Goal: Information Seeking & Learning: Learn about a topic

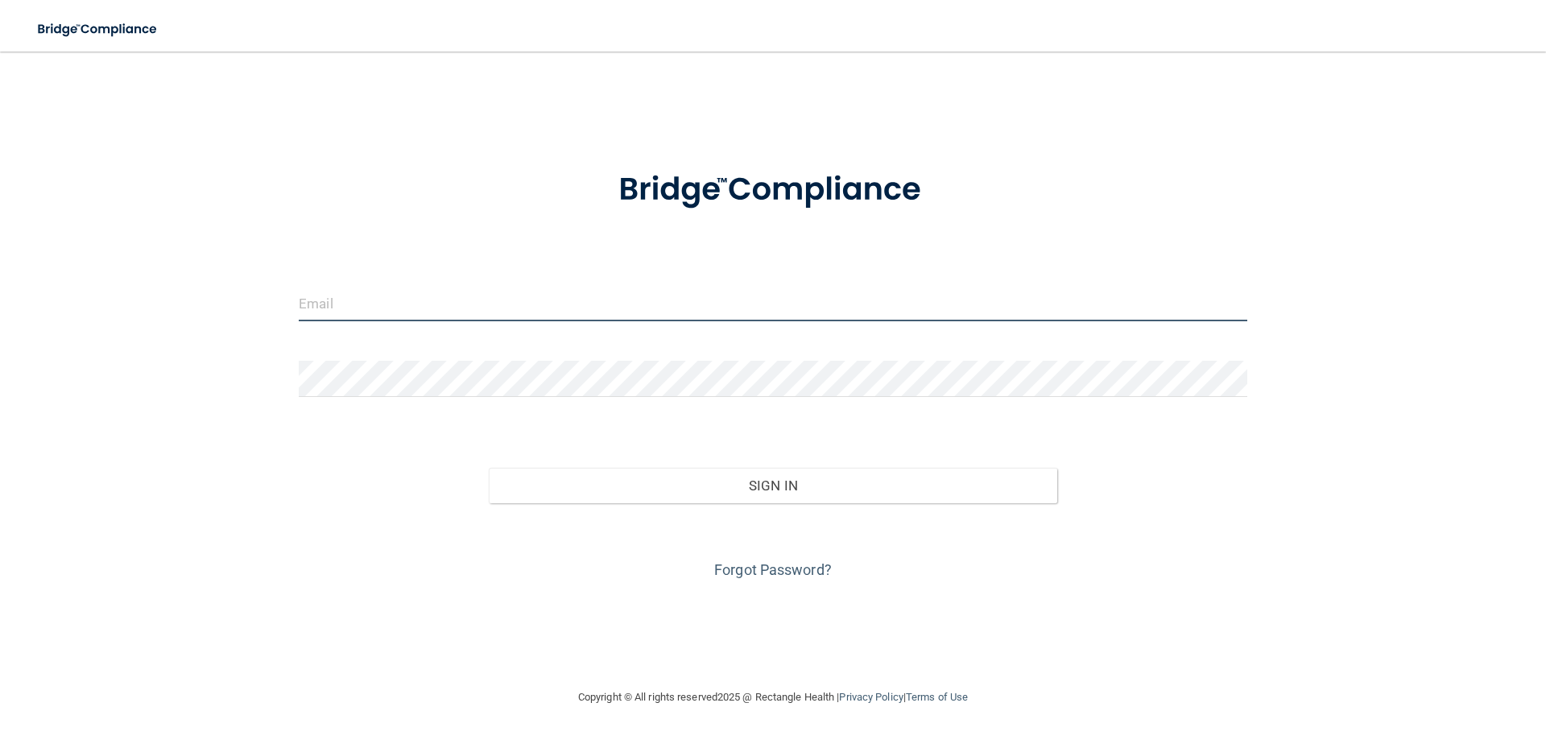
click at [343, 312] on input "email" at bounding box center [773, 303] width 948 height 36
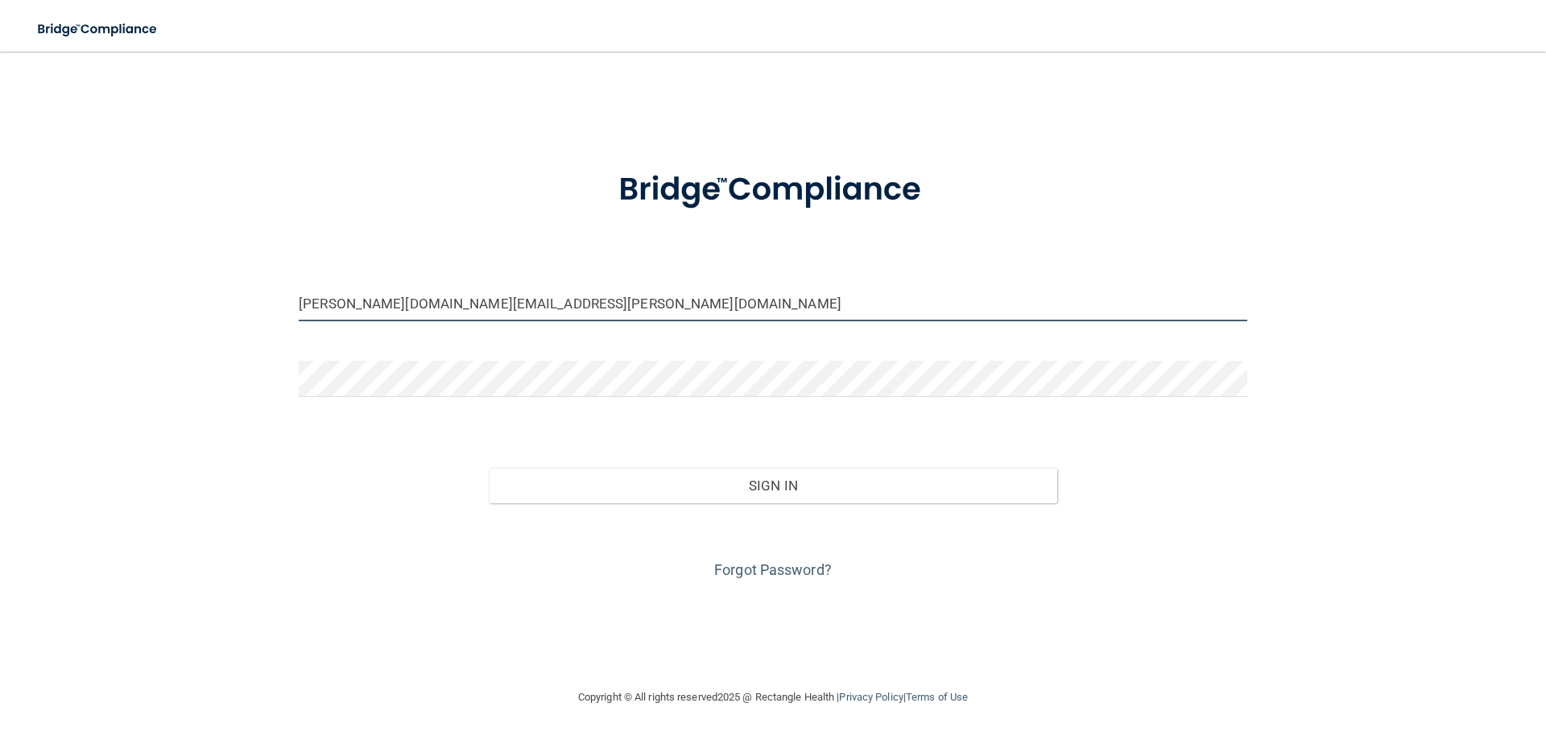
type input "[PERSON_NAME][DOMAIN_NAME][EMAIL_ADDRESS][PERSON_NAME][DOMAIN_NAME]"
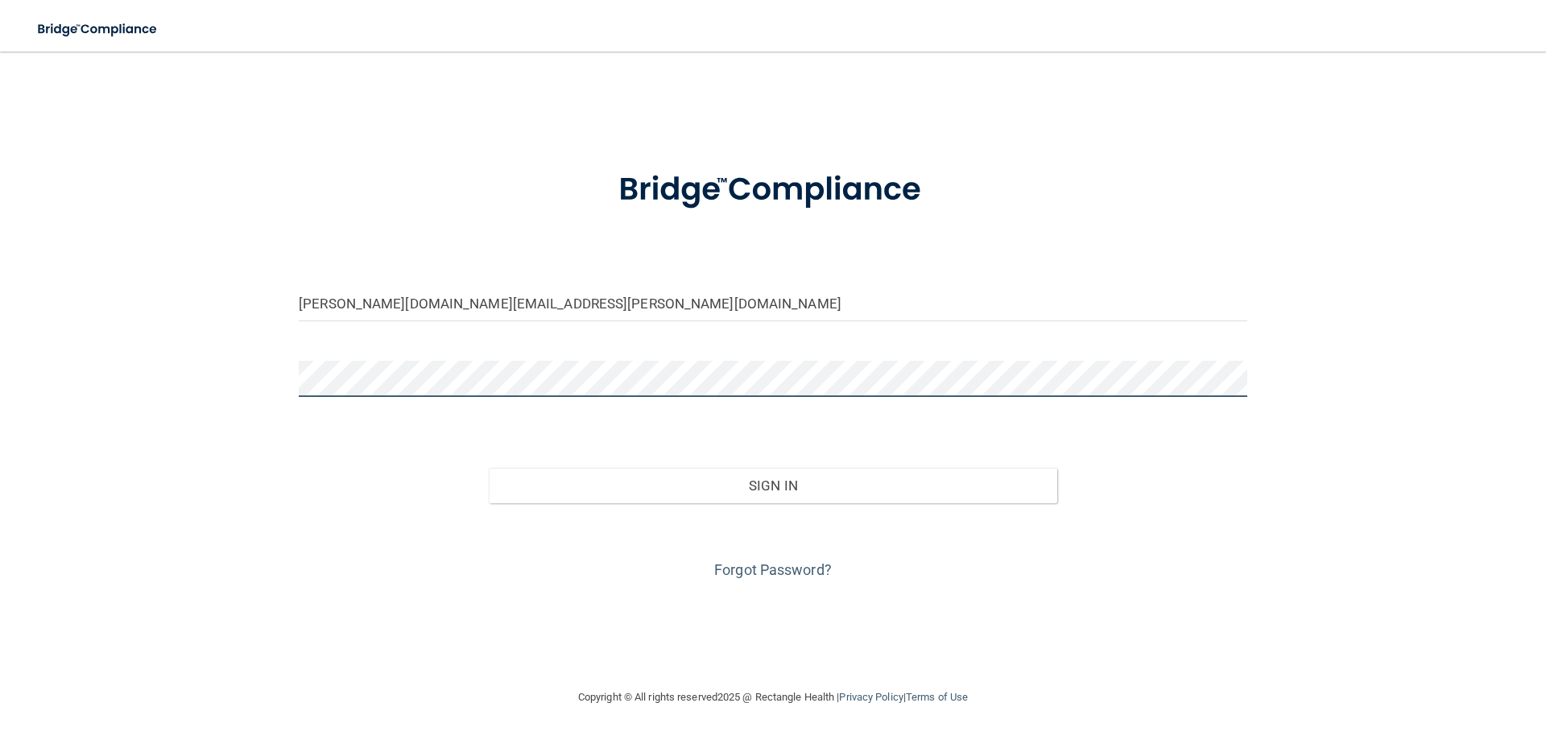
click at [489, 468] on button "Sign In" at bounding box center [773, 485] width 569 height 35
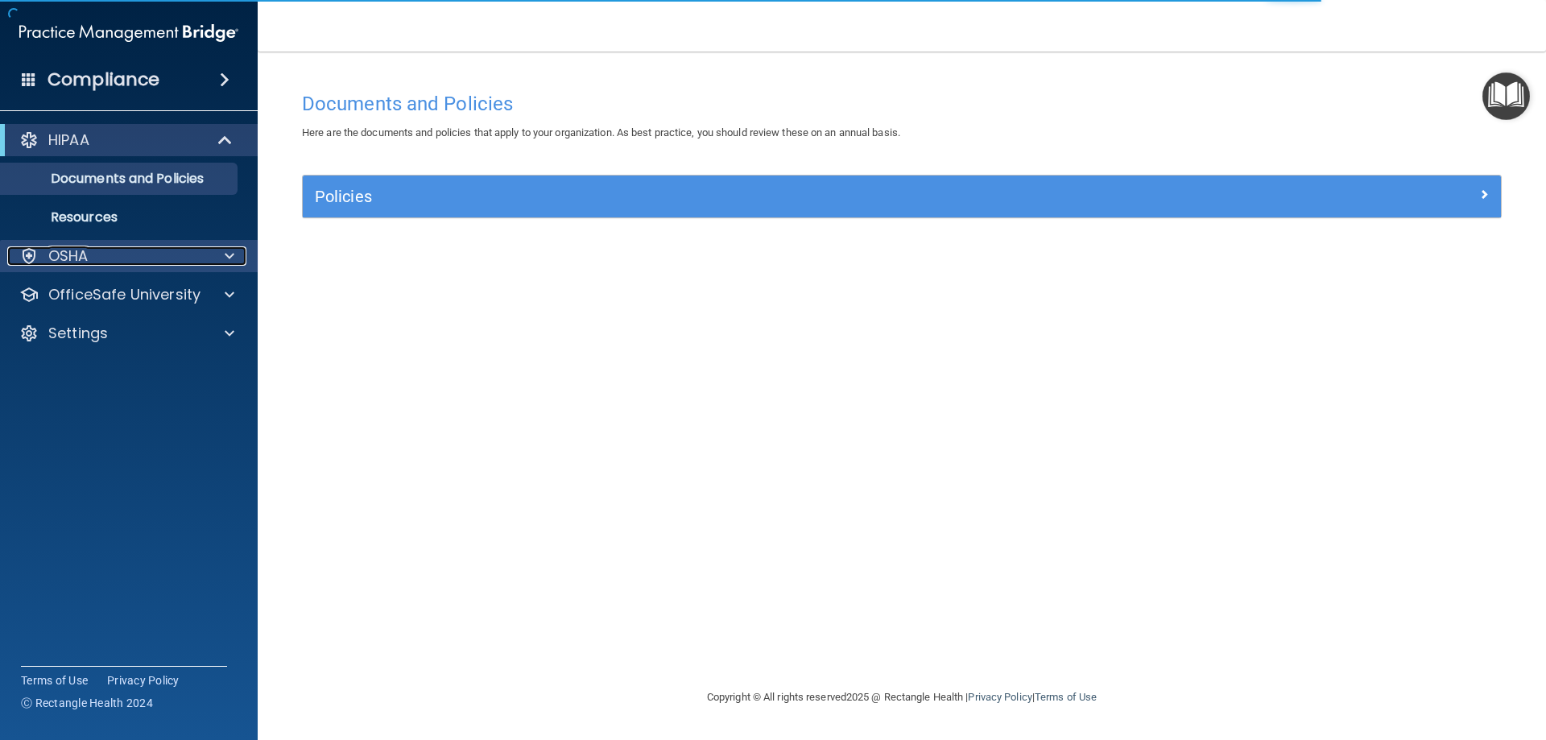
click at [137, 256] on div "OSHA" at bounding box center [107, 255] width 200 height 19
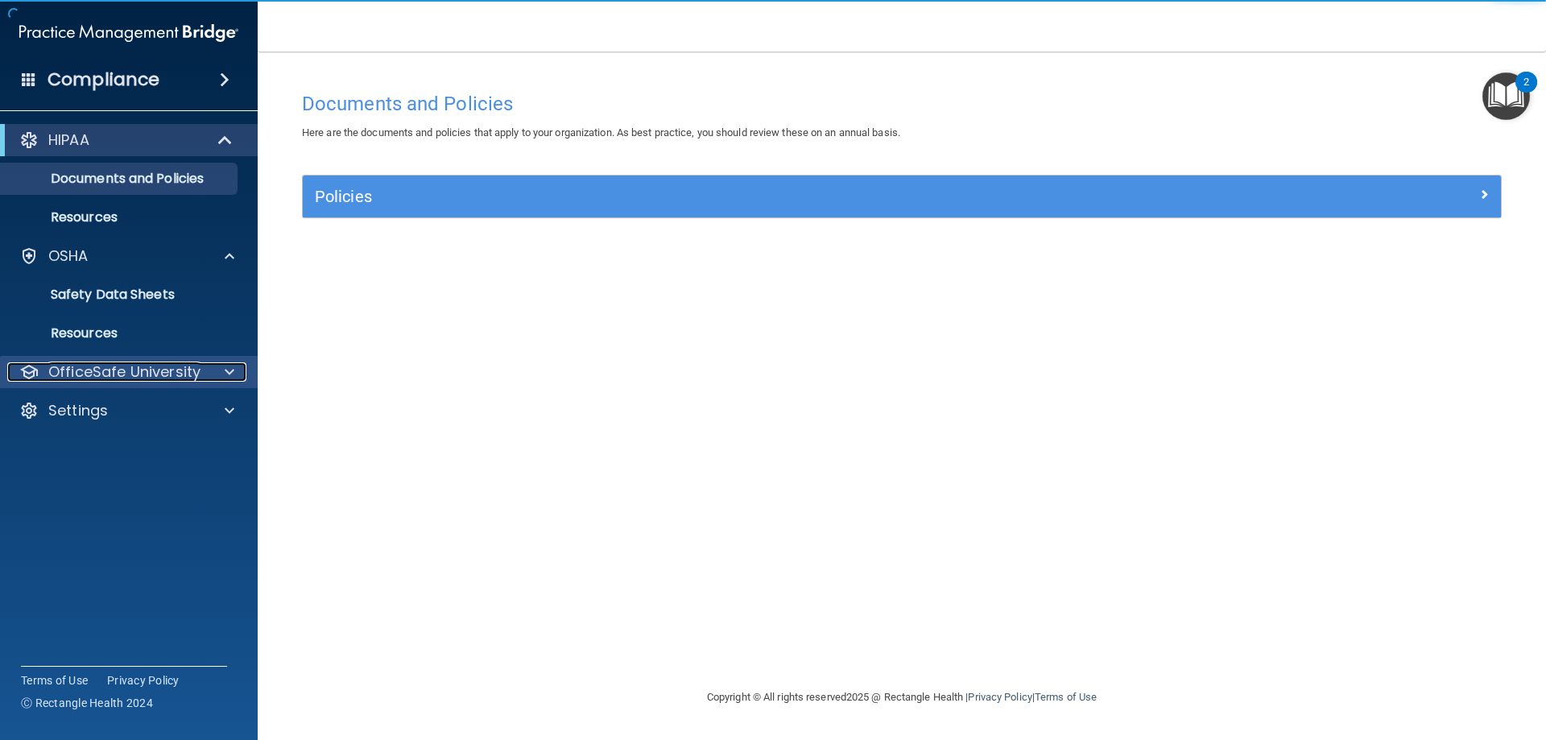
click at [173, 375] on p "OfficeSafe University" at bounding box center [124, 371] width 152 height 19
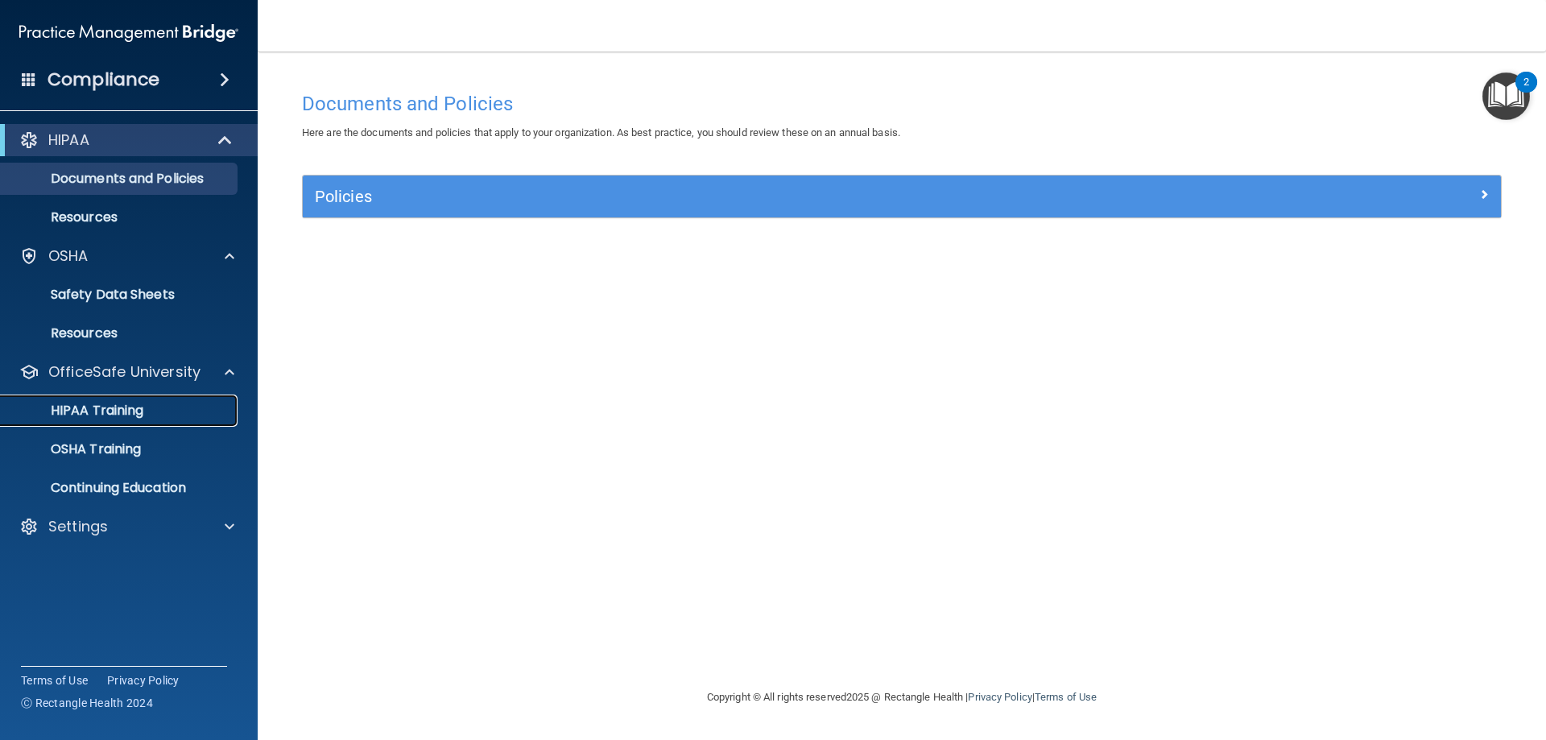
click at [170, 410] on div "HIPAA Training" at bounding box center [120, 411] width 220 height 16
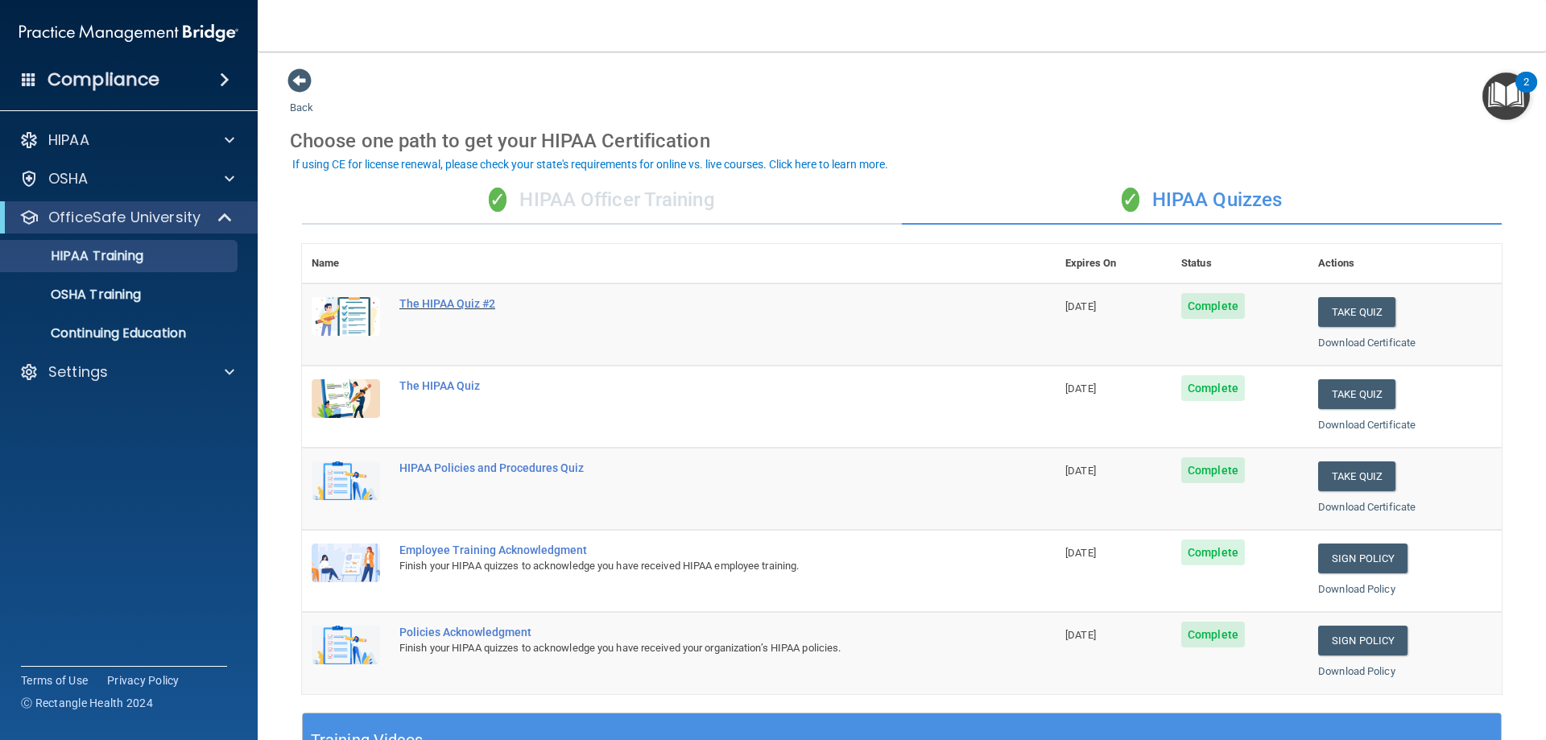
click at [469, 299] on div "The HIPAA Quiz #2" at bounding box center [687, 303] width 576 height 13
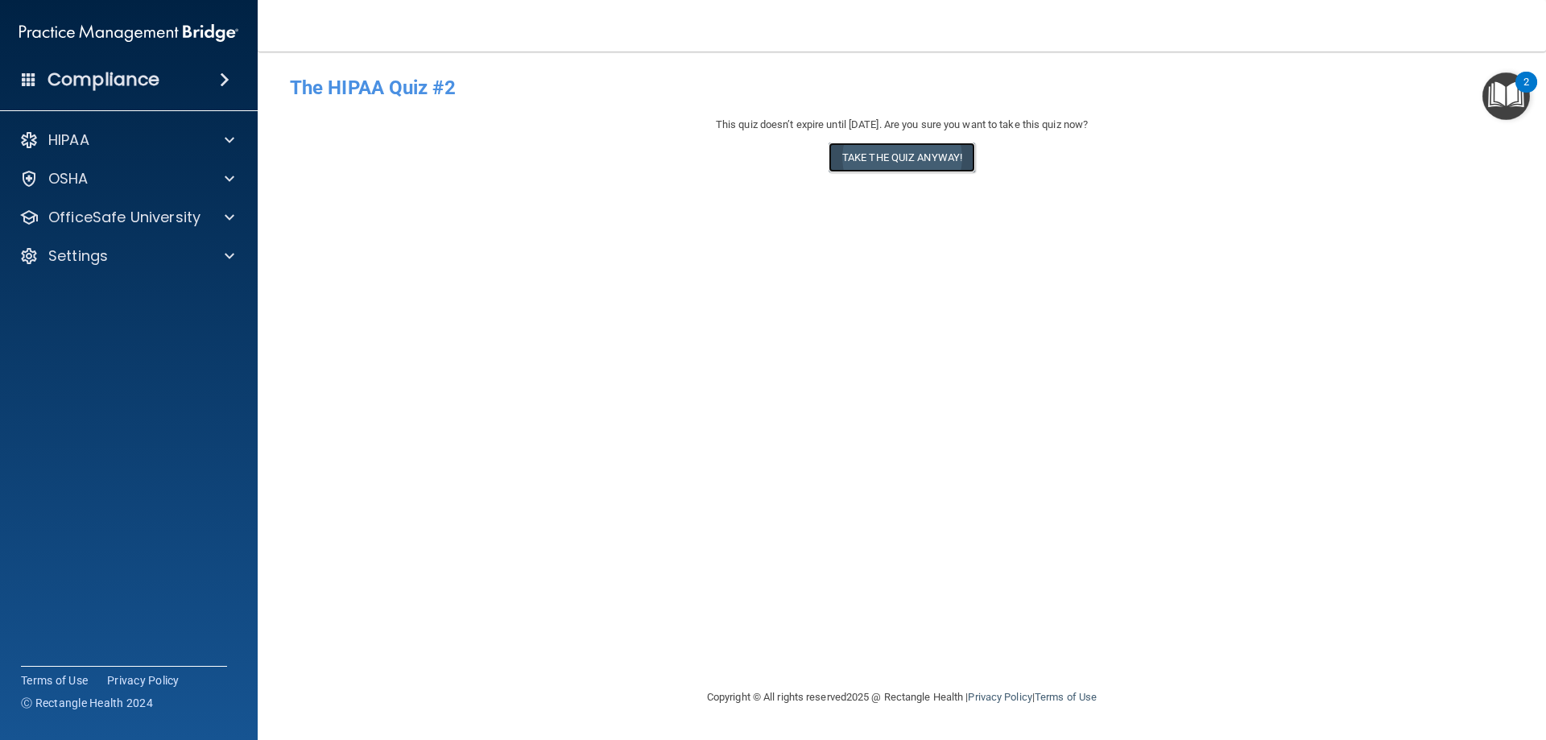
click at [962, 163] on button "Take the quiz anyway!" at bounding box center [901, 158] width 147 height 30
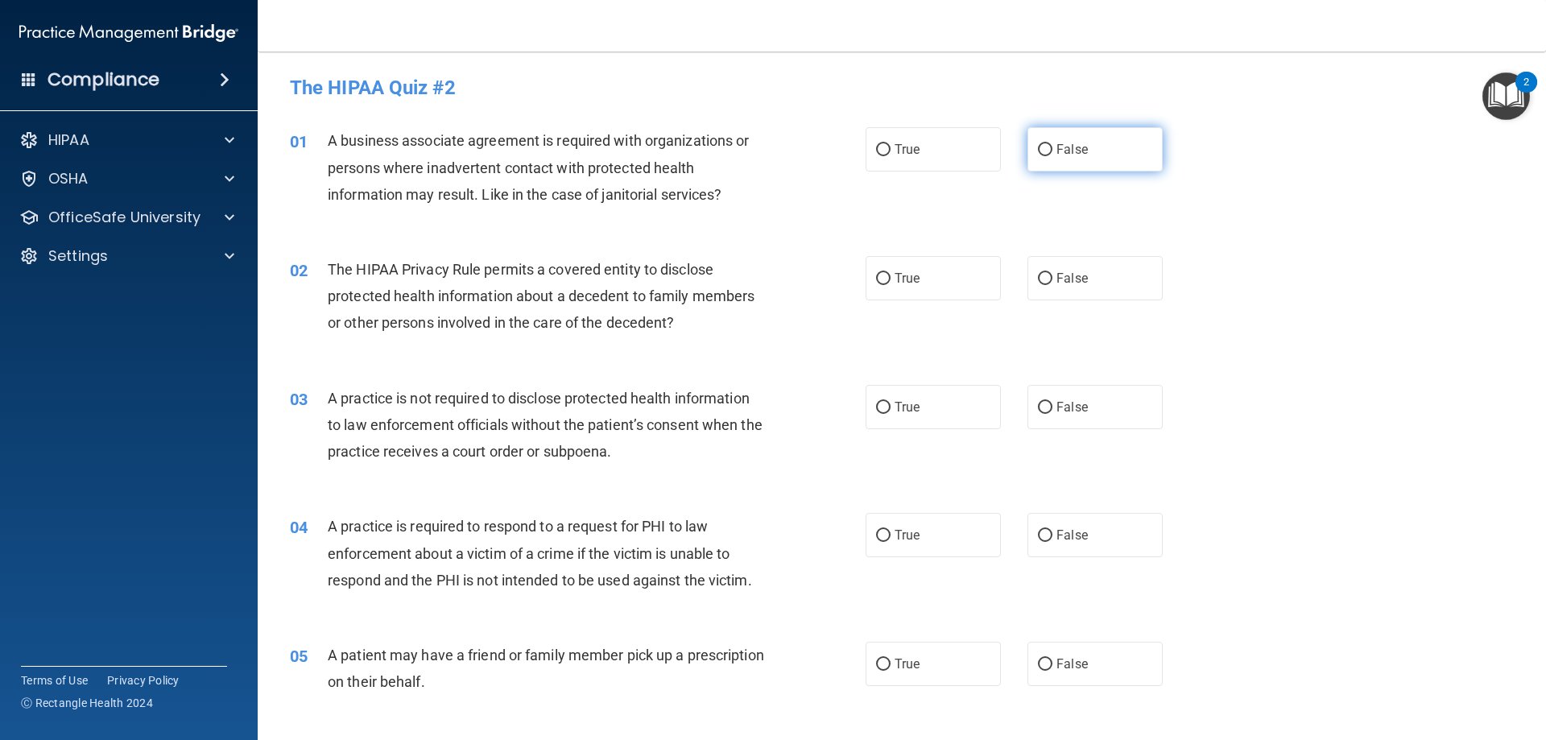
click at [1076, 156] on span "False" at bounding box center [1071, 149] width 31 height 15
click at [1052, 156] on input "False" at bounding box center [1045, 150] width 14 height 12
radio input "true"
click at [866, 283] on label "True" at bounding box center [933, 278] width 135 height 44
click at [876, 283] on input "True" at bounding box center [883, 279] width 14 height 12
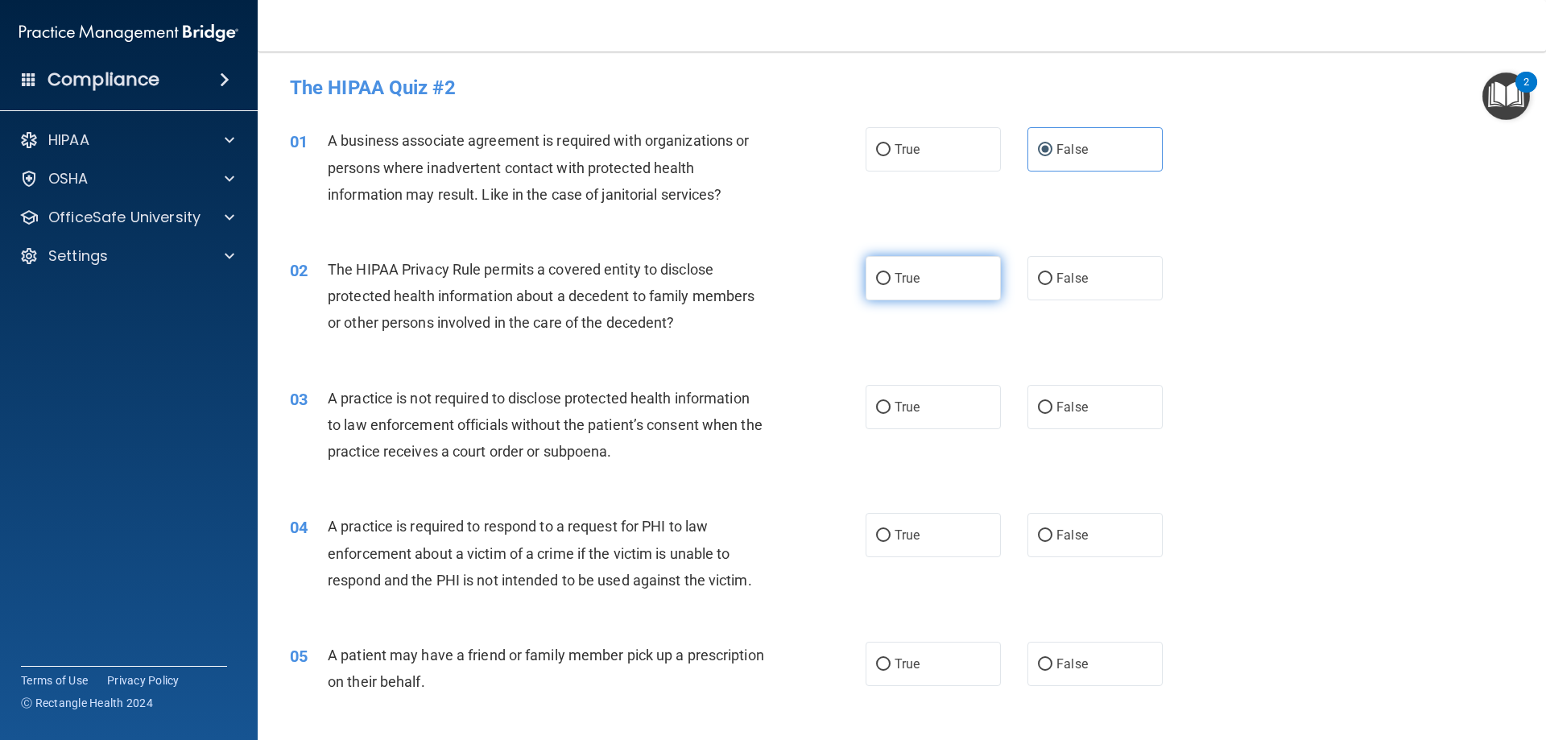
radio input "true"
click at [1114, 407] on label "False" at bounding box center [1094, 407] width 135 height 44
click at [1052, 407] on input "False" at bounding box center [1045, 408] width 14 height 12
radio input "true"
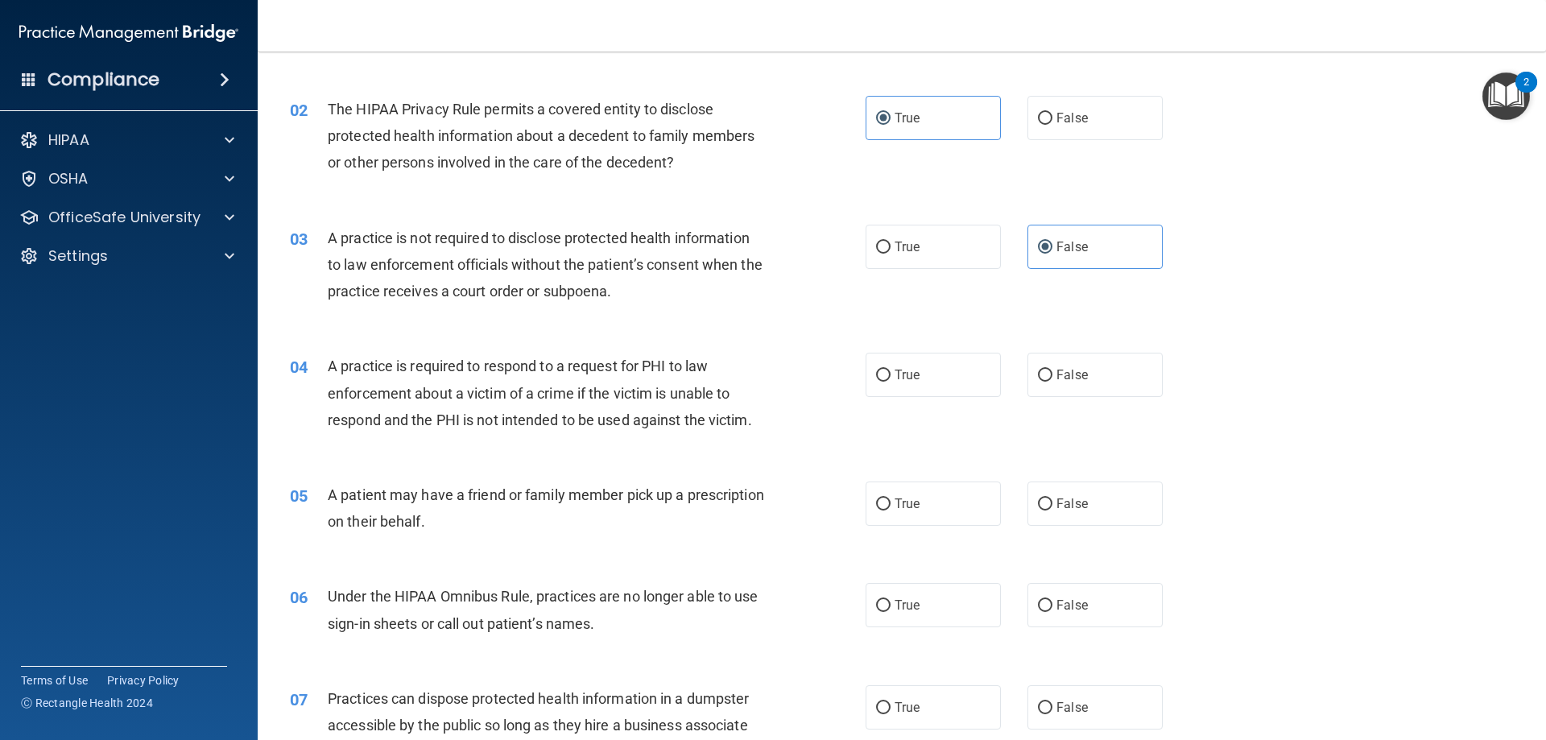
scroll to position [161, 0]
click at [913, 387] on label "True" at bounding box center [933, 374] width 135 height 44
click at [890, 381] on input "True" at bounding box center [883, 375] width 14 height 12
radio input "true"
click at [897, 496] on span "True" at bounding box center [907, 502] width 25 height 15
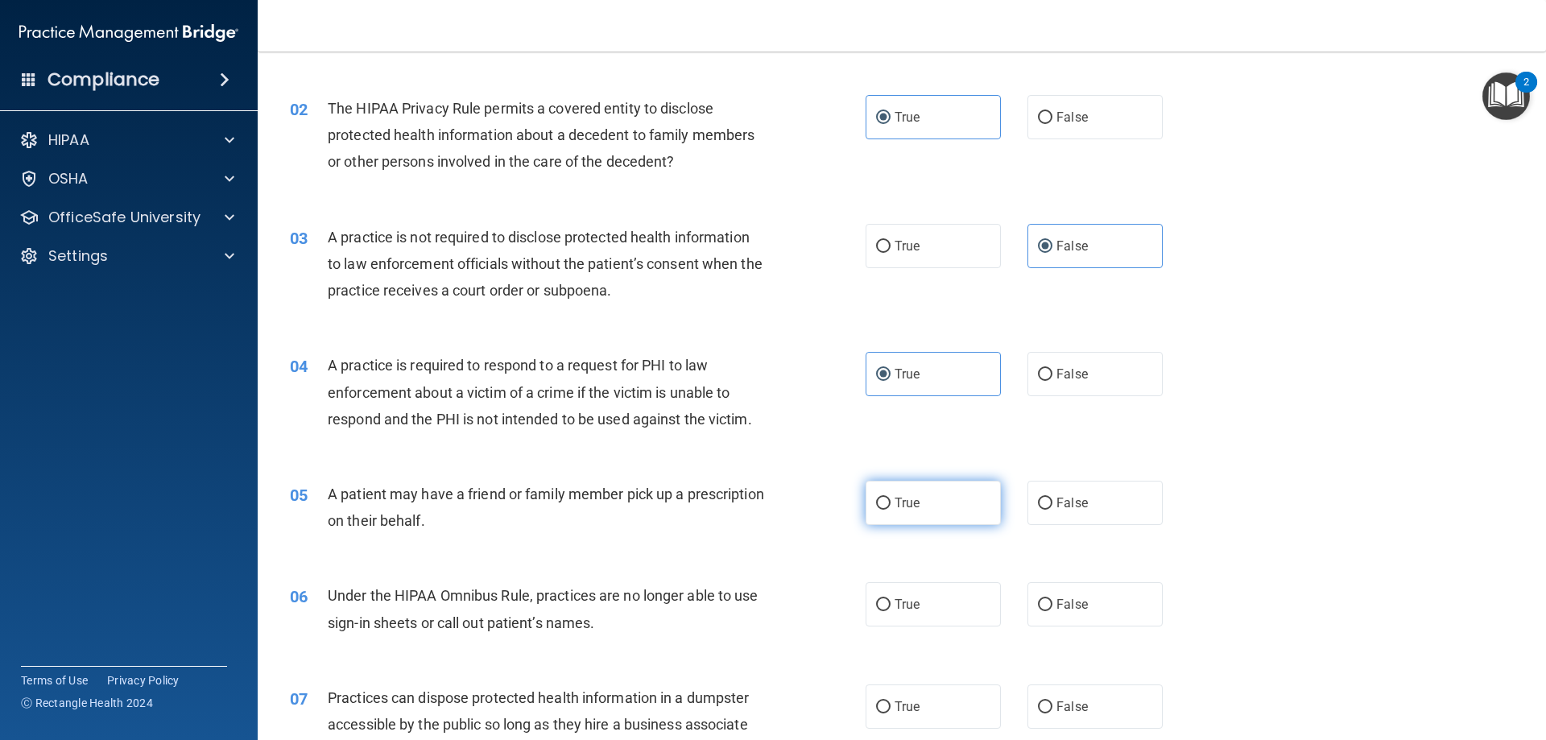
click at [890, 498] on input "True" at bounding box center [883, 504] width 14 height 12
radio input "true"
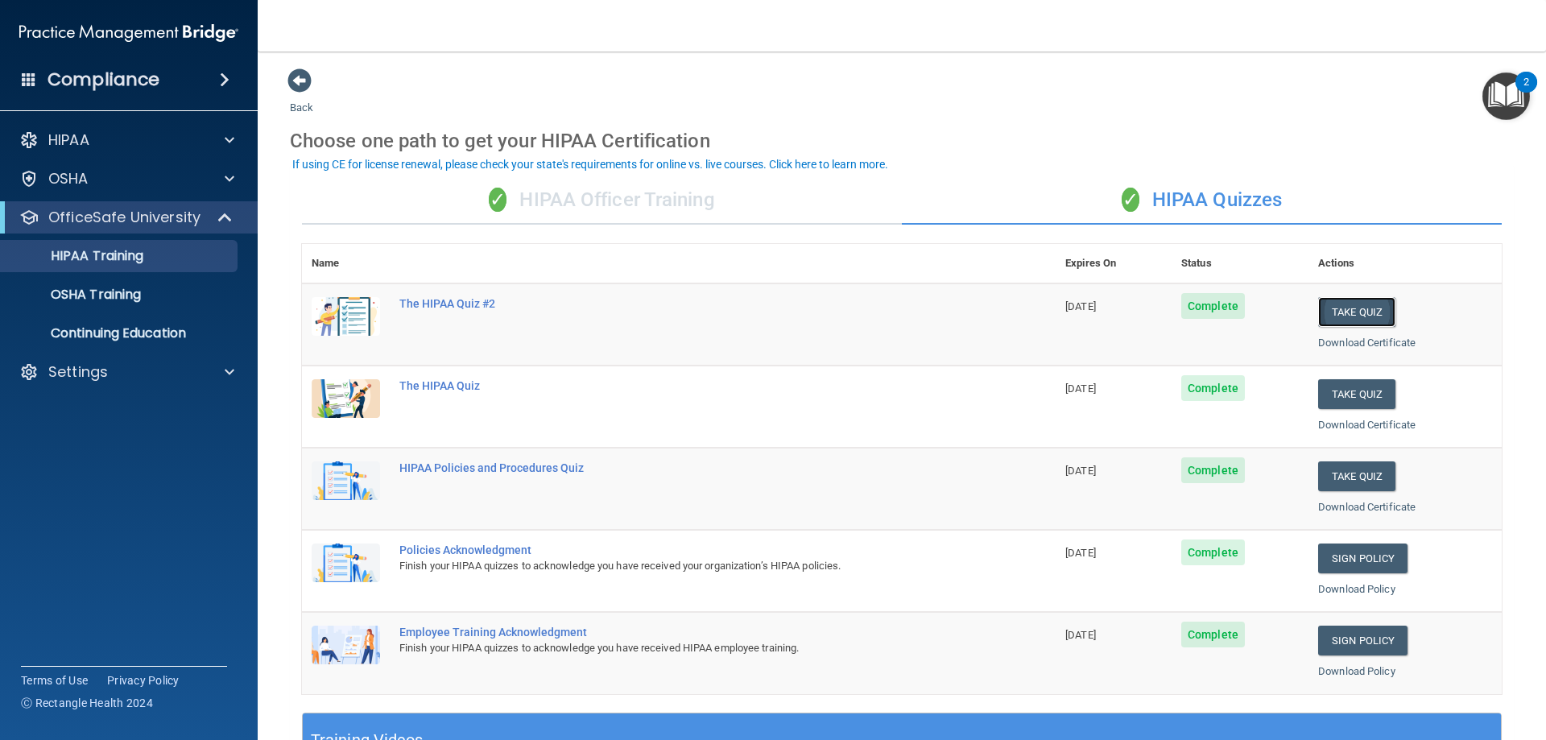
click at [1318, 303] on button "Take Quiz" at bounding box center [1356, 312] width 77 height 30
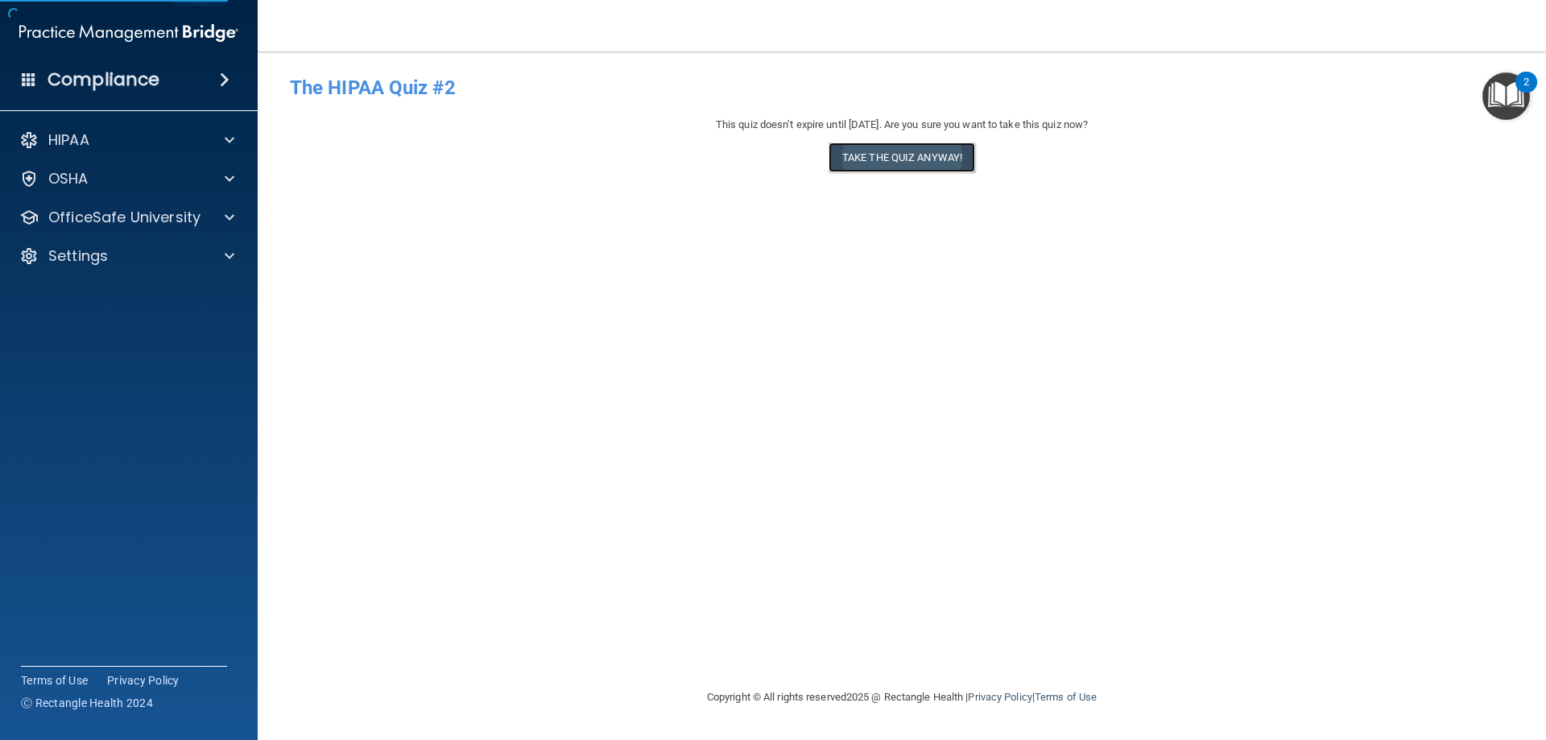
click at [959, 163] on button "Take the quiz anyway!" at bounding box center [901, 158] width 147 height 30
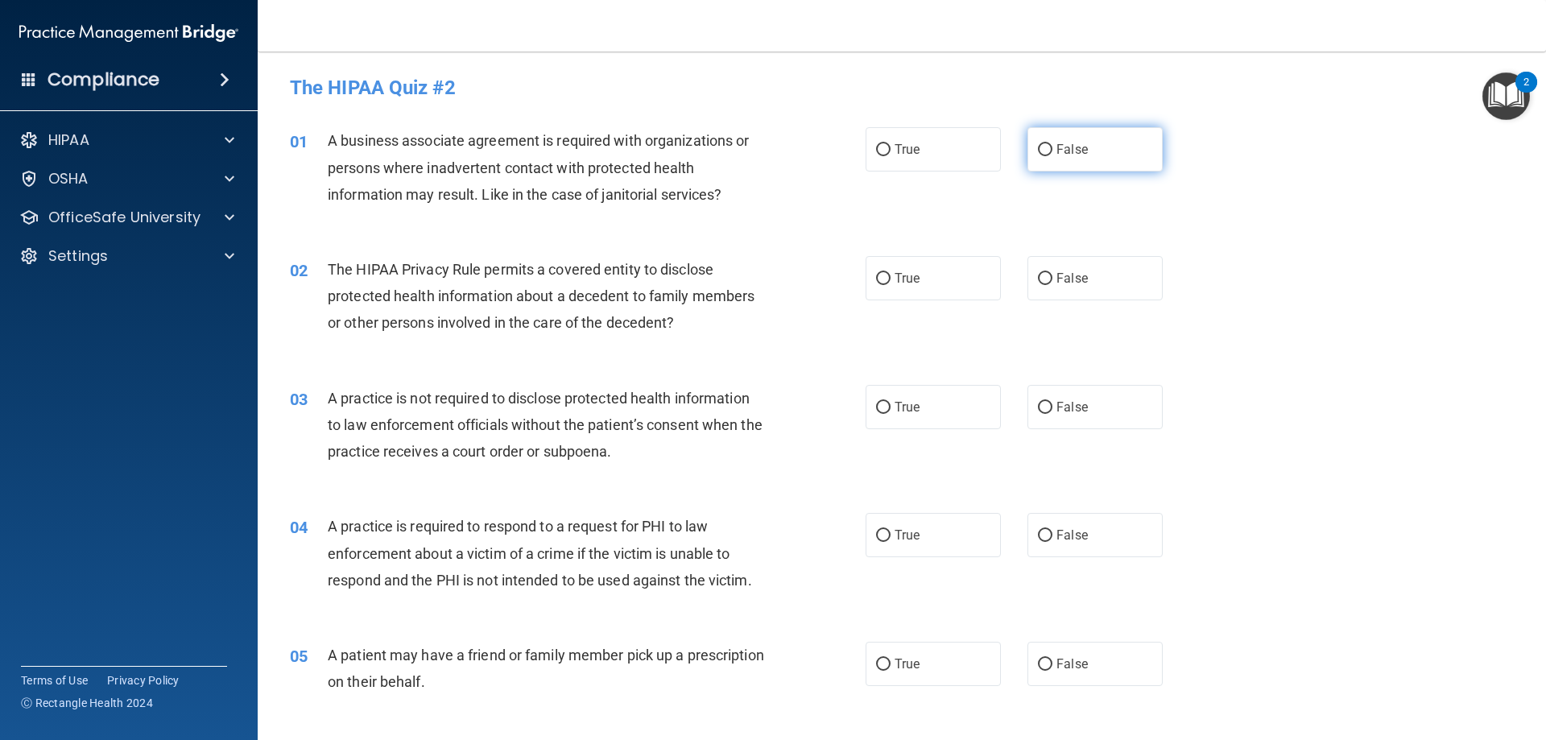
click at [1100, 162] on label "False" at bounding box center [1094, 149] width 135 height 44
click at [1052, 156] on input "False" at bounding box center [1045, 150] width 14 height 12
radio input "true"
click at [928, 259] on label "True" at bounding box center [933, 278] width 135 height 44
click at [890, 273] on input "True" at bounding box center [883, 279] width 14 height 12
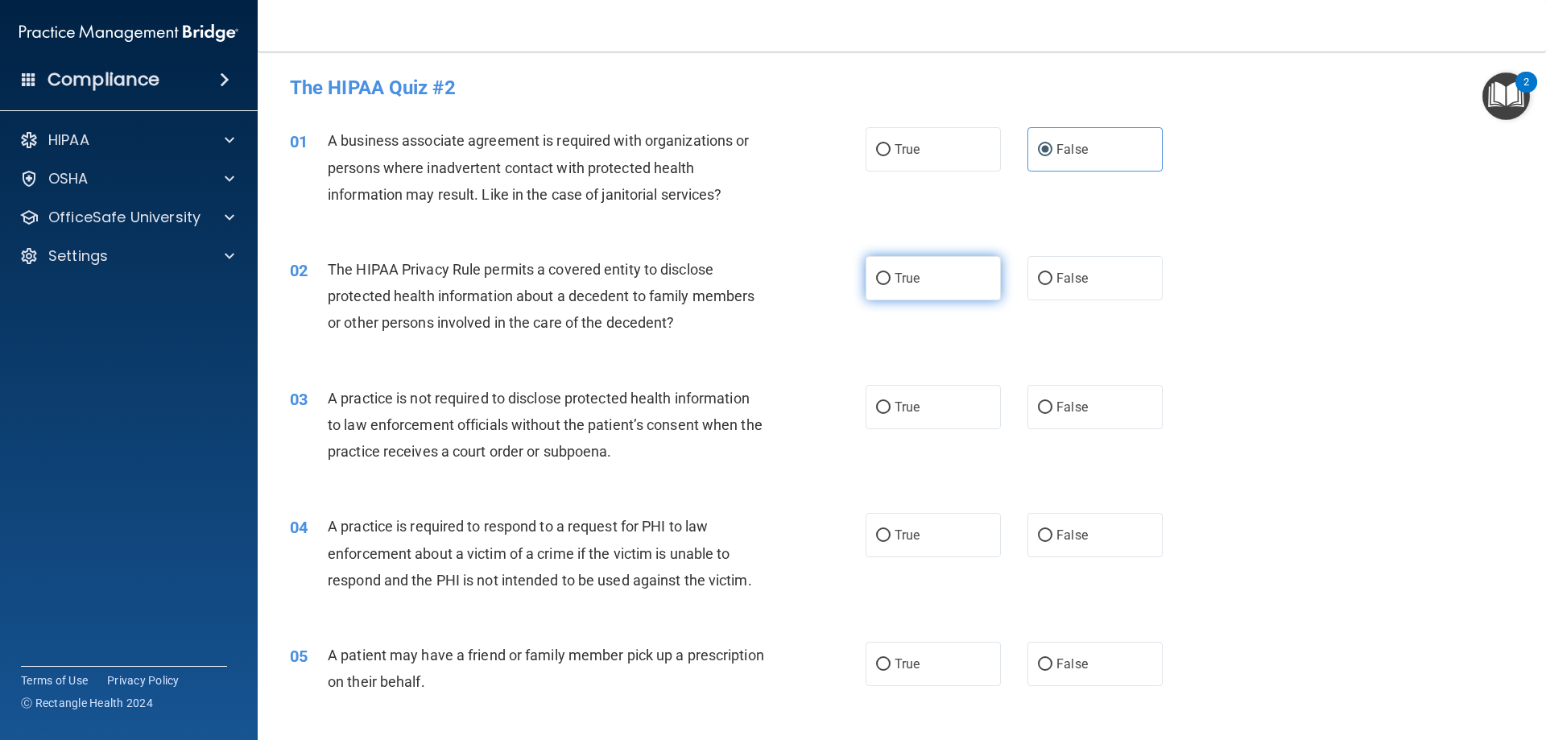
radio input "true"
click at [1038, 404] on input "False" at bounding box center [1045, 408] width 14 height 12
radio input "true"
click at [911, 539] on span "True" at bounding box center [907, 534] width 25 height 15
click at [890, 539] on input "True" at bounding box center [883, 536] width 14 height 12
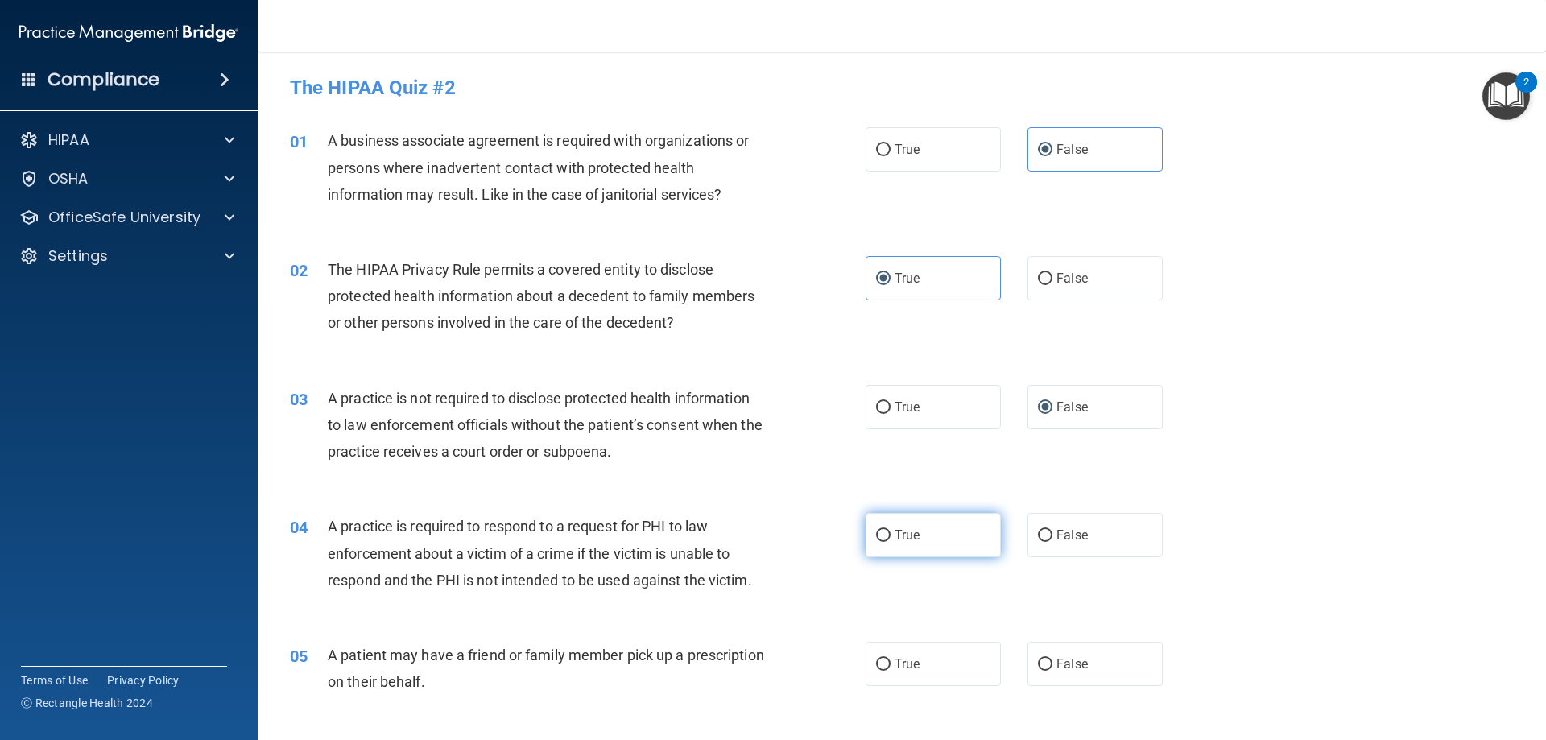
radio input "true"
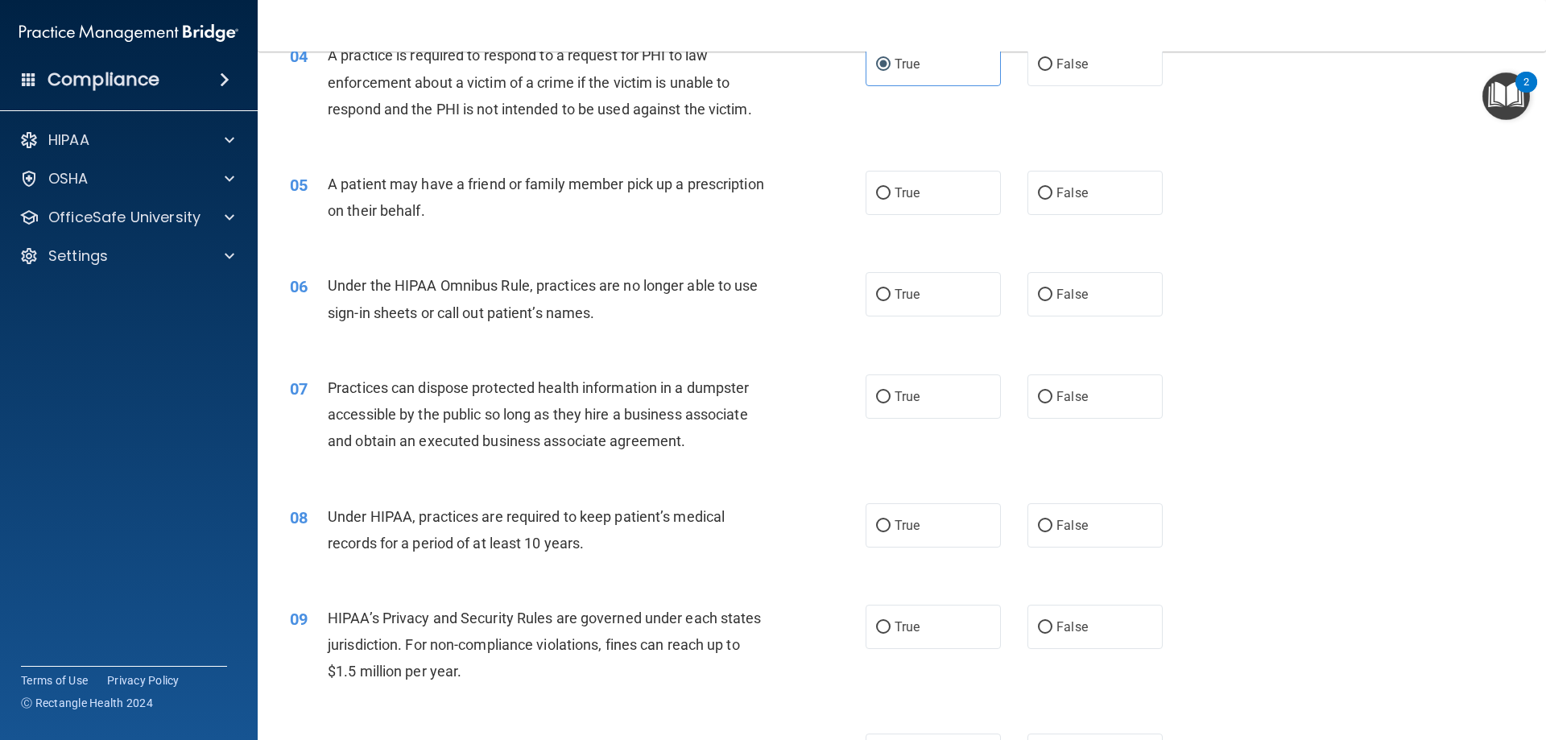
scroll to position [483, 0]
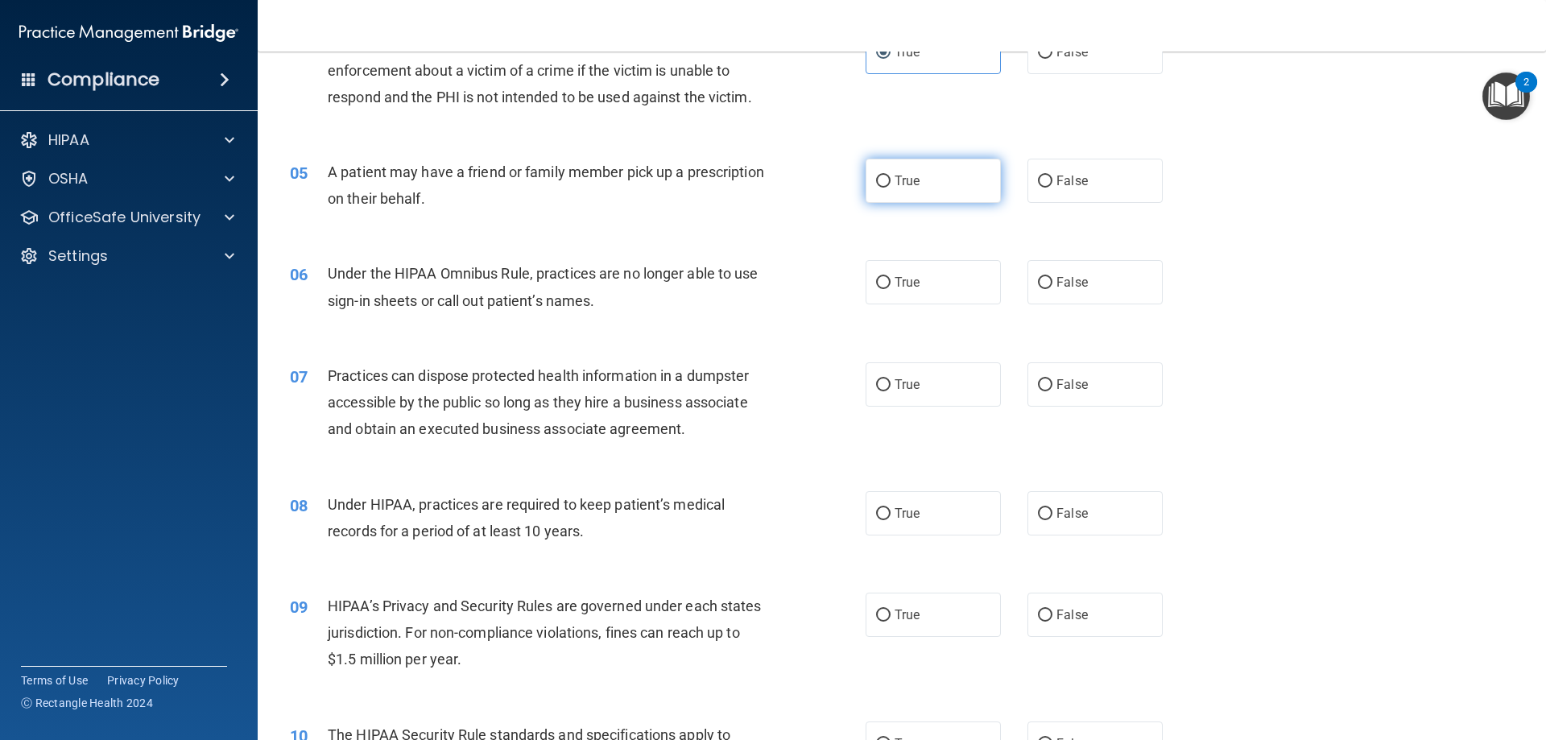
click at [930, 189] on label "True" at bounding box center [933, 181] width 135 height 44
click at [890, 188] on input "True" at bounding box center [883, 182] width 14 height 12
radio input "true"
click at [1038, 279] on input "False" at bounding box center [1045, 283] width 14 height 12
radio input "true"
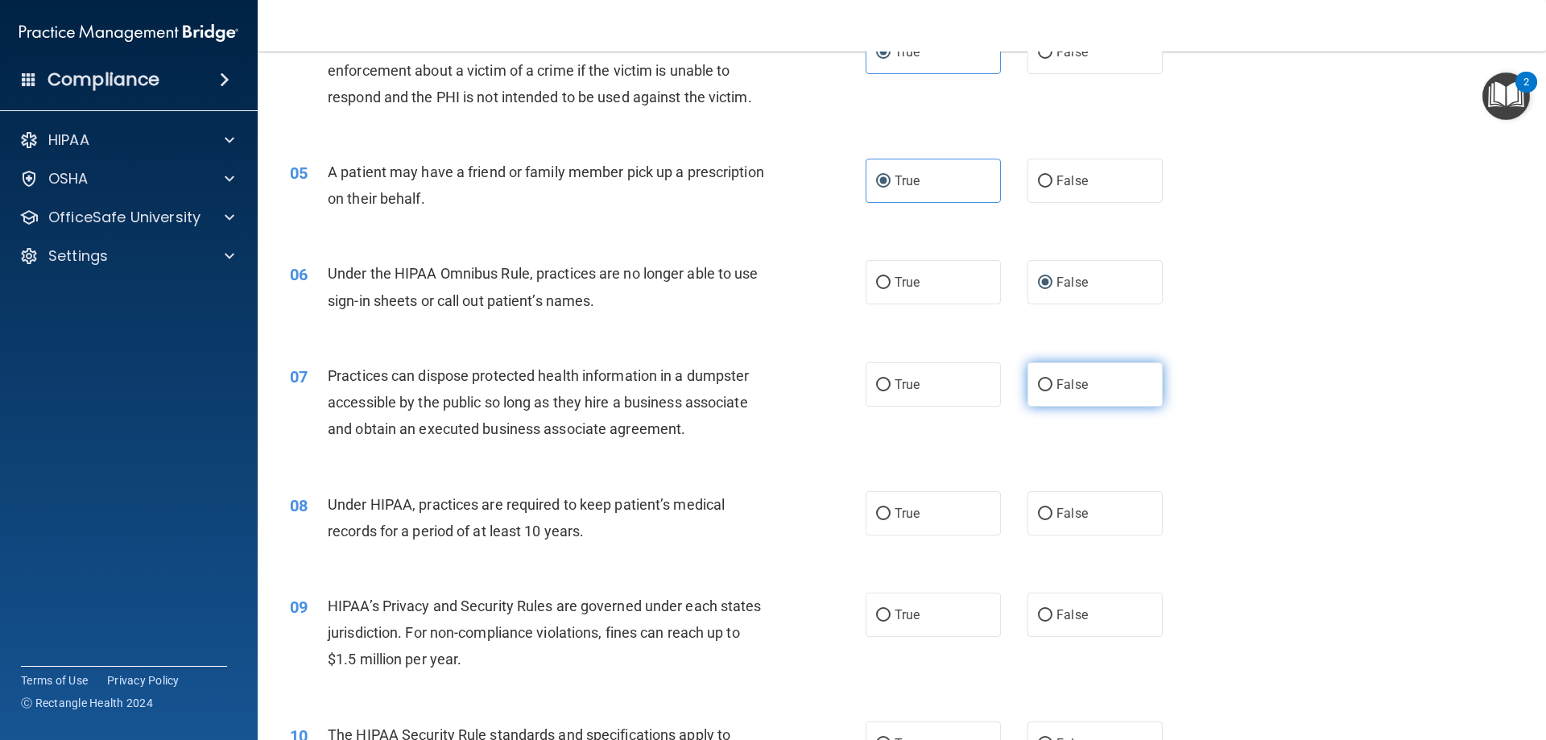
click at [1105, 370] on label "False" at bounding box center [1094, 384] width 135 height 44
click at [1052, 379] on input "False" at bounding box center [1045, 385] width 14 height 12
radio input "true"
click at [1076, 510] on span "False" at bounding box center [1071, 513] width 31 height 15
click at [1052, 510] on input "False" at bounding box center [1045, 514] width 14 height 12
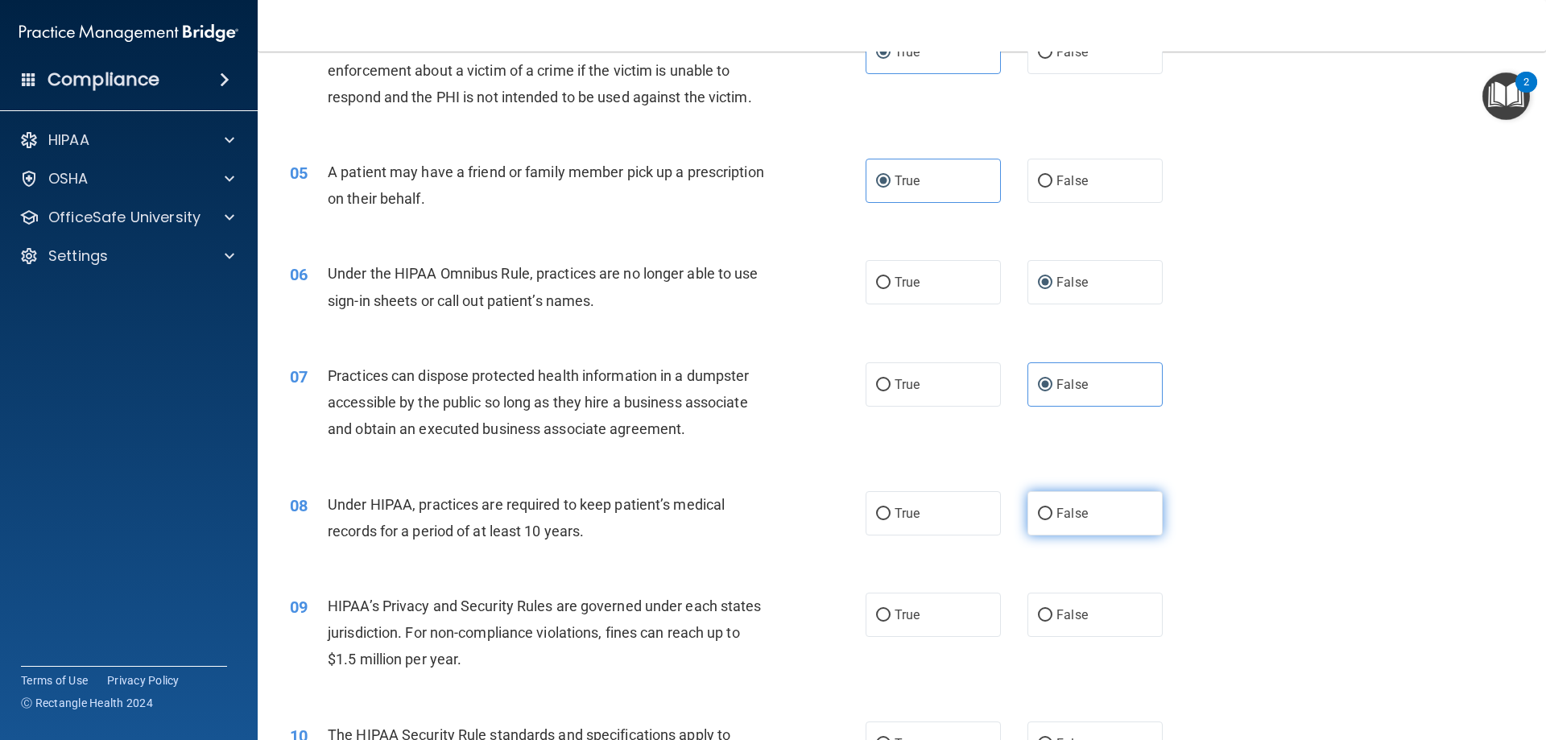
radio input "true"
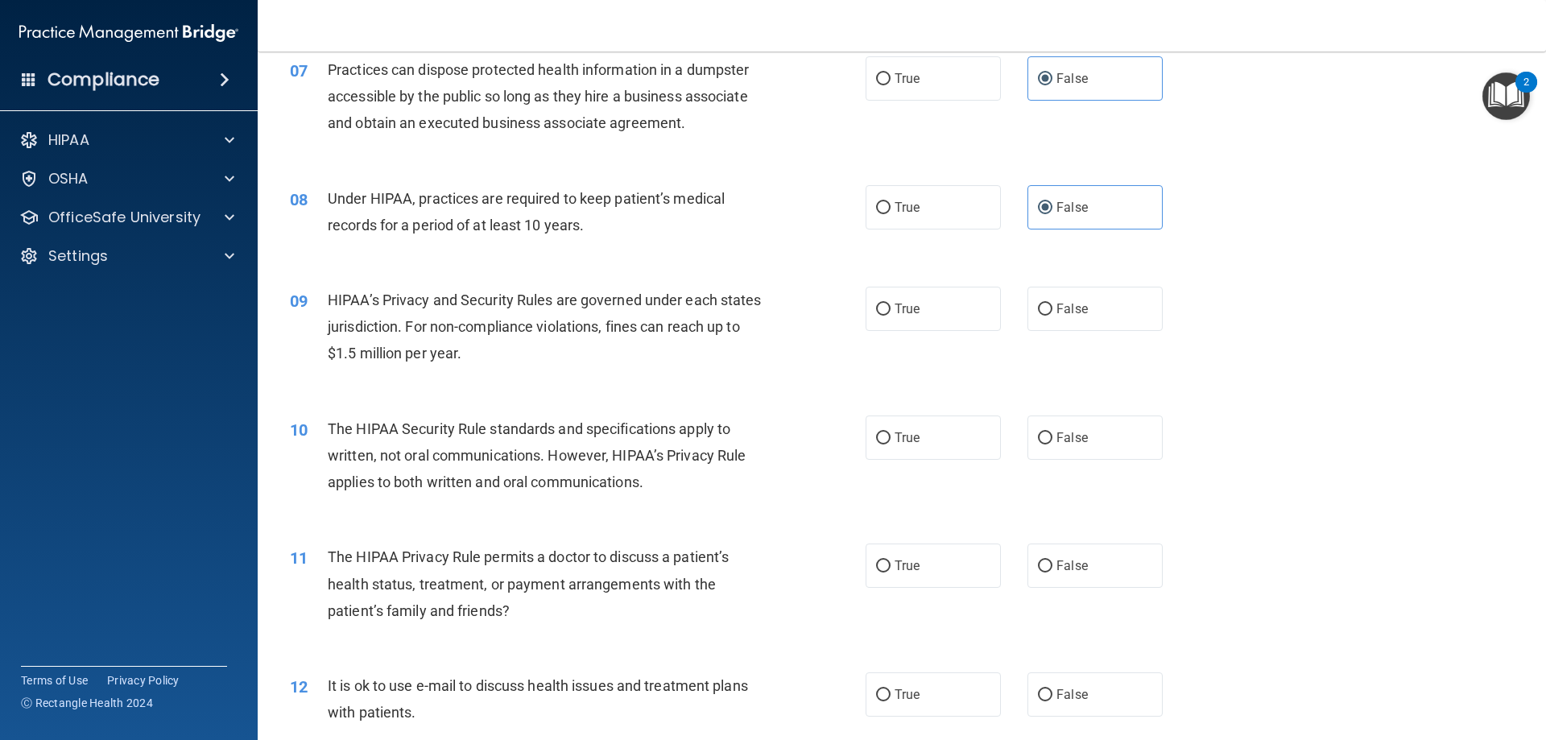
scroll to position [805, 0]
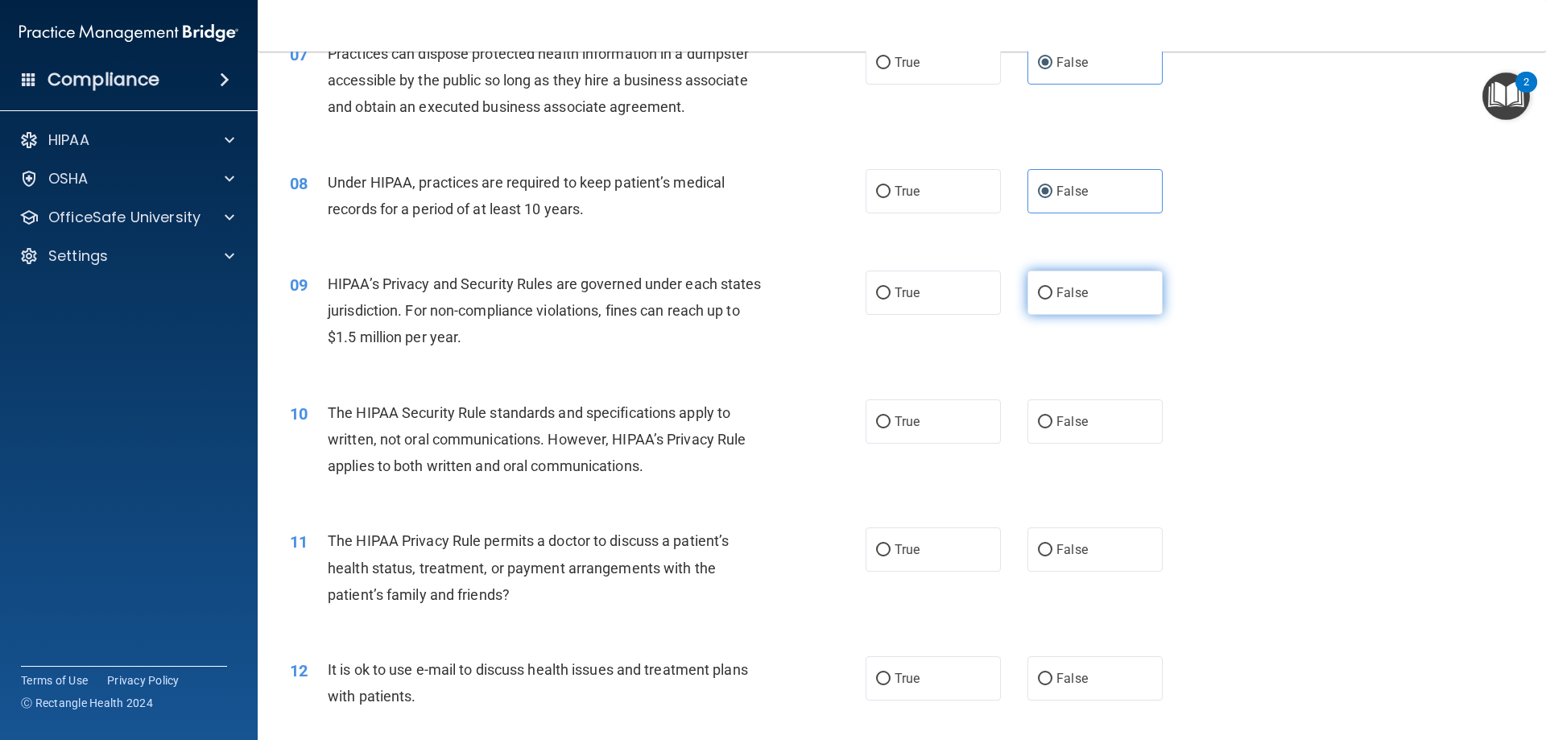
click at [1038, 294] on input "False" at bounding box center [1045, 293] width 14 height 12
radio input "true"
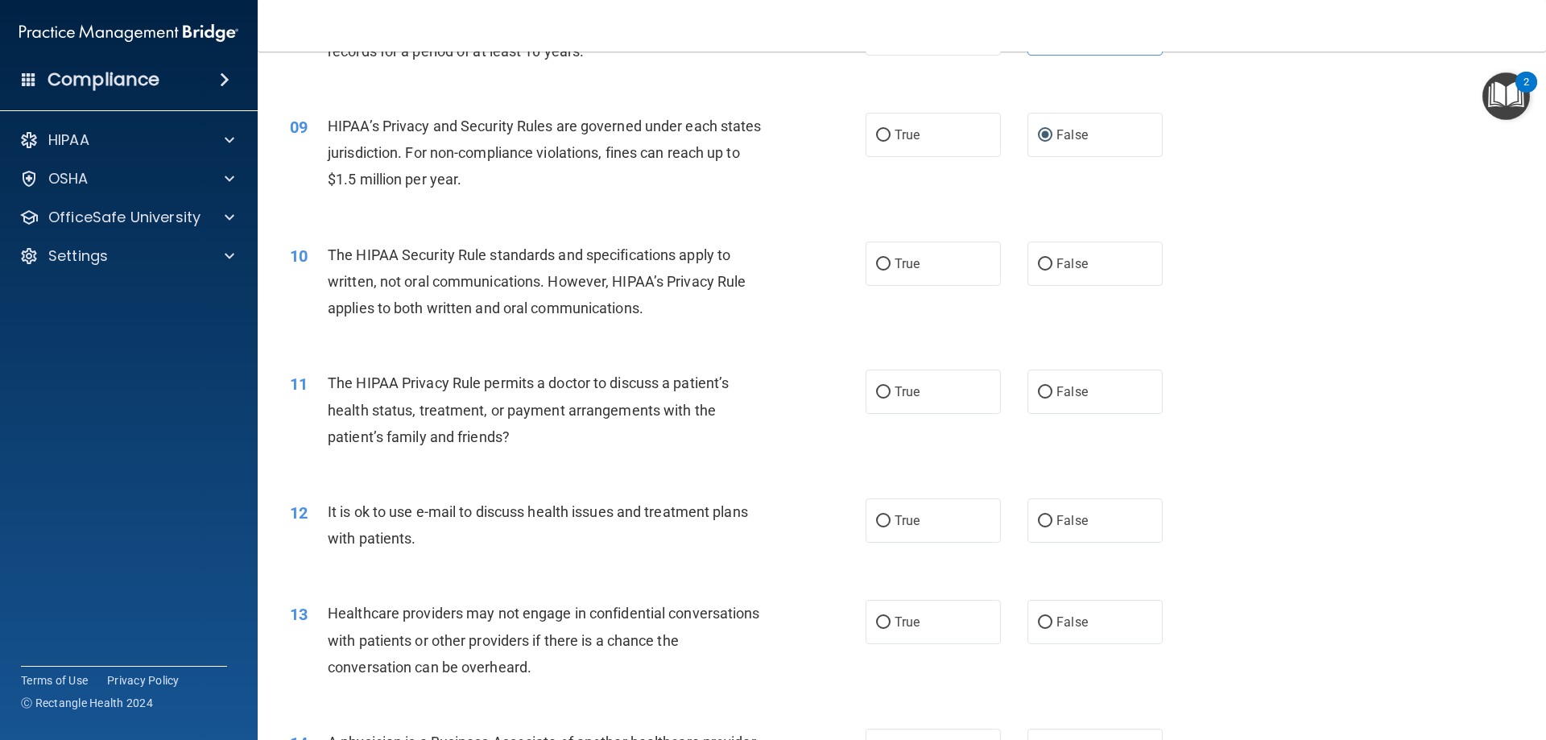
scroll to position [966, 0]
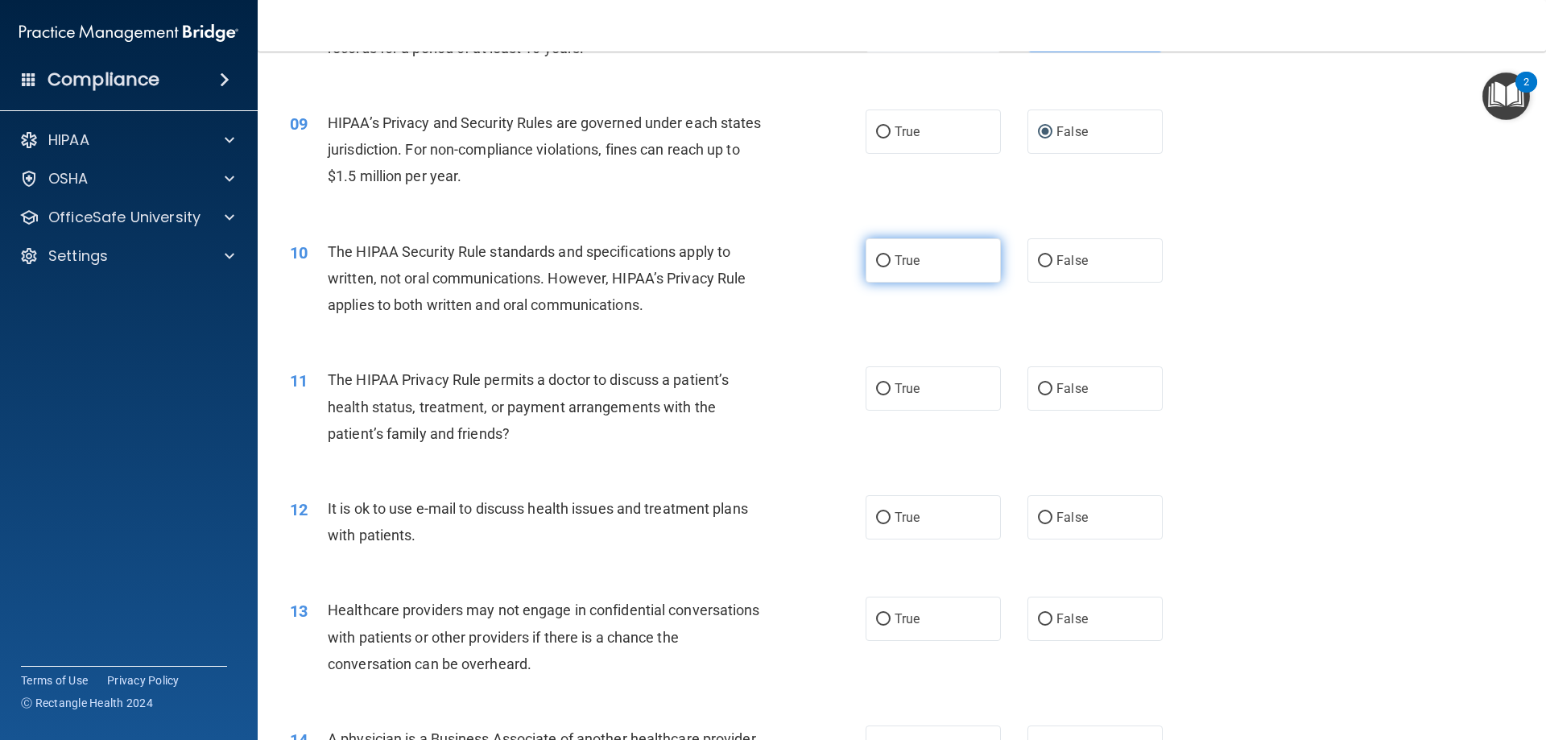
click at [895, 267] on span "True" at bounding box center [907, 260] width 25 height 15
click at [890, 267] on input "True" at bounding box center [883, 261] width 14 height 12
radio input "true"
click at [1116, 382] on label "False" at bounding box center [1094, 388] width 135 height 44
click at [1052, 383] on input "False" at bounding box center [1045, 389] width 14 height 12
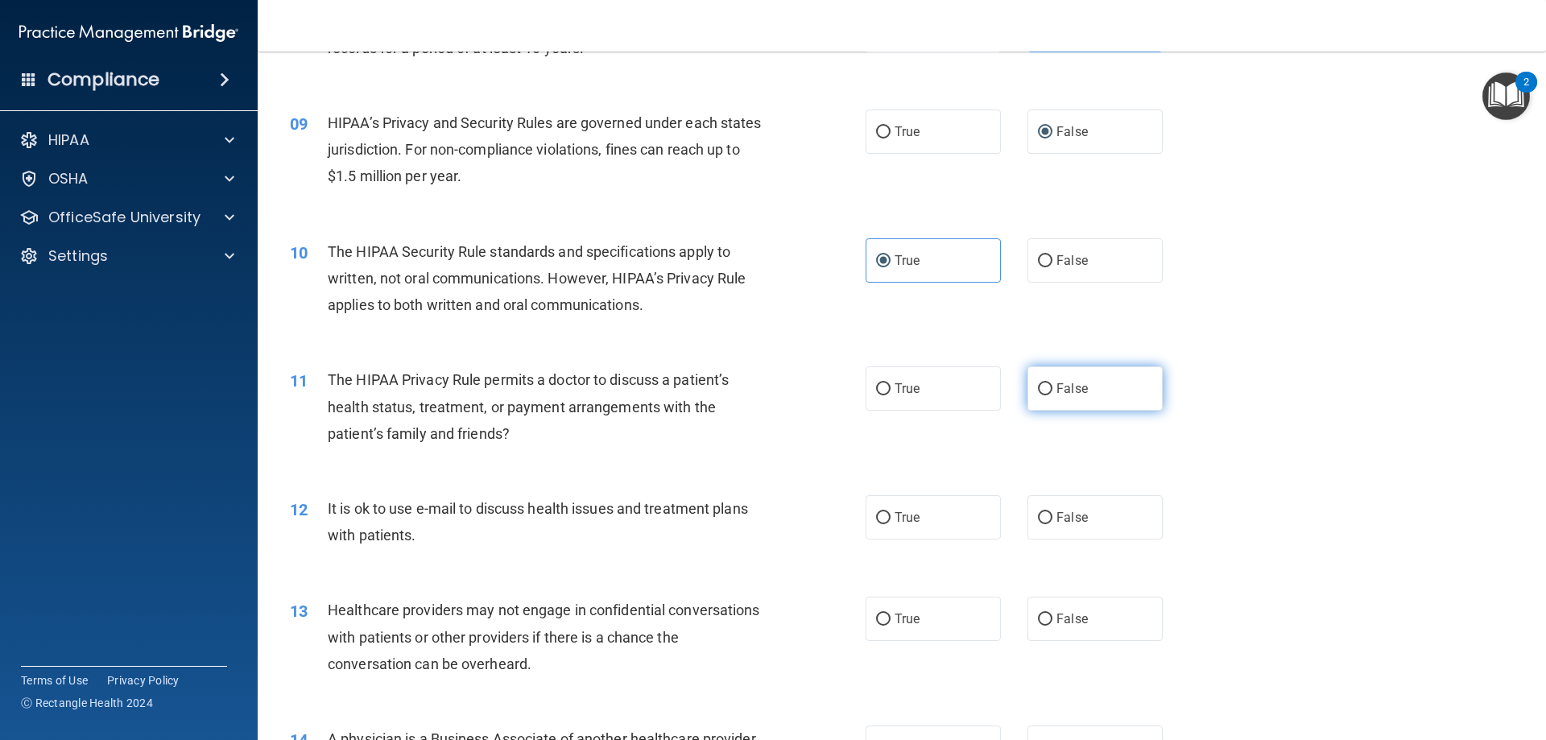
radio input "true"
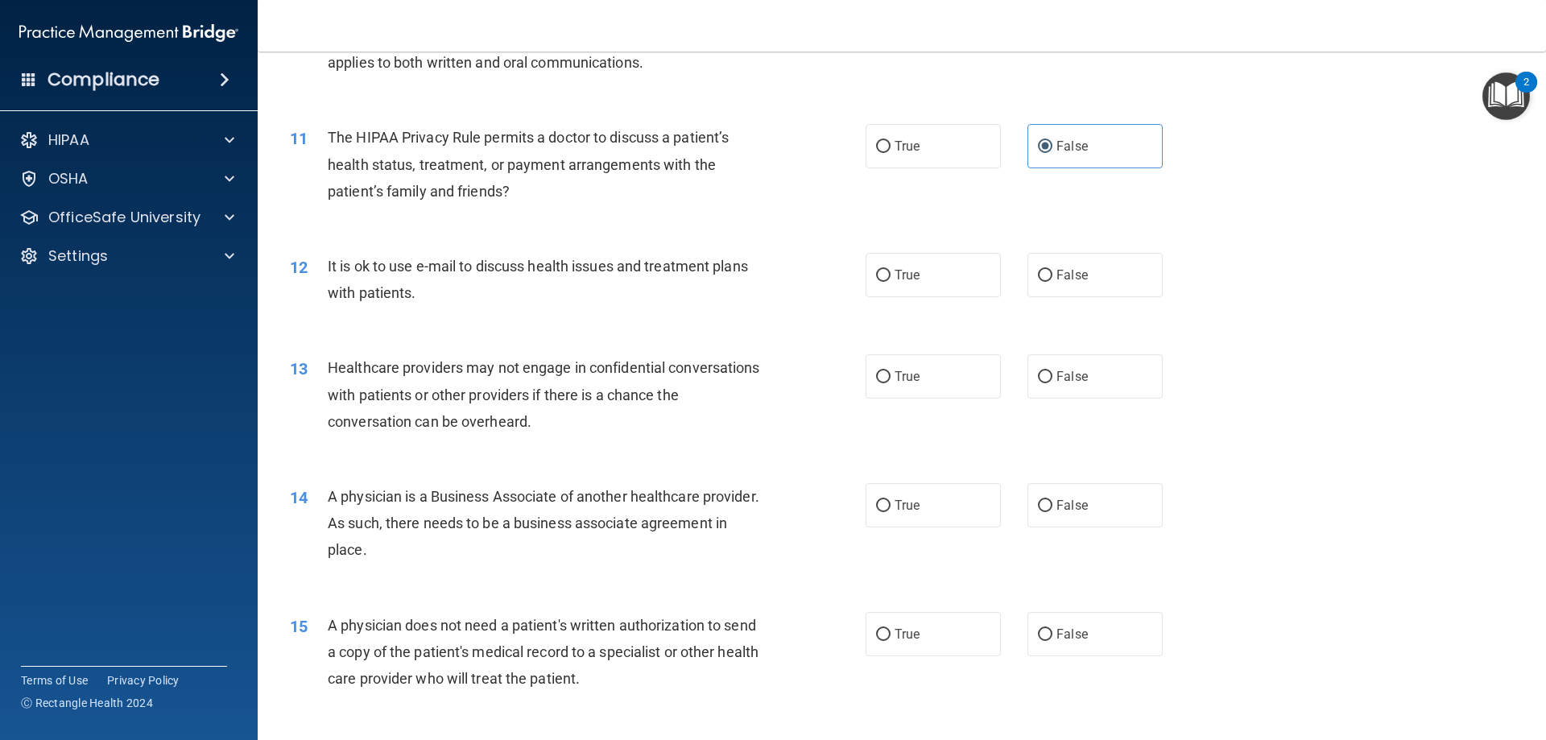
scroll to position [1237, 0]
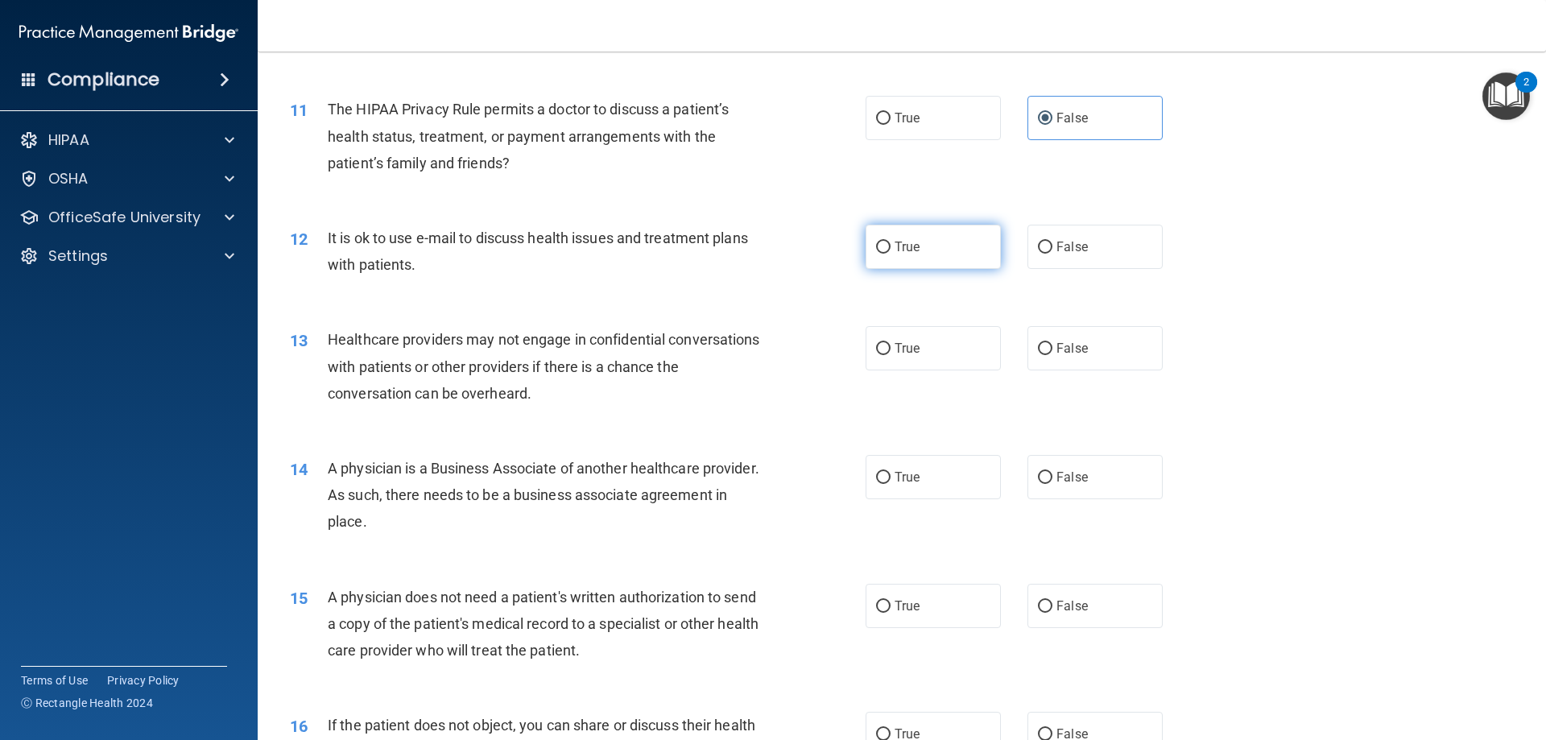
click at [911, 253] on span "True" at bounding box center [907, 246] width 25 height 15
click at [890, 253] on input "True" at bounding box center [883, 248] width 14 height 12
radio input "true"
click at [1050, 365] on label "False" at bounding box center [1094, 348] width 135 height 44
click at [1050, 355] on input "False" at bounding box center [1045, 349] width 14 height 12
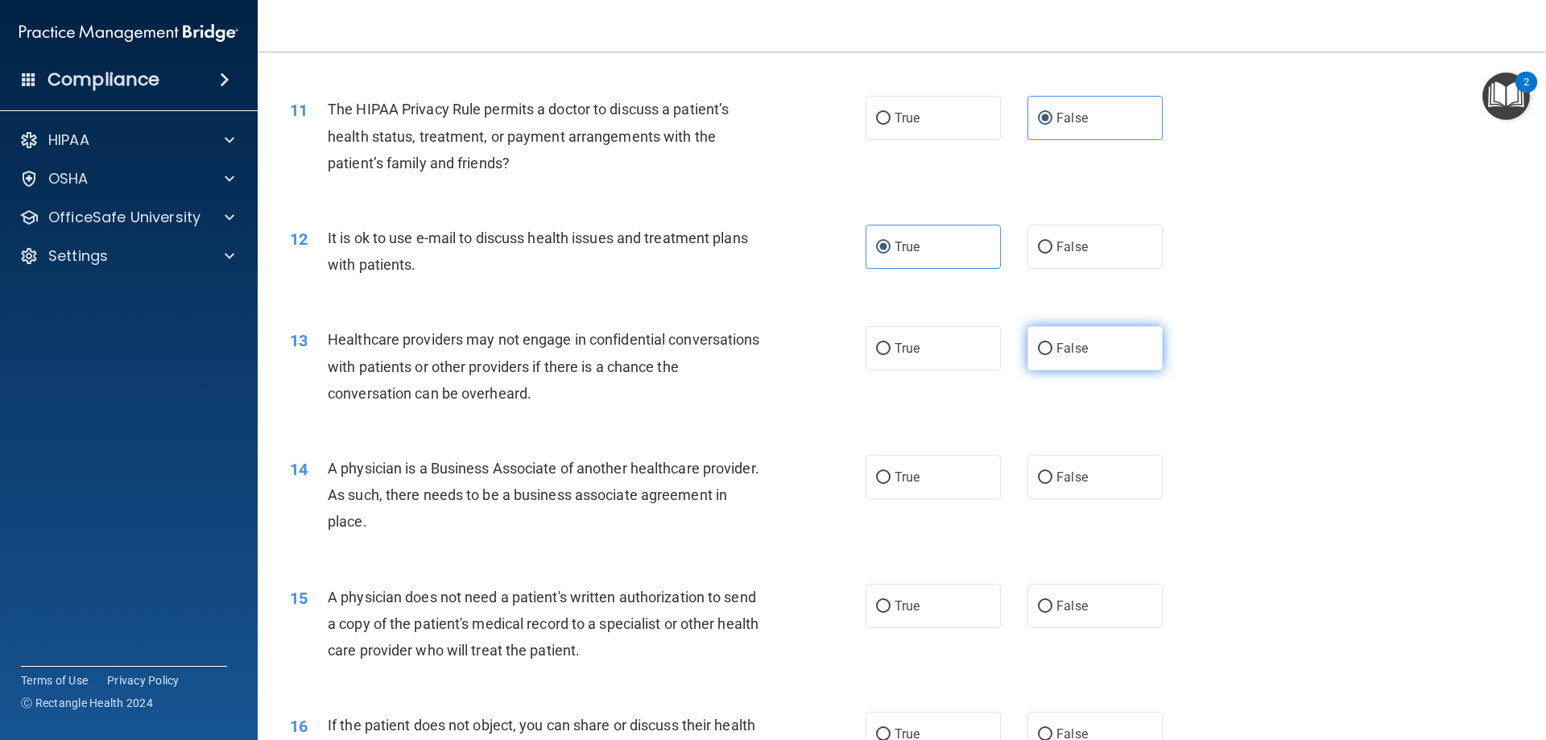
radio input "true"
click at [1031, 458] on label "False" at bounding box center [1094, 477] width 135 height 44
click at [1038, 472] on input "False" at bounding box center [1045, 478] width 14 height 12
radio input "true"
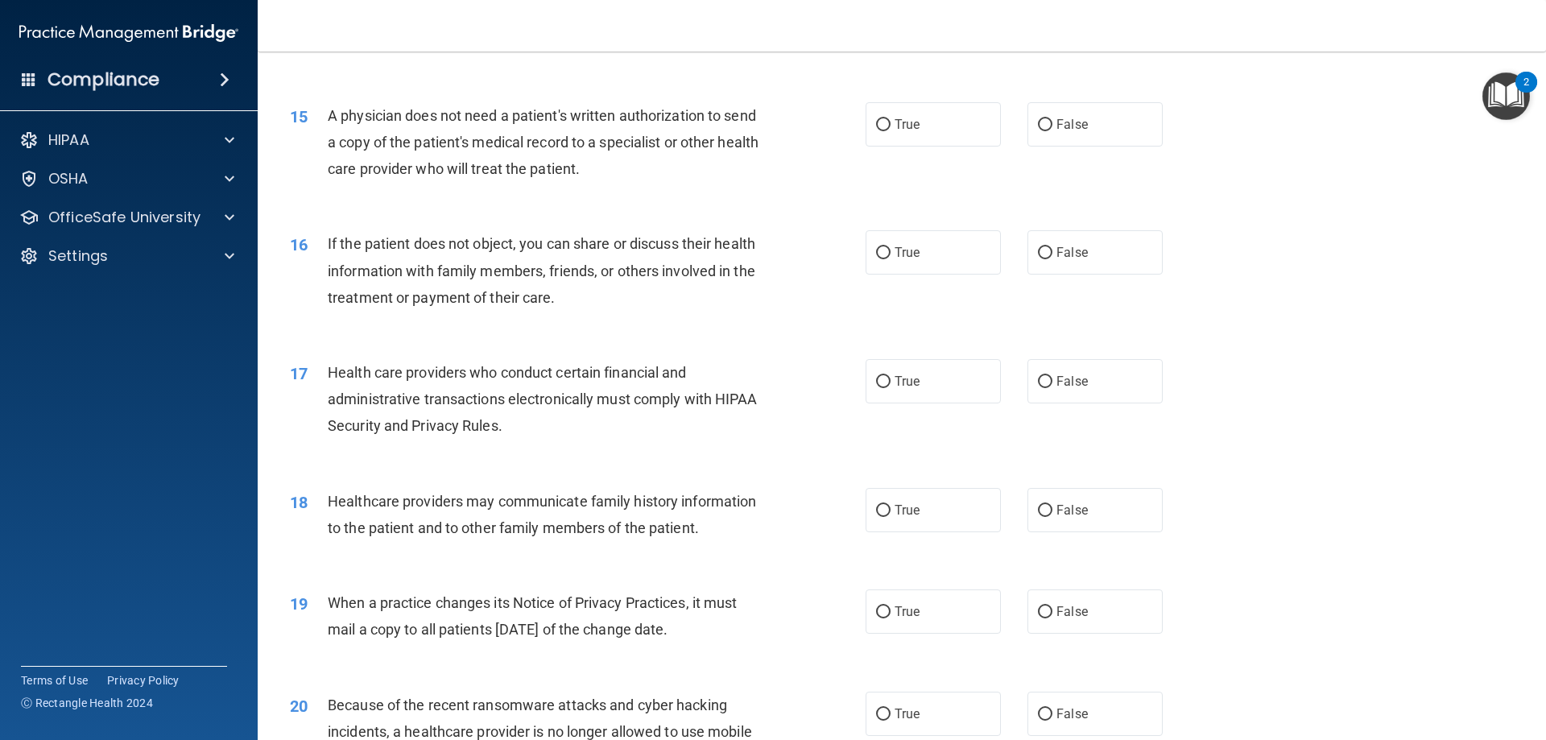
scroll to position [1720, 0]
click at [945, 108] on label "True" at bounding box center [933, 123] width 135 height 44
click at [890, 118] on input "True" at bounding box center [883, 124] width 14 height 12
radio input "true"
click at [911, 246] on span "True" at bounding box center [907, 250] width 25 height 15
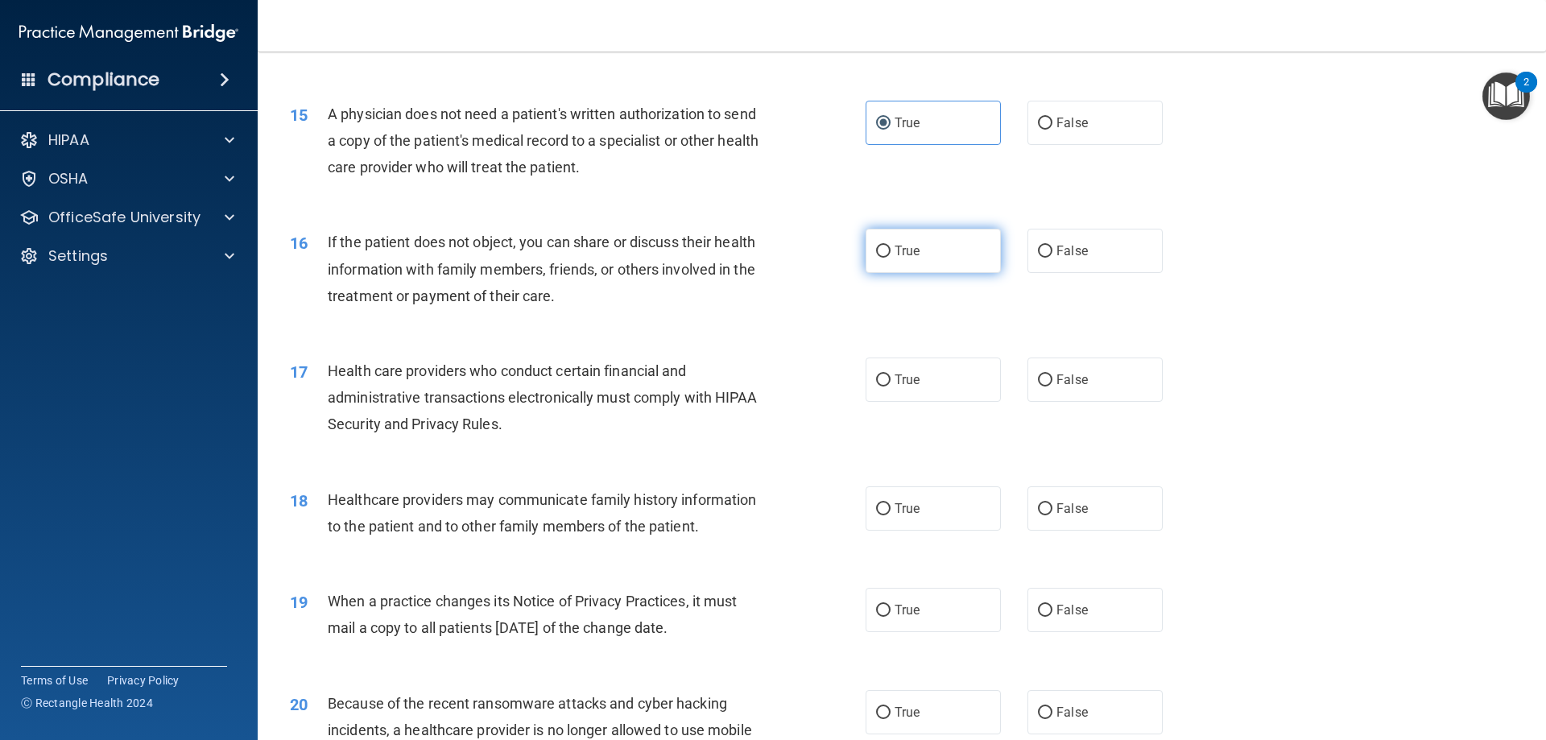
click at [890, 246] on input "True" at bounding box center [883, 252] width 14 height 12
radio input "true"
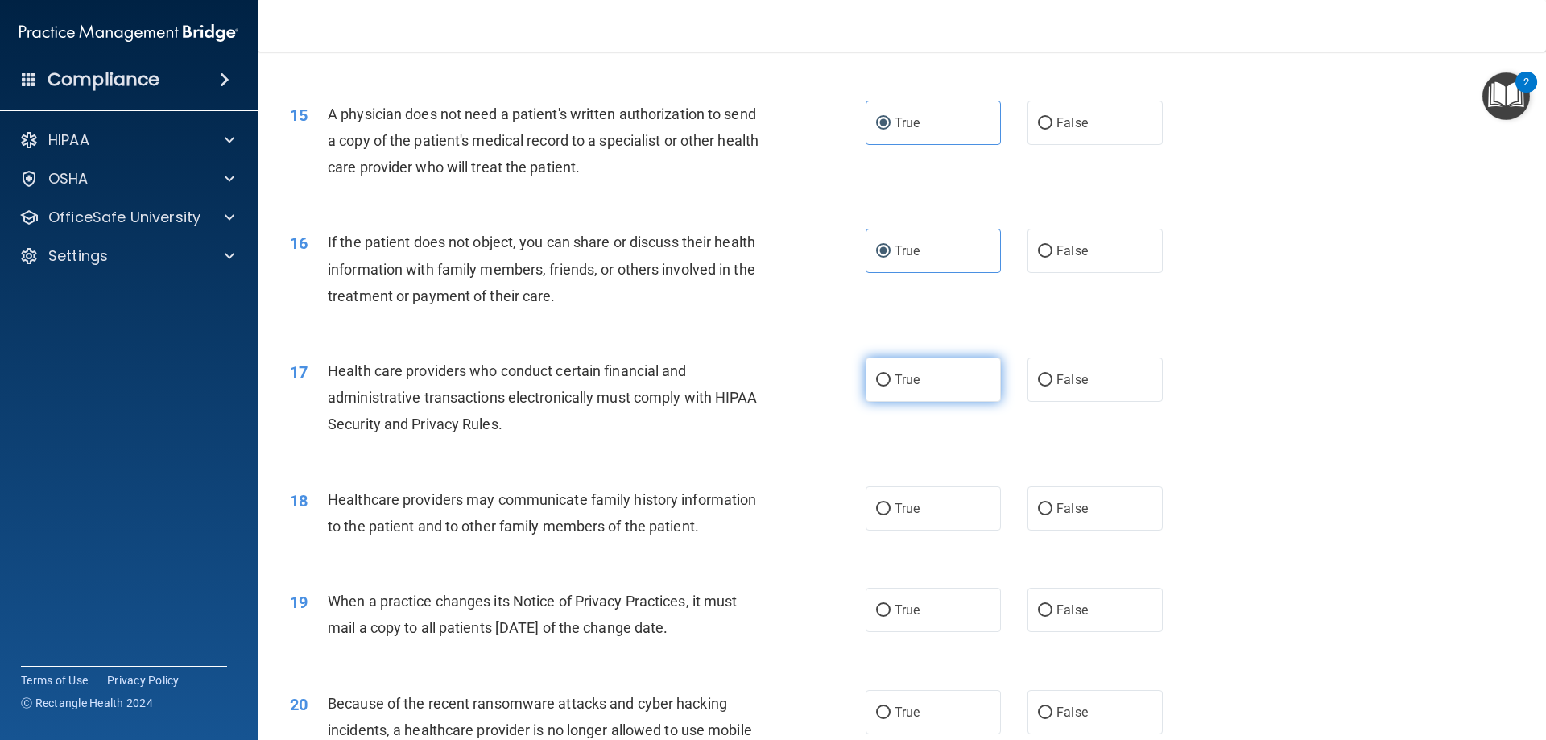
click at [943, 378] on label "True" at bounding box center [933, 379] width 135 height 44
click at [890, 378] on input "True" at bounding box center [883, 380] width 14 height 12
radio input "true"
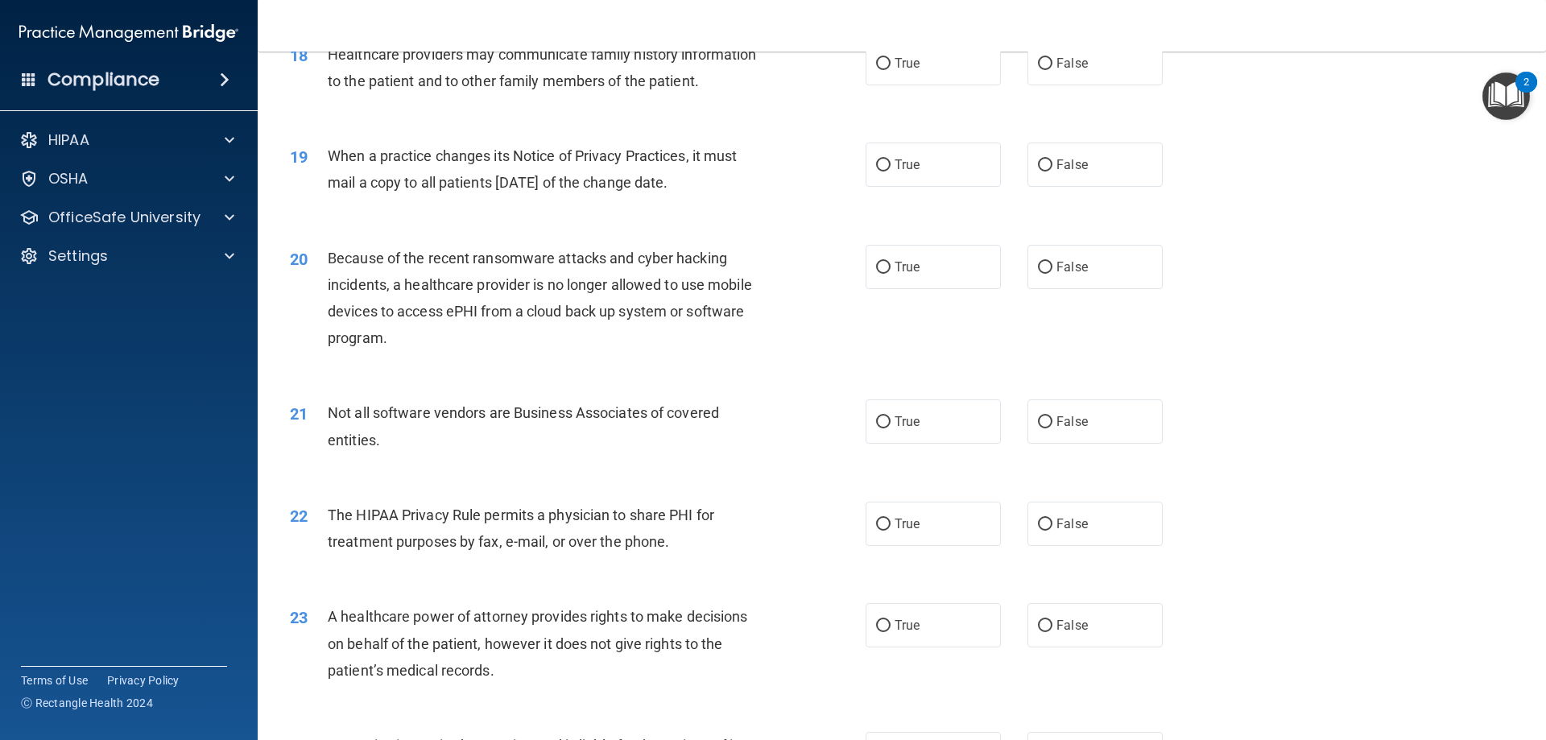
scroll to position [2122, 0]
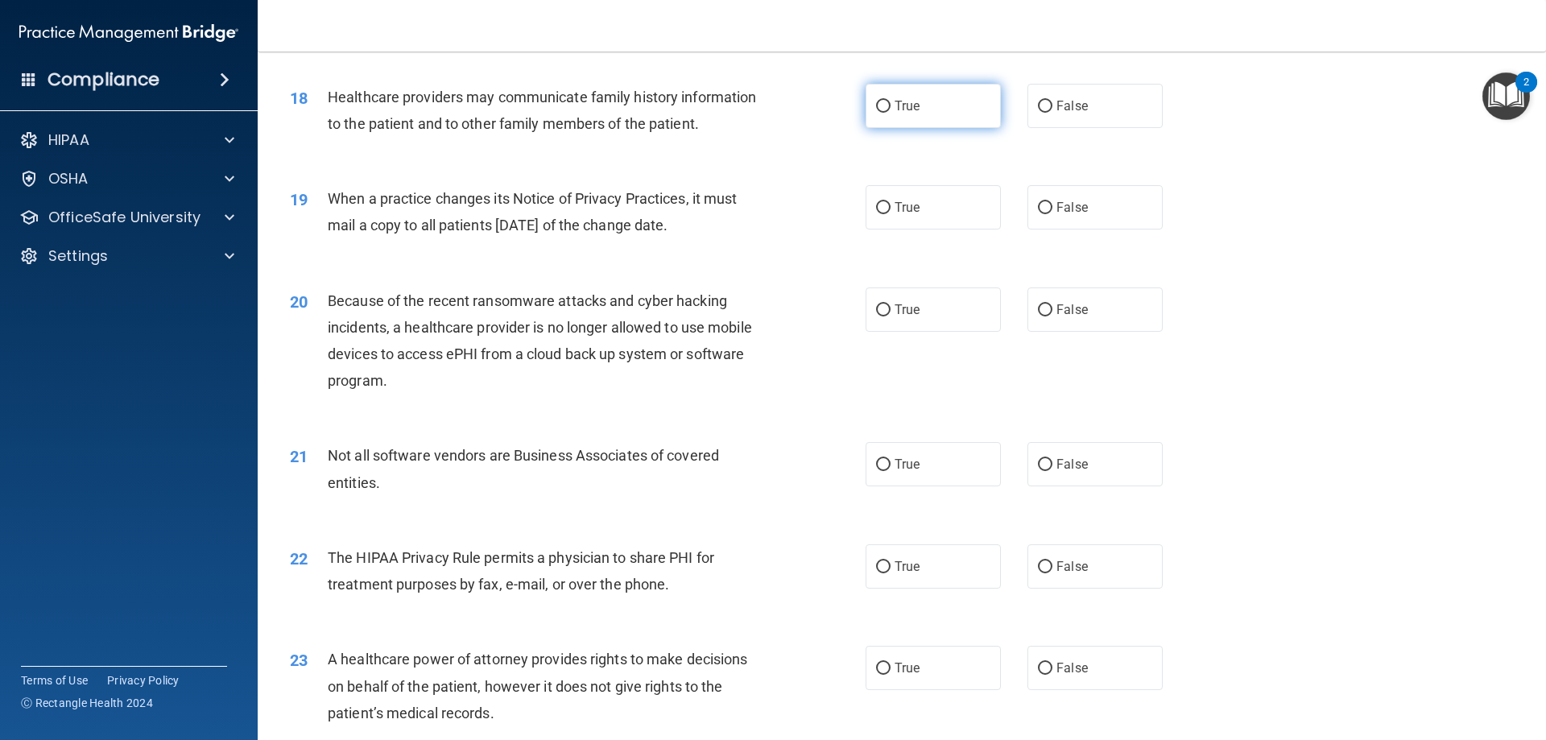
click at [936, 100] on label "True" at bounding box center [933, 106] width 135 height 44
click at [890, 101] on input "True" at bounding box center [883, 107] width 14 height 12
radio input "true"
click at [1027, 213] on label "False" at bounding box center [1094, 207] width 135 height 44
click at [1038, 213] on input "False" at bounding box center [1045, 208] width 14 height 12
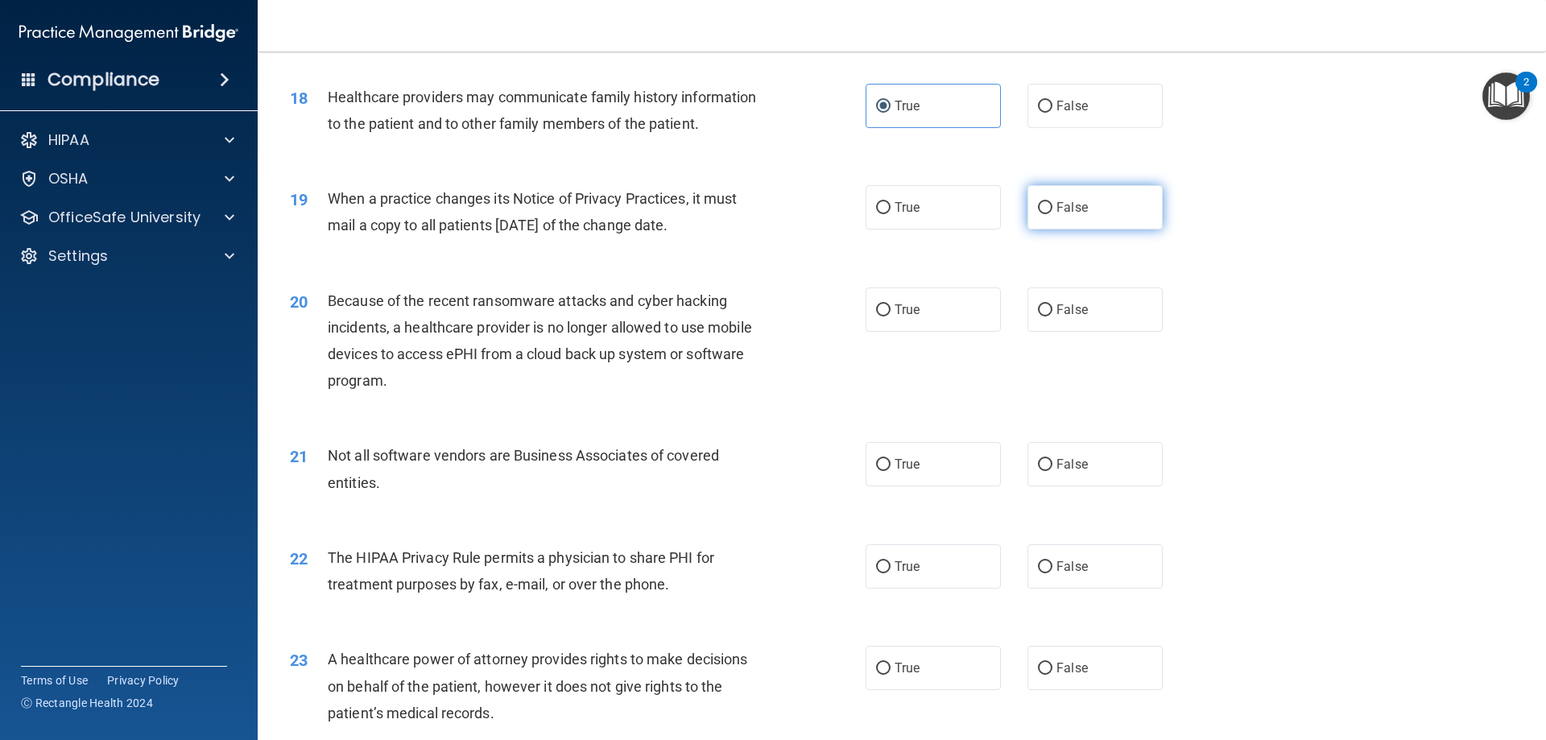
radio input "true"
click at [1045, 311] on label "False" at bounding box center [1094, 309] width 135 height 44
click at [1045, 311] on input "False" at bounding box center [1045, 310] width 14 height 12
radio input "true"
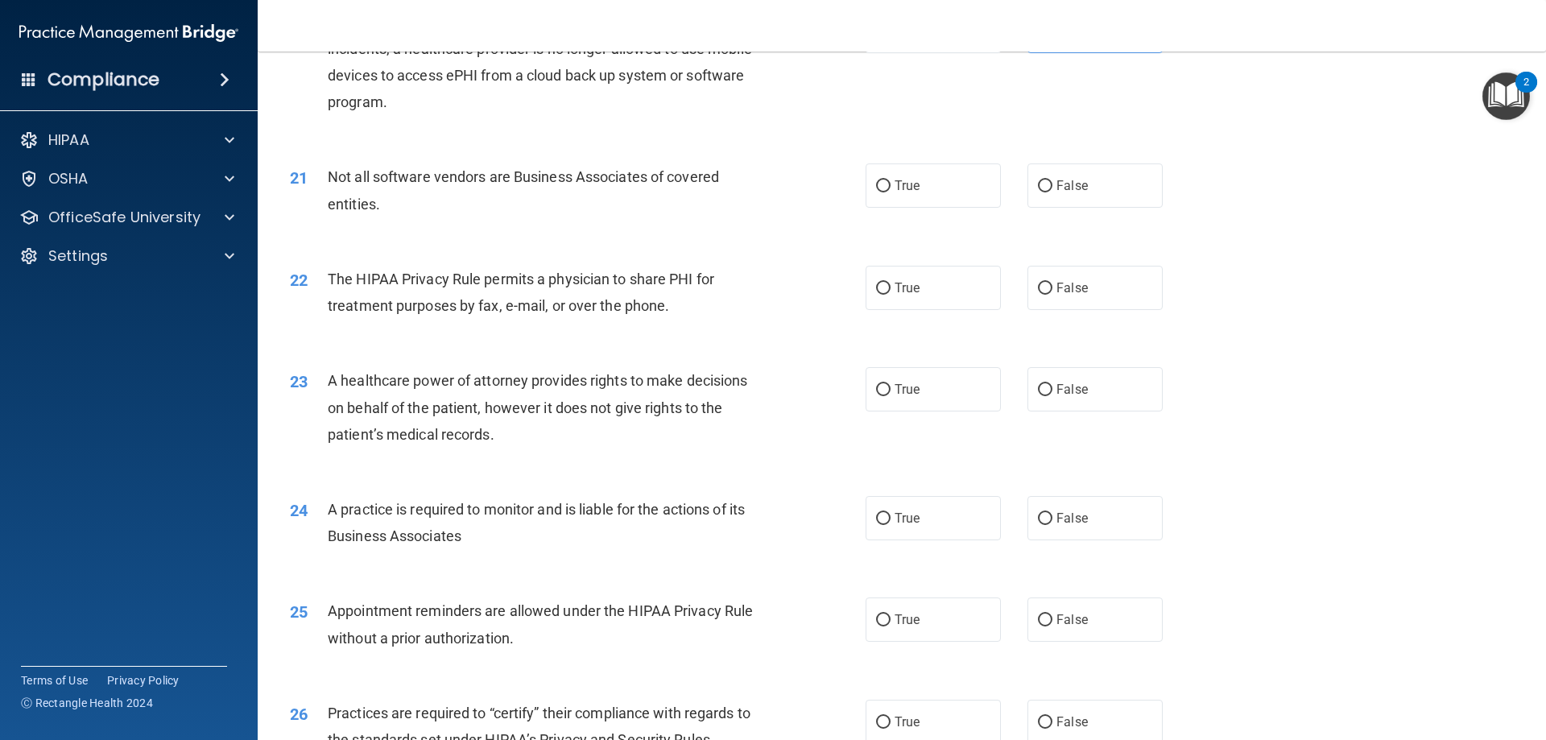
scroll to position [2444, 0]
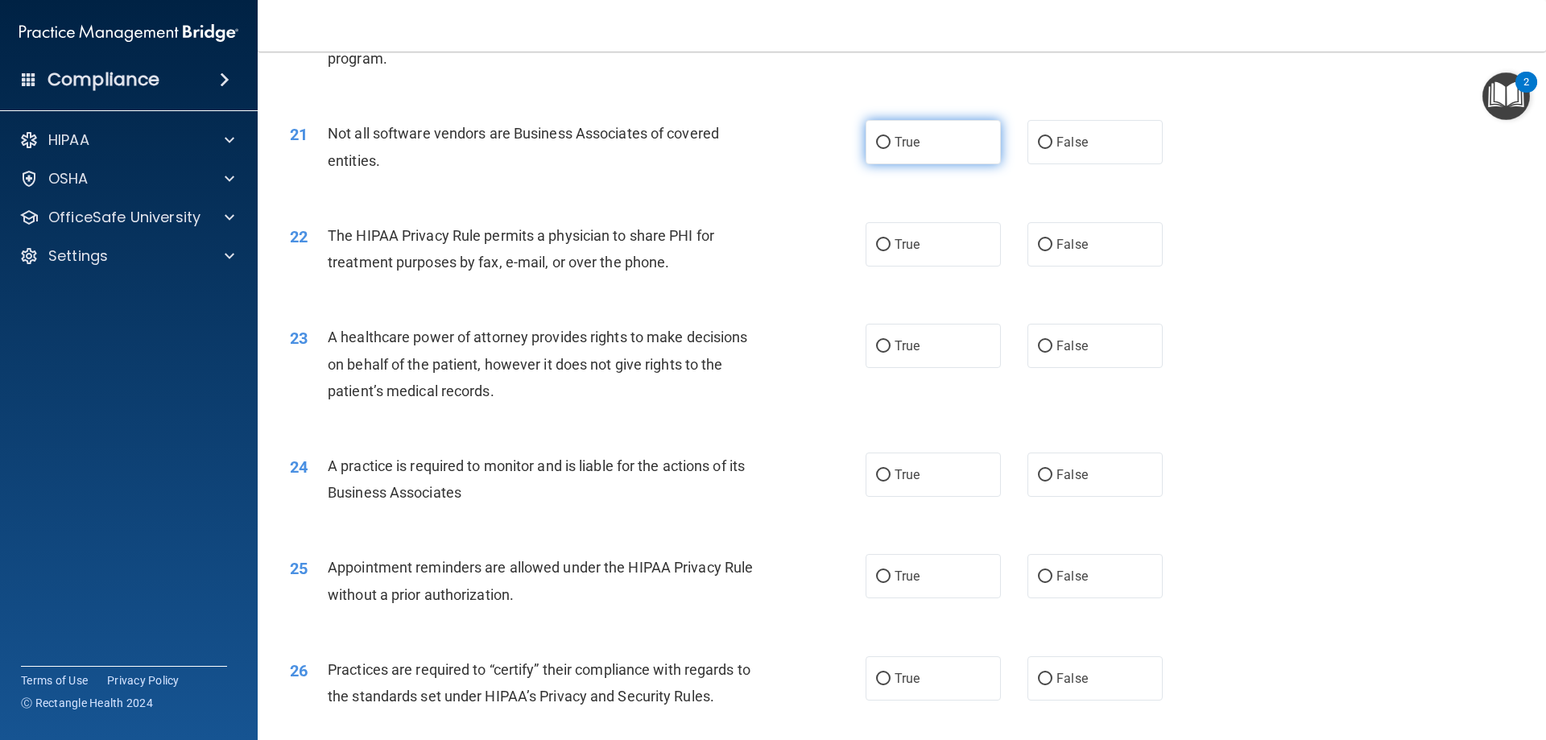
click at [944, 152] on label "True" at bounding box center [933, 142] width 135 height 44
click at [890, 149] on input "True" at bounding box center [883, 143] width 14 height 12
radio input "true"
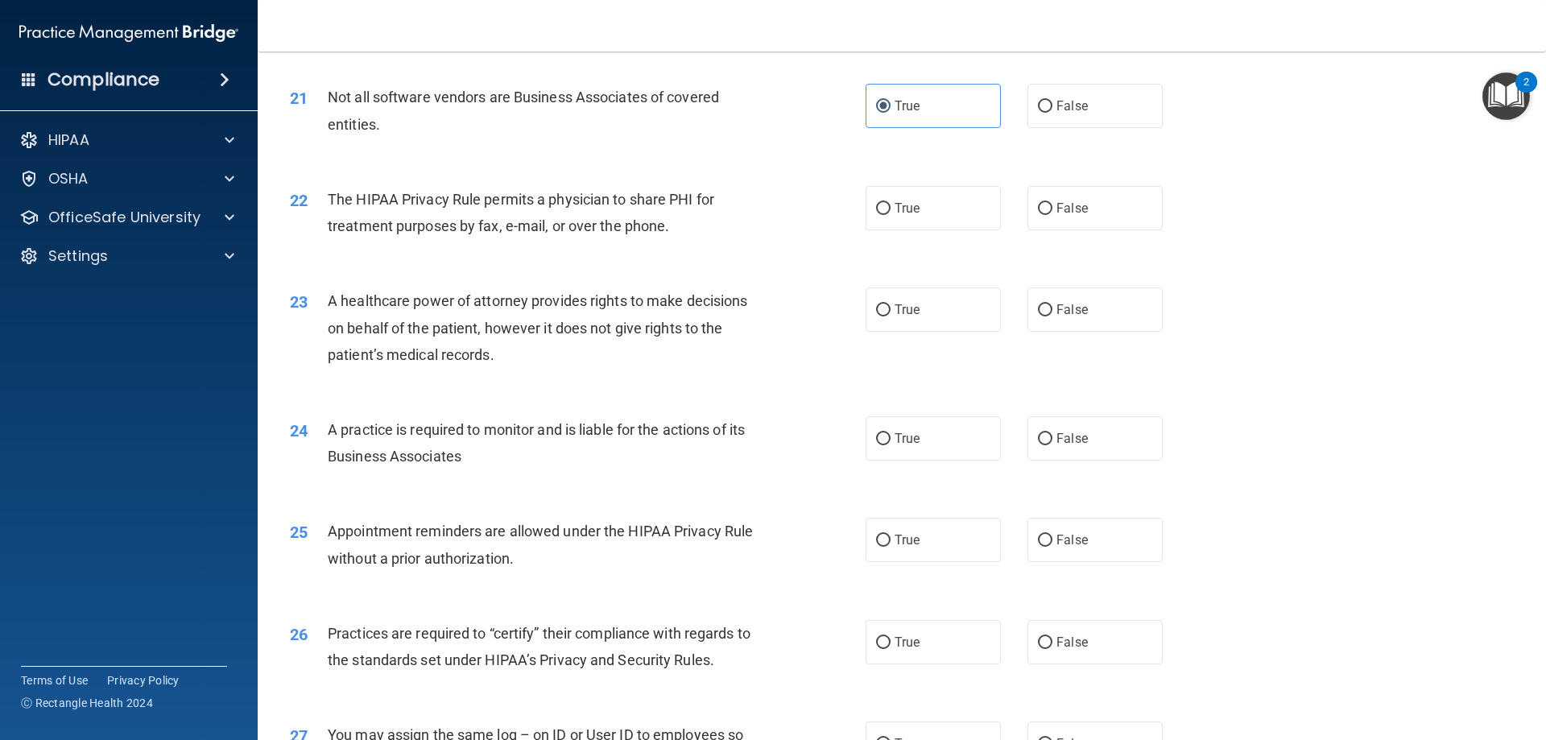
scroll to position [2525, 0]
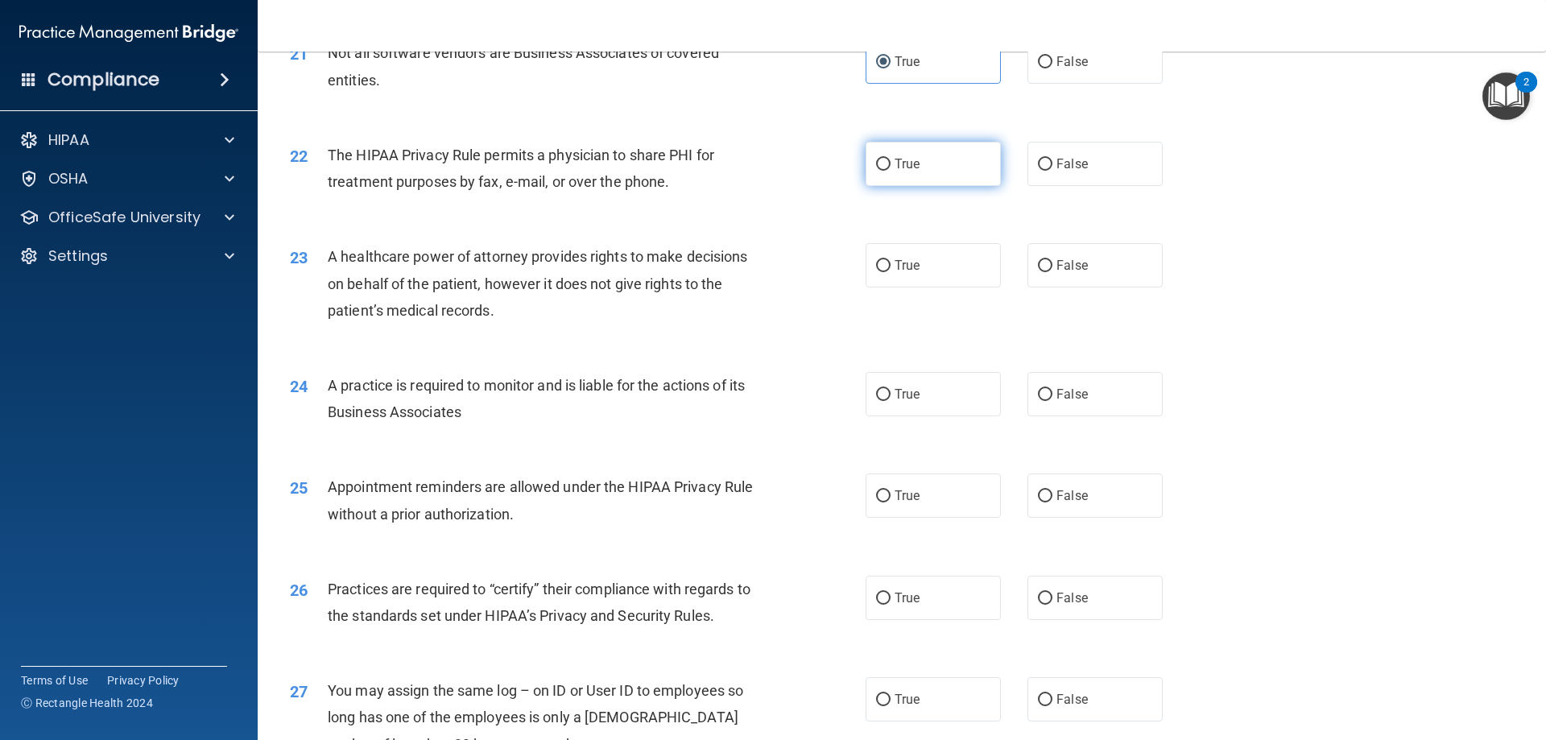
click at [963, 176] on label "True" at bounding box center [933, 164] width 135 height 44
click at [890, 171] on input "True" at bounding box center [883, 165] width 14 height 12
radio input "true"
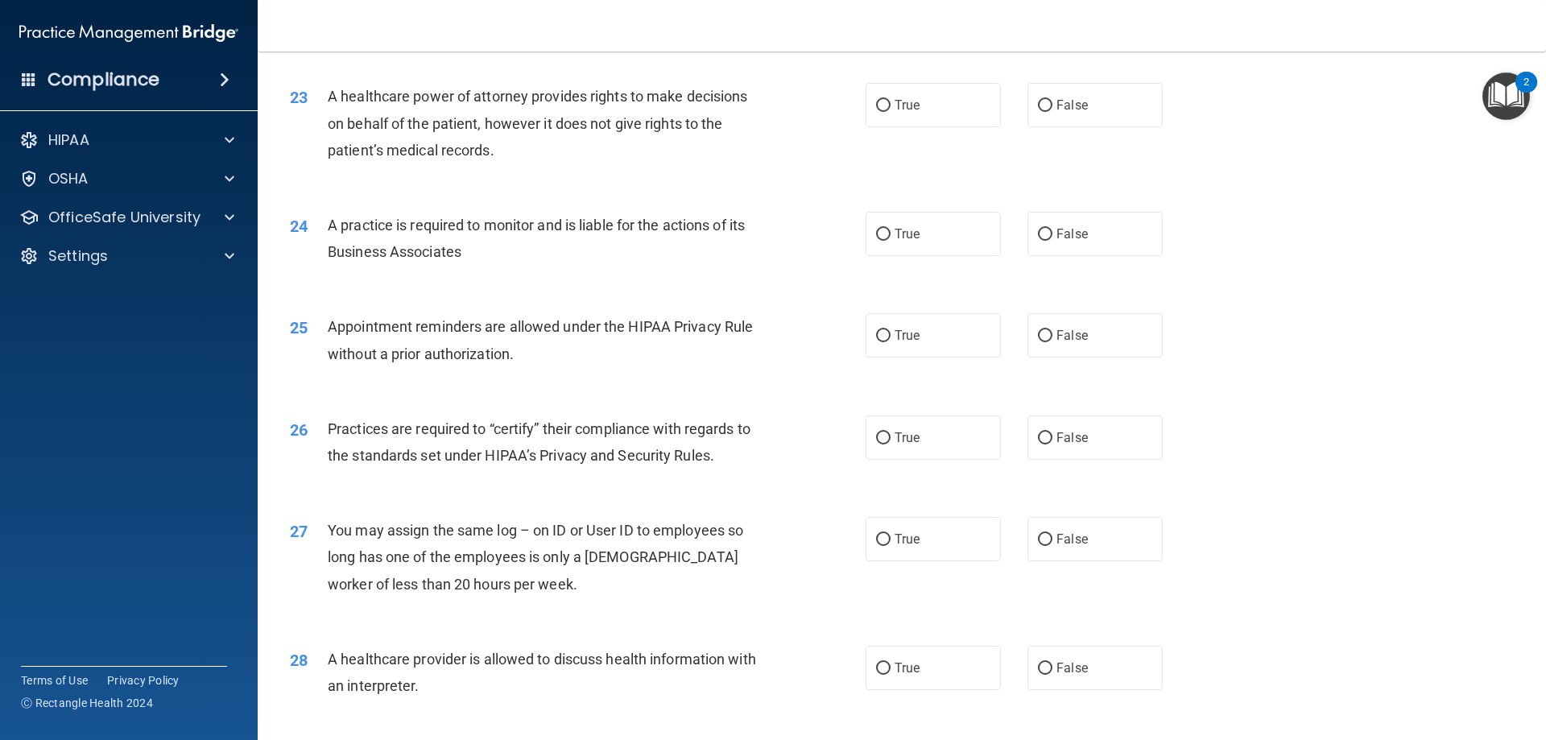
scroll to position [2686, 0]
click at [1063, 107] on span "False" at bounding box center [1071, 104] width 31 height 15
click at [1052, 107] on input "False" at bounding box center [1045, 105] width 14 height 12
radio input "true"
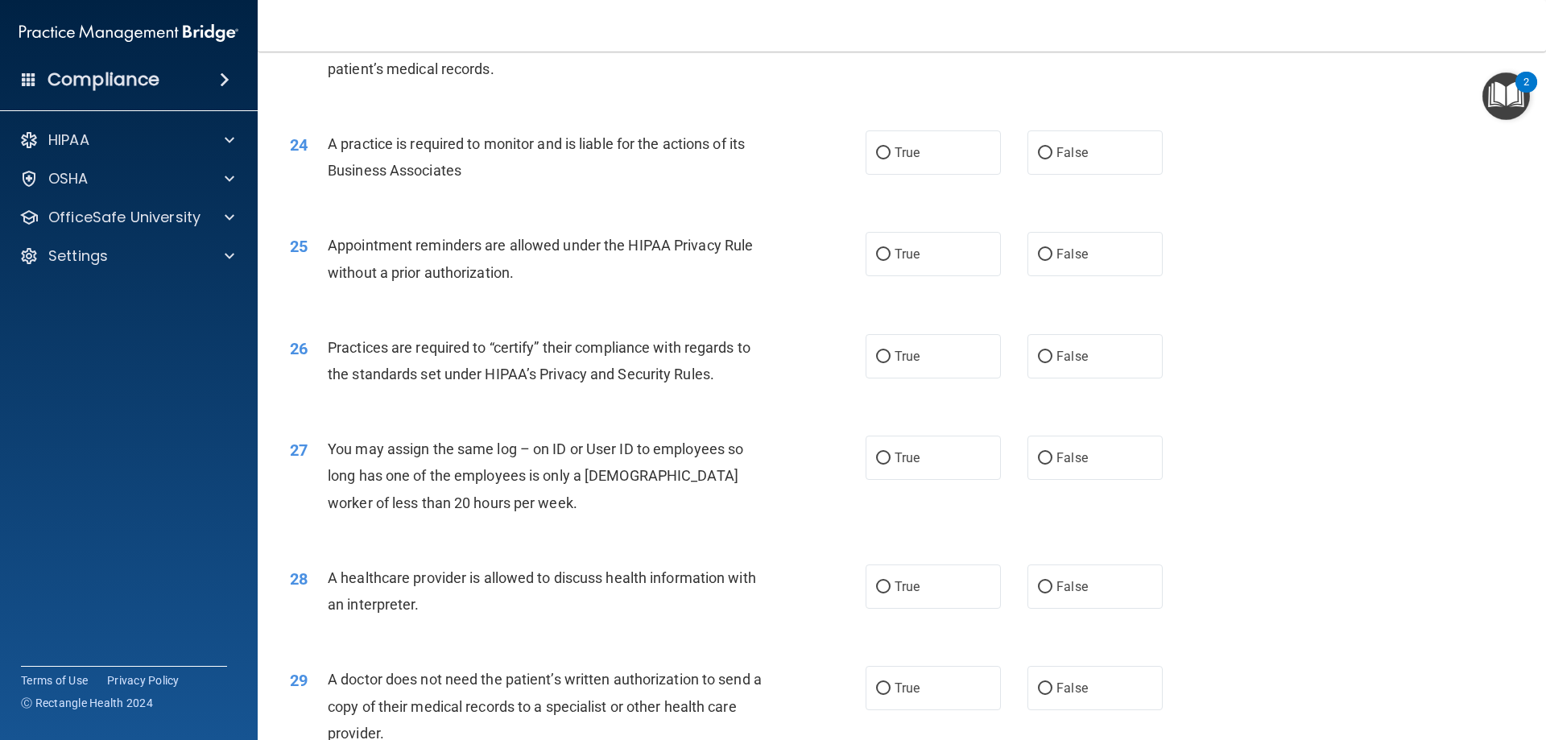
scroll to position [2847, 0]
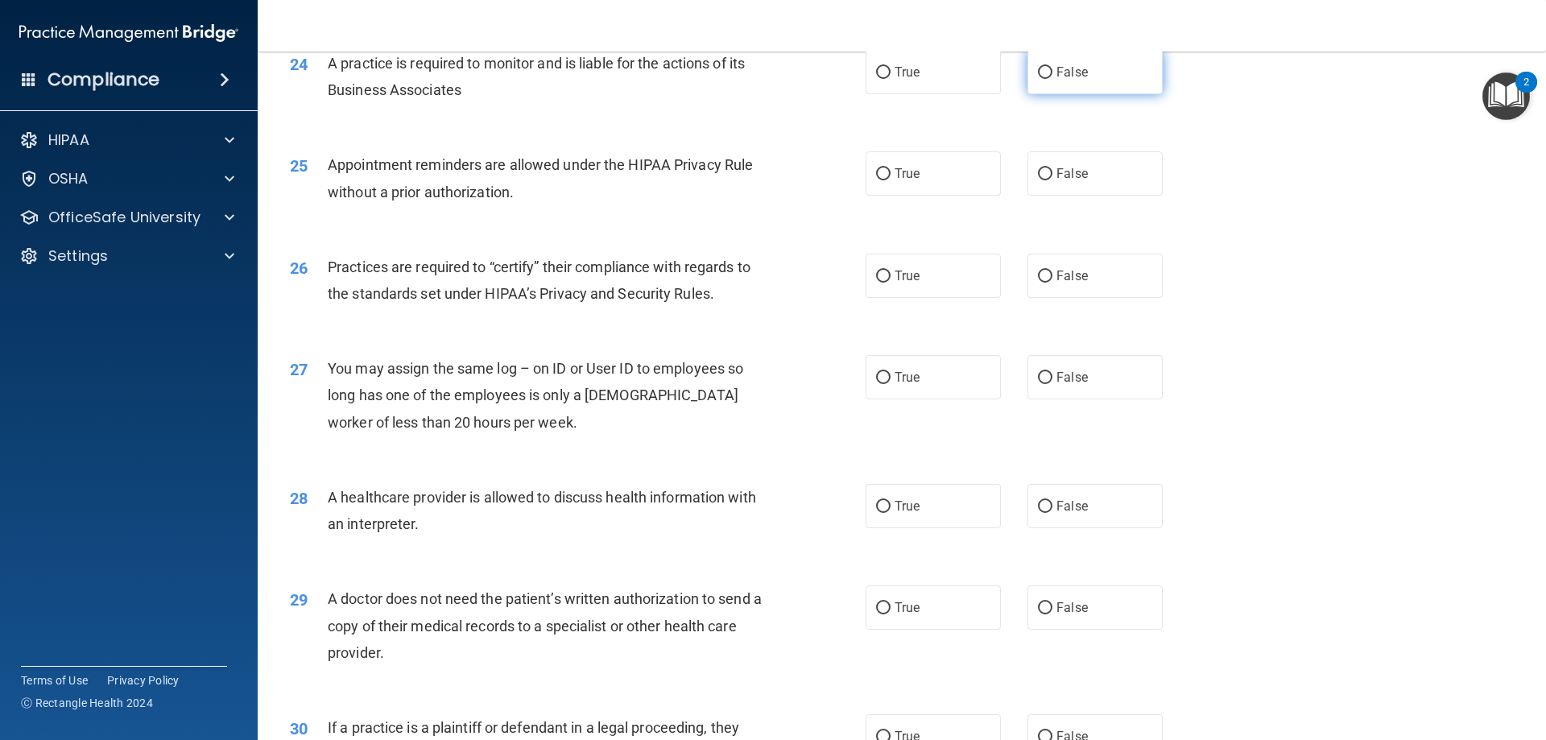
click at [1096, 91] on label "False" at bounding box center [1094, 72] width 135 height 44
click at [1052, 79] on input "False" at bounding box center [1045, 73] width 14 height 12
radio input "true"
click at [956, 176] on label "True" at bounding box center [933, 173] width 135 height 44
click at [890, 176] on input "True" at bounding box center [883, 174] width 14 height 12
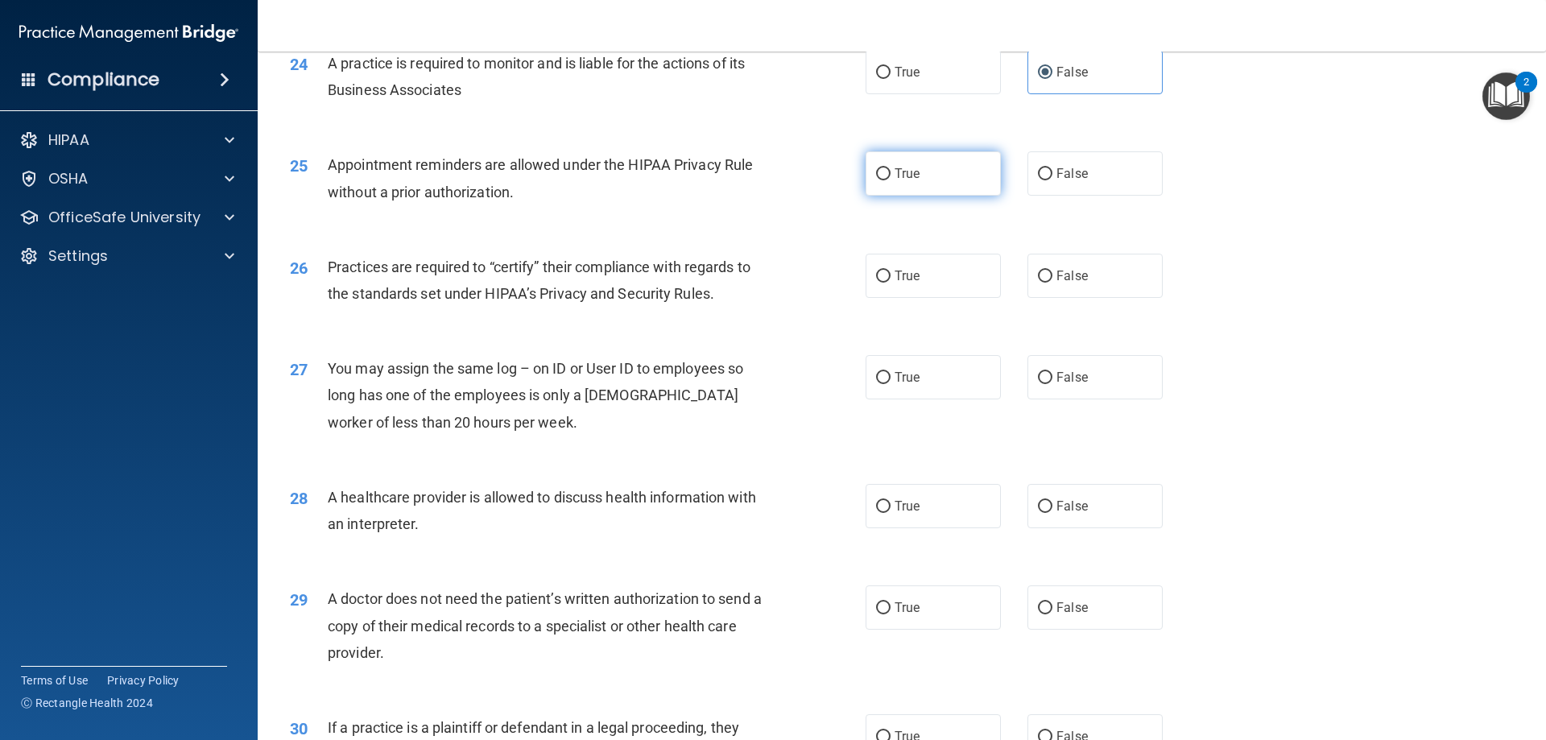
radio input "true"
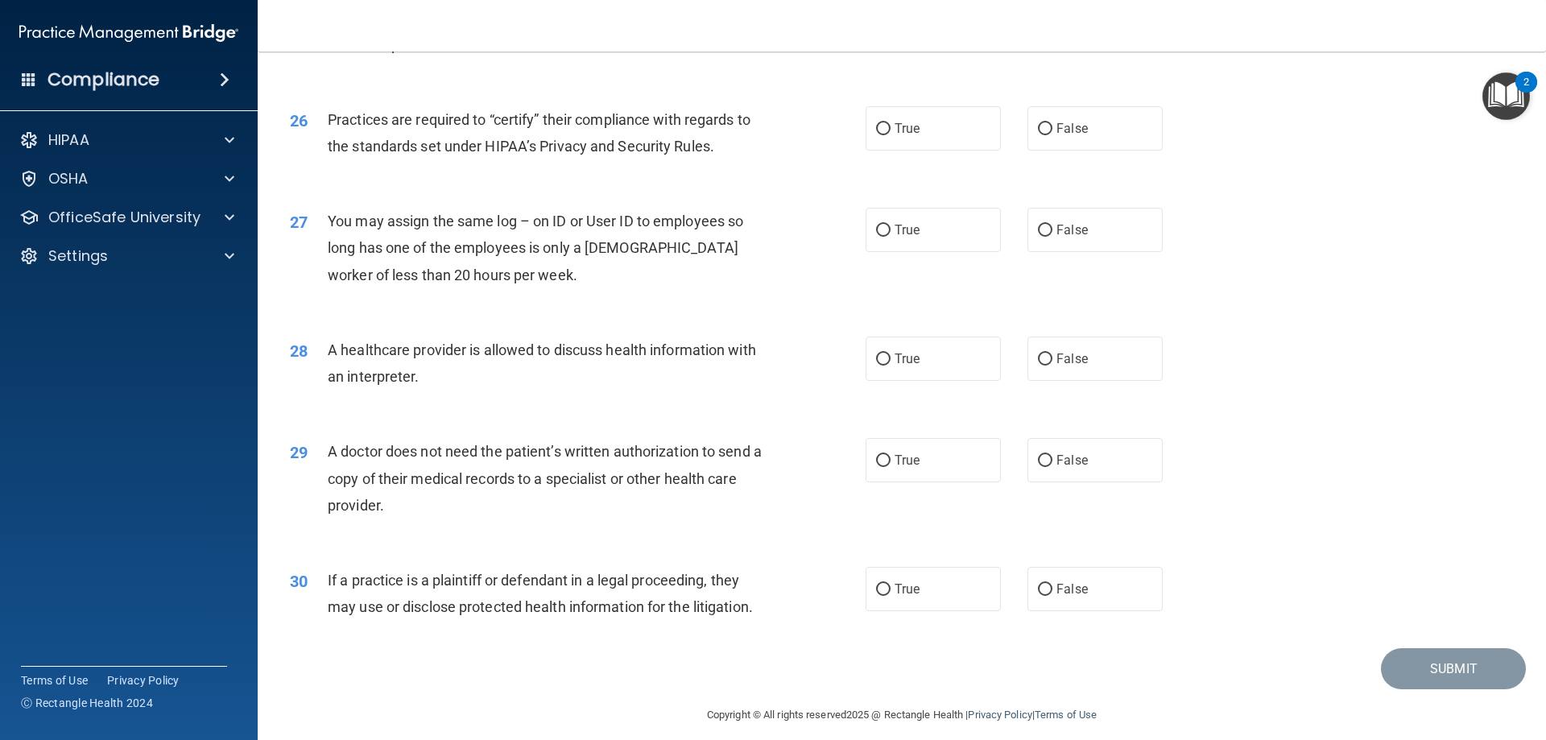
scroll to position [3008, 0]
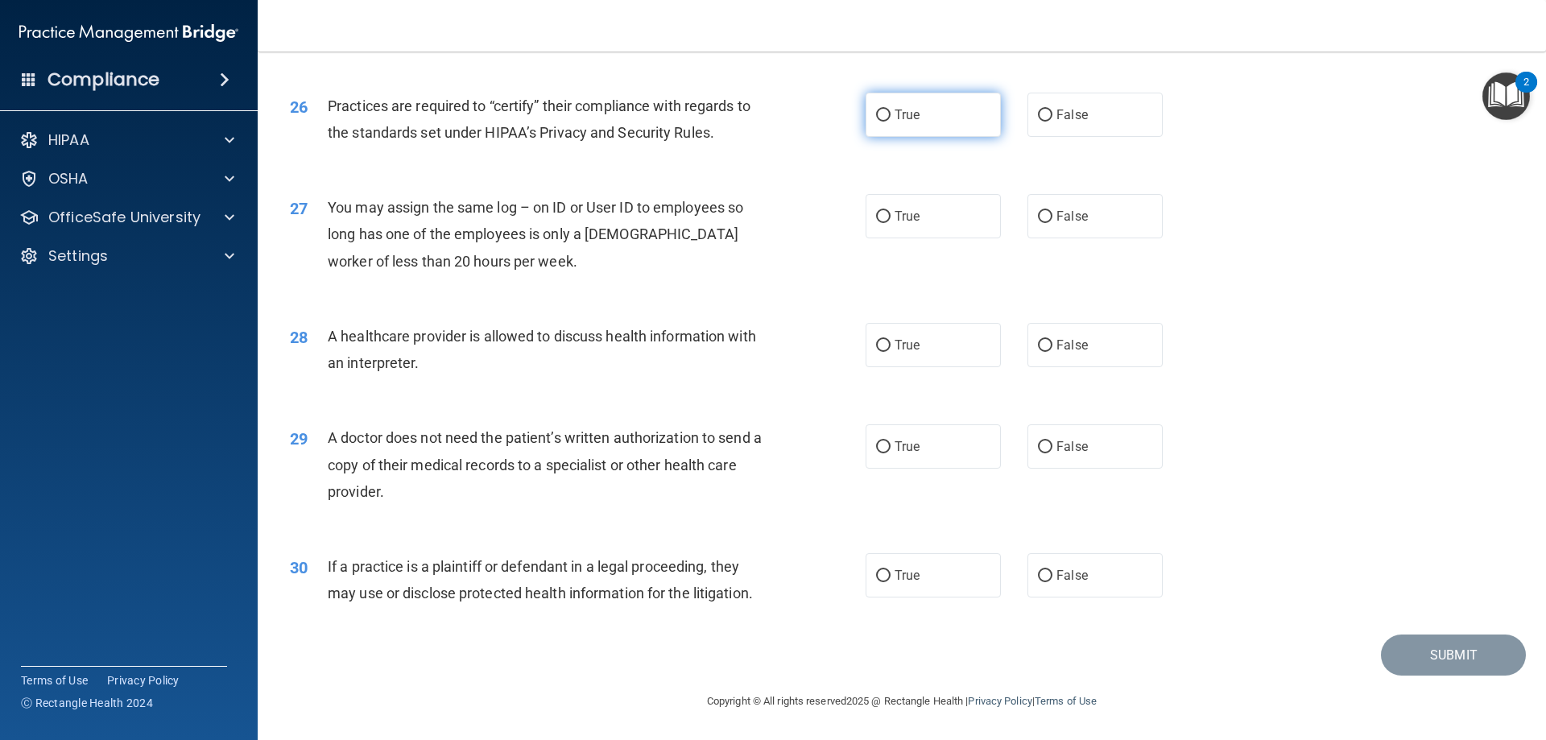
click at [914, 123] on label "True" at bounding box center [933, 115] width 135 height 44
click at [890, 122] on input "True" at bounding box center [883, 115] width 14 height 12
radio input "true"
click at [1096, 218] on label "False" at bounding box center [1094, 216] width 135 height 44
click at [1052, 218] on input "False" at bounding box center [1045, 217] width 14 height 12
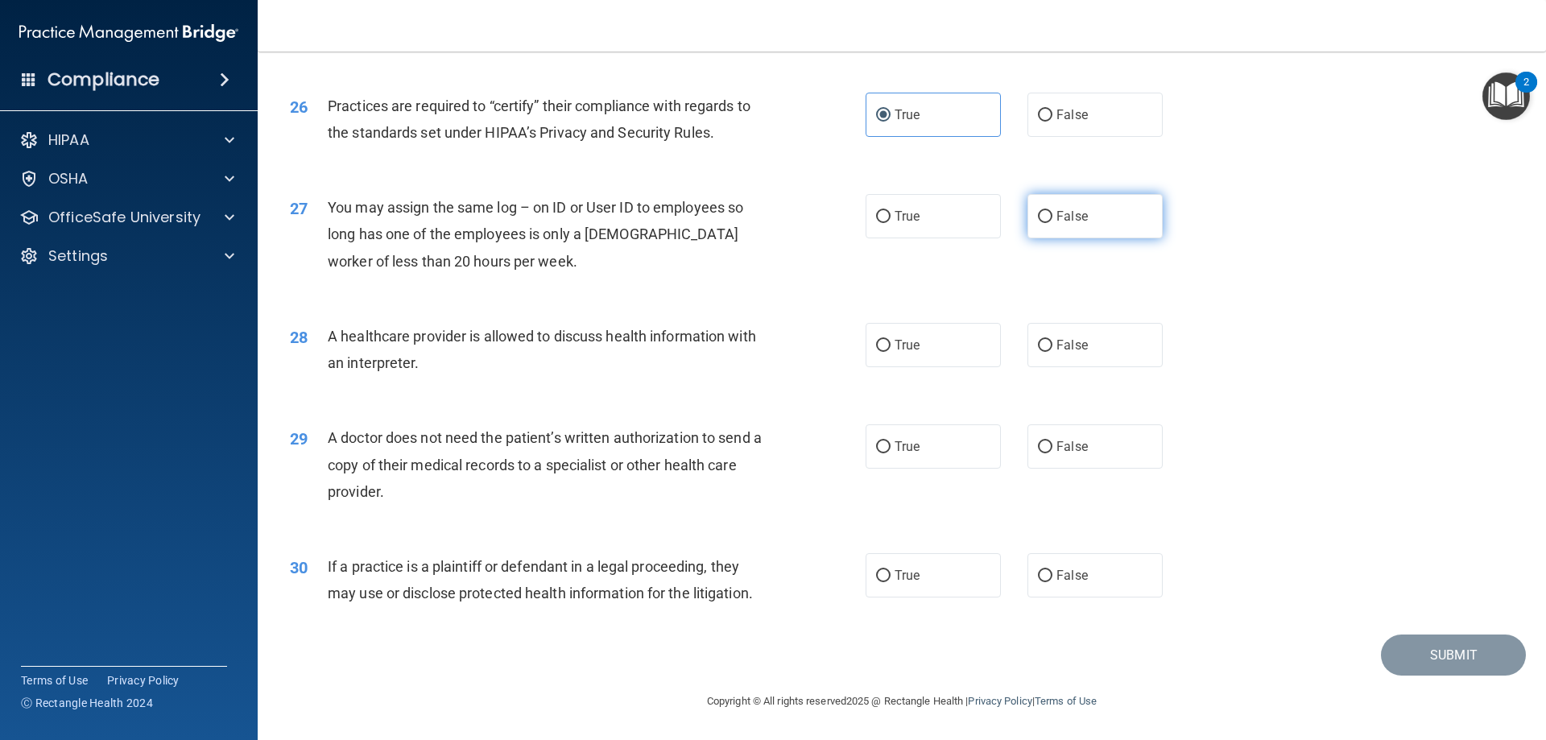
radio input "true"
click at [935, 341] on label "True" at bounding box center [933, 345] width 135 height 44
click at [890, 341] on input "True" at bounding box center [883, 346] width 14 height 12
radio input "true"
click at [924, 452] on label "True" at bounding box center [933, 446] width 135 height 44
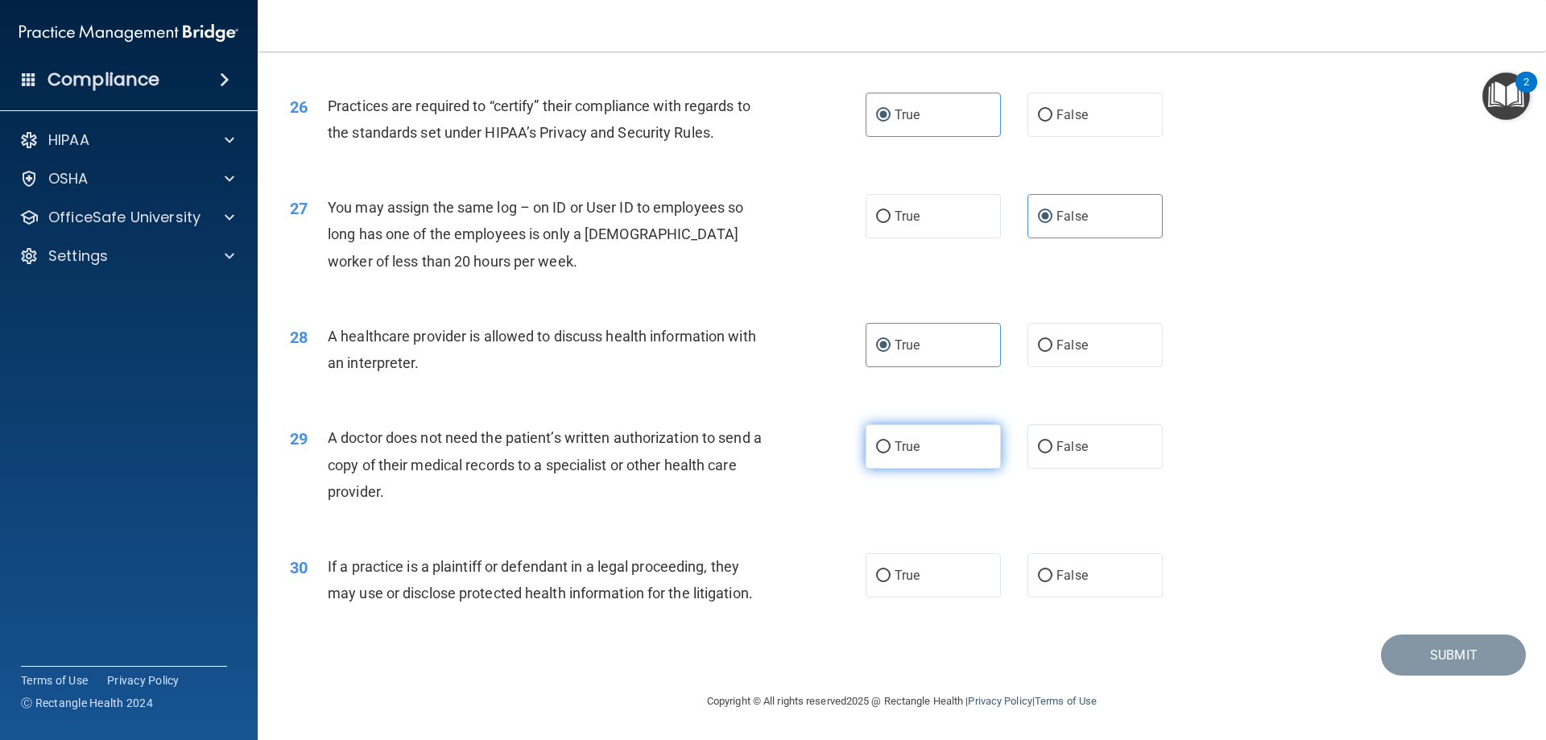
click at [890, 452] on input "True" at bounding box center [883, 447] width 14 height 12
radio input "true"
click at [936, 576] on label "True" at bounding box center [933, 575] width 135 height 44
click at [890, 576] on input "True" at bounding box center [883, 576] width 14 height 12
radio input "true"
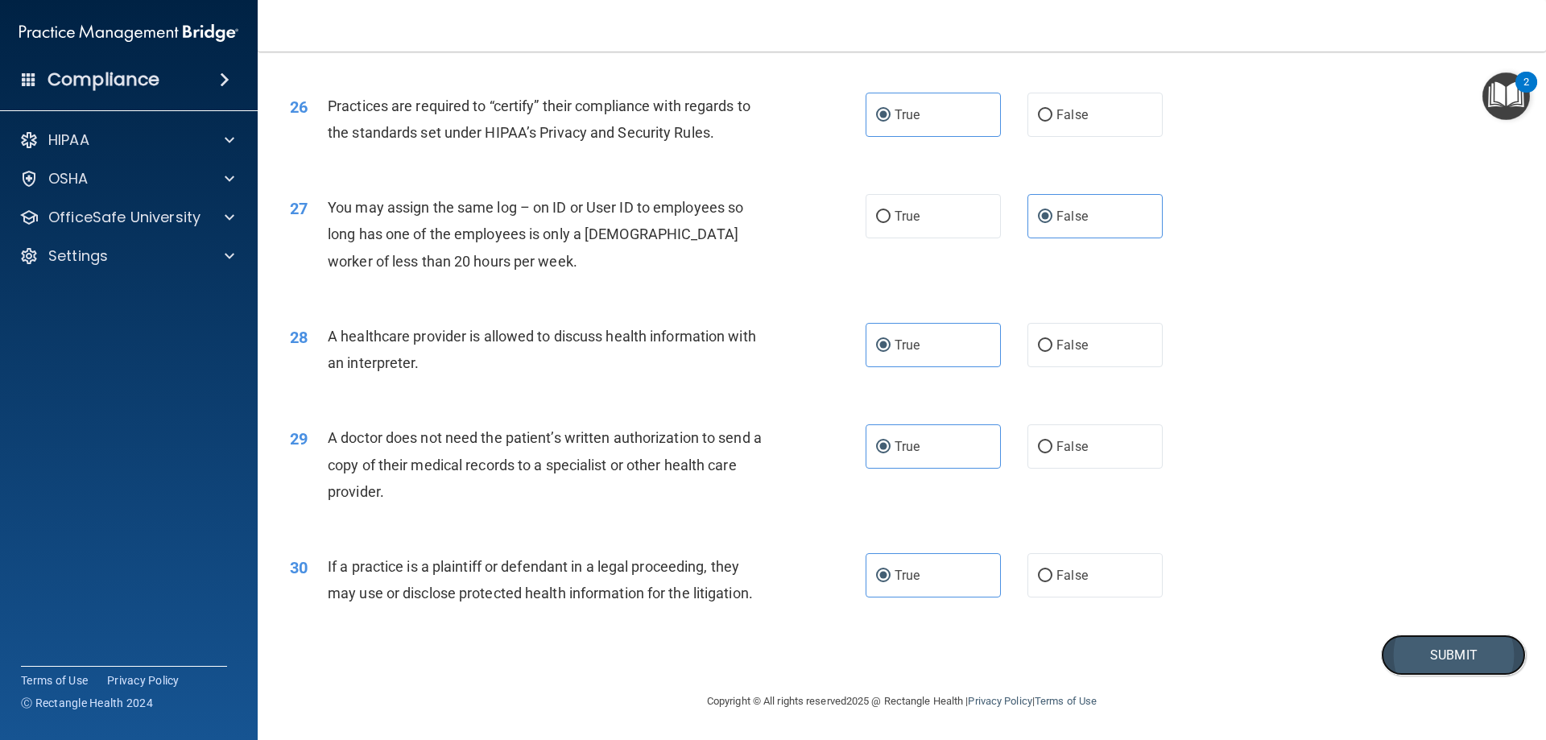
click at [1423, 651] on button "Submit" at bounding box center [1453, 654] width 145 height 41
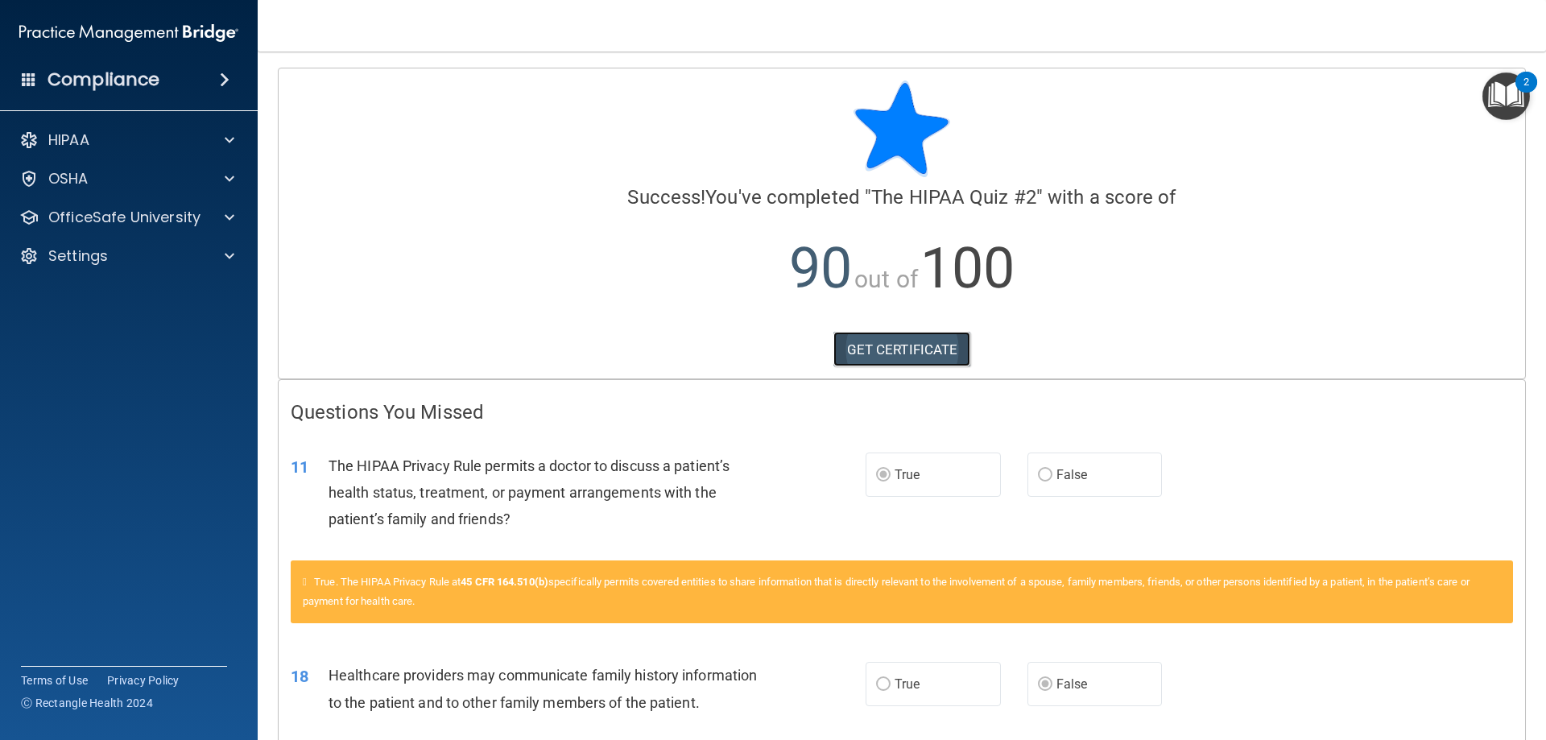
click at [920, 348] on link "GET CERTIFICATE" at bounding box center [902, 349] width 138 height 35
click at [138, 230] on div "OfficeSafe University" at bounding box center [129, 217] width 258 height 32
click at [216, 218] on div at bounding box center [227, 217] width 40 height 19
click at [163, 263] on div "HIPAA Training" at bounding box center [120, 256] width 220 height 16
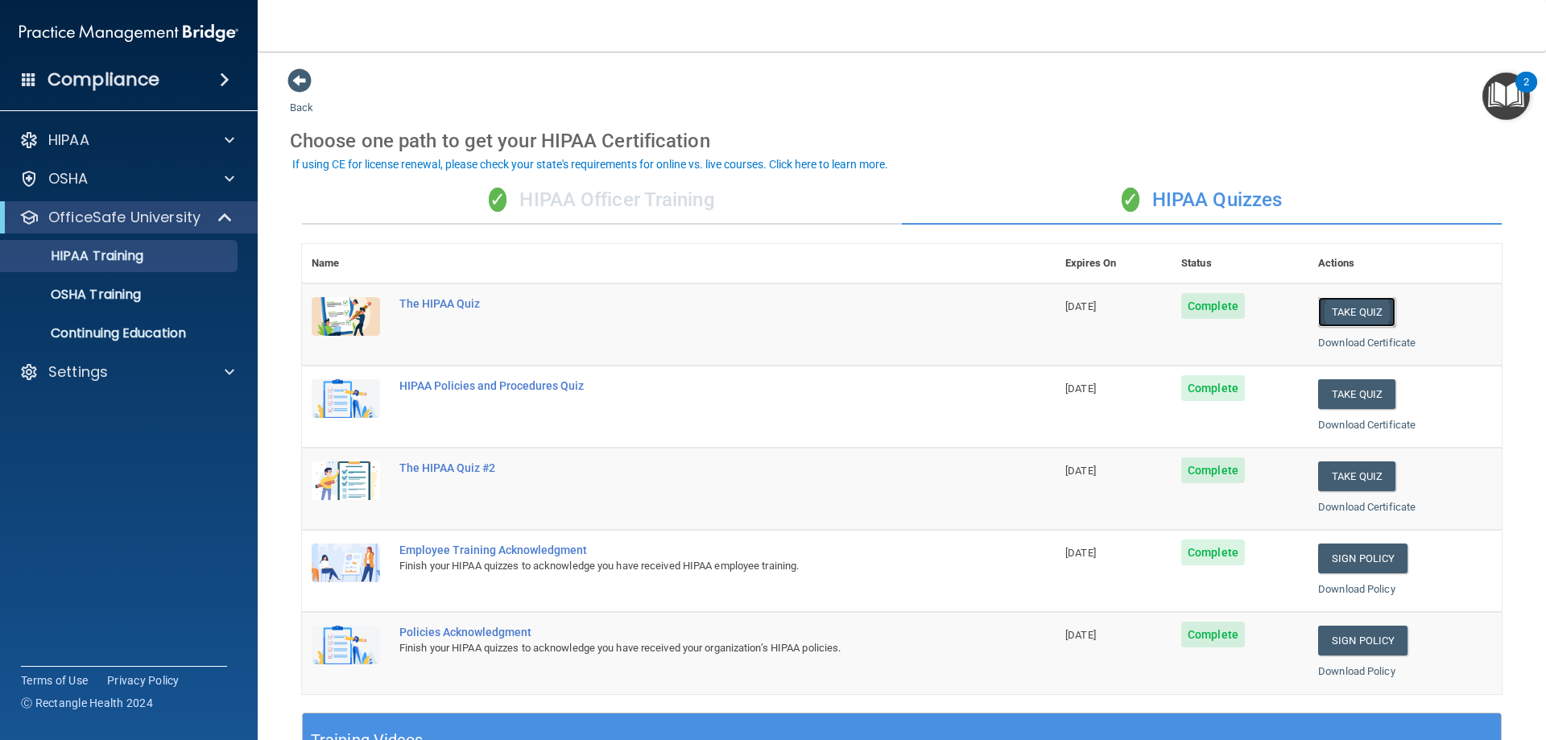
click at [1328, 312] on button "Take Quiz" at bounding box center [1356, 312] width 77 height 30
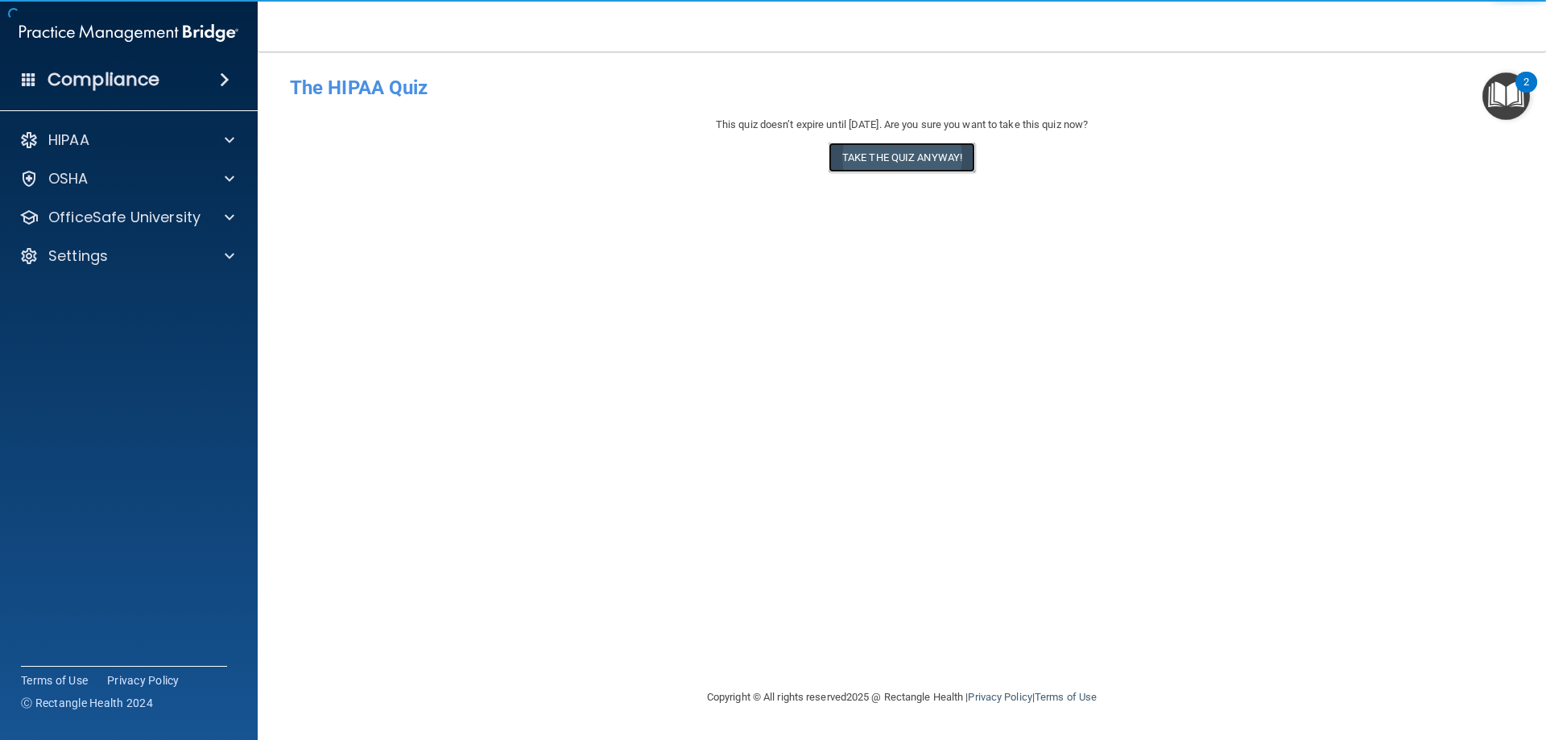
click at [929, 164] on button "Take the quiz anyway!" at bounding box center [901, 158] width 147 height 30
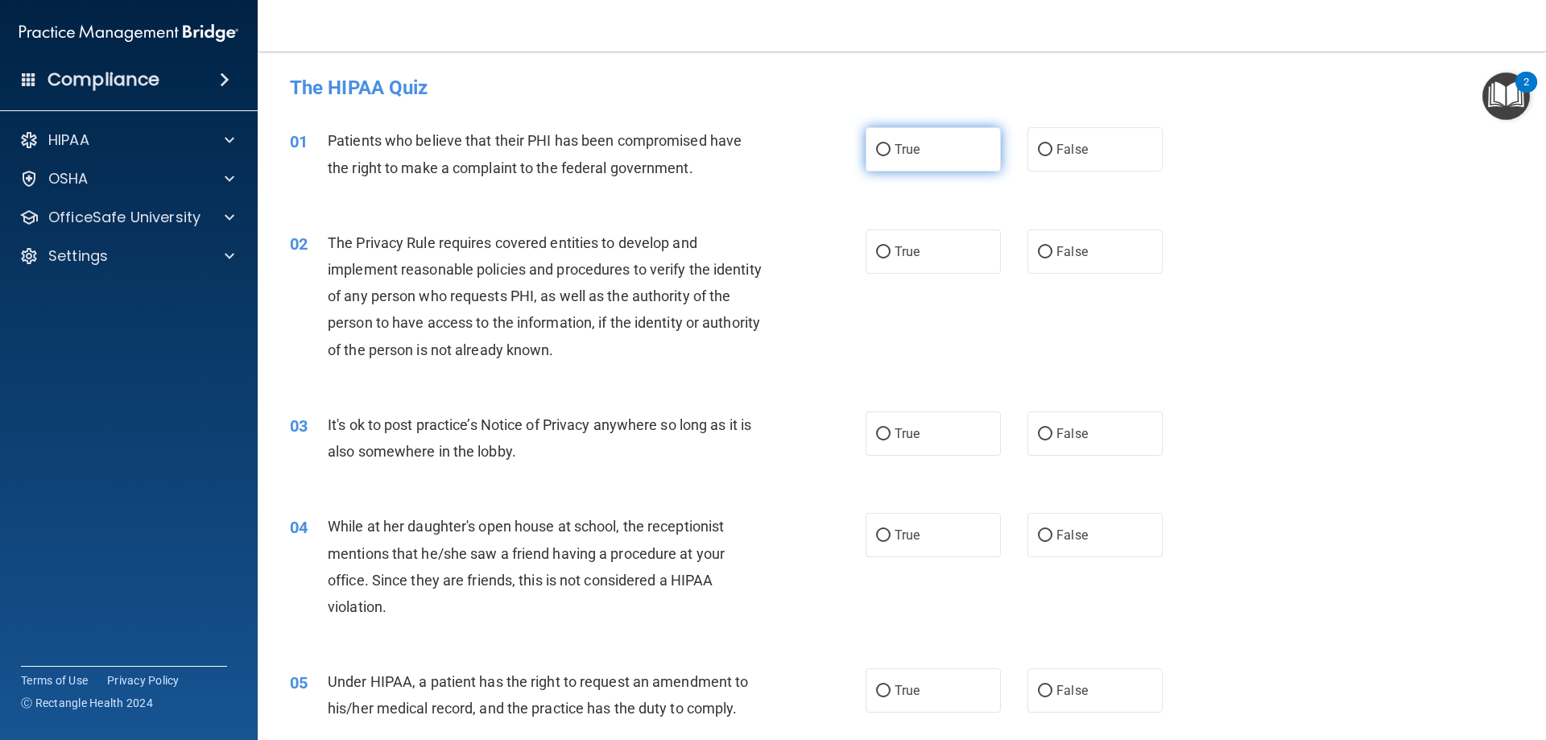
click at [970, 154] on label "True" at bounding box center [933, 149] width 135 height 44
click at [890, 154] on input "True" at bounding box center [883, 150] width 14 height 12
radio input "true"
click at [904, 243] on label "True" at bounding box center [933, 251] width 135 height 44
click at [890, 246] on input "True" at bounding box center [883, 252] width 14 height 12
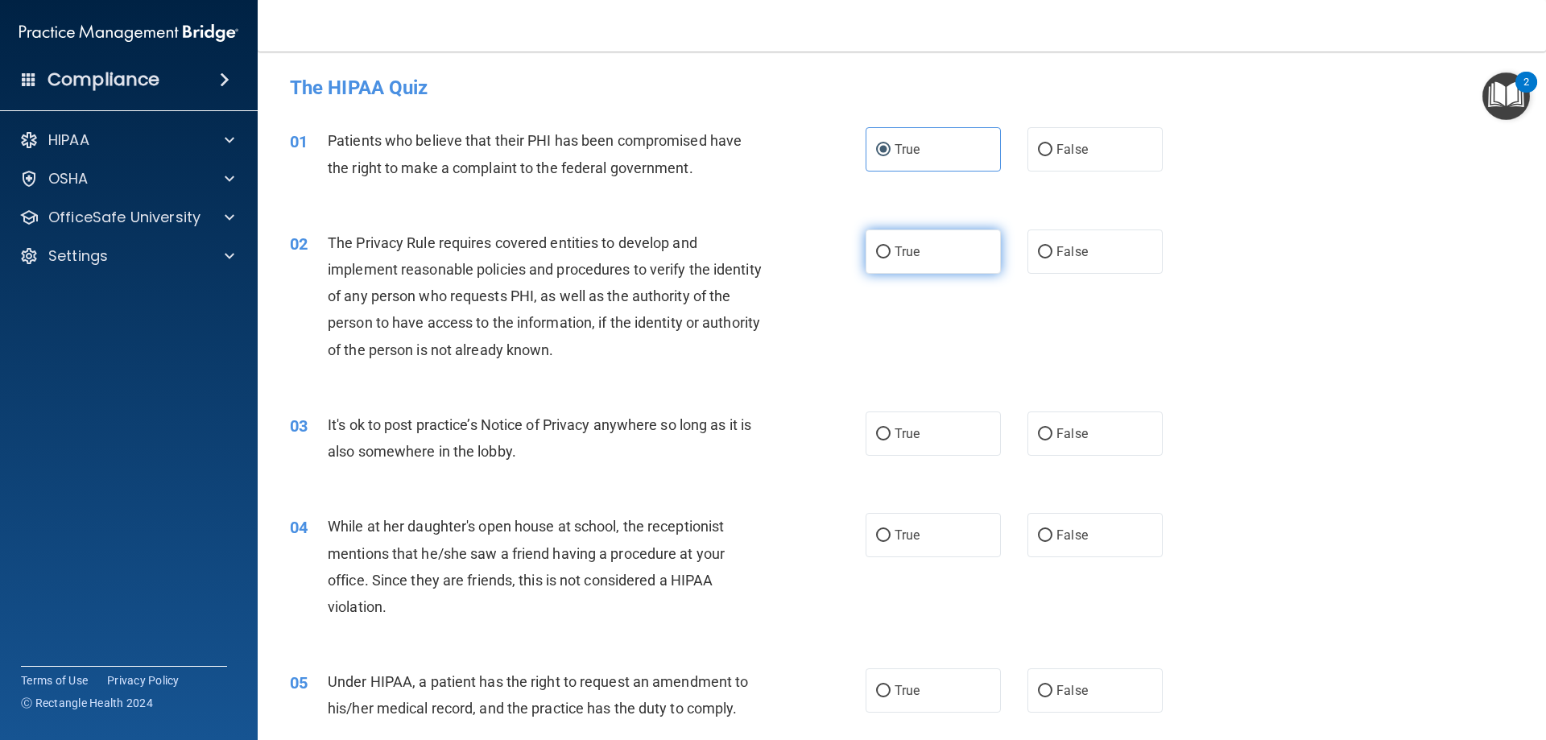
radio input "true"
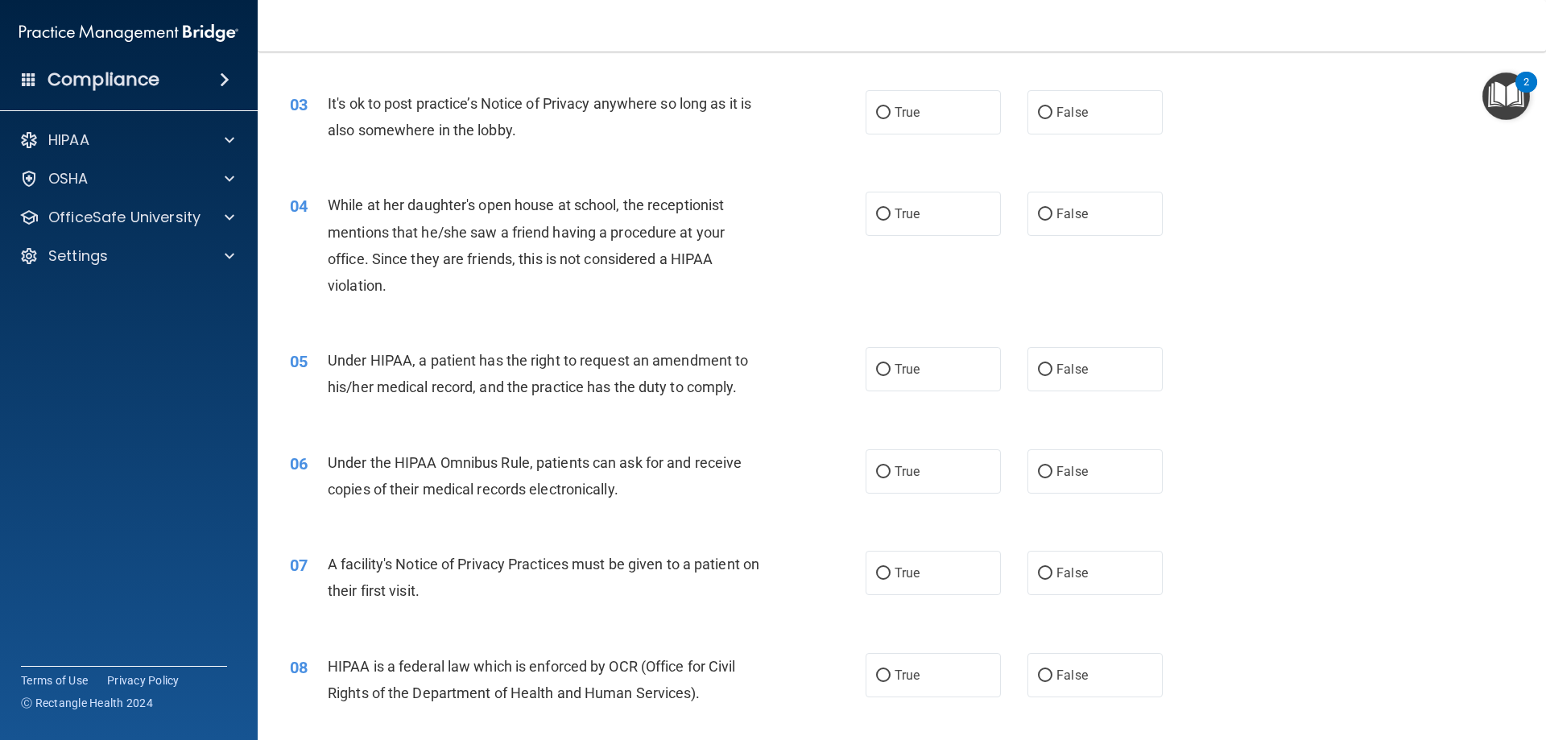
scroll to position [322, 0]
click at [1059, 126] on label "False" at bounding box center [1094, 111] width 135 height 44
click at [1052, 118] on input "False" at bounding box center [1045, 112] width 14 height 12
radio input "true"
click at [1072, 233] on label "False" at bounding box center [1094, 213] width 135 height 44
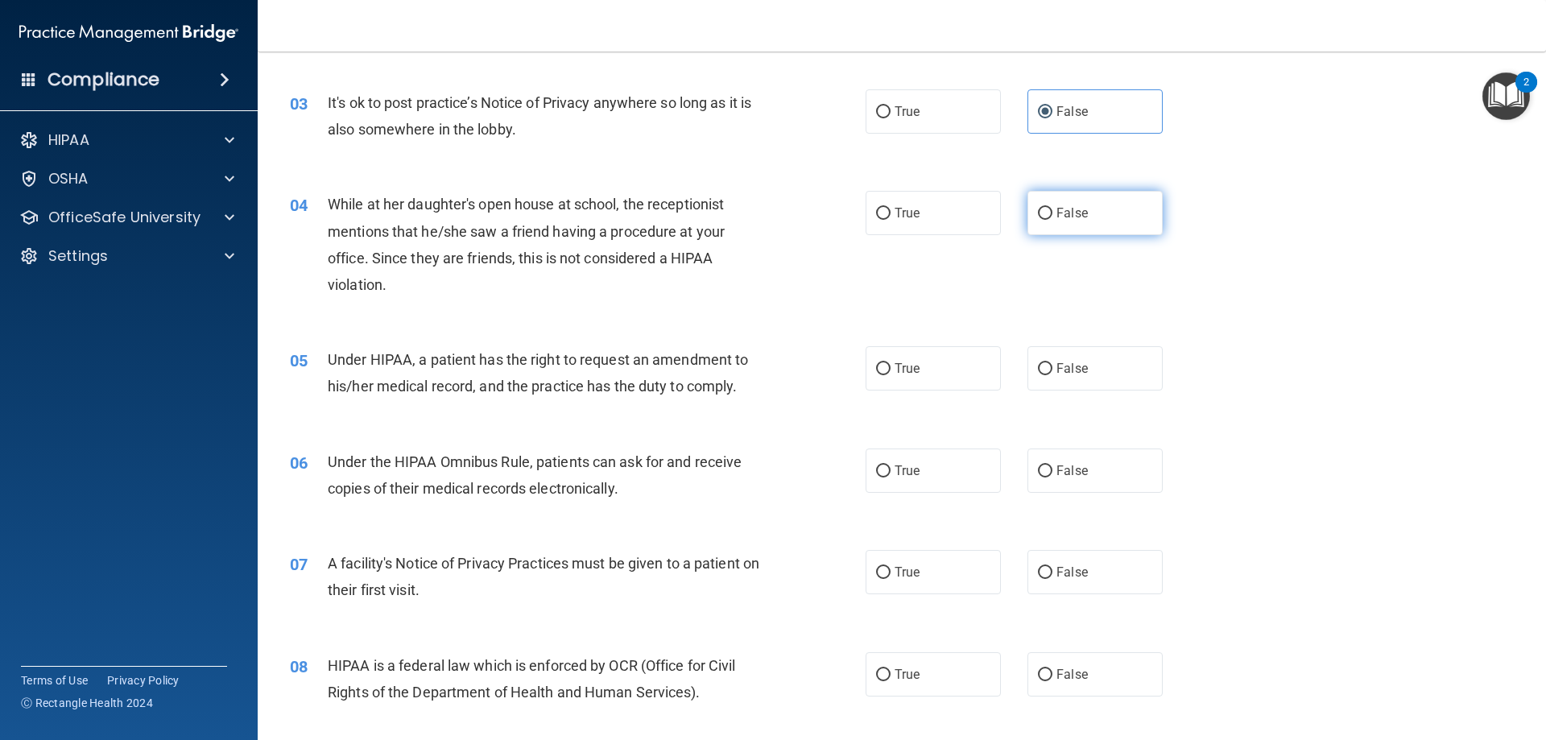
click at [1052, 220] on input "False" at bounding box center [1045, 214] width 14 height 12
radio input "true"
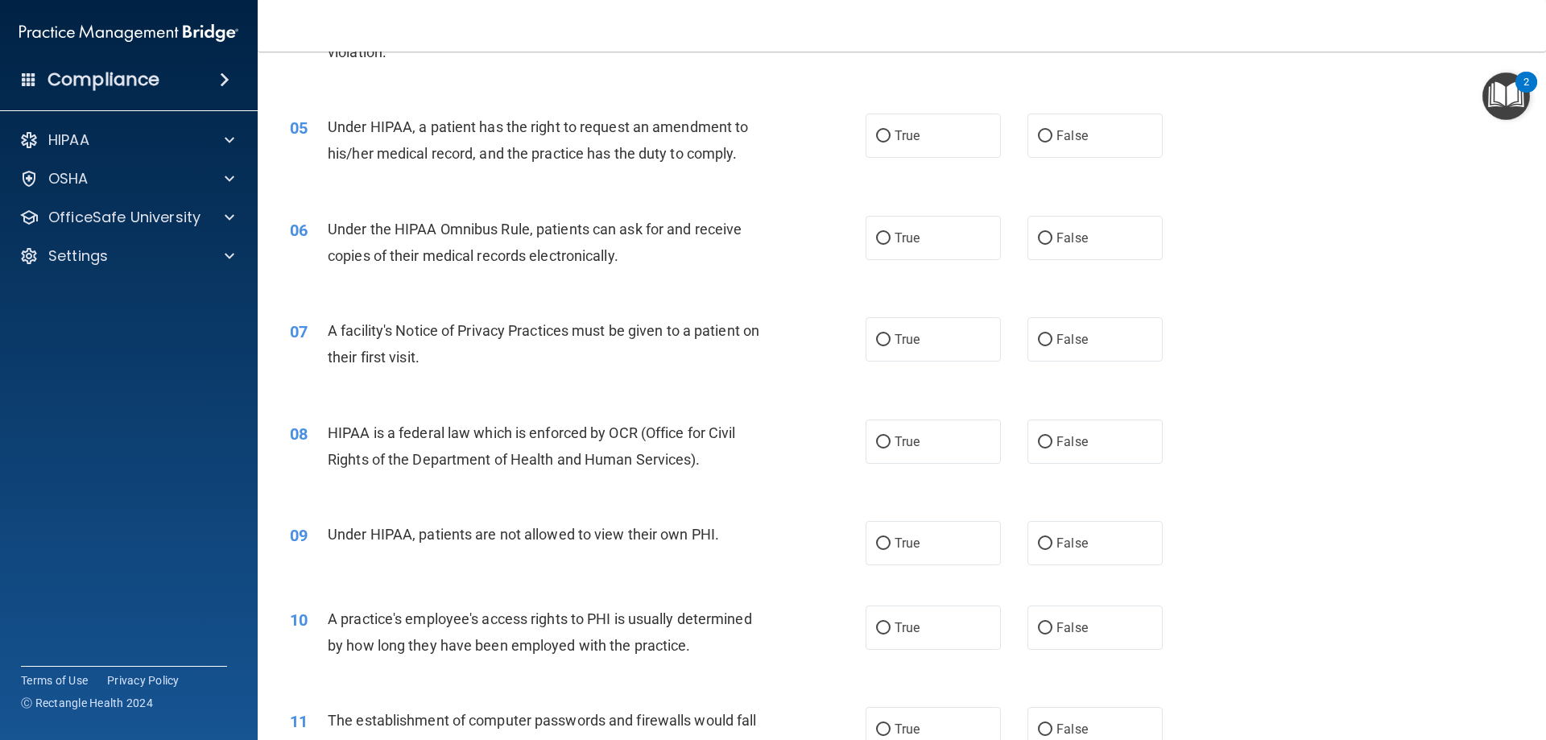
scroll to position [564, 0]
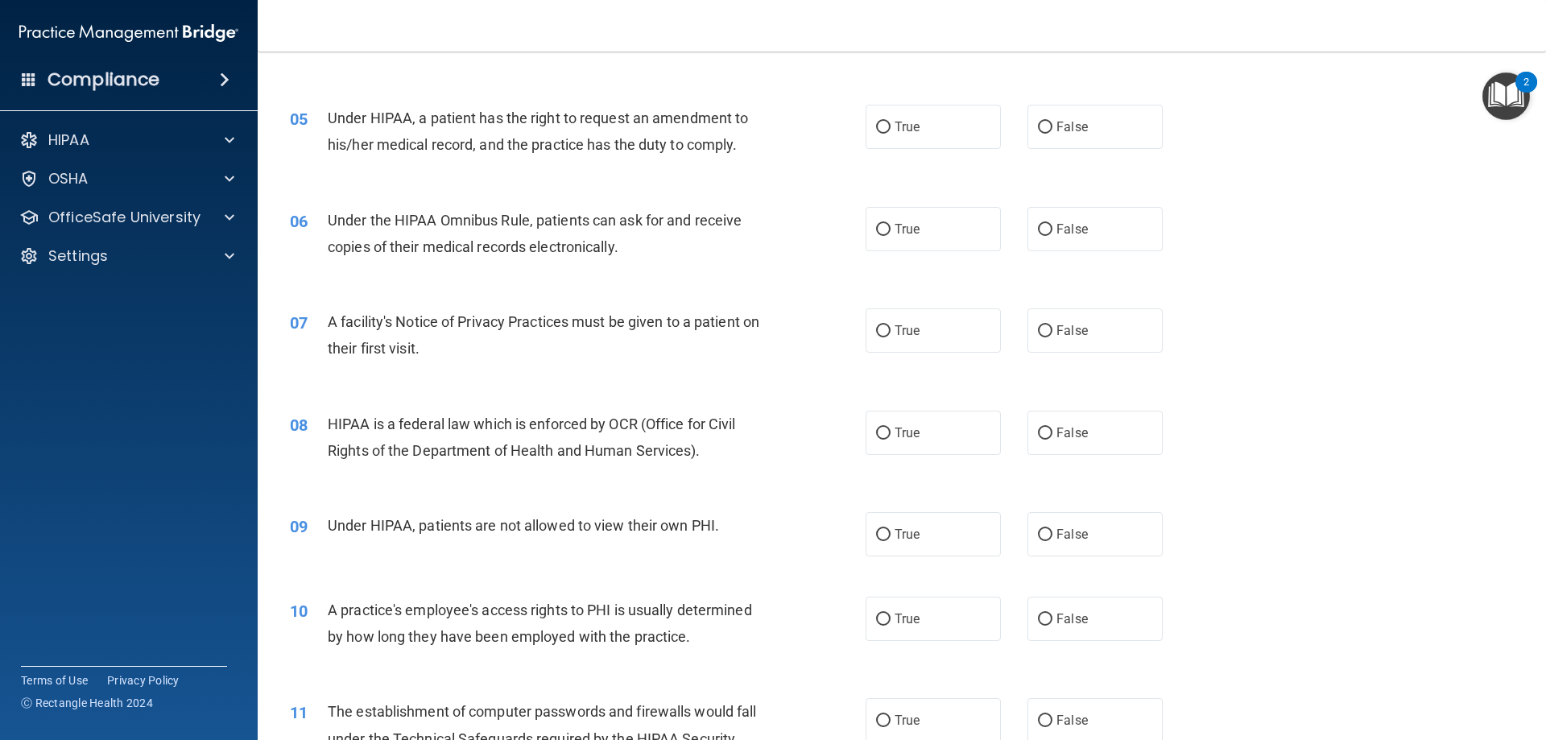
click at [894, 159] on div "05 Under HIPAA, a patient has the right to request an amendment to his/her medi…" at bounding box center [902, 135] width 1248 height 101
click at [911, 124] on span "True" at bounding box center [907, 126] width 25 height 15
click at [890, 124] on input "True" at bounding box center [883, 128] width 14 height 12
radio input "true"
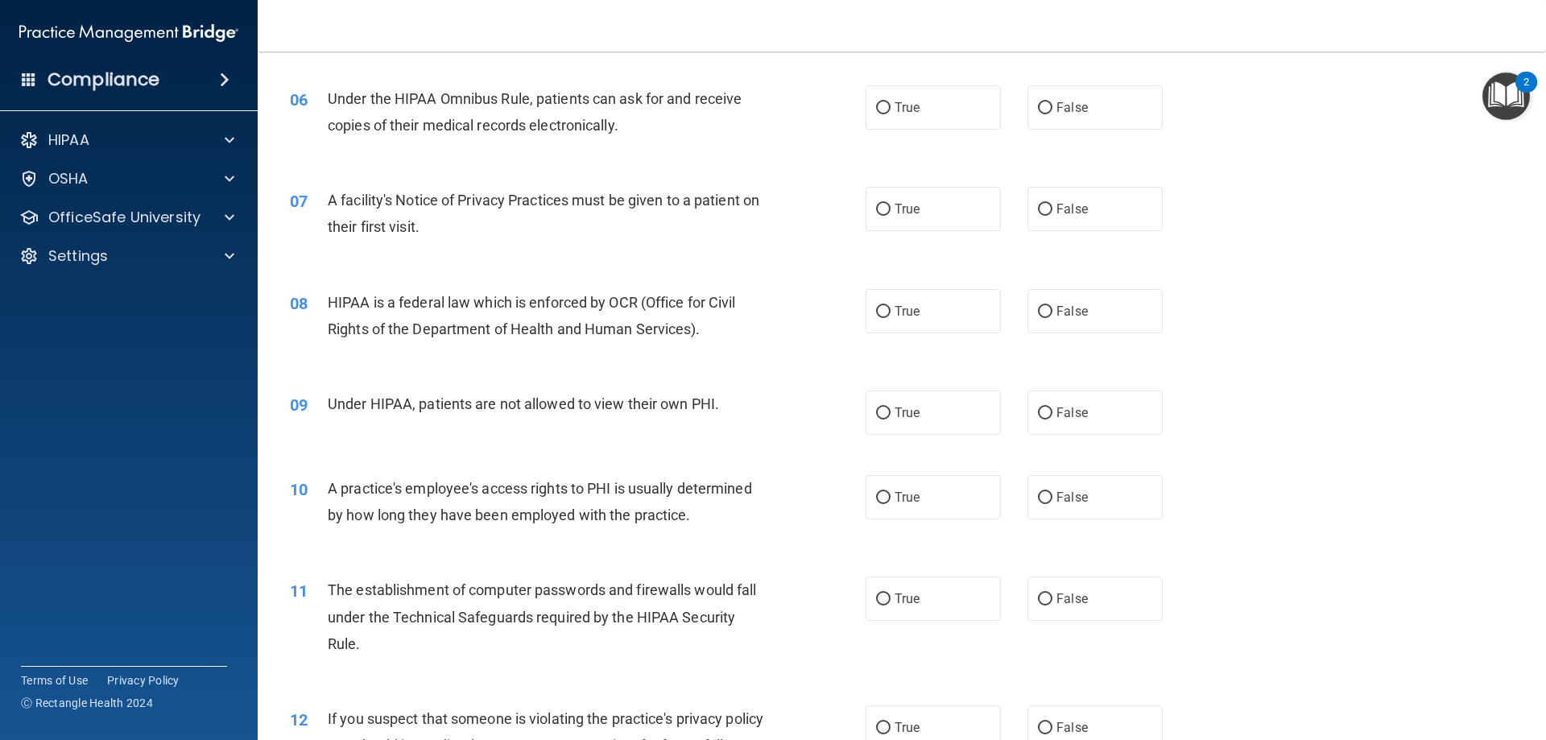
scroll to position [644, 0]
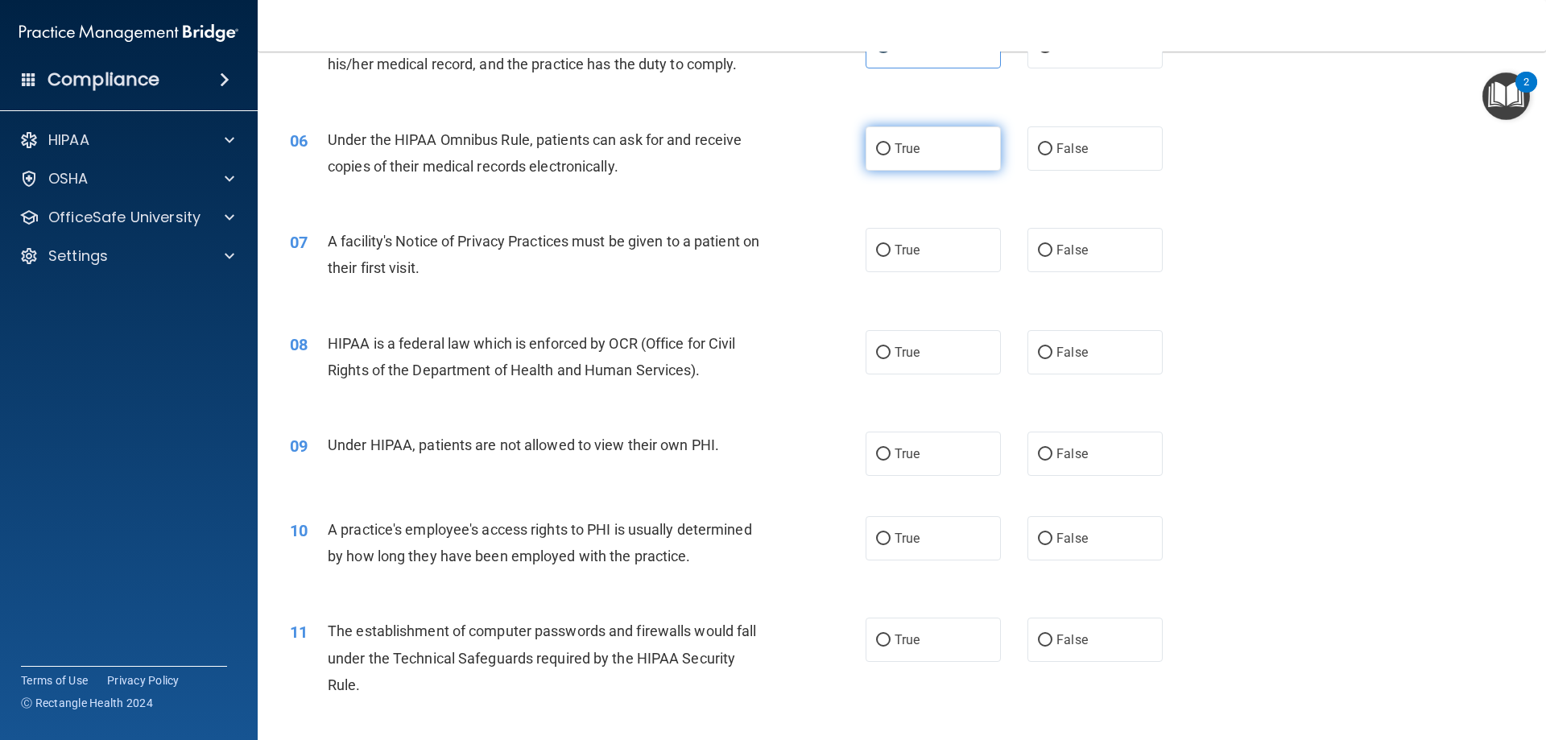
click at [969, 167] on label "True" at bounding box center [933, 148] width 135 height 44
click at [890, 155] on input "True" at bounding box center [883, 149] width 14 height 12
radio input "true"
click at [903, 239] on label "True" at bounding box center [933, 250] width 135 height 44
click at [890, 245] on input "True" at bounding box center [883, 251] width 14 height 12
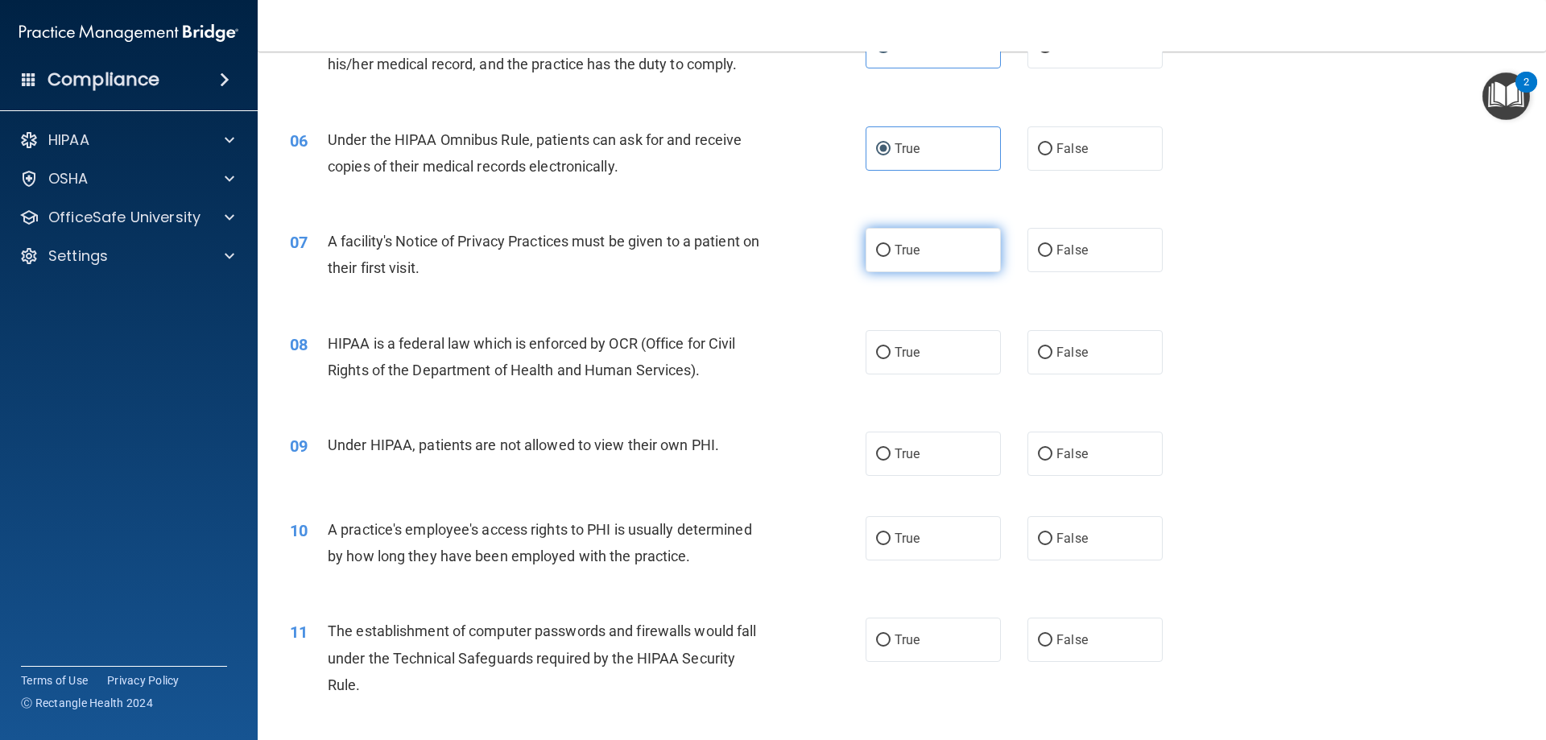
radio input "true"
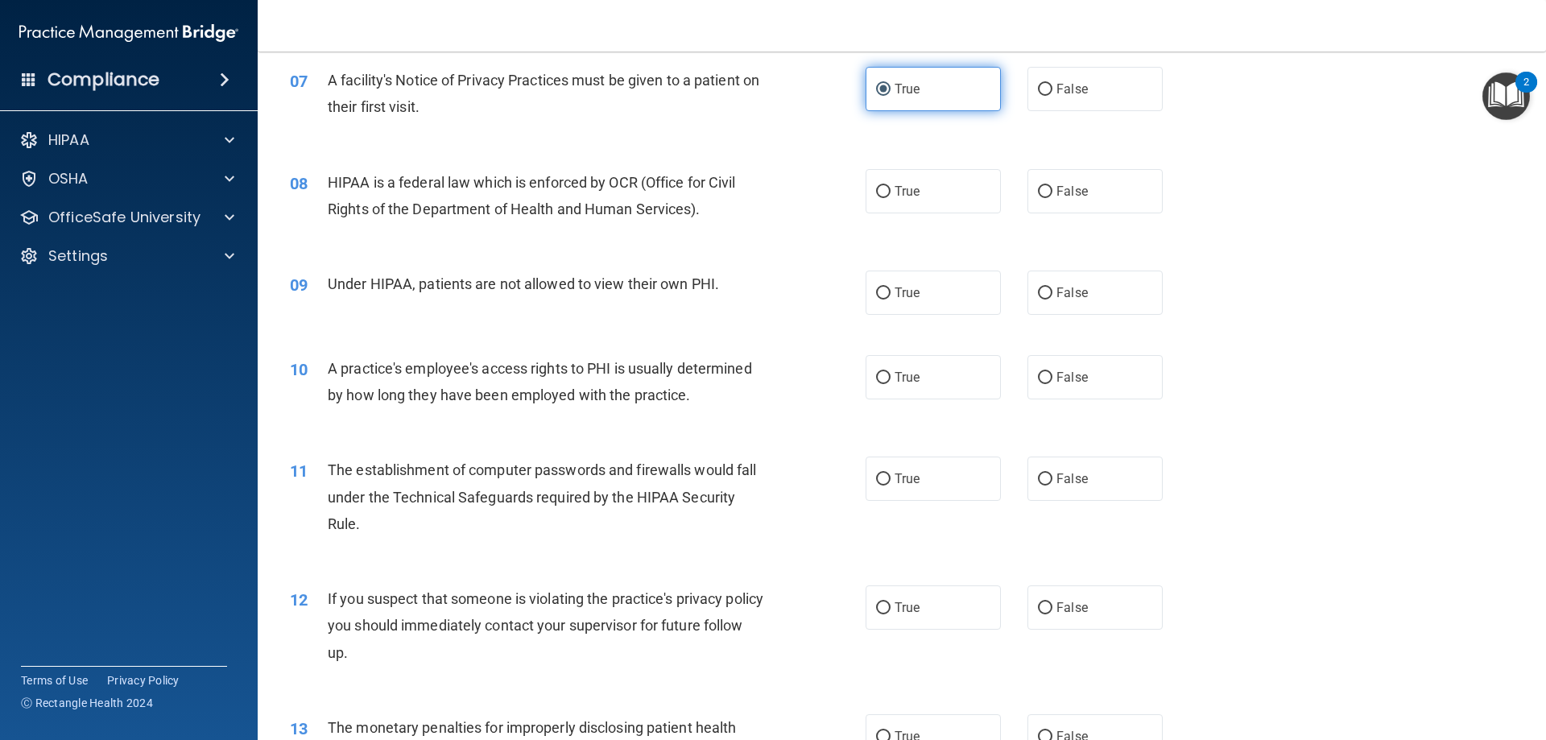
scroll to position [886, 0]
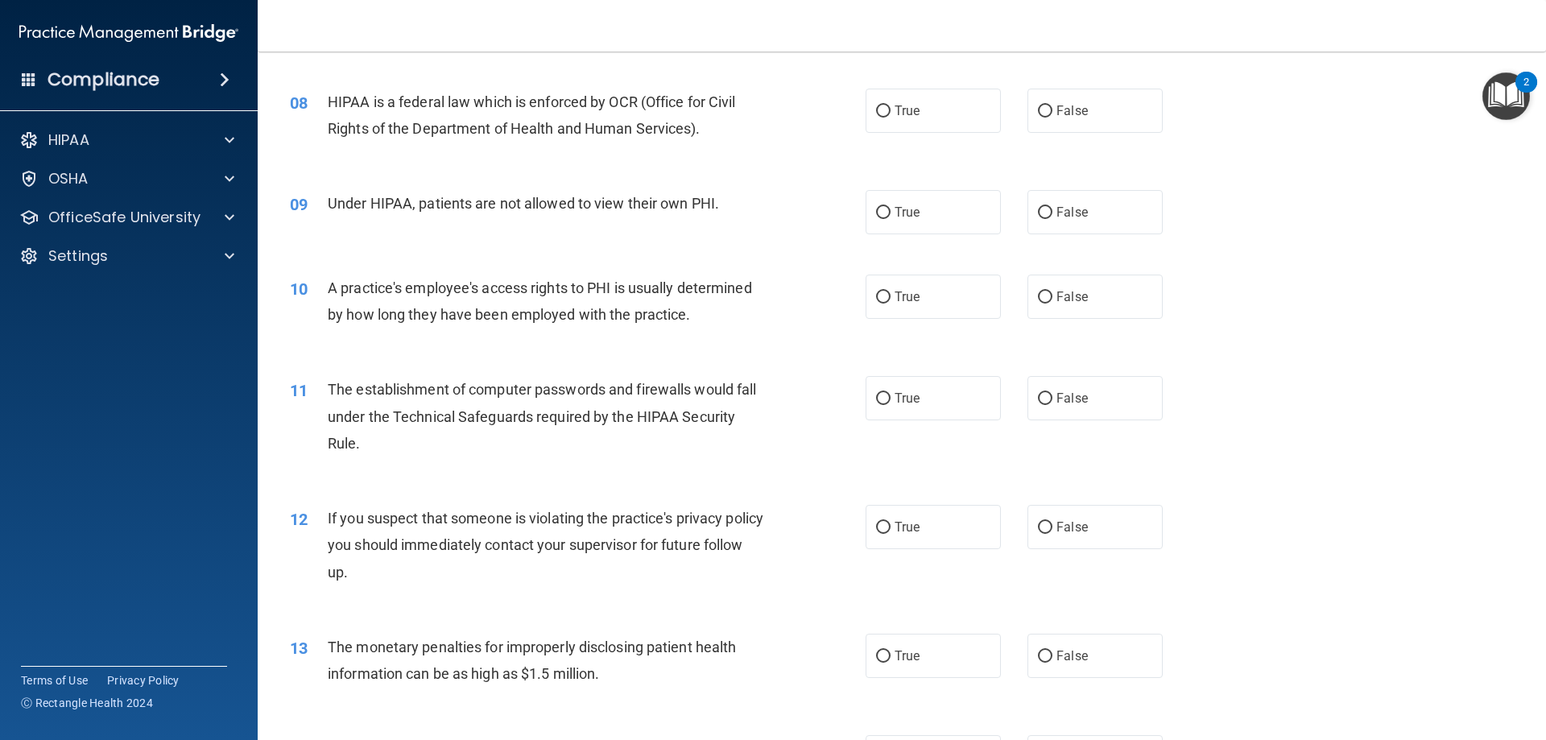
click at [896, 134] on div "08 HIPAA is a federal law which is enforced by OCR (Office for Civil Rights of …" at bounding box center [902, 118] width 1248 height 101
click at [897, 124] on label "True" at bounding box center [933, 111] width 135 height 44
click at [890, 118] on input "True" at bounding box center [883, 111] width 14 height 12
radio input "true"
click at [1049, 206] on label "False" at bounding box center [1094, 212] width 135 height 44
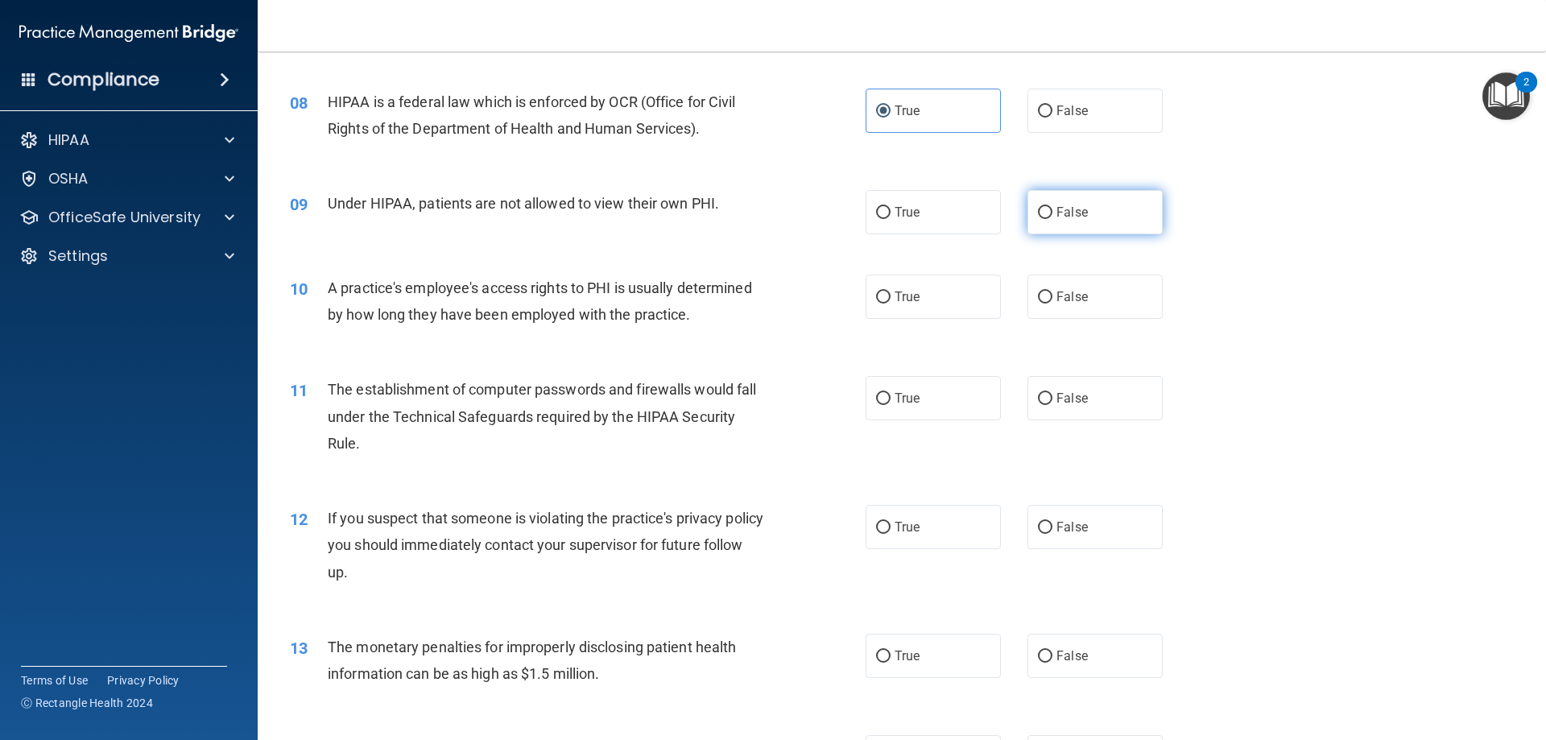
click at [1049, 207] on input "False" at bounding box center [1045, 213] width 14 height 12
radio input "true"
click at [1085, 295] on label "False" at bounding box center [1094, 297] width 135 height 44
click at [1052, 295] on input "False" at bounding box center [1045, 297] width 14 height 12
radio input "true"
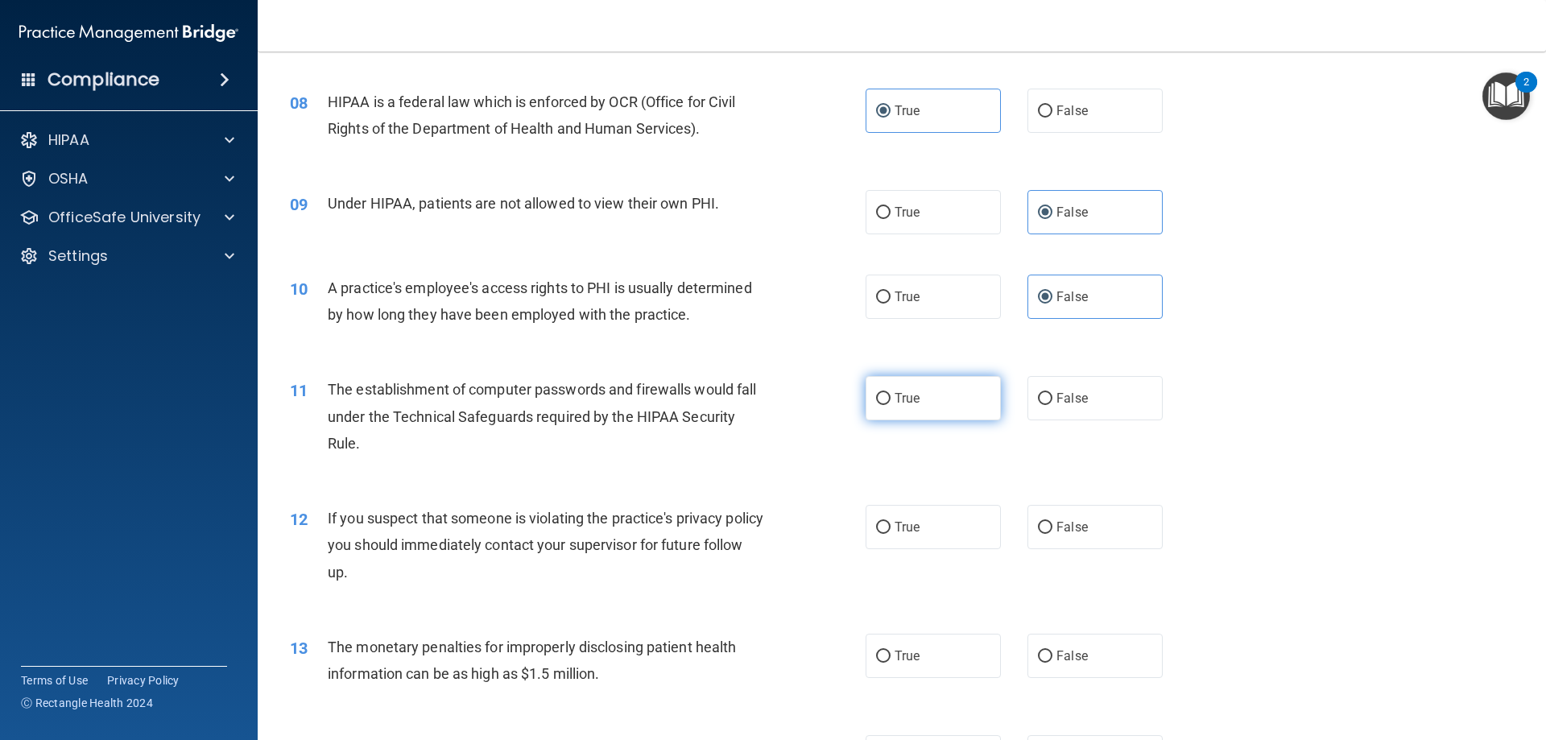
click at [933, 394] on label "True" at bounding box center [933, 398] width 135 height 44
click at [890, 394] on input "True" at bounding box center [883, 399] width 14 height 12
radio input "true"
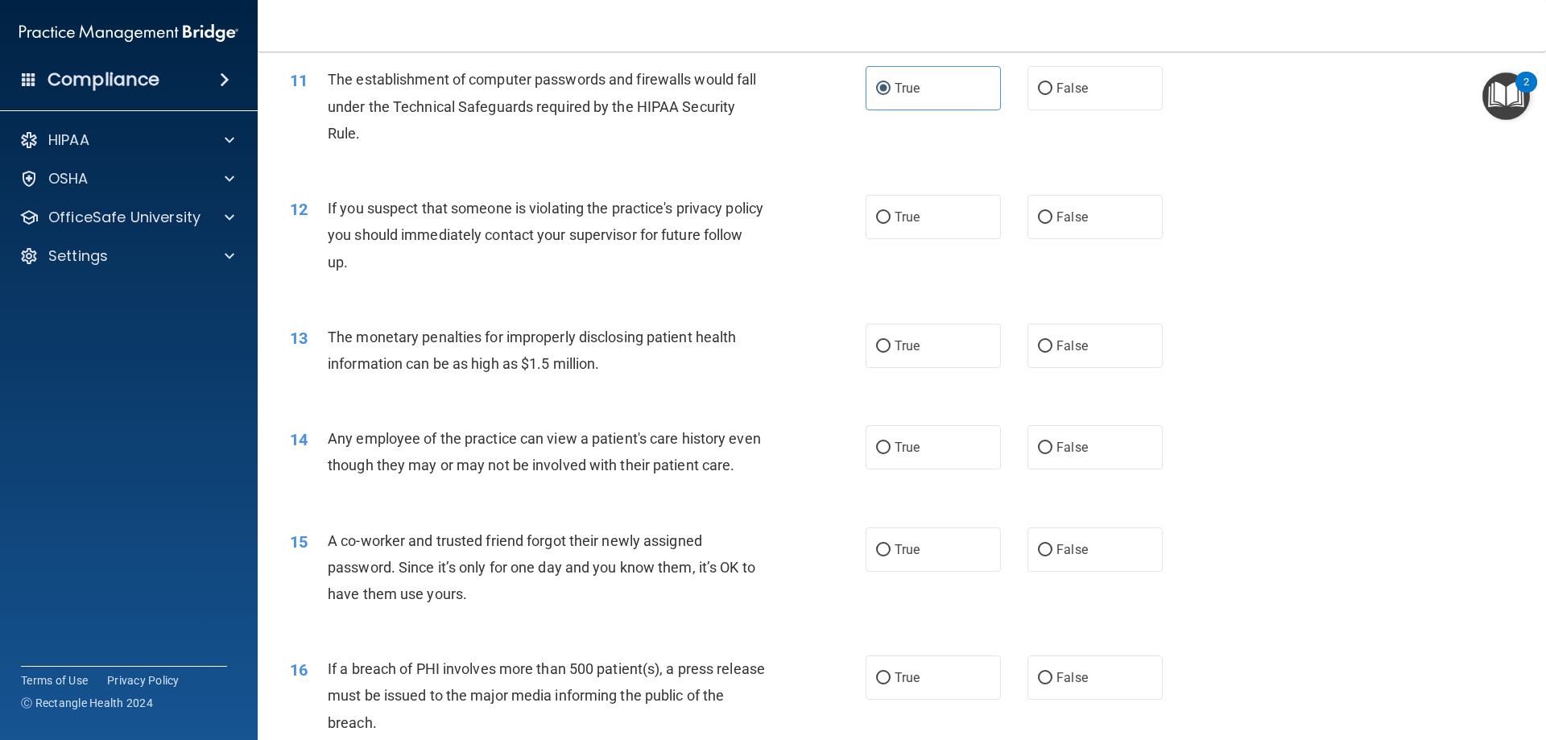
scroll to position [1208, 0]
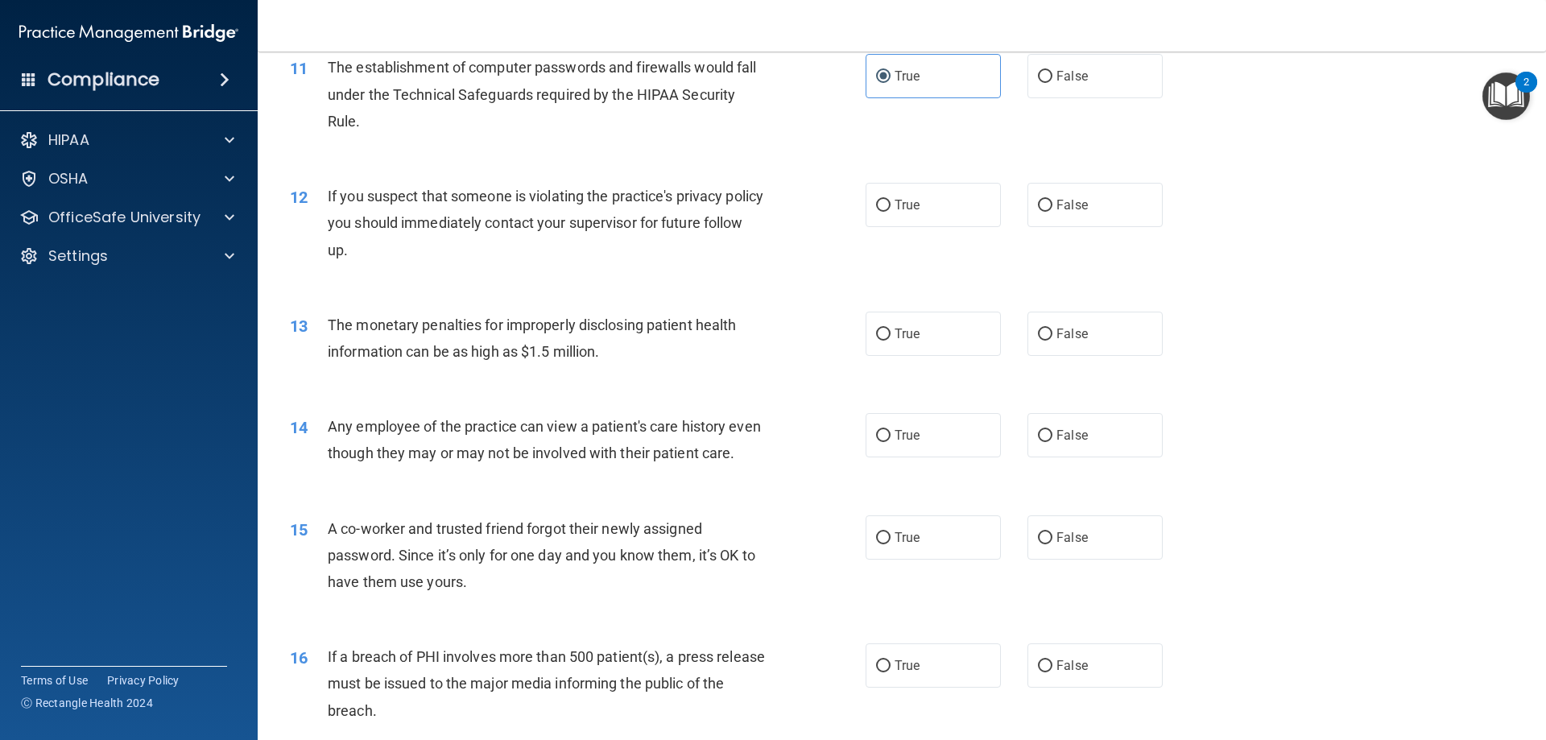
click at [911, 181] on div "12 If you suspect that someone is violating the practice's privacy policy you s…" at bounding box center [902, 227] width 1248 height 129
drag, startPoint x: 906, startPoint y: 201, endPoint x: 906, endPoint y: 215, distance: 13.7
click at [906, 202] on span "True" at bounding box center [907, 204] width 25 height 15
click at [890, 202] on input "True" at bounding box center [883, 206] width 14 height 12
radio input "true"
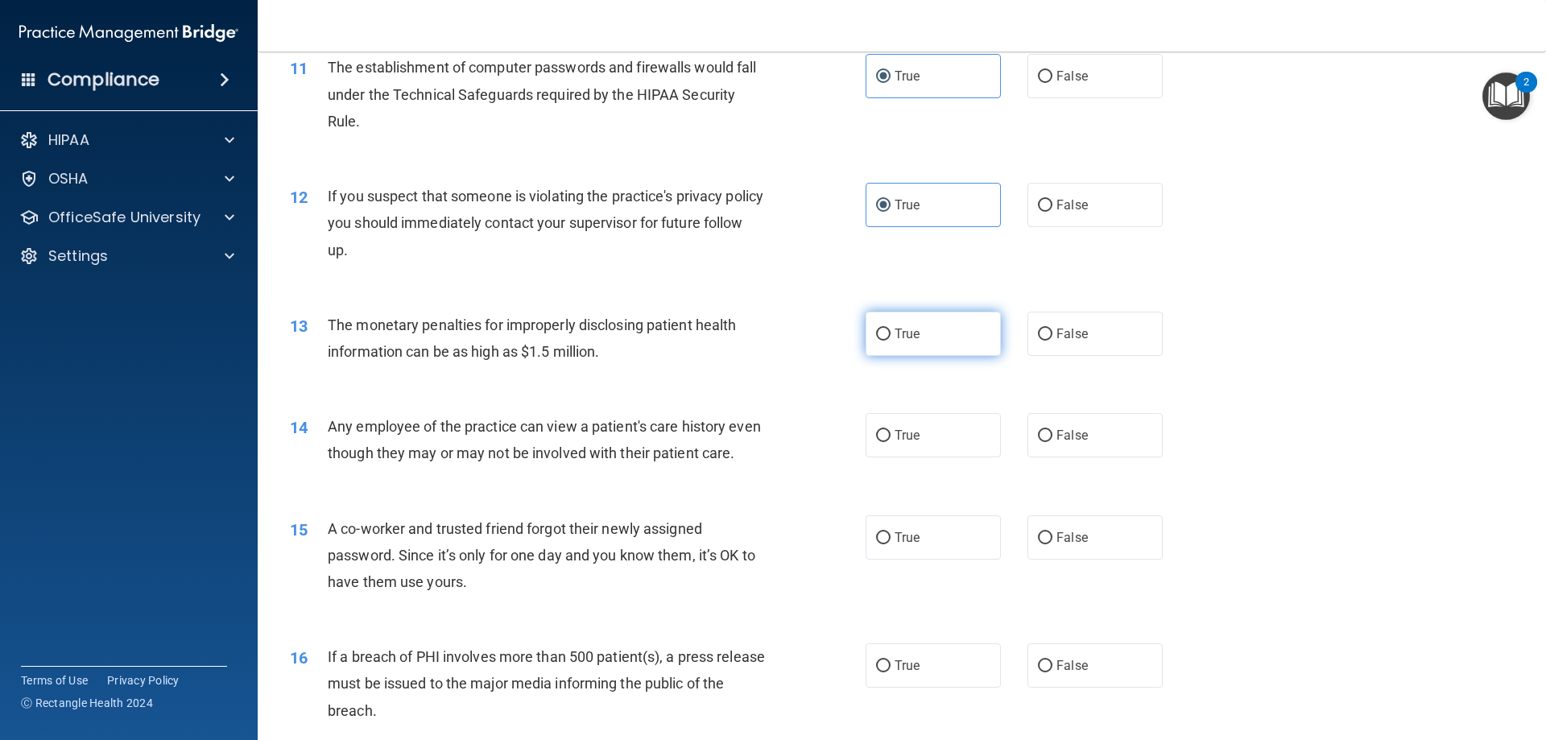
click at [886, 321] on label "True" at bounding box center [933, 334] width 135 height 44
click at [886, 328] on input "True" at bounding box center [883, 334] width 14 height 12
radio input "true"
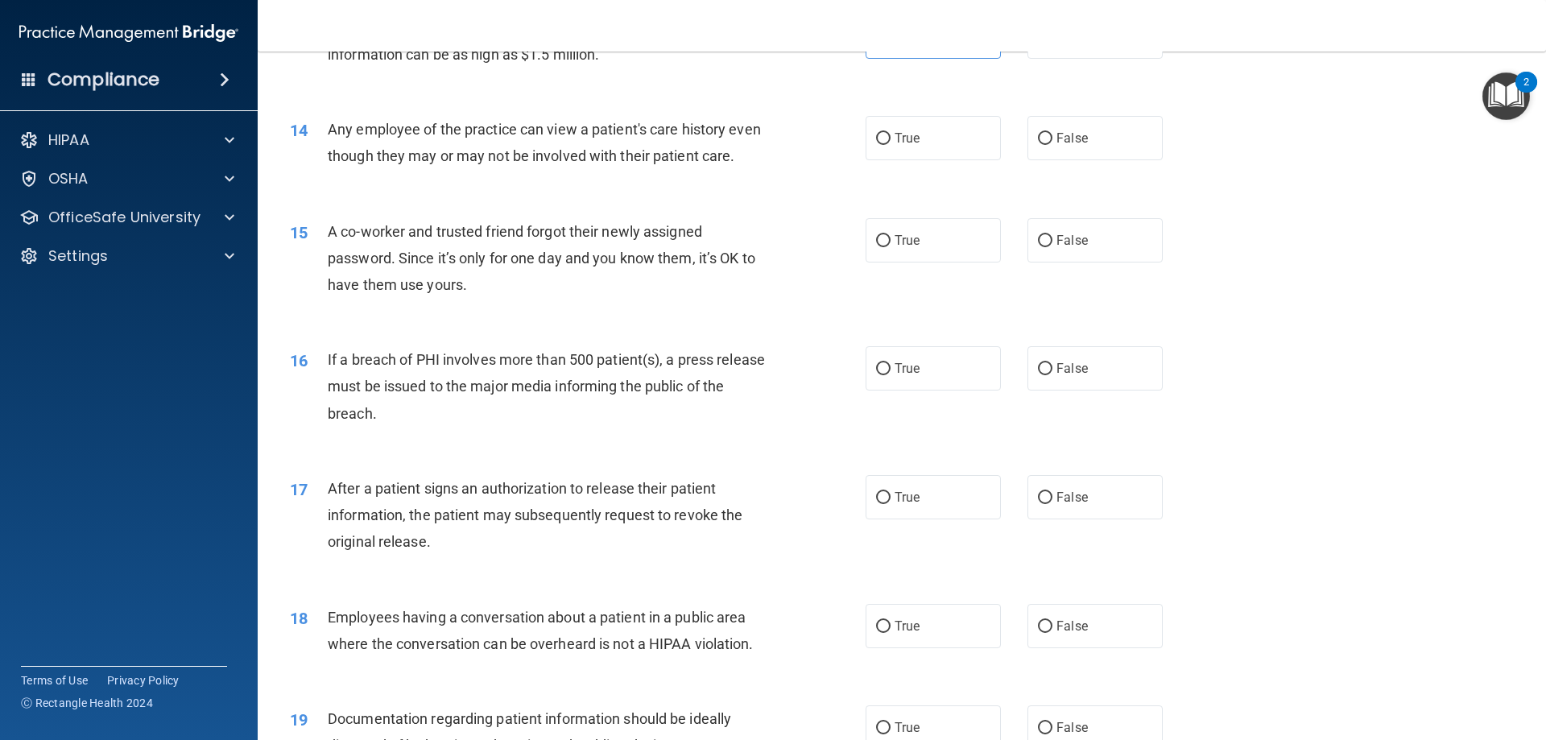
scroll to position [1530, 0]
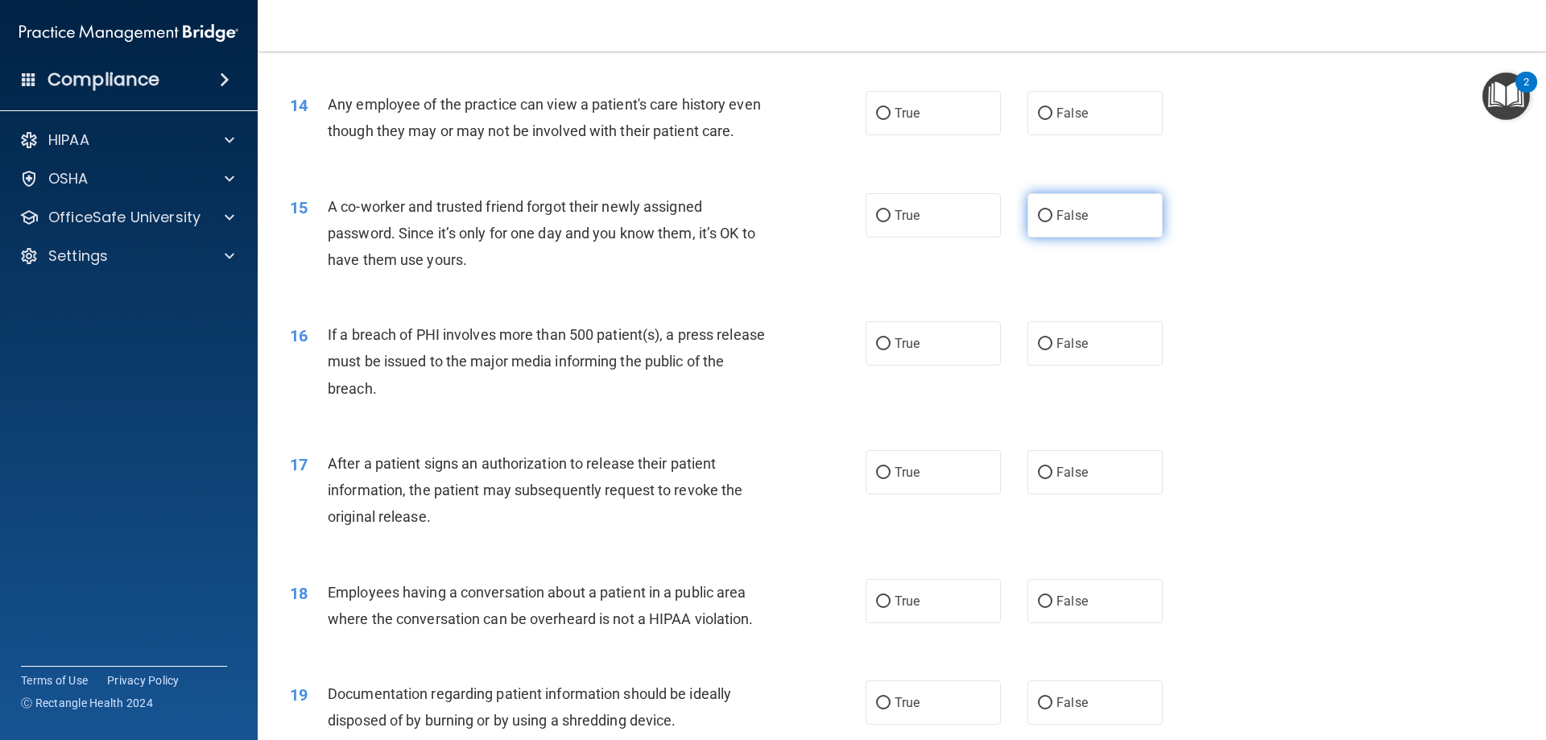
click at [1085, 238] on label "False" at bounding box center [1094, 215] width 135 height 44
click at [1052, 222] on input "False" at bounding box center [1045, 216] width 14 height 12
radio input "true"
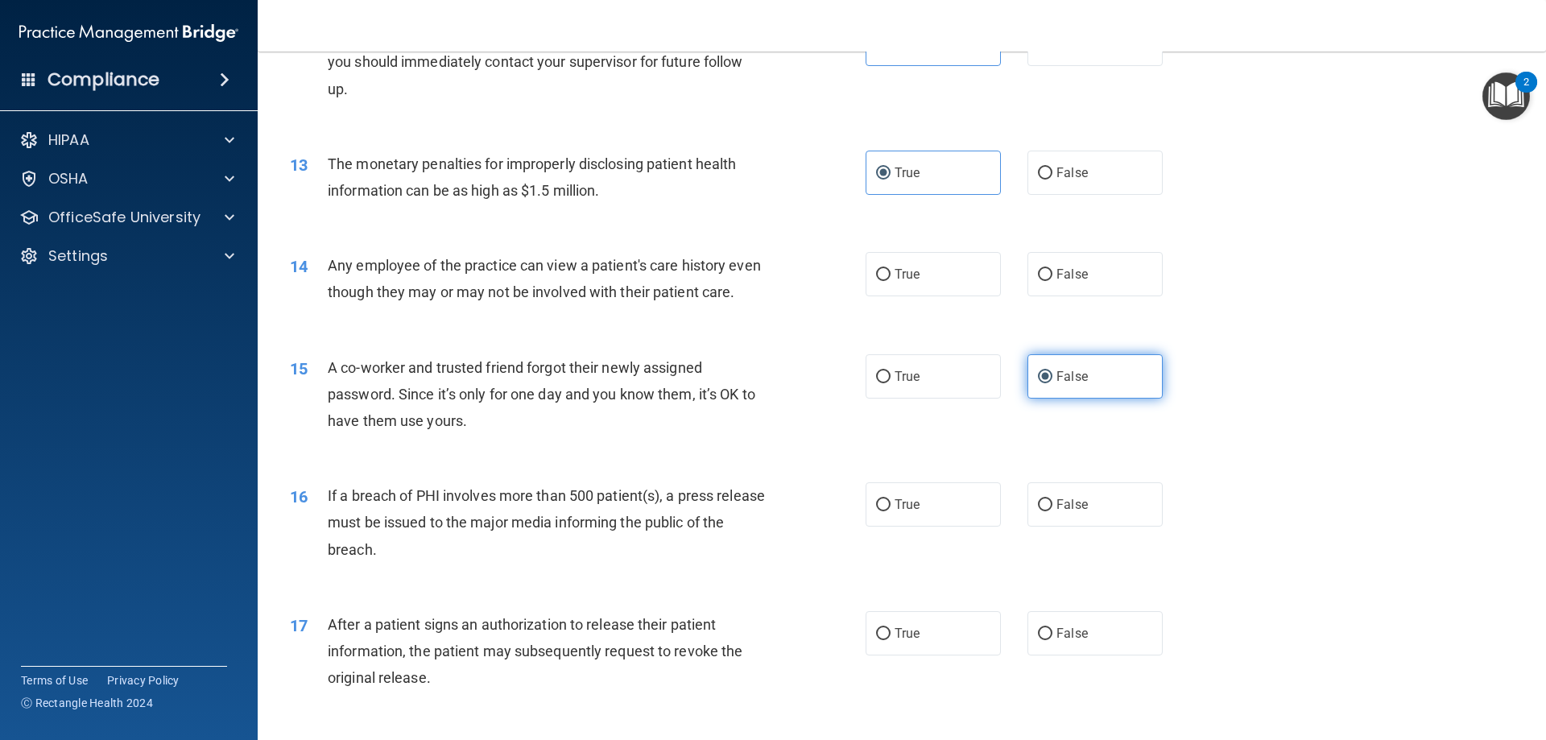
scroll to position [1288, 0]
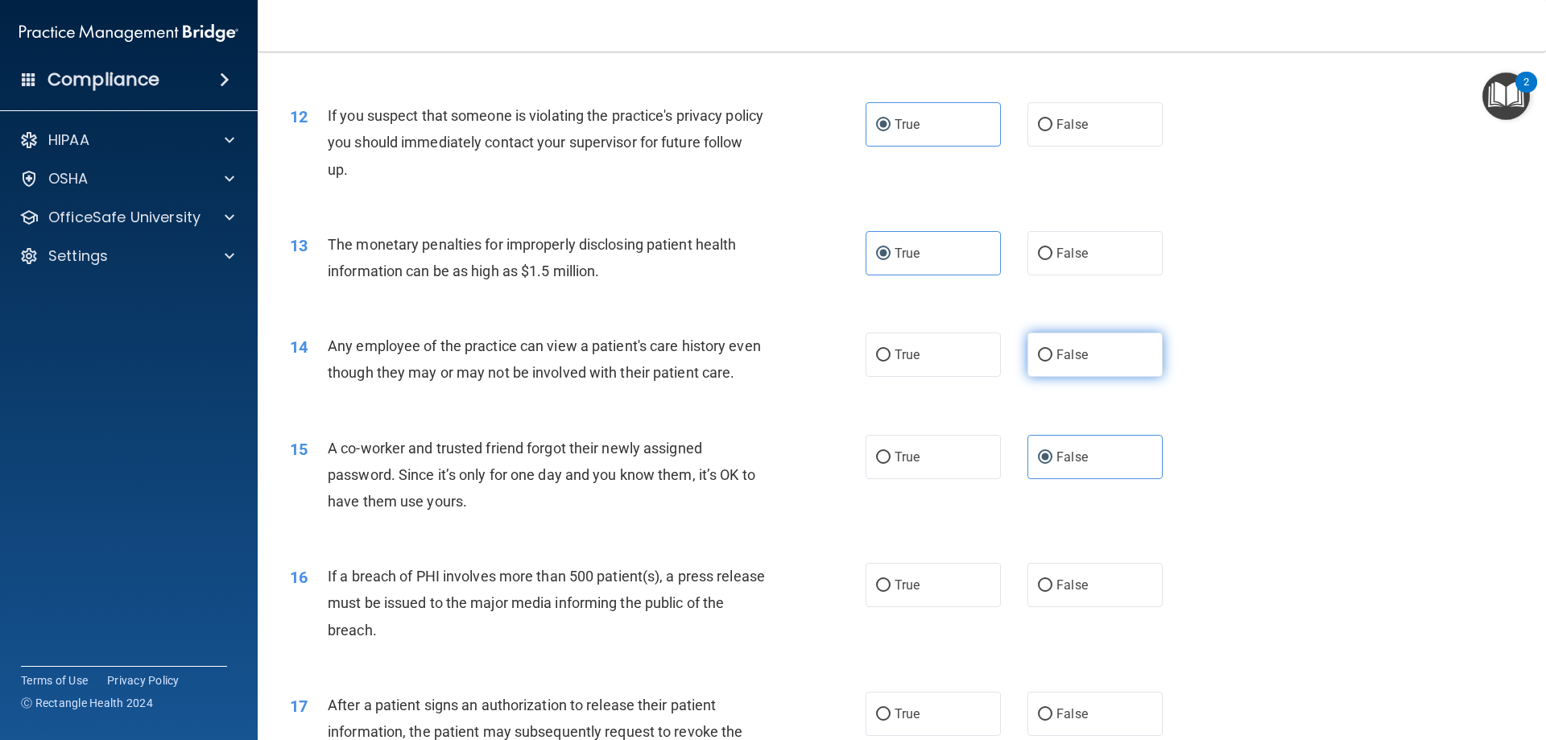
click at [1125, 353] on label "False" at bounding box center [1094, 355] width 135 height 44
click at [1052, 353] on input "False" at bounding box center [1045, 355] width 14 height 12
radio input "true"
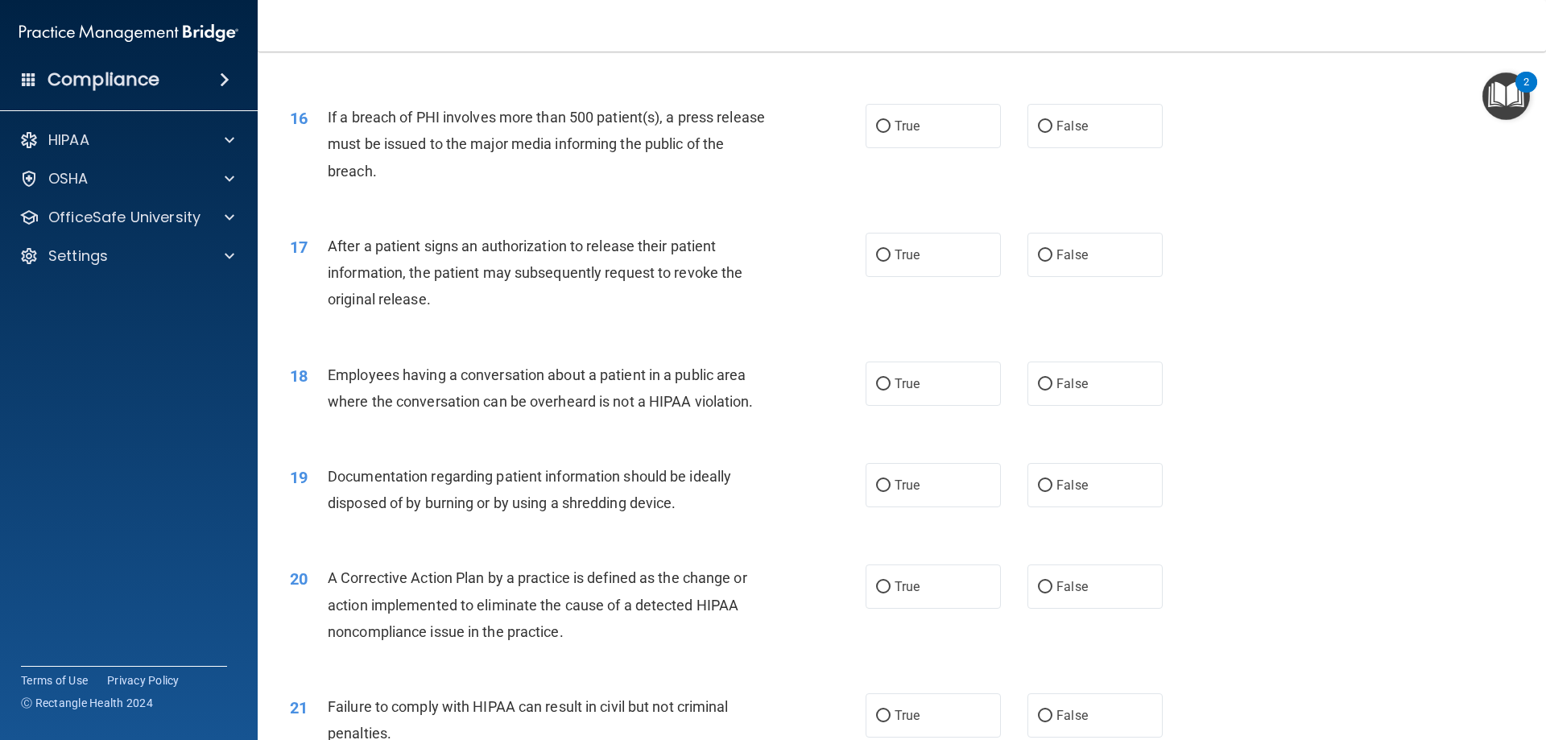
scroll to position [1771, 0]
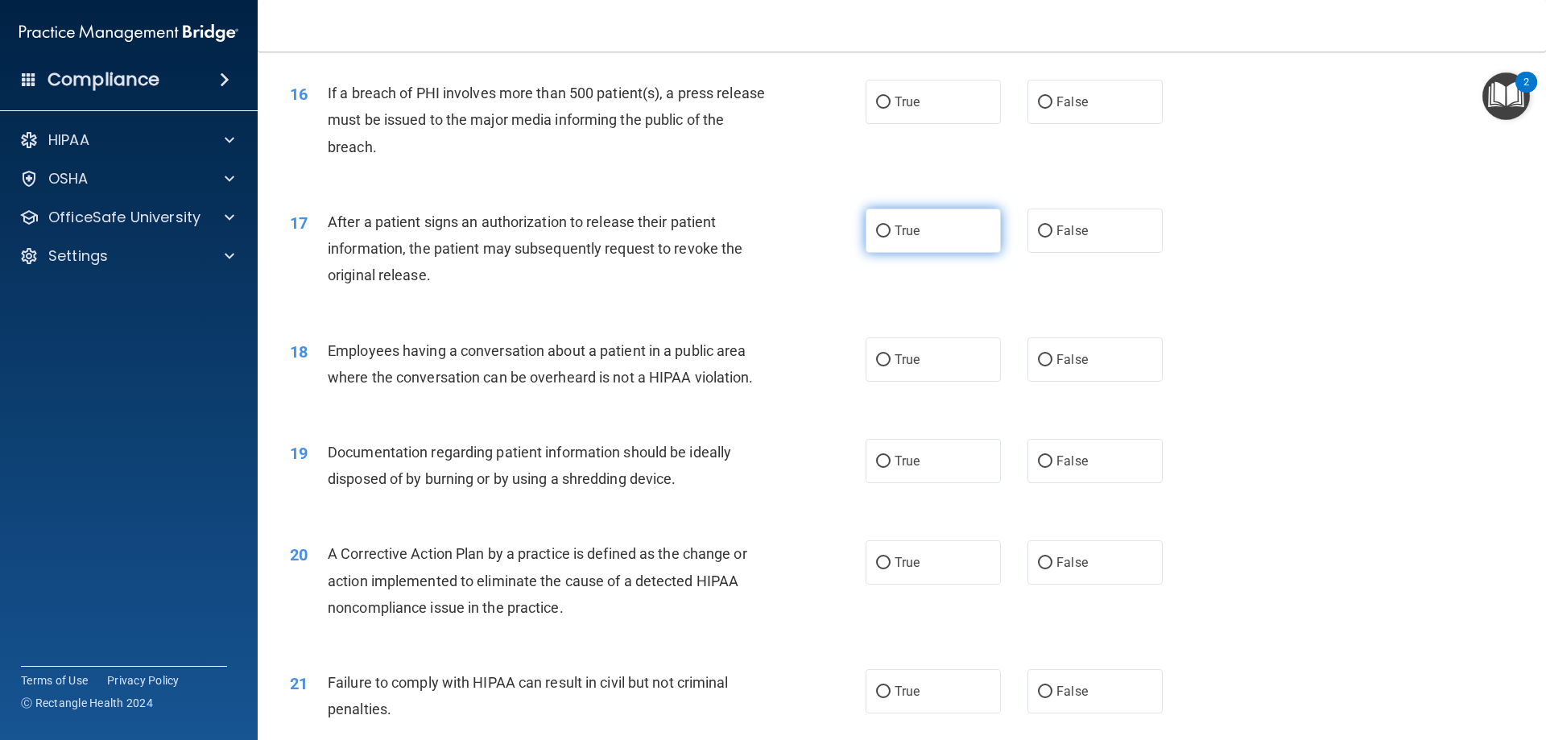
click at [975, 253] on label "True" at bounding box center [933, 231] width 135 height 44
click at [890, 238] on input "True" at bounding box center [883, 231] width 14 height 12
radio input "true"
click at [905, 109] on span "True" at bounding box center [907, 101] width 25 height 15
click at [890, 109] on input "True" at bounding box center [883, 103] width 14 height 12
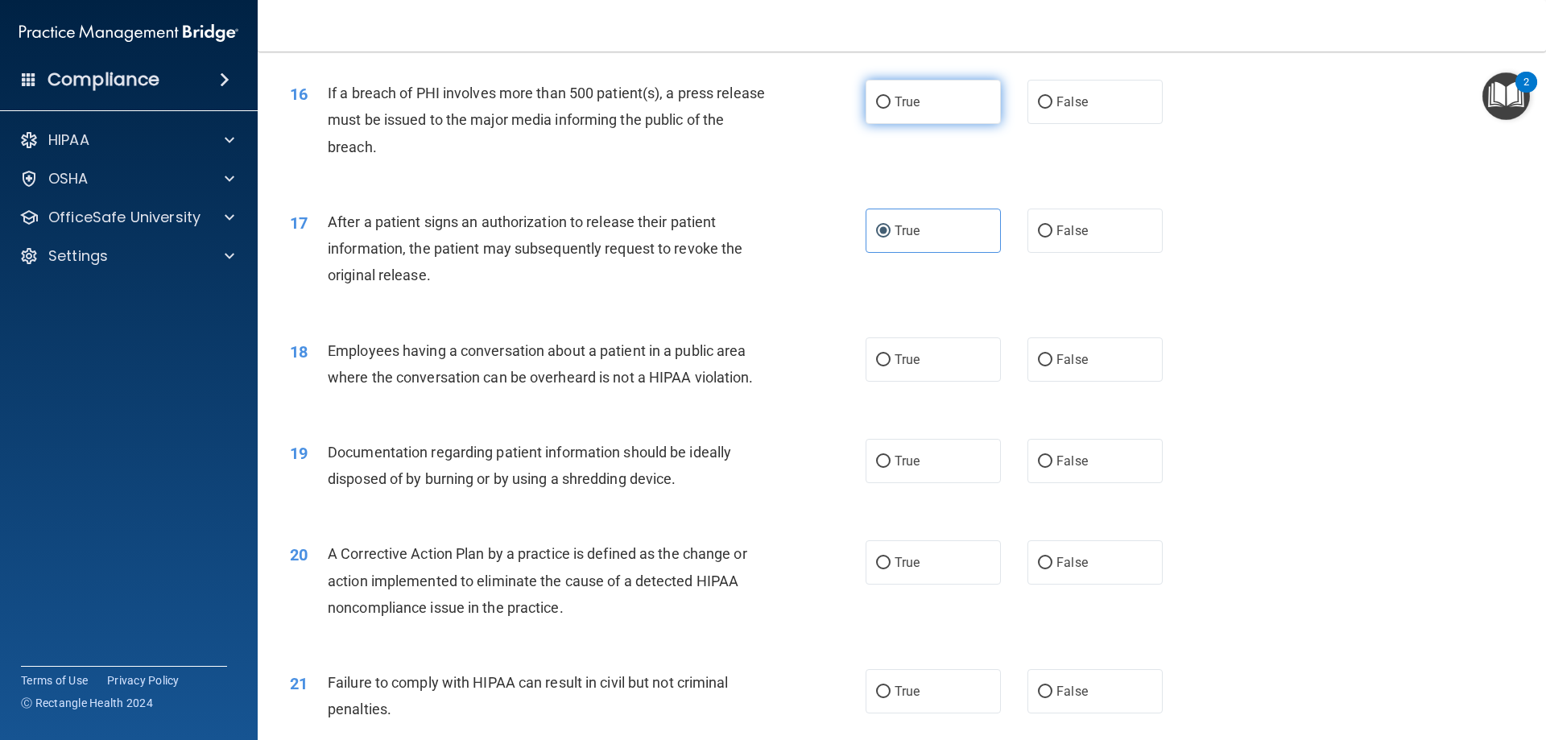
radio input "true"
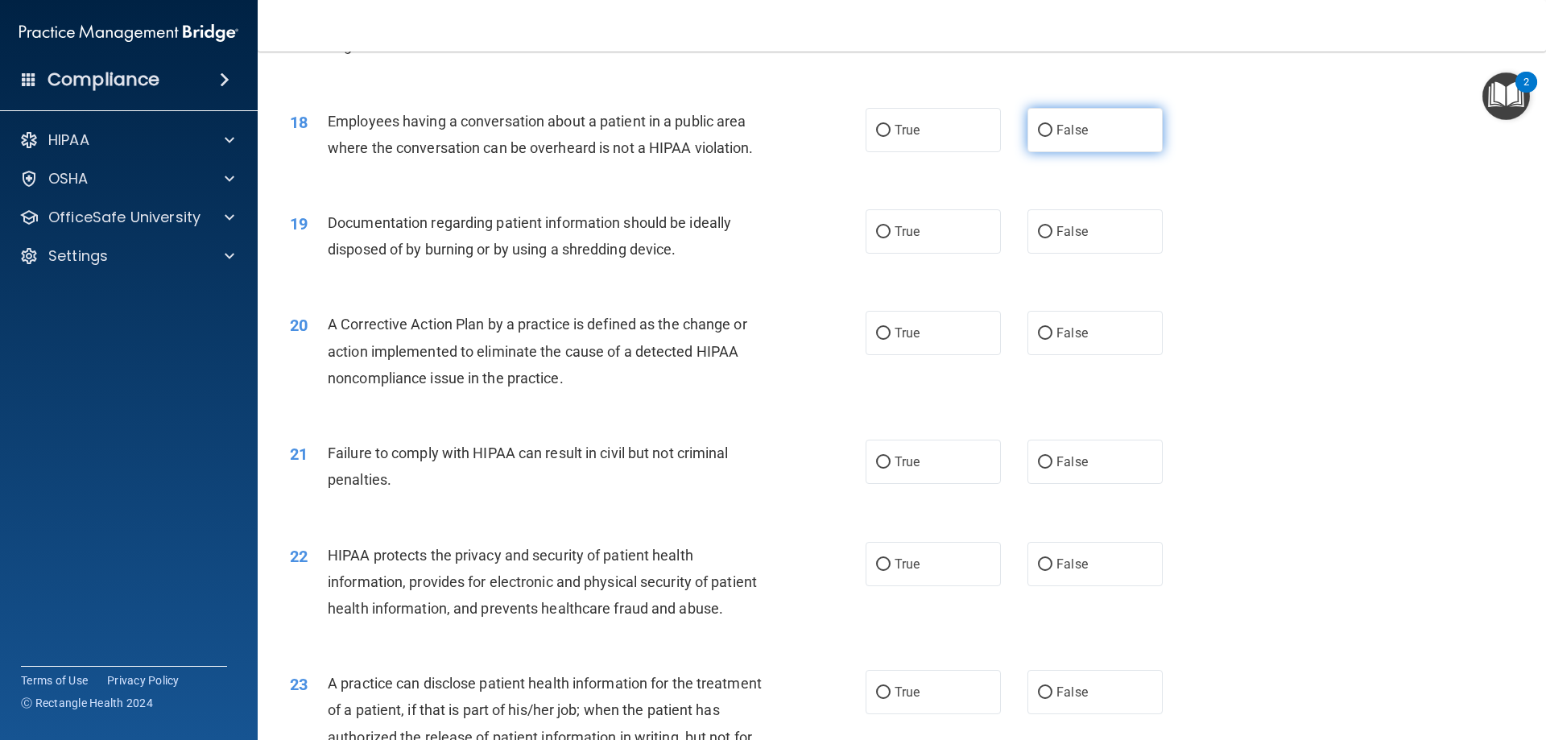
scroll to position [2013, 0]
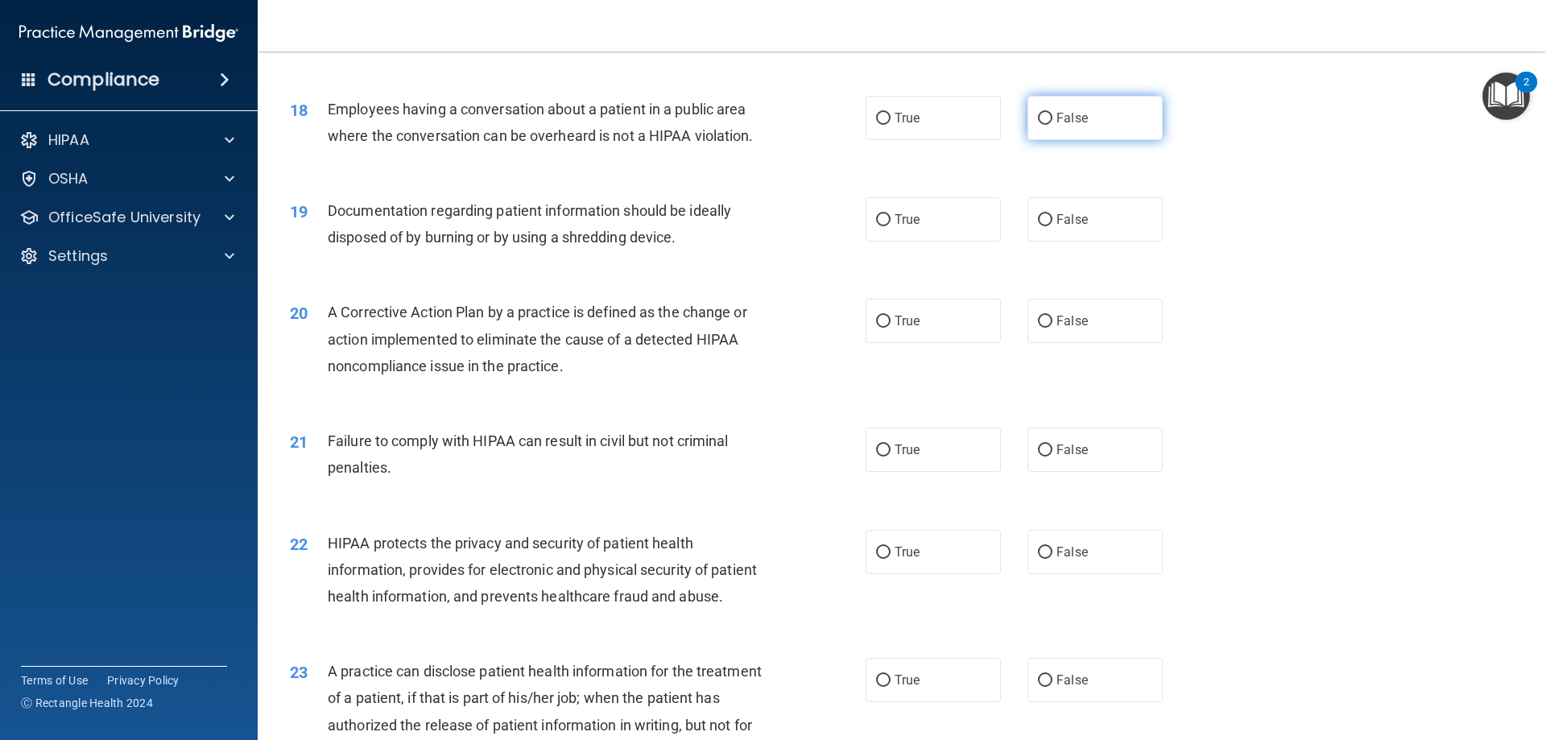
click at [1092, 140] on label "False" at bounding box center [1094, 118] width 135 height 44
click at [1052, 125] on input "False" at bounding box center [1045, 119] width 14 height 12
radio input "true"
click at [966, 242] on label "True" at bounding box center [933, 219] width 135 height 44
click at [890, 226] on input "True" at bounding box center [883, 220] width 14 height 12
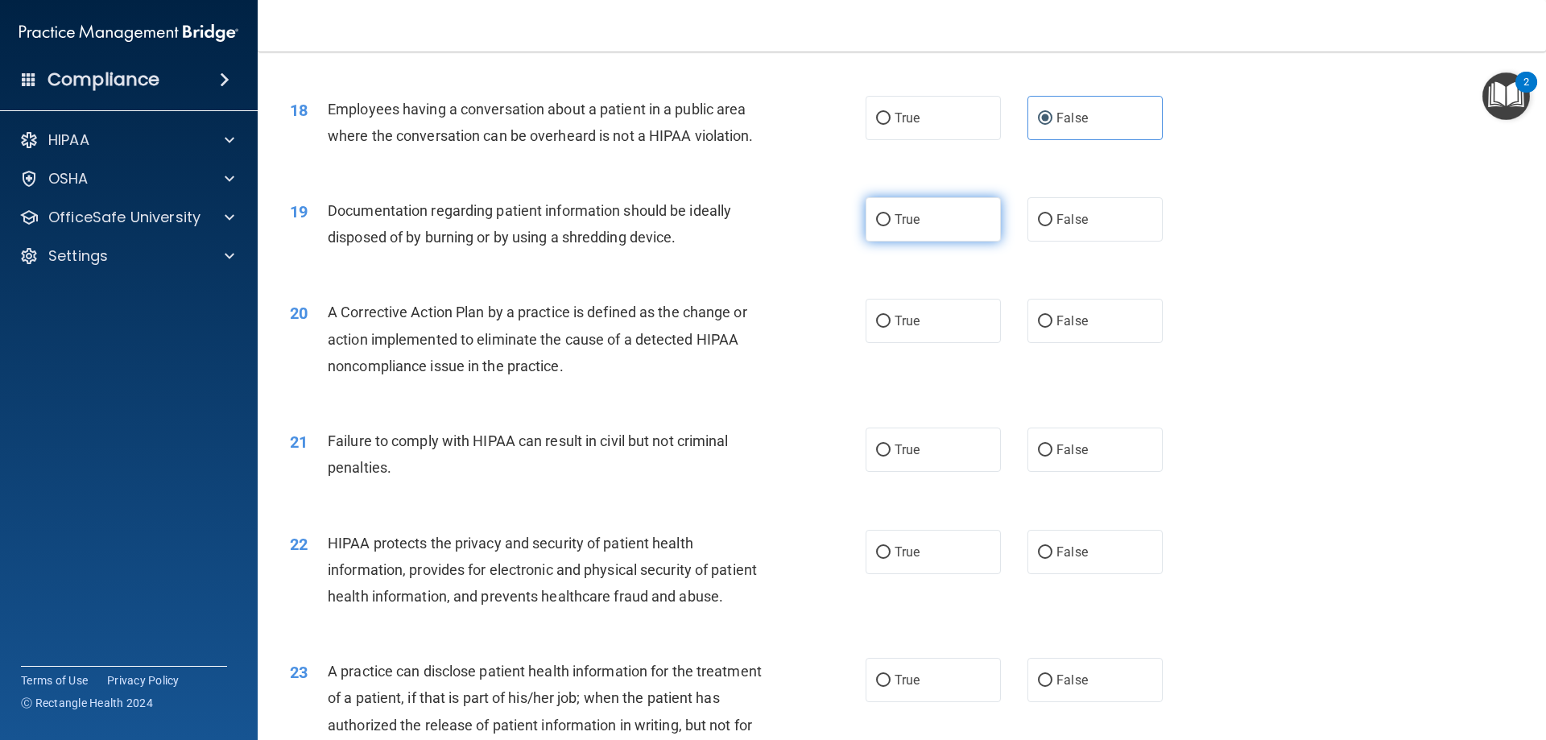
radio input "true"
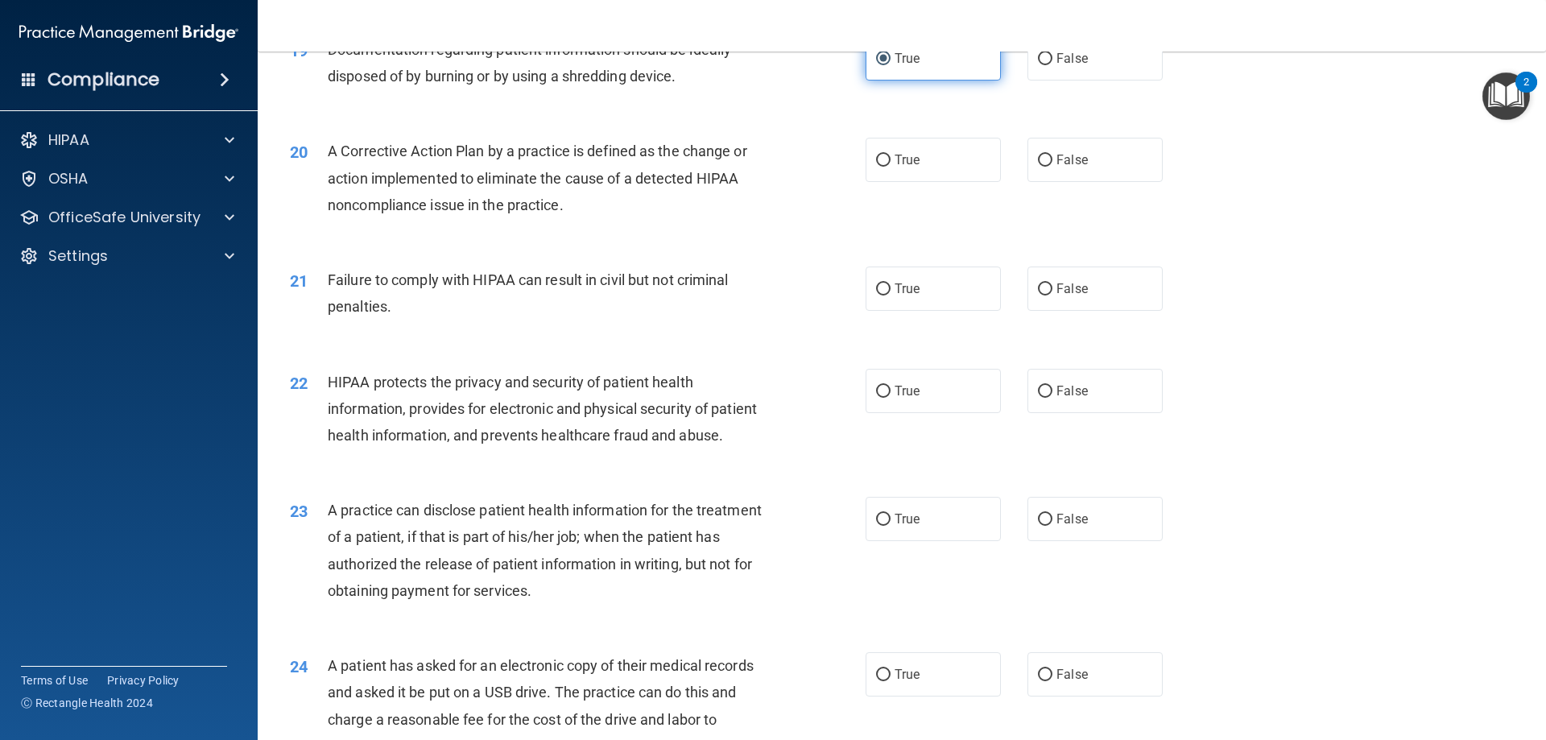
scroll to position [2254, 0]
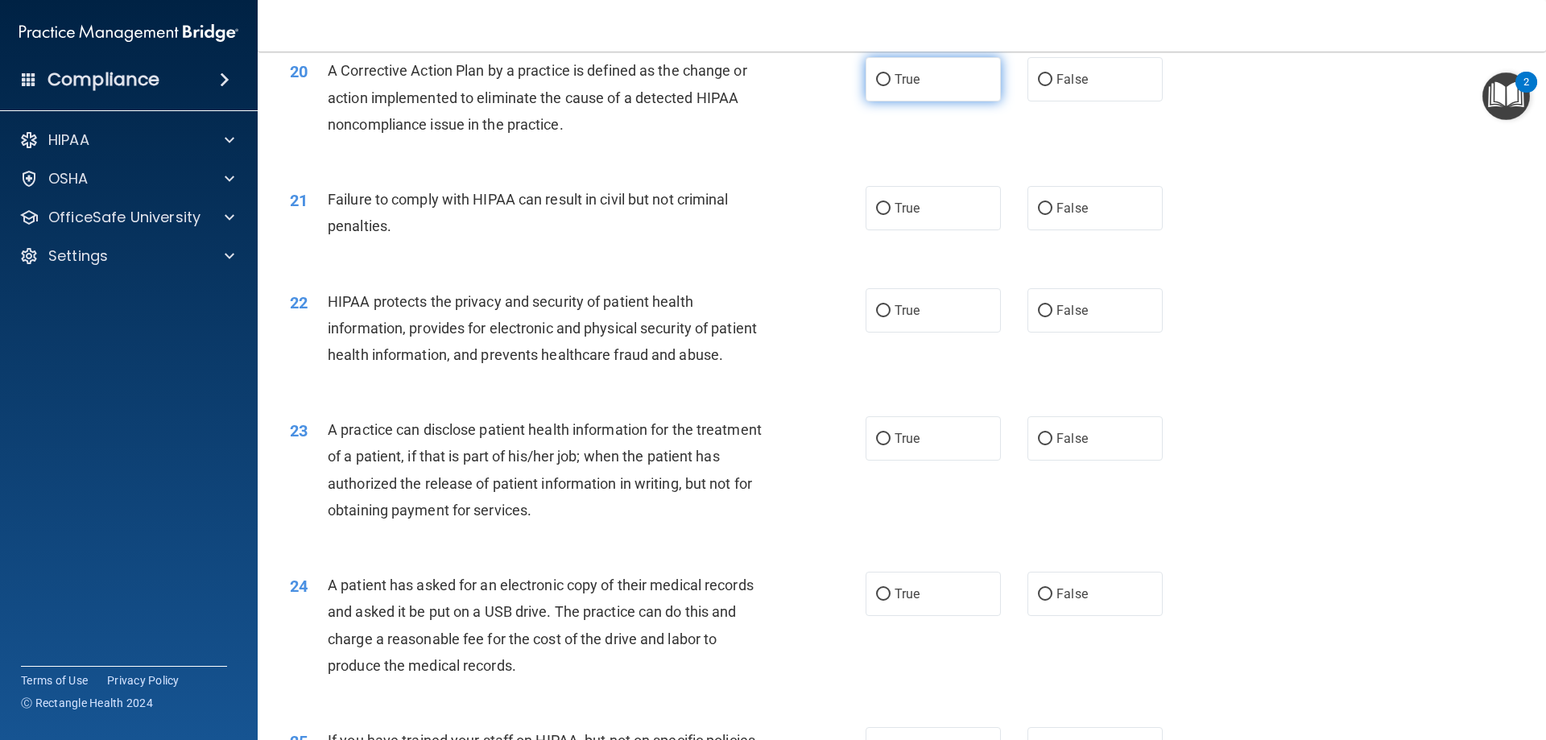
click at [957, 101] on label "True" at bounding box center [933, 79] width 135 height 44
click at [890, 86] on input "True" at bounding box center [883, 80] width 14 height 12
radio input "true"
click at [1056, 216] on span "False" at bounding box center [1071, 207] width 31 height 15
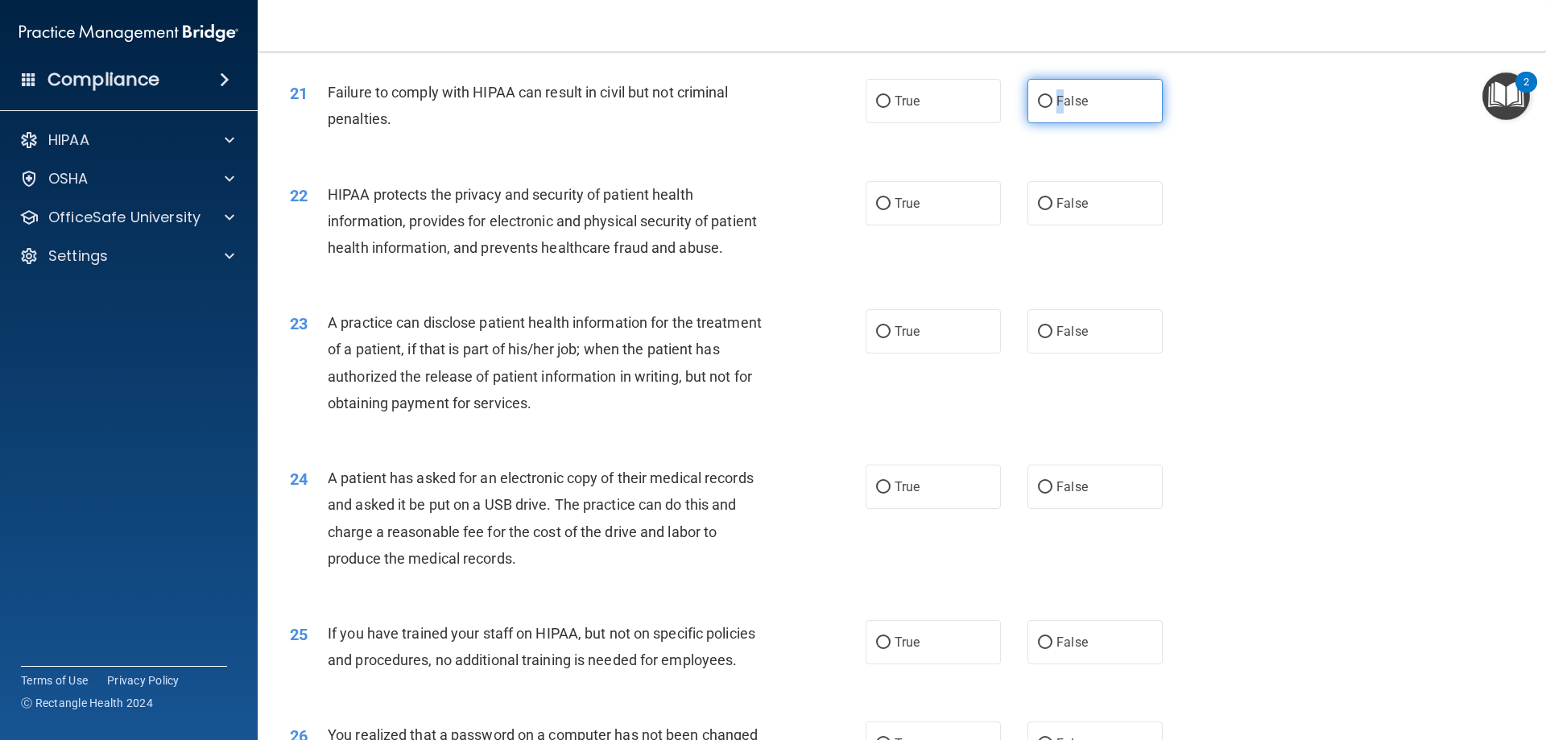
scroll to position [2415, 0]
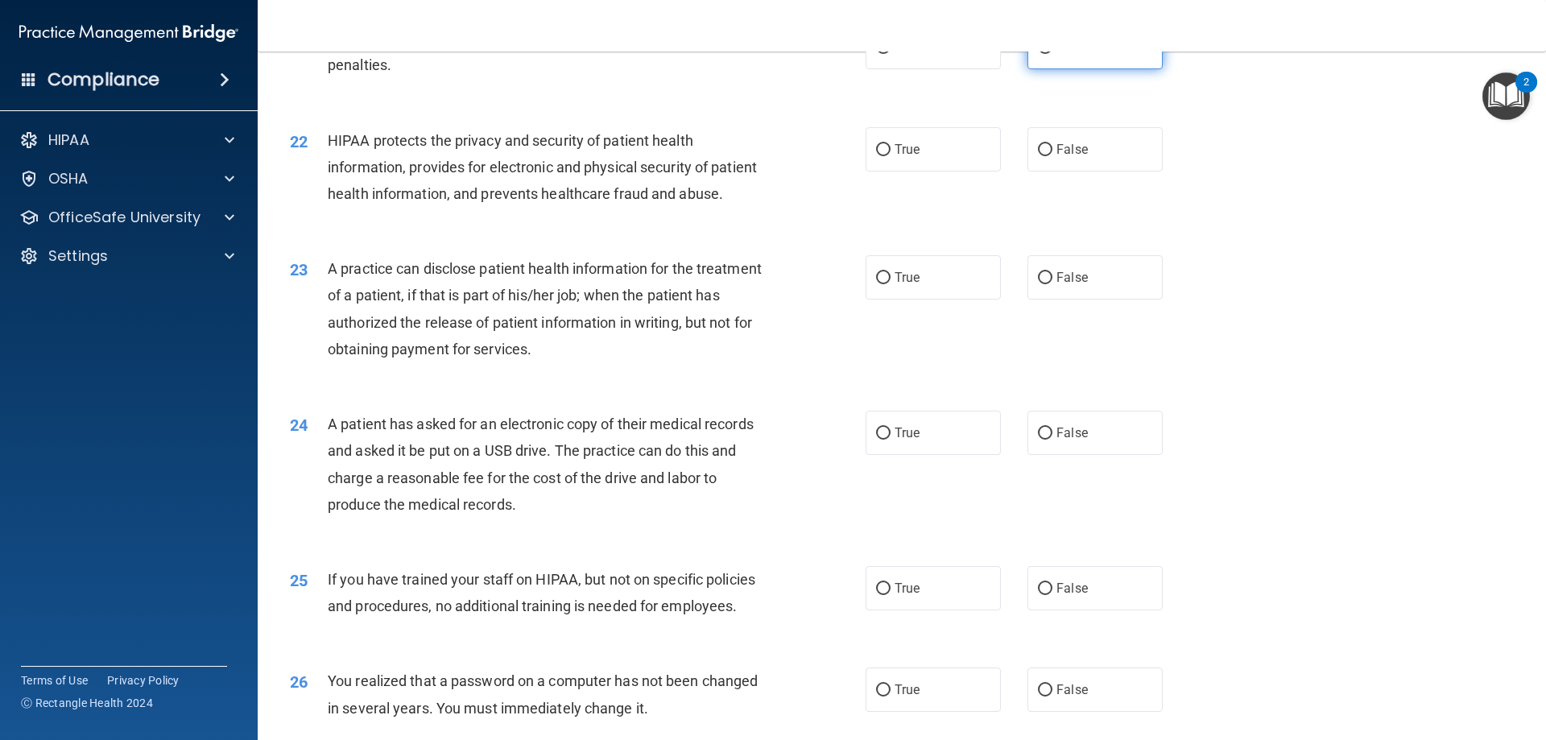
click at [1079, 64] on label "False" at bounding box center [1094, 47] width 135 height 44
click at [1052, 54] on input "False" at bounding box center [1045, 48] width 14 height 12
radio input "true"
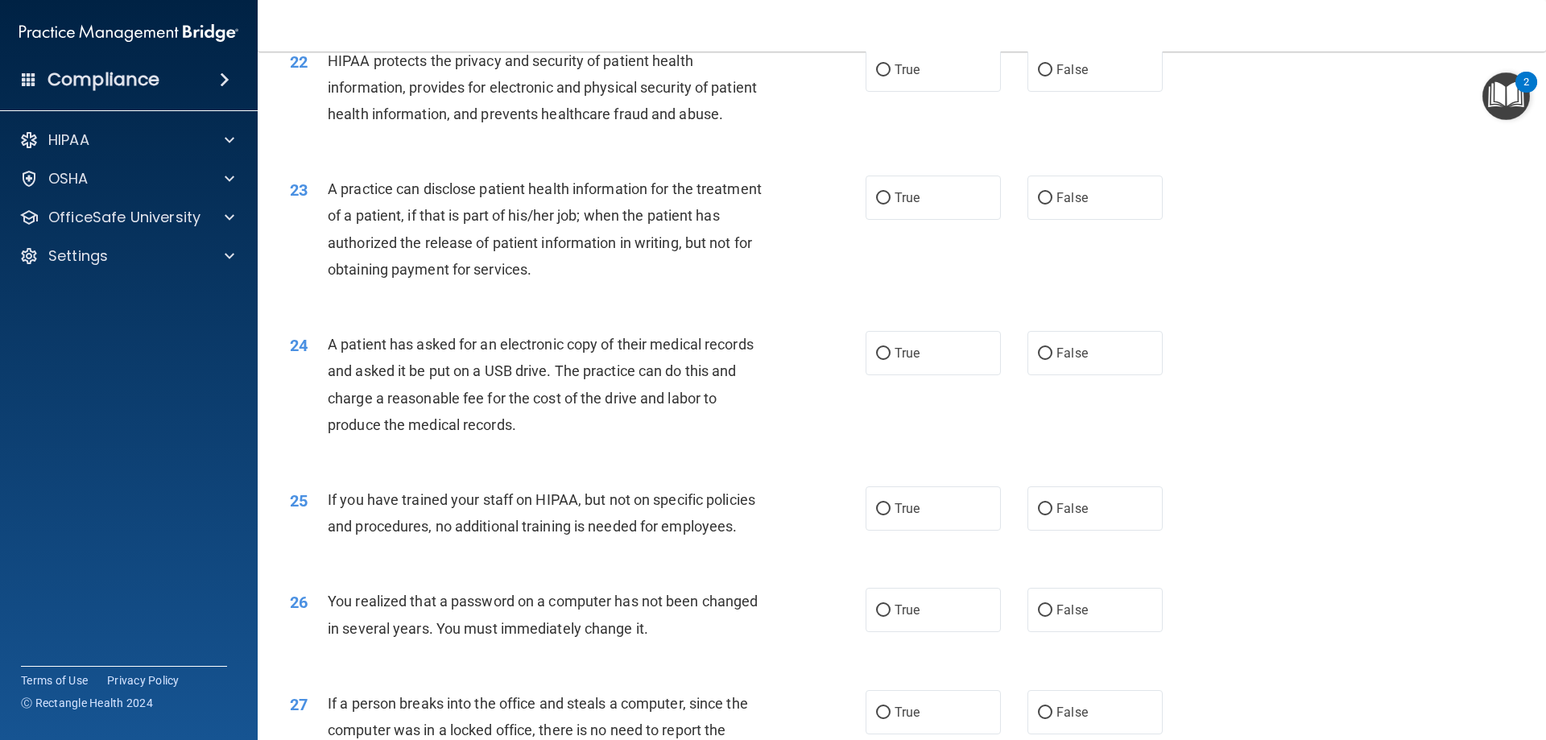
scroll to position [2496, 0]
click at [1054, 91] on label "False" at bounding box center [1094, 69] width 135 height 44
click at [1052, 76] on input "False" at bounding box center [1045, 70] width 14 height 12
radio input "true"
click at [1056, 205] on span "False" at bounding box center [1071, 196] width 31 height 15
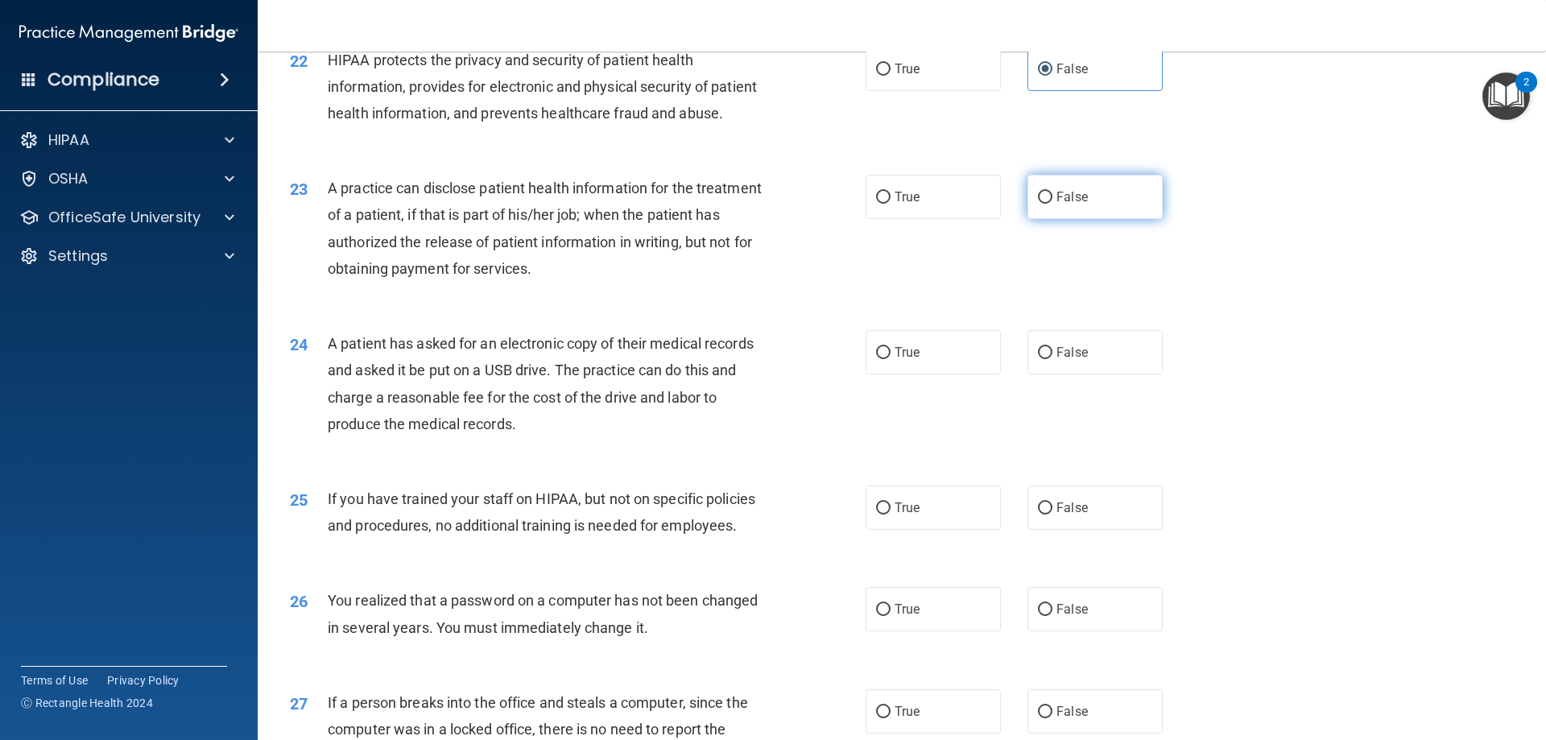
click at [1052, 204] on input "False" at bounding box center [1045, 198] width 14 height 12
radio input "true"
click at [939, 91] on label "True" at bounding box center [933, 69] width 135 height 44
click at [890, 76] on input "True" at bounding box center [883, 70] width 14 height 12
radio input "true"
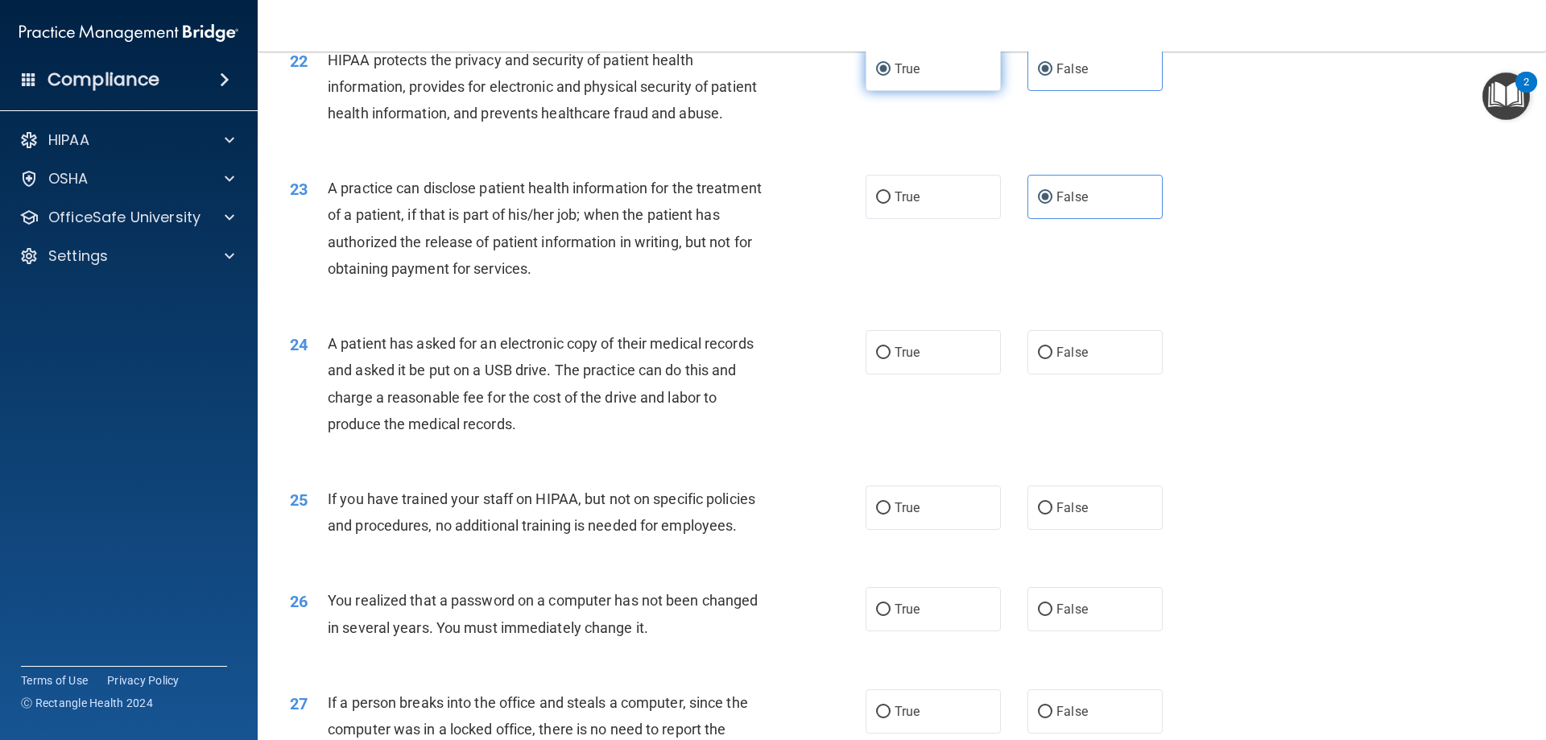
radio input "false"
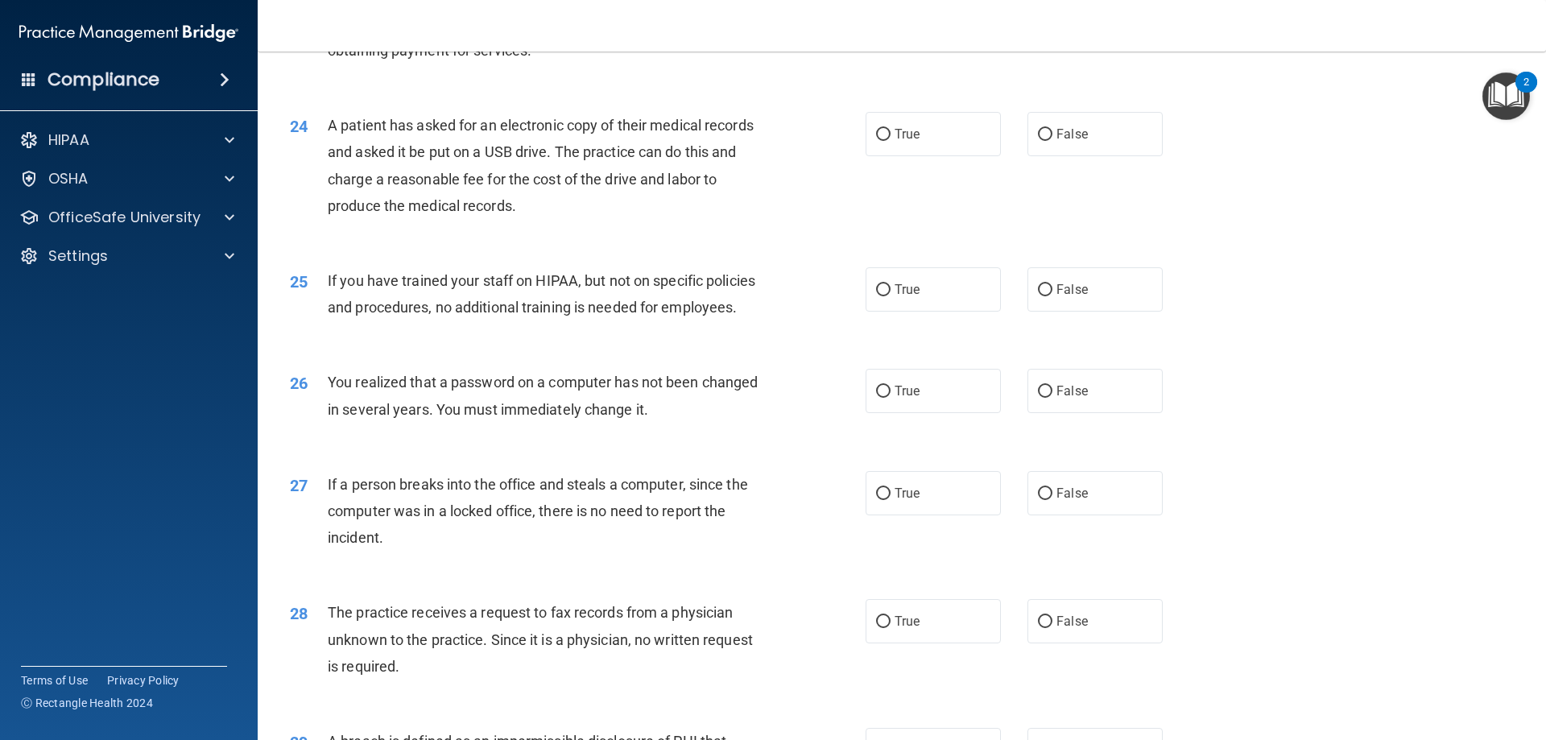
scroll to position [2737, 0]
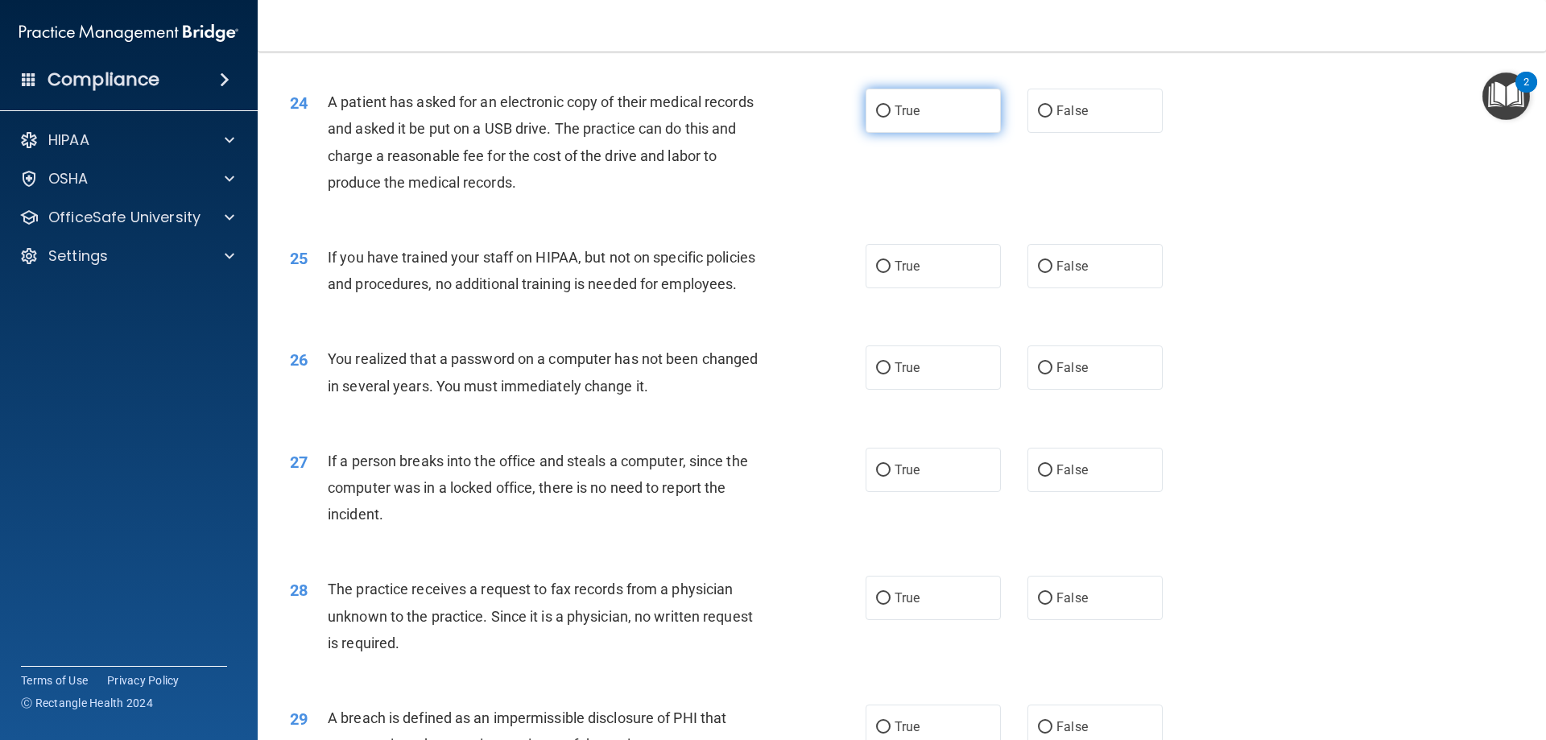
click at [979, 133] on label "True" at bounding box center [933, 111] width 135 height 44
click at [890, 118] on input "True" at bounding box center [883, 111] width 14 height 12
radio input "true"
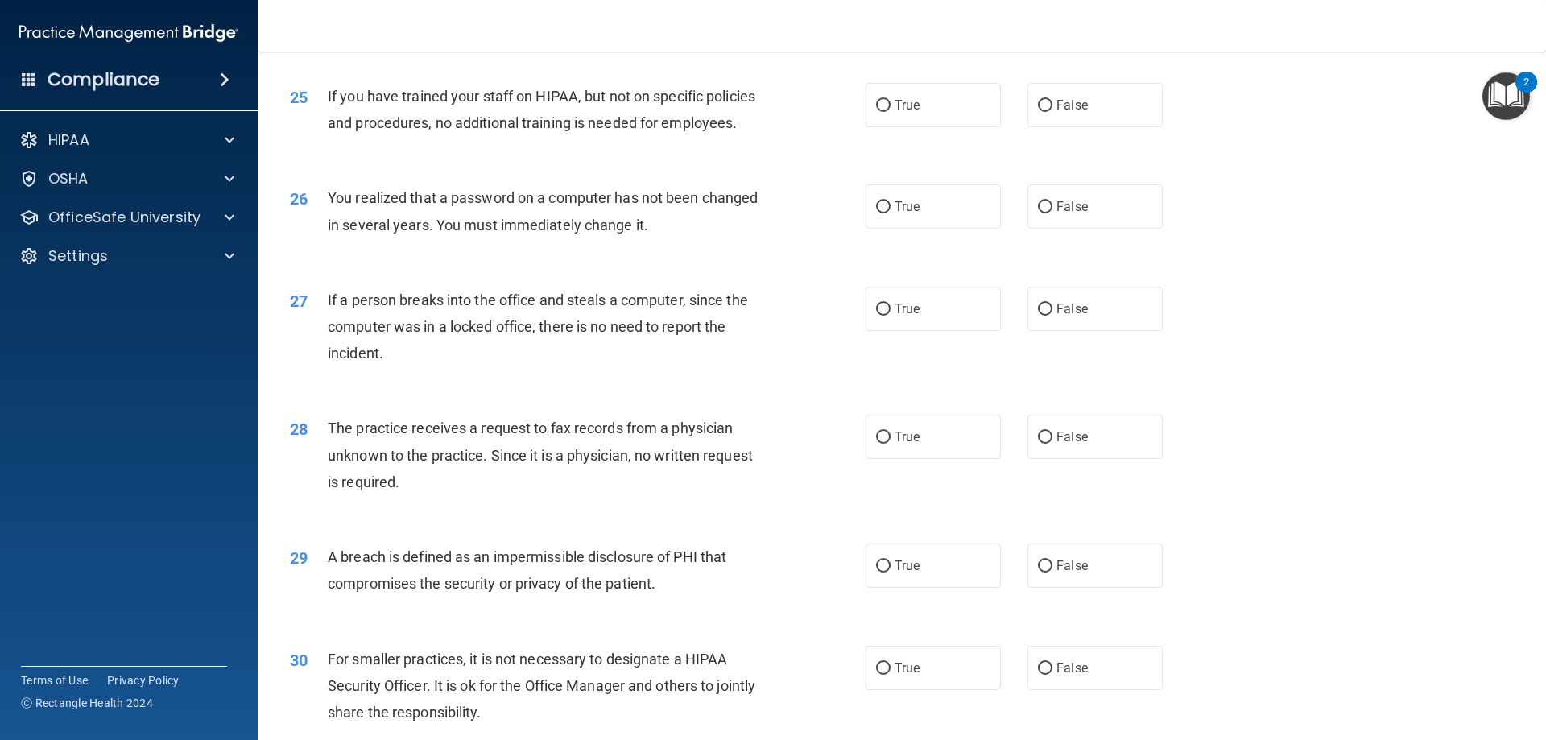
scroll to position [2979, 0]
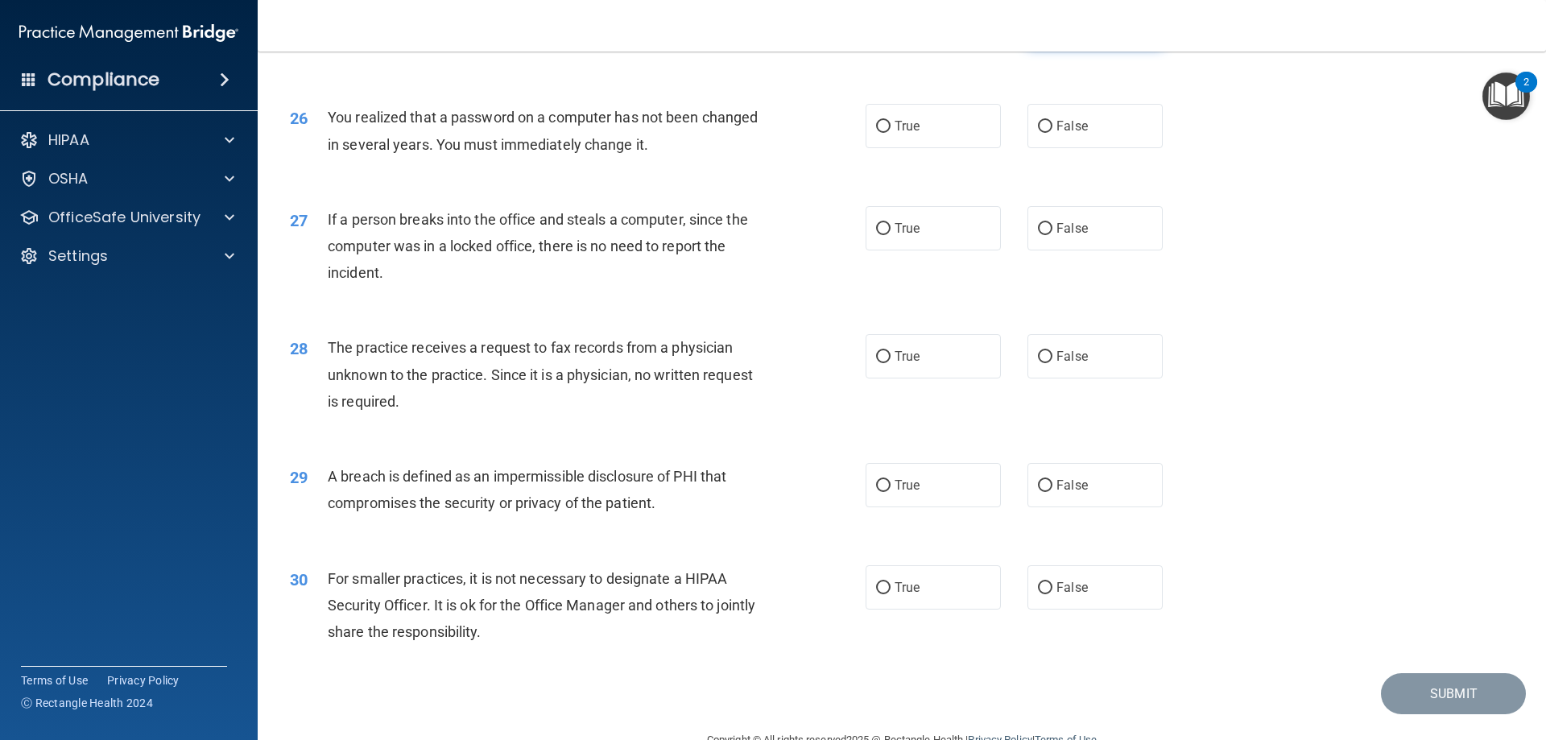
click at [1078, 47] on label "False" at bounding box center [1094, 24] width 135 height 44
click at [1052, 31] on input "False" at bounding box center [1045, 25] width 14 height 12
radio input "true"
click at [932, 148] on label "True" at bounding box center [933, 126] width 135 height 44
click at [890, 133] on input "True" at bounding box center [883, 127] width 14 height 12
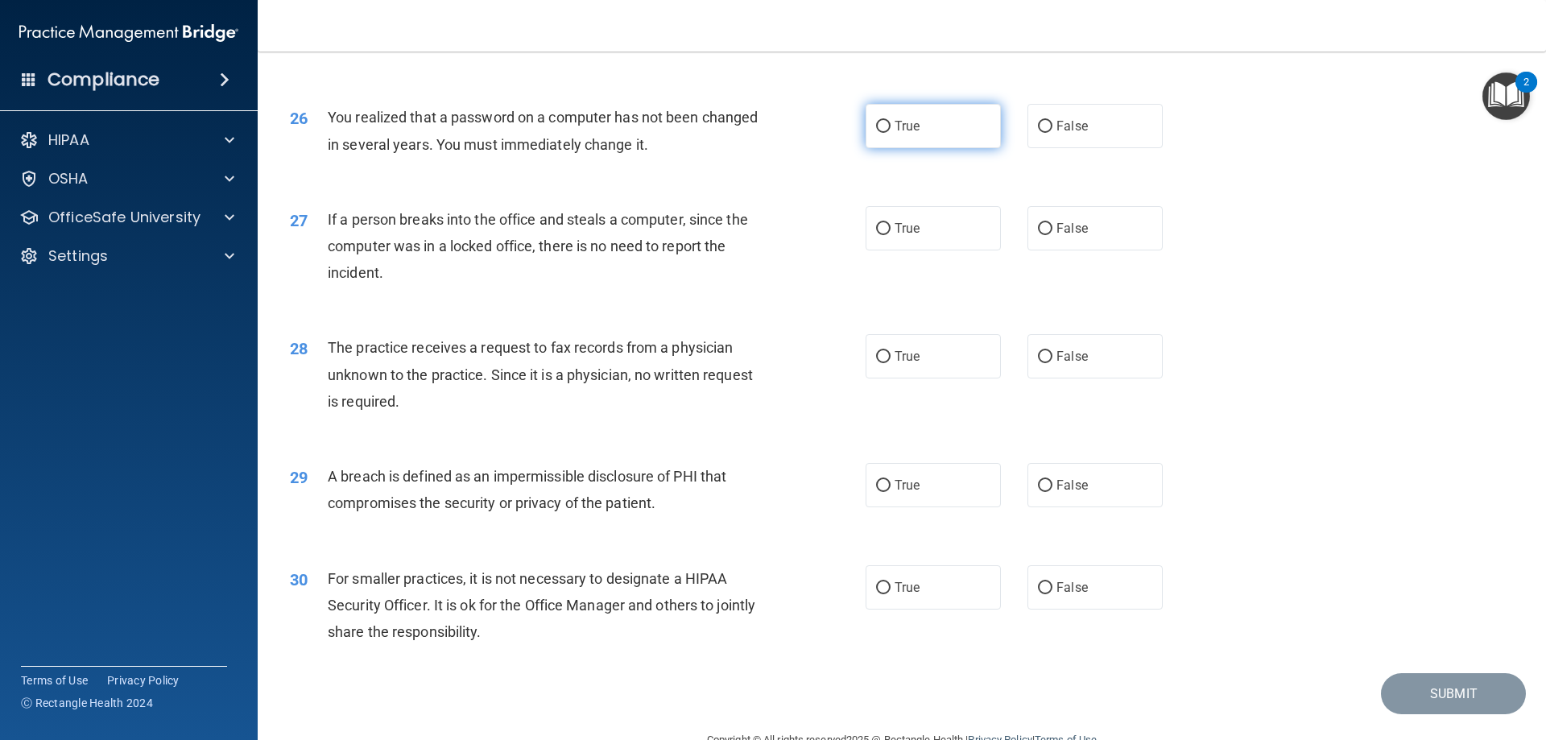
radio input "true"
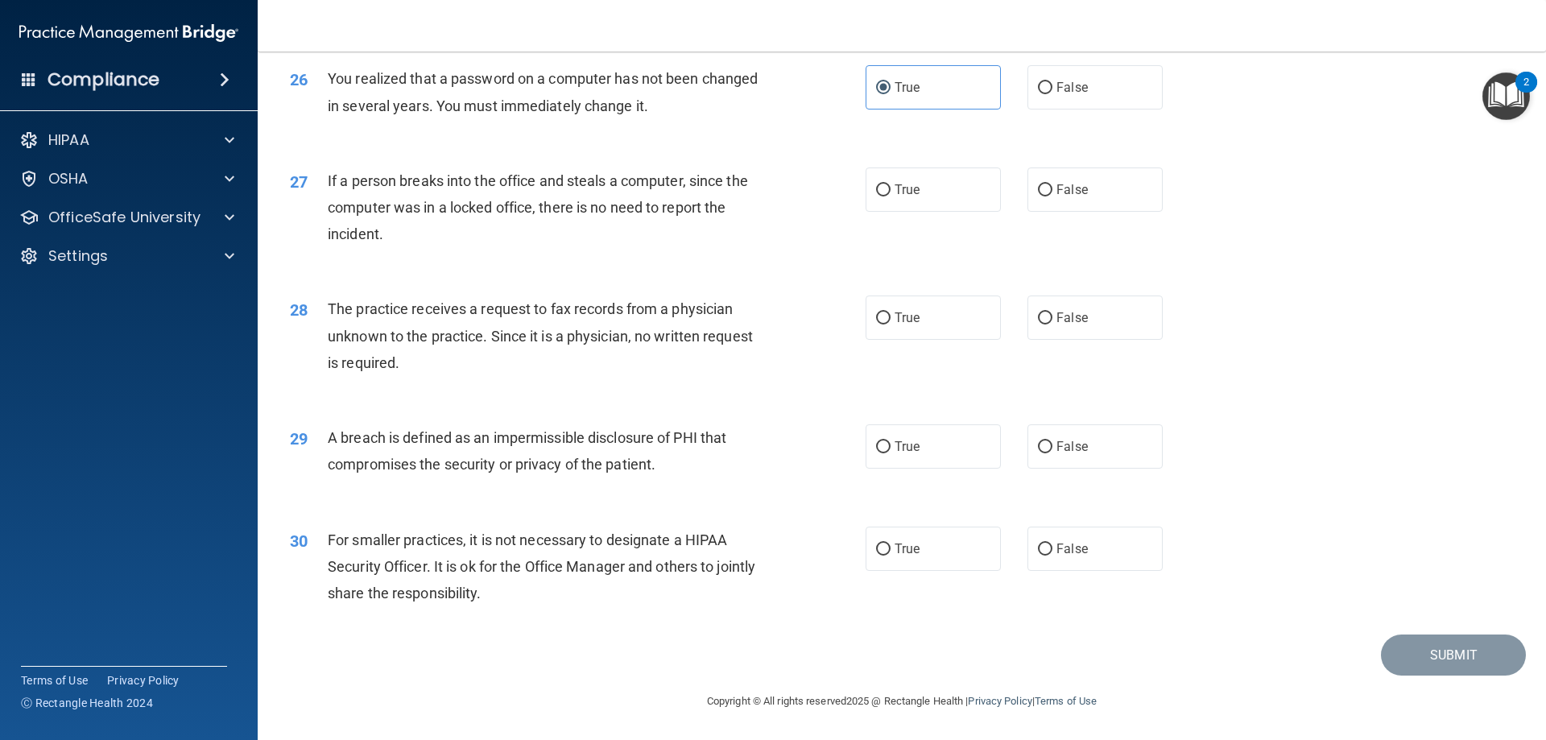
scroll to position [3071, 0]
click at [1043, 207] on label "False" at bounding box center [1094, 189] width 135 height 44
click at [1043, 196] on input "False" at bounding box center [1045, 190] width 14 height 12
radio input "true"
click at [1126, 306] on label "False" at bounding box center [1094, 317] width 135 height 44
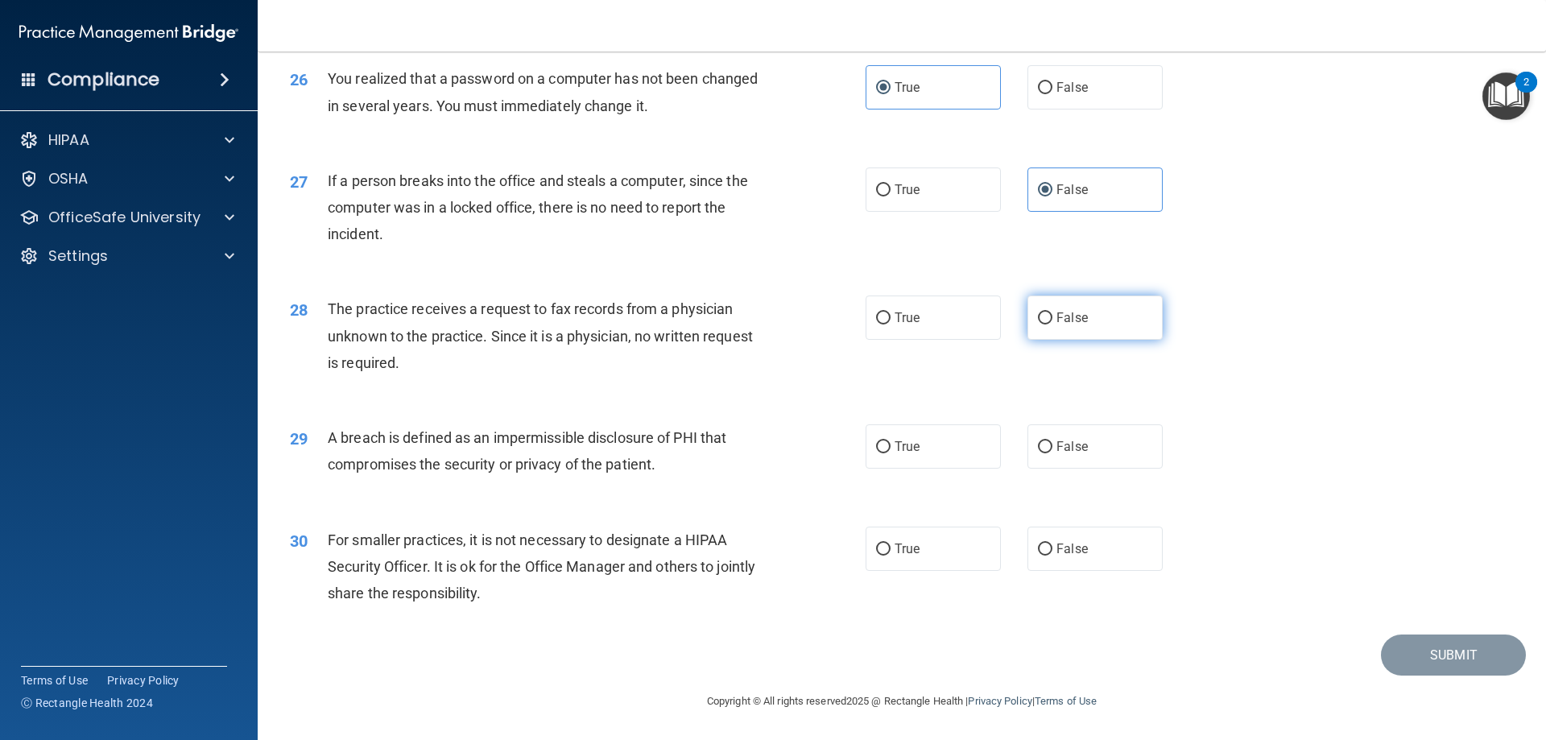
click at [1052, 312] on input "False" at bounding box center [1045, 318] width 14 height 12
radio input "true"
click at [974, 327] on label "True" at bounding box center [933, 317] width 135 height 44
click at [890, 324] on input "True" at bounding box center [883, 318] width 14 height 12
radio input "true"
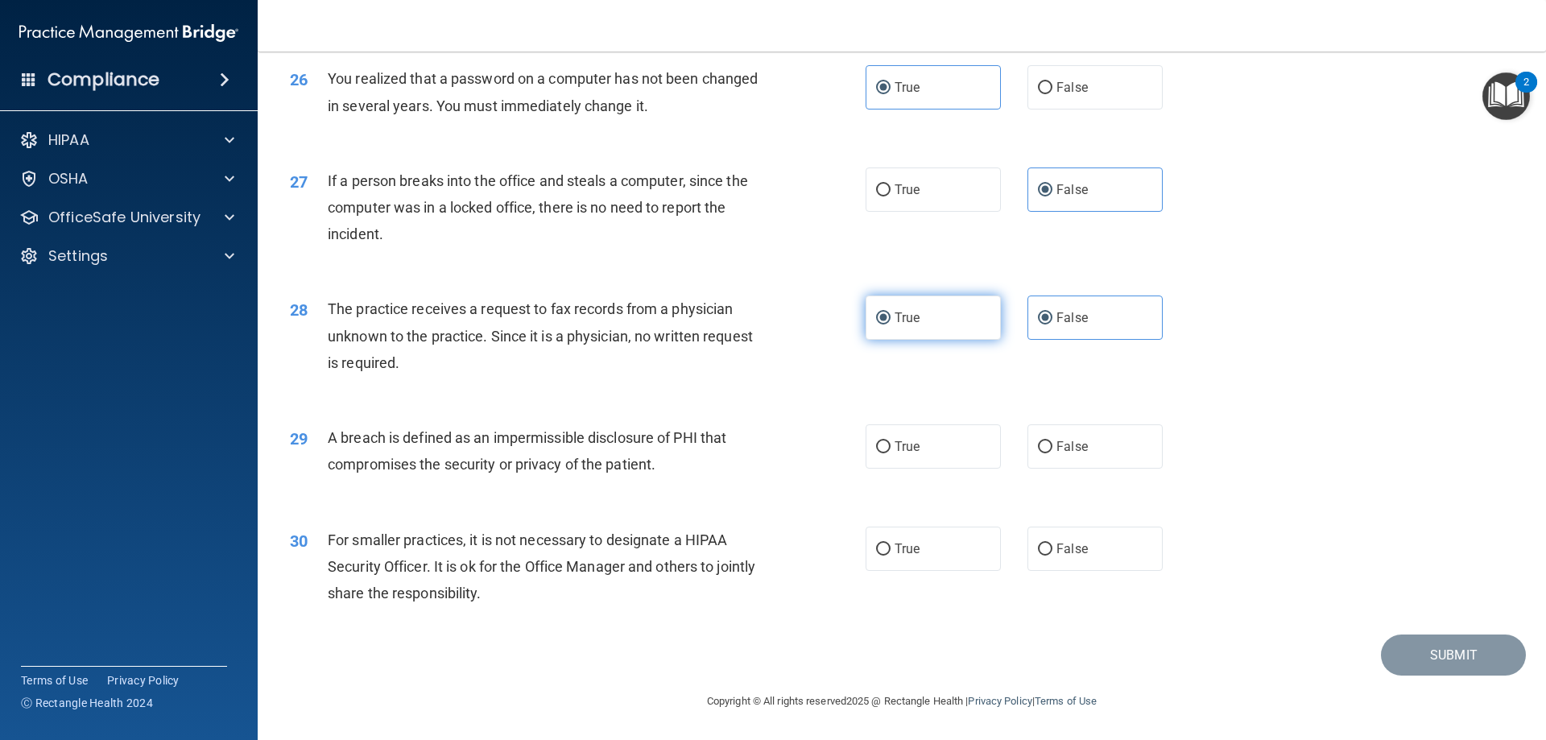
radio input "false"
click at [903, 452] on span "True" at bounding box center [907, 446] width 25 height 15
click at [890, 452] on input "True" at bounding box center [883, 447] width 14 height 12
radio input "true"
click at [1056, 322] on span "False" at bounding box center [1071, 317] width 31 height 15
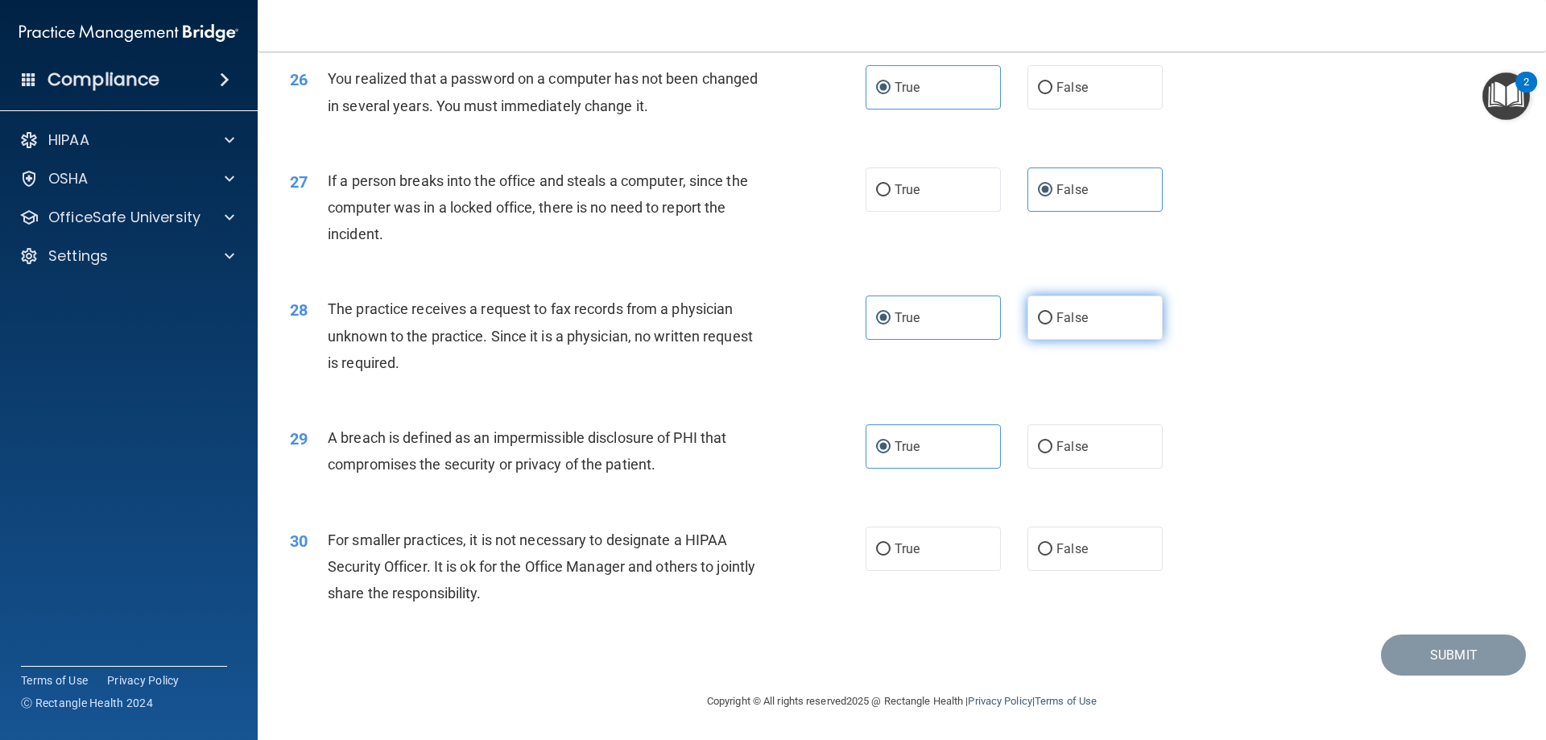
click at [1052, 322] on input "False" at bounding box center [1045, 318] width 14 height 12
radio input "true"
radio input "false"
click at [1084, 531] on label "False" at bounding box center [1094, 549] width 135 height 44
click at [1052, 543] on input "False" at bounding box center [1045, 549] width 14 height 12
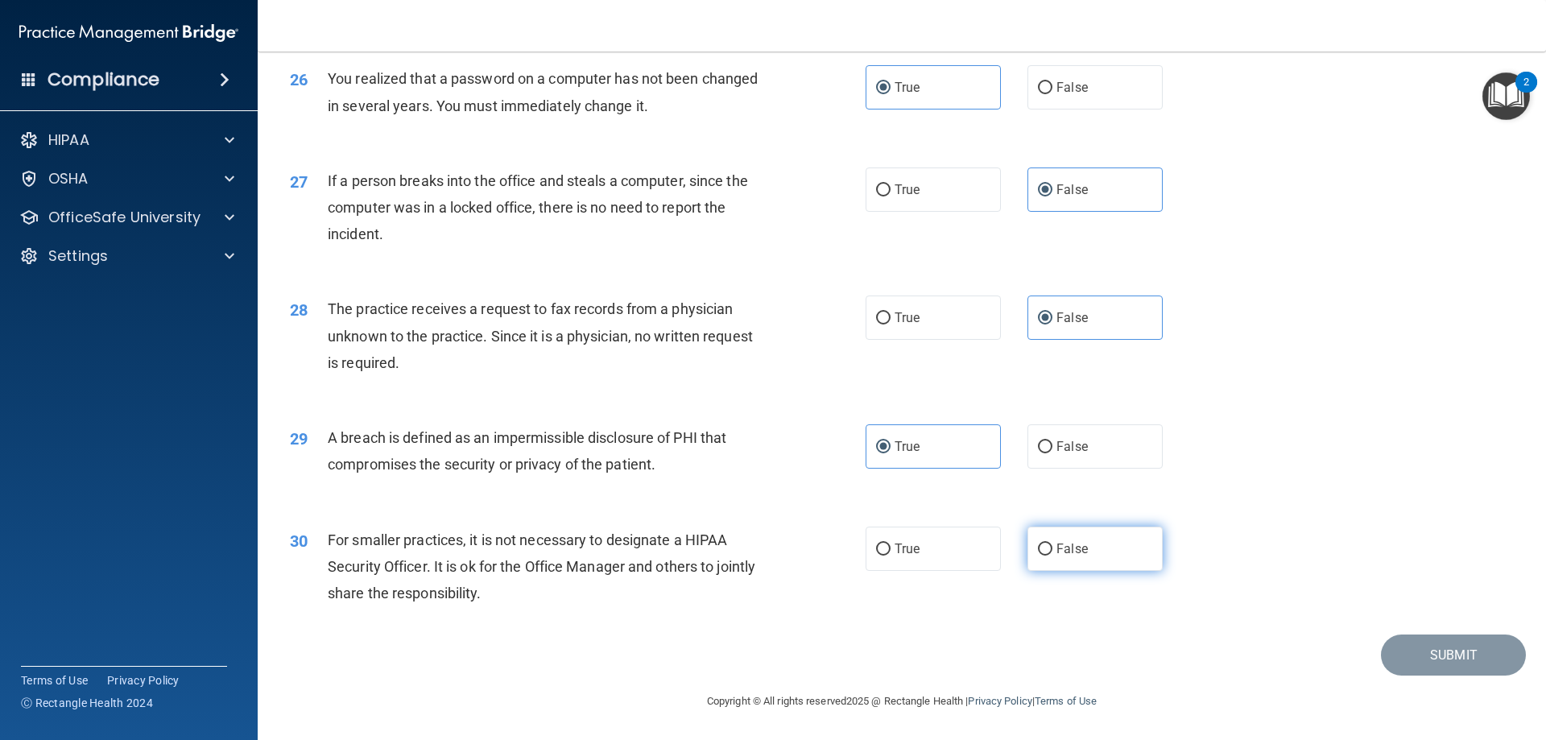
radio input "true"
click at [1443, 652] on button "Submit" at bounding box center [1453, 654] width 145 height 41
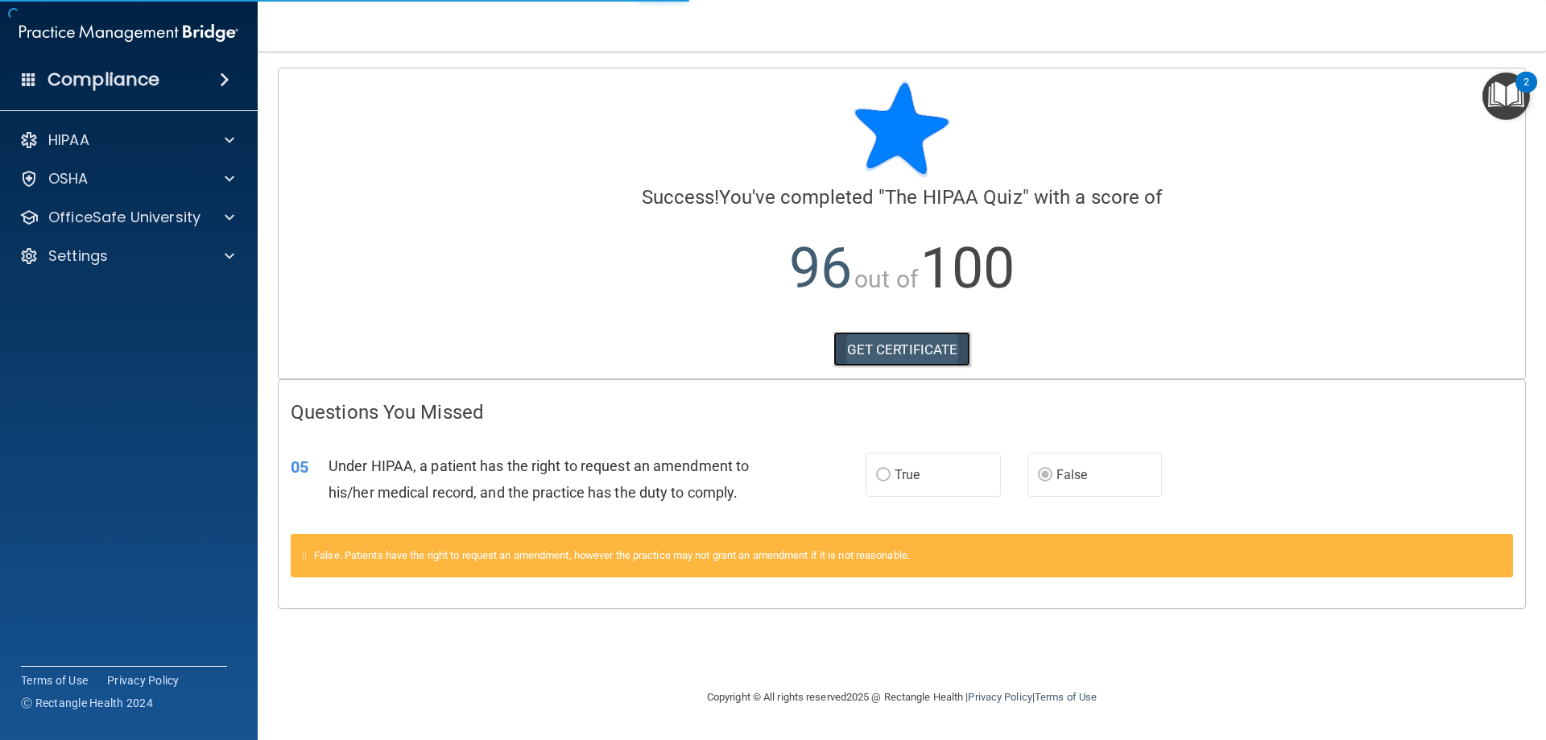
click at [956, 354] on link "GET CERTIFICATE" at bounding box center [902, 349] width 138 height 35
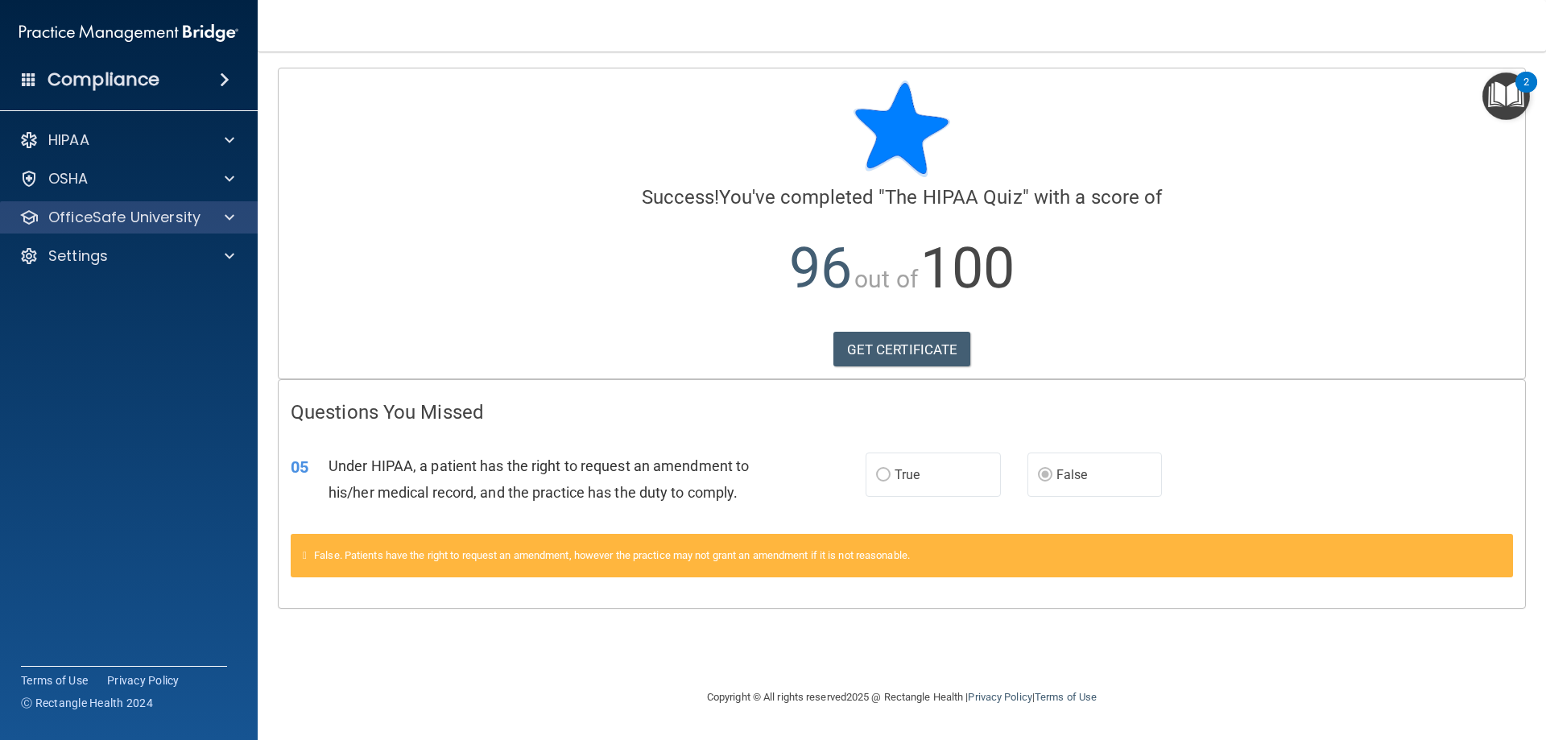
click at [134, 230] on div "OfficeSafe University" at bounding box center [129, 217] width 258 height 32
click at [217, 221] on div at bounding box center [227, 217] width 40 height 19
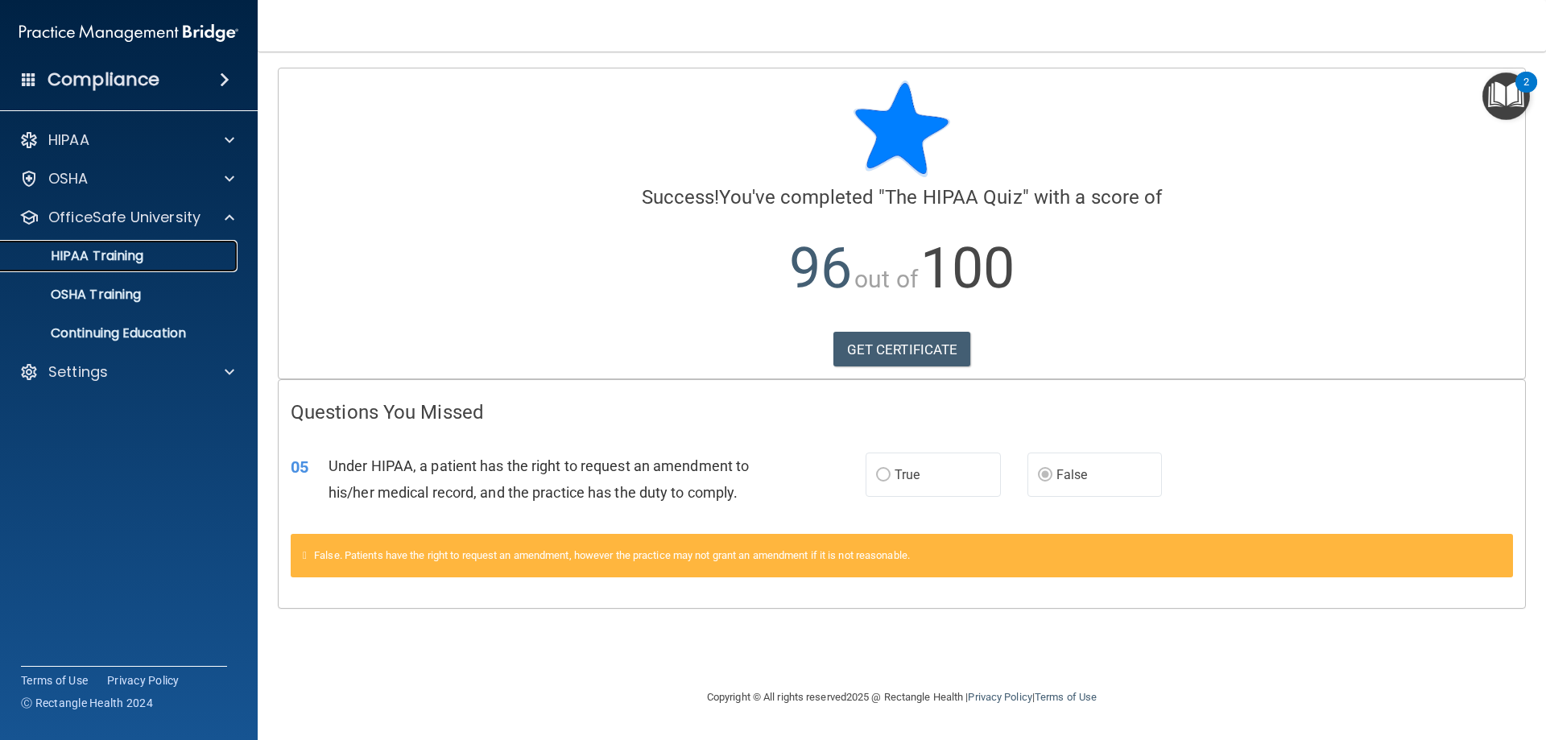
click at [158, 249] on div "HIPAA Training" at bounding box center [120, 256] width 220 height 16
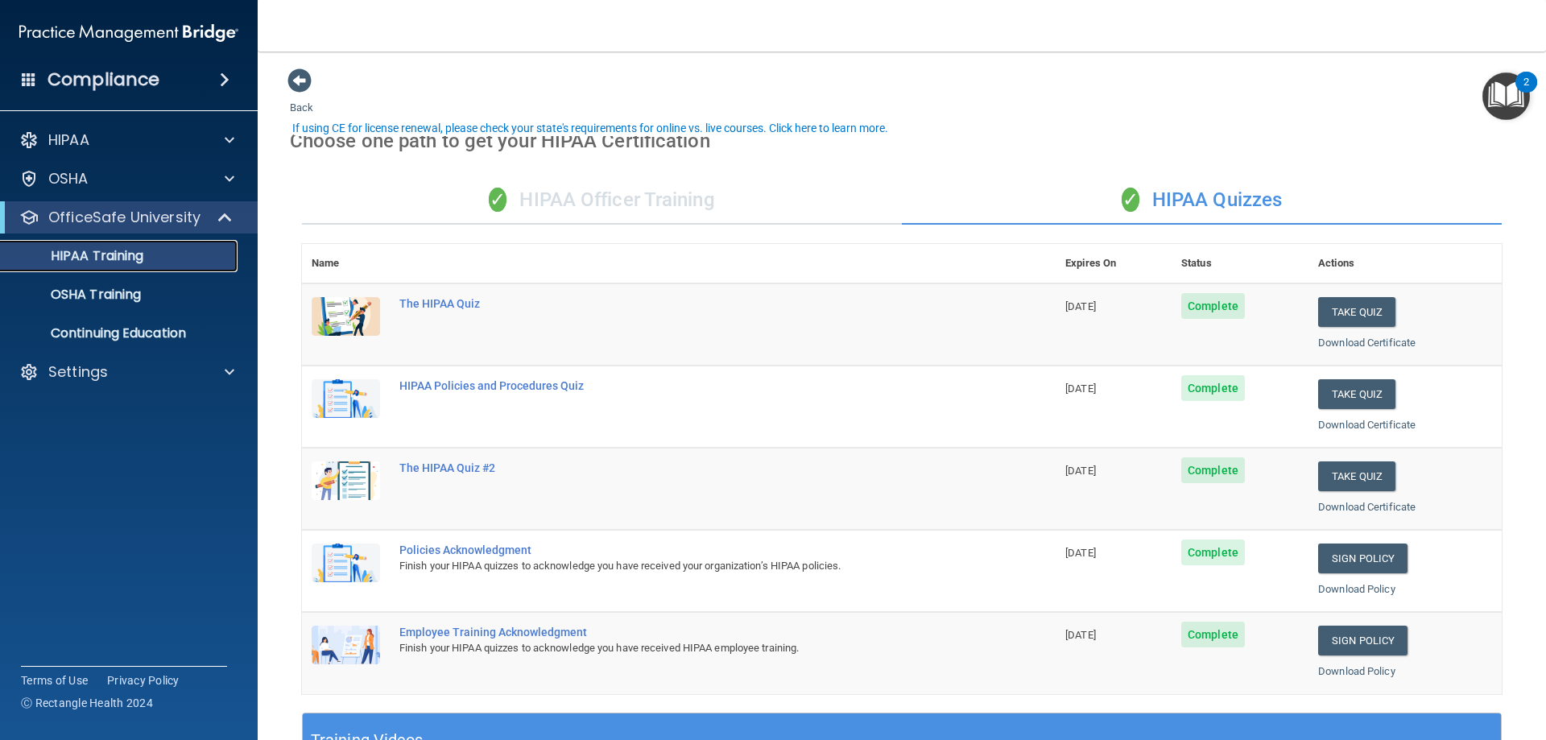
scroll to position [81, 0]
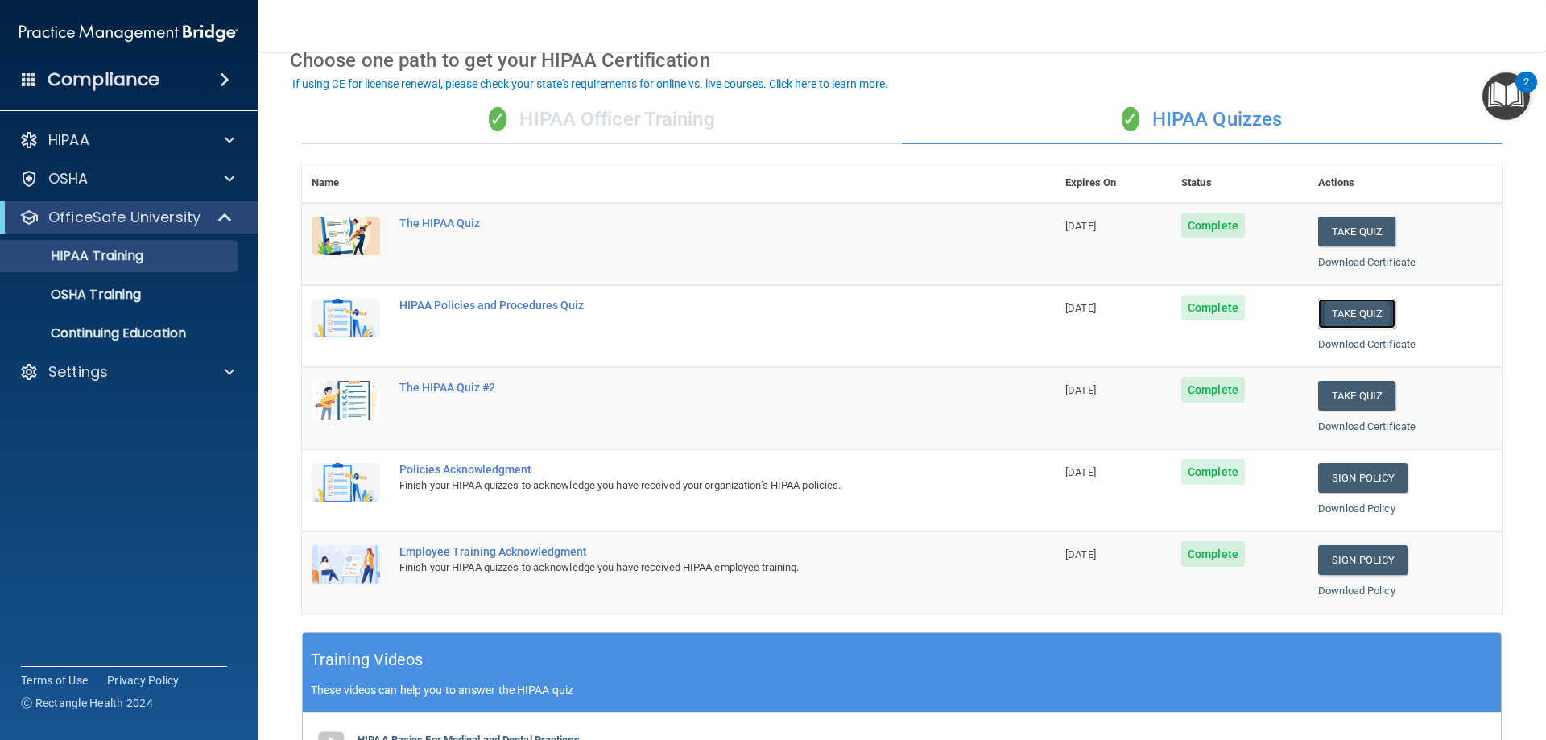
click at [1362, 311] on button "Take Quiz" at bounding box center [1356, 314] width 77 height 30
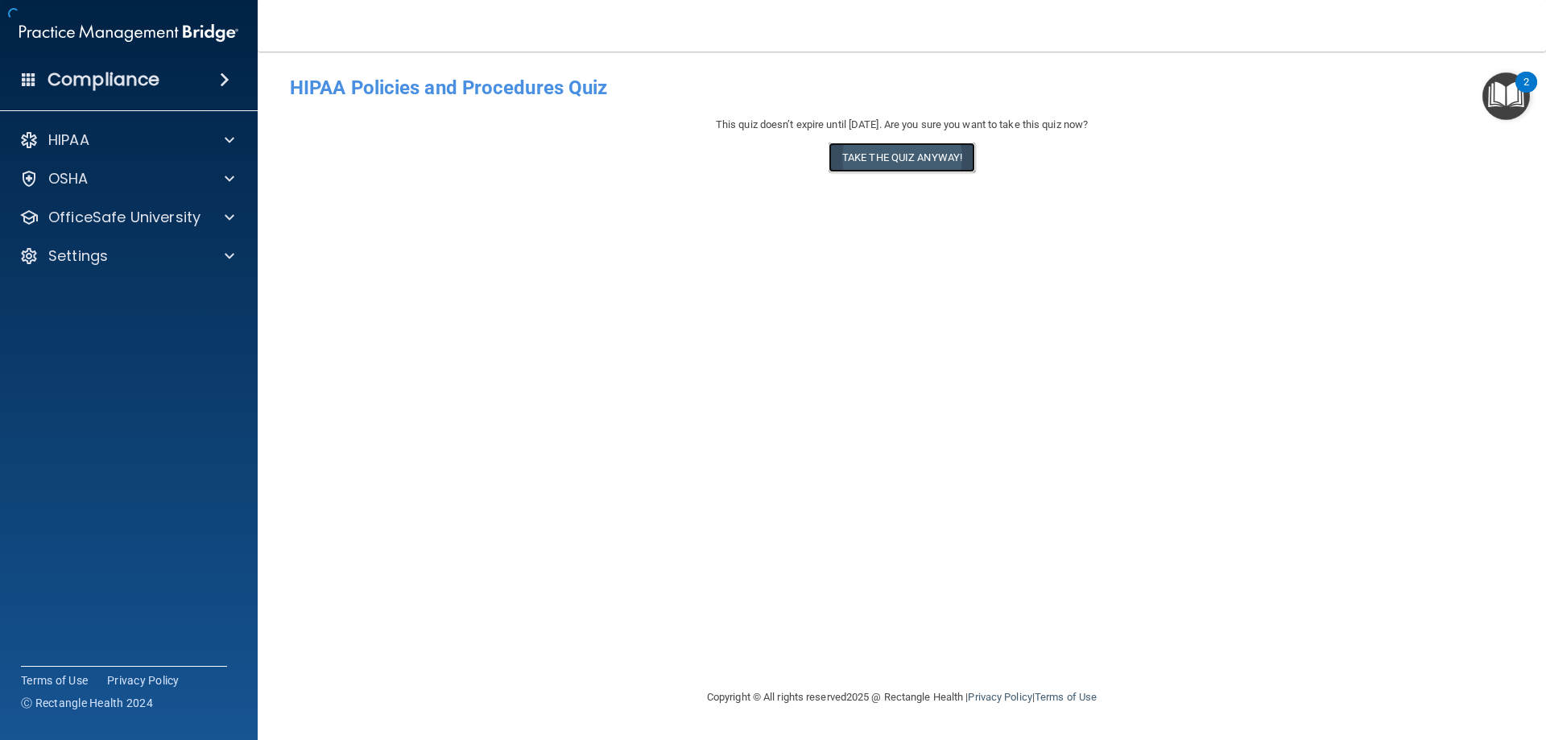
click at [923, 157] on button "Take the quiz anyway!" at bounding box center [901, 158] width 147 height 30
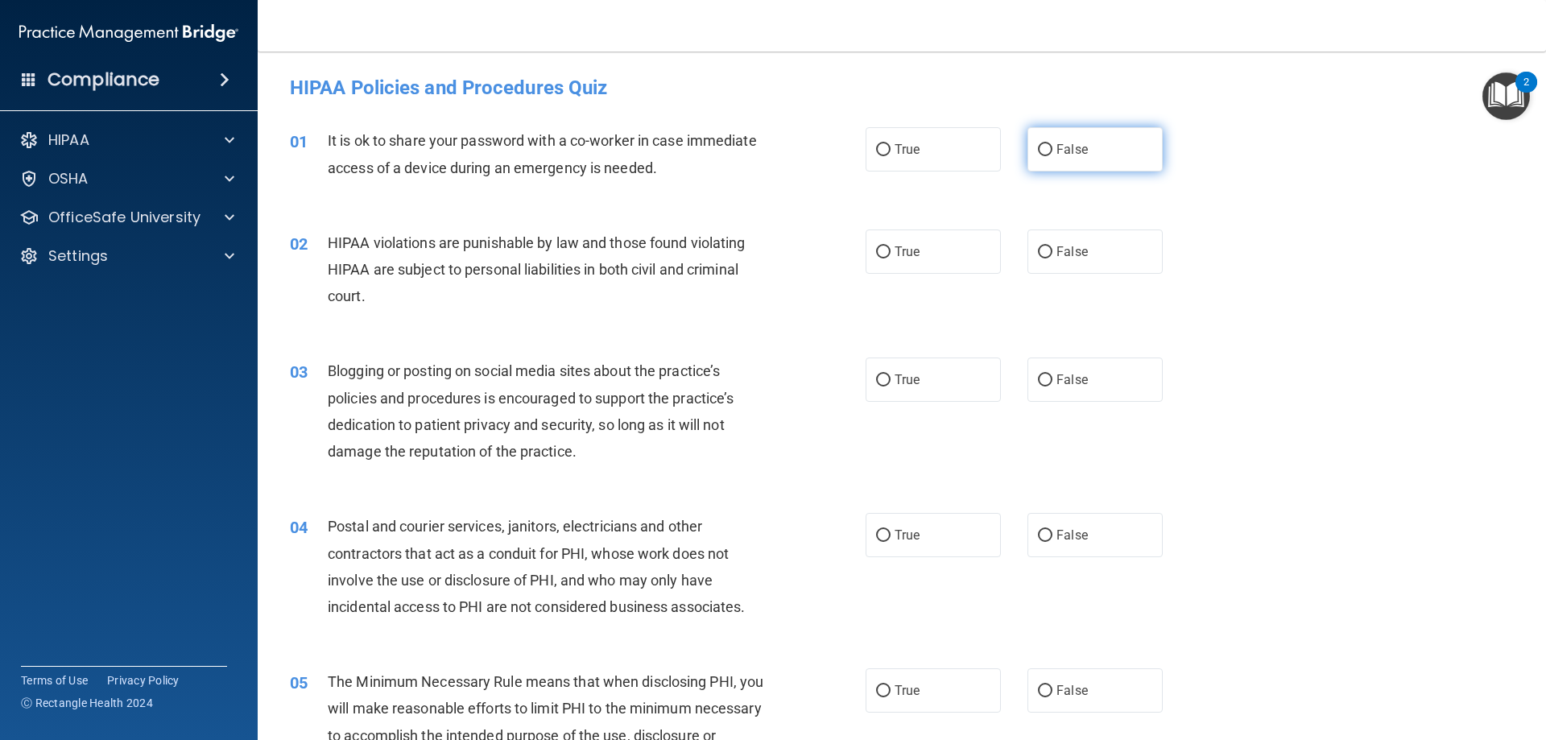
click at [1137, 165] on label "False" at bounding box center [1094, 149] width 135 height 44
click at [1052, 156] on input "False" at bounding box center [1045, 150] width 14 height 12
radio input "true"
click at [960, 242] on label "True" at bounding box center [933, 251] width 135 height 44
click at [890, 246] on input "True" at bounding box center [883, 252] width 14 height 12
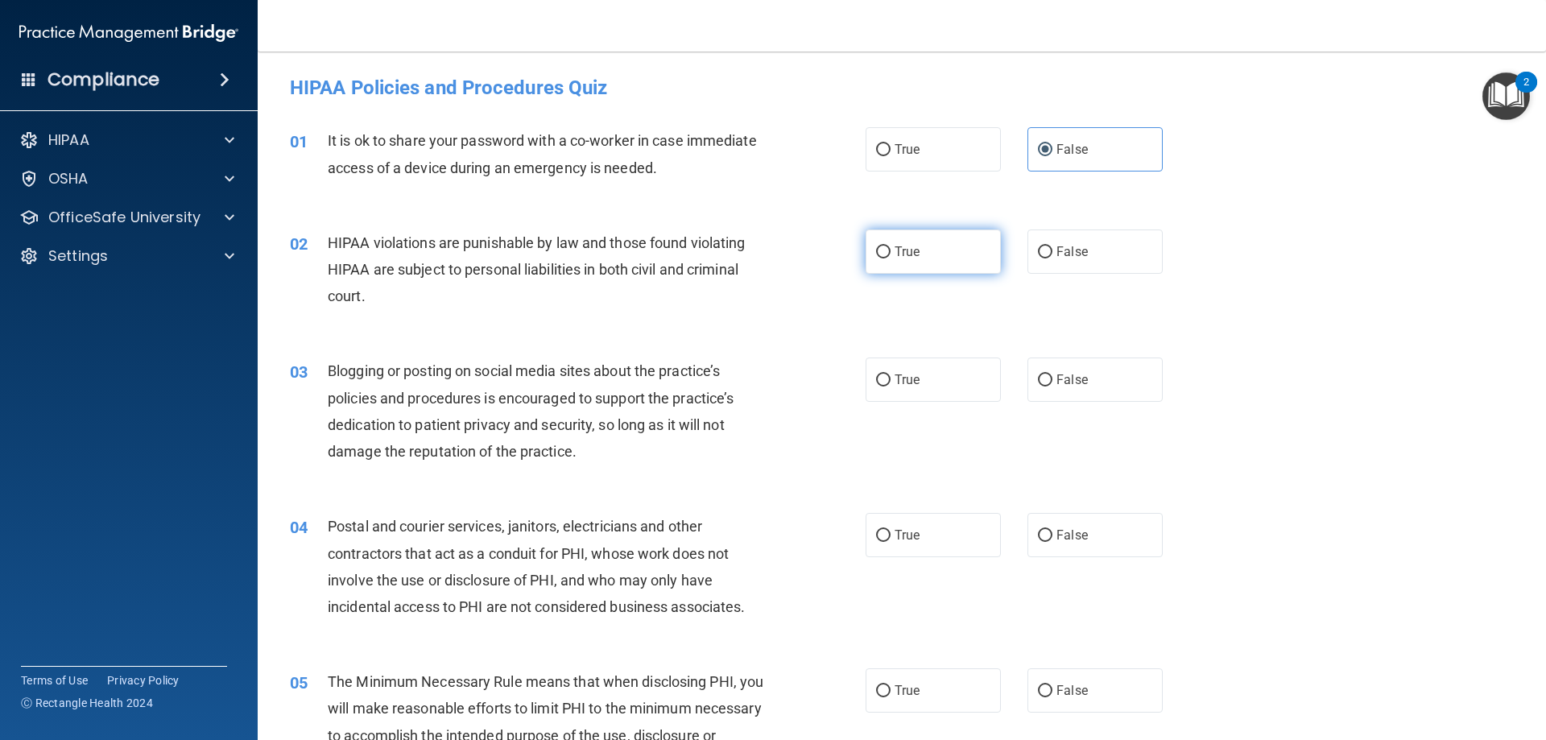
radio input "true"
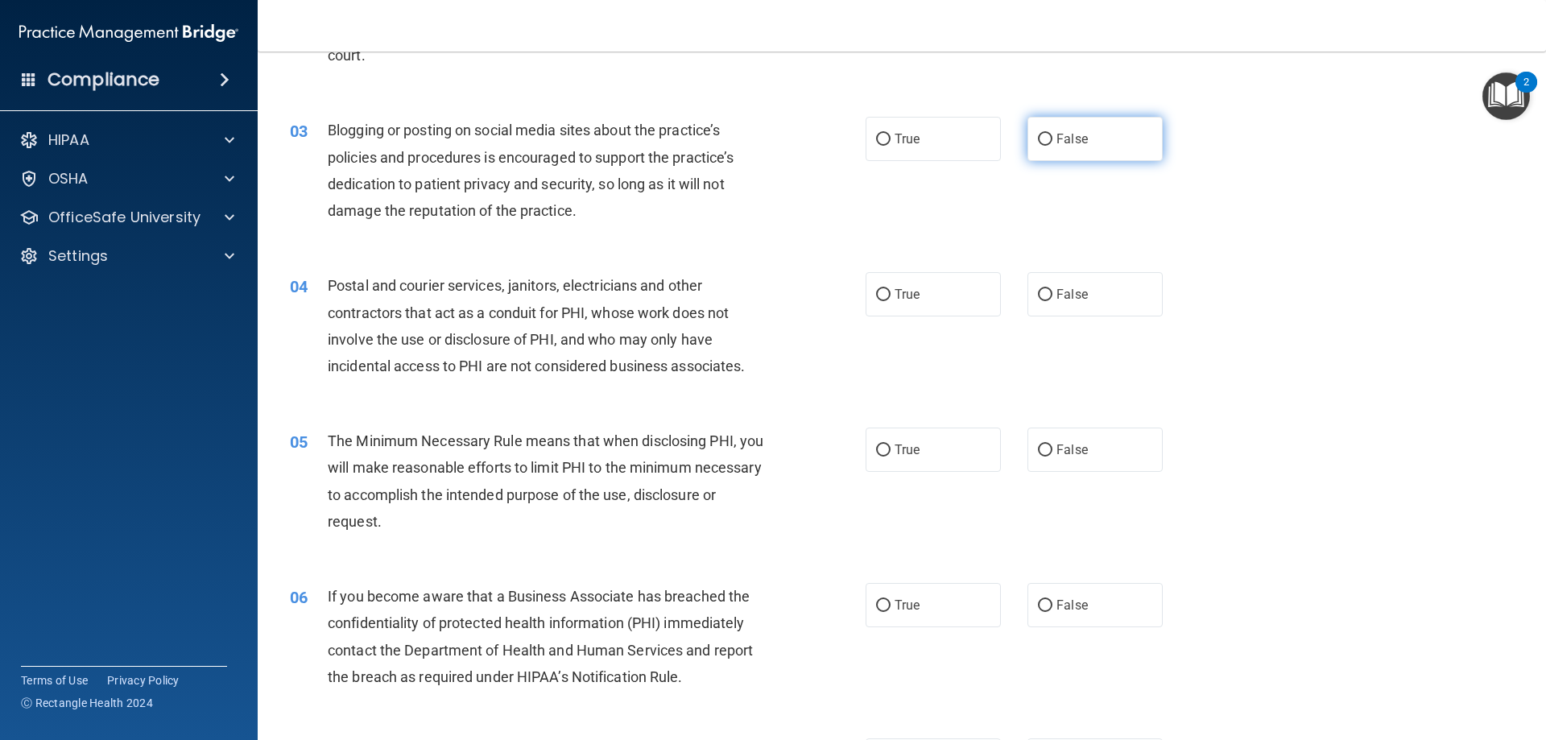
scroll to position [242, 0]
click at [1068, 159] on label "False" at bounding box center [1094, 138] width 135 height 44
click at [1052, 145] on input "False" at bounding box center [1045, 139] width 14 height 12
radio input "true"
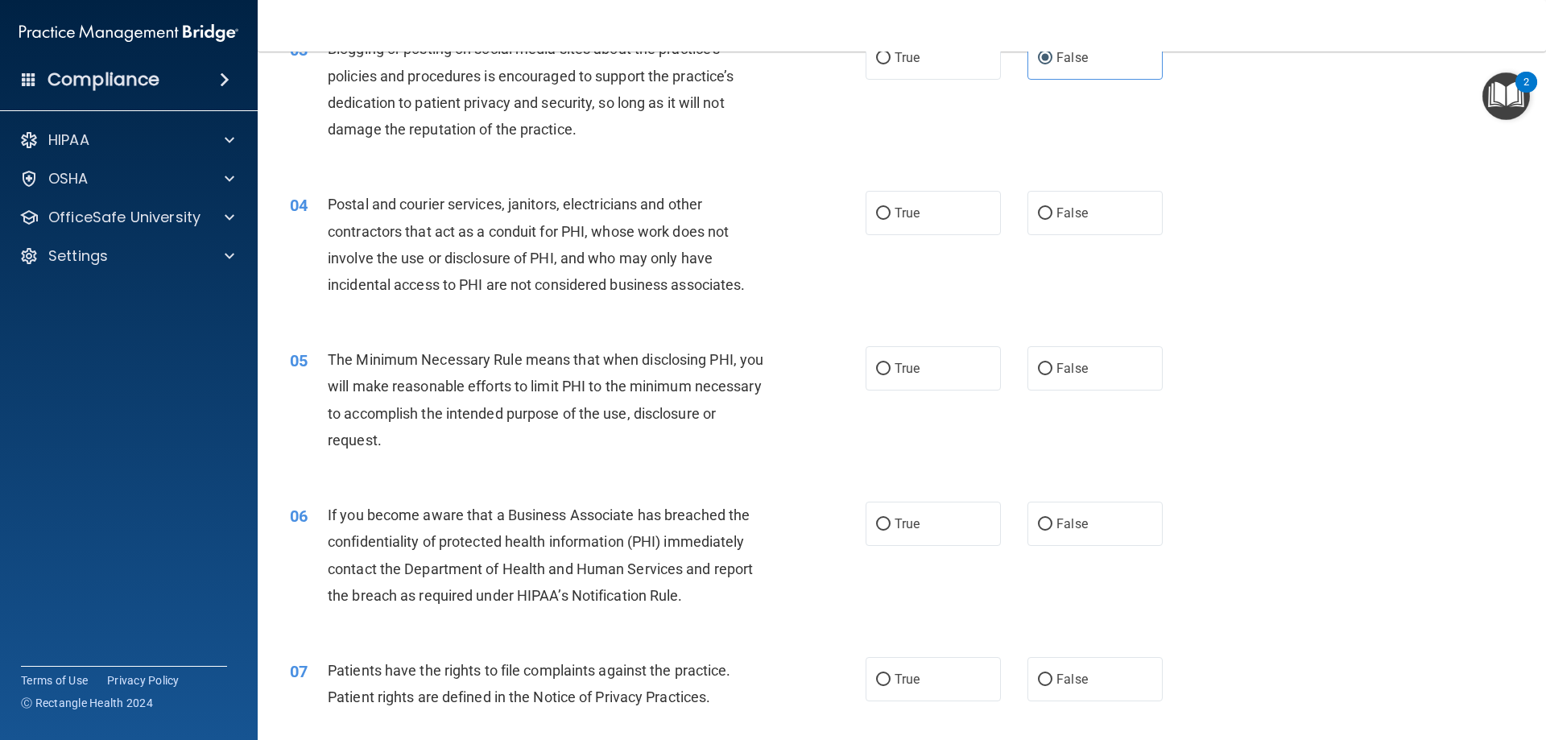
scroll to position [403, 0]
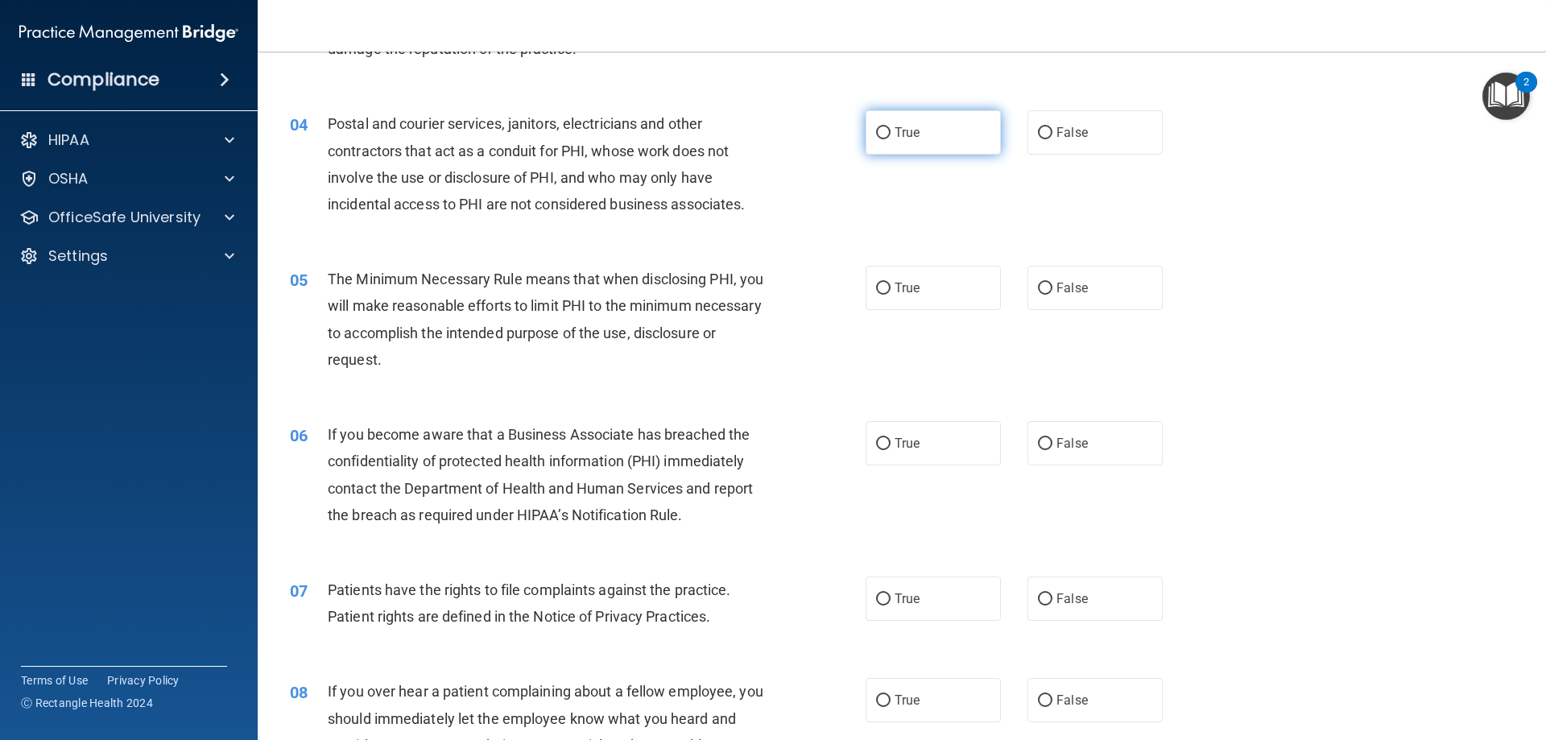
click at [925, 147] on label "True" at bounding box center [933, 132] width 135 height 44
click at [890, 139] on input "True" at bounding box center [883, 133] width 14 height 12
radio input "true"
click at [920, 300] on label "True" at bounding box center [933, 288] width 135 height 44
click at [890, 295] on input "True" at bounding box center [883, 289] width 14 height 12
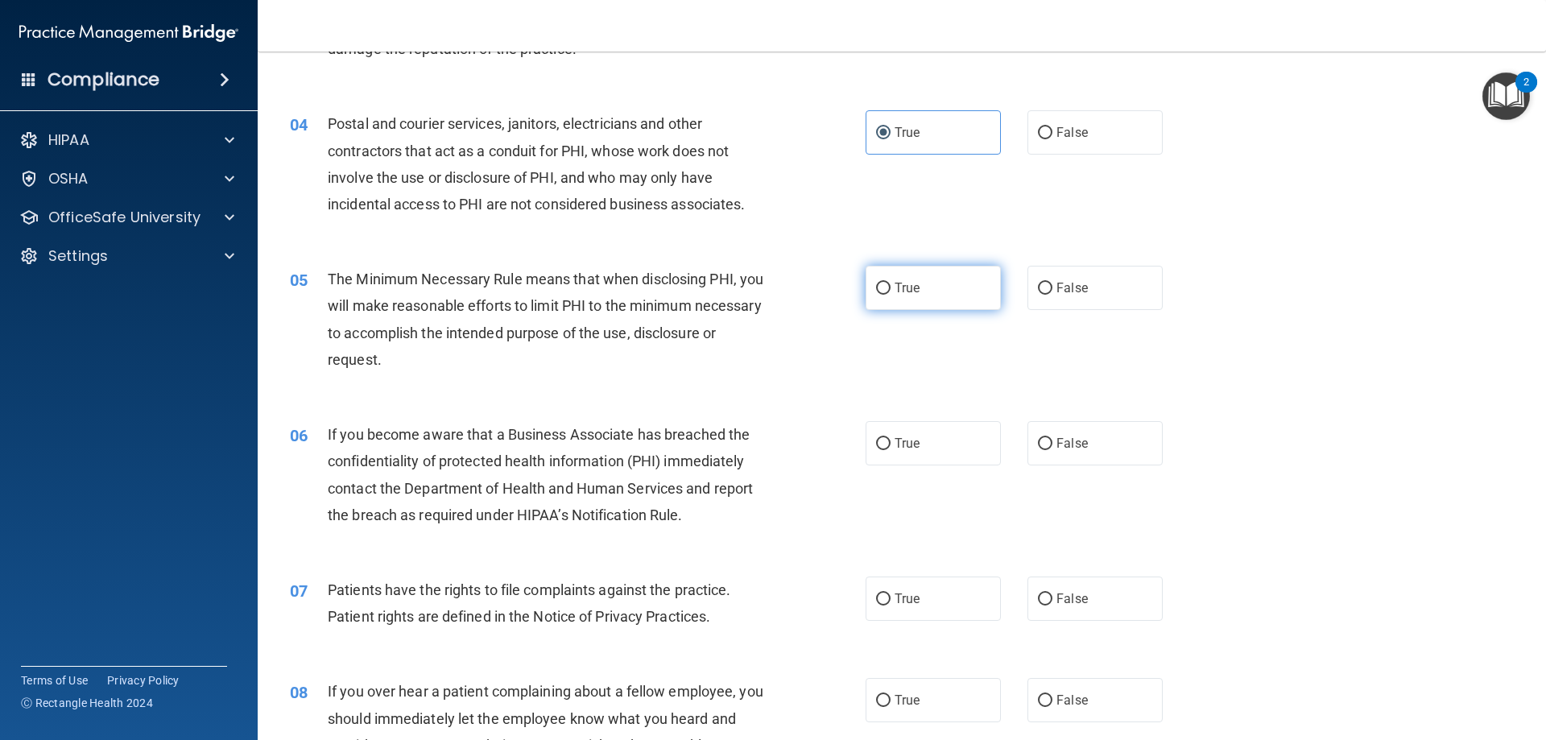
radio input "true"
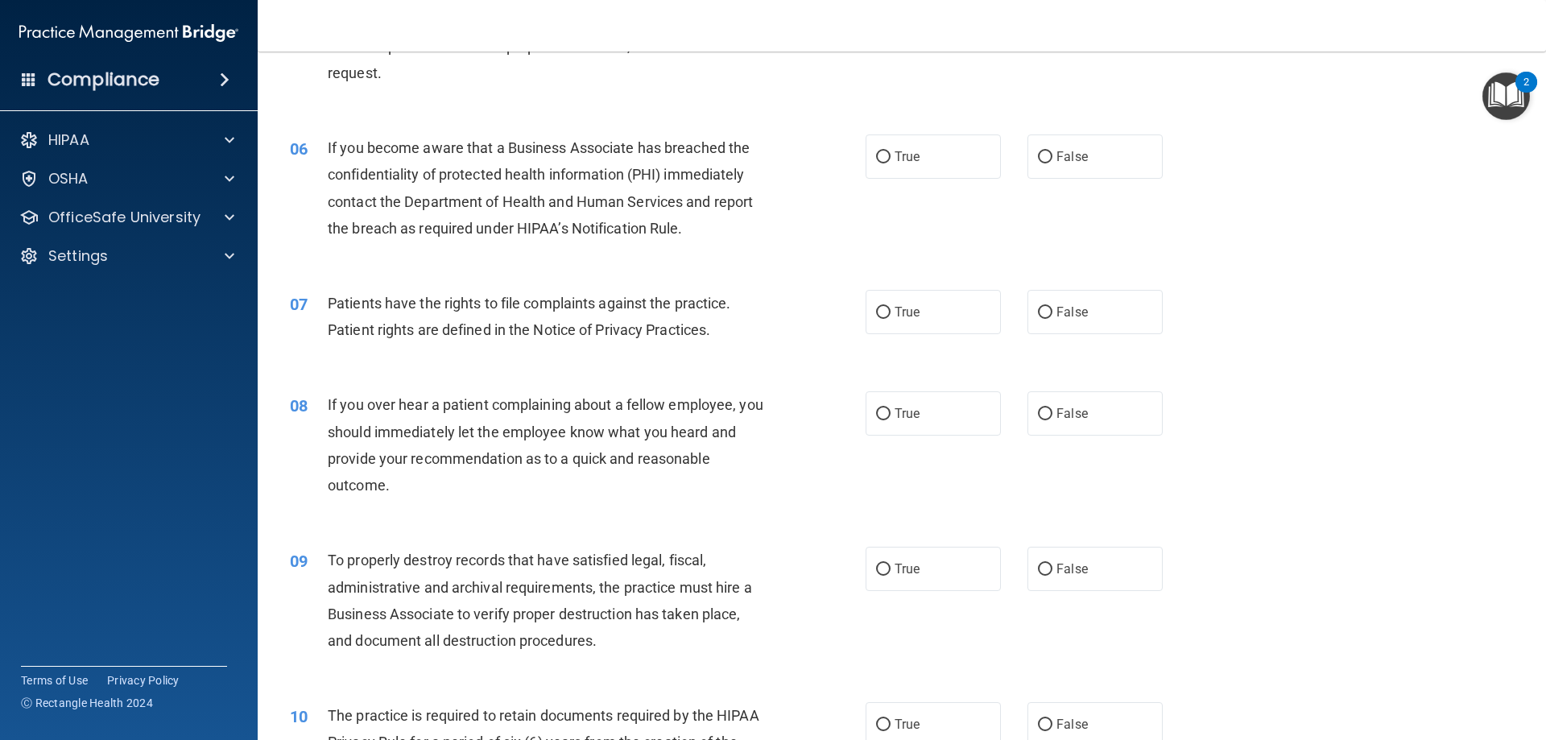
scroll to position [725, 0]
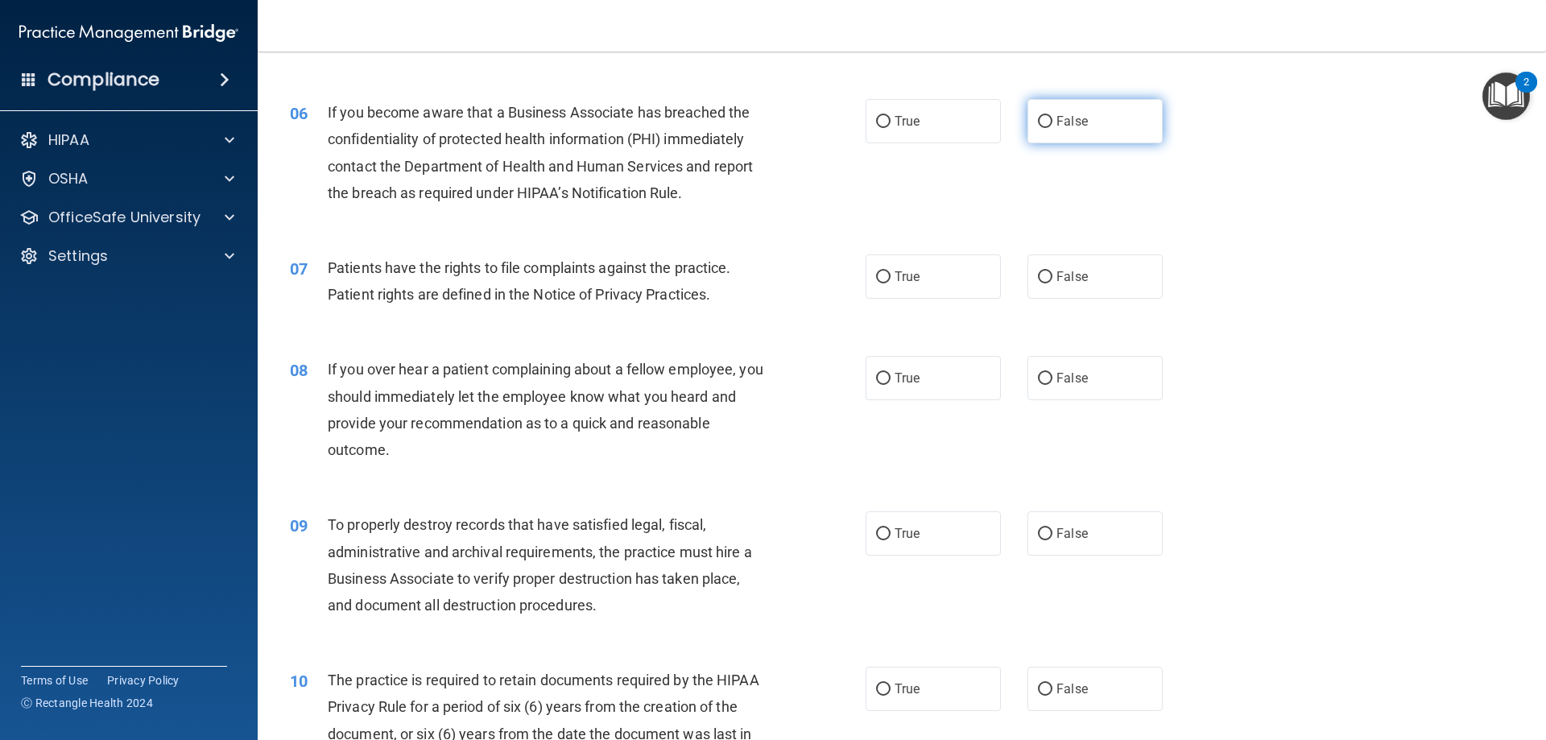
click at [1047, 130] on label "False" at bounding box center [1094, 121] width 135 height 44
click at [1047, 128] on input "False" at bounding box center [1045, 122] width 14 height 12
radio input "true"
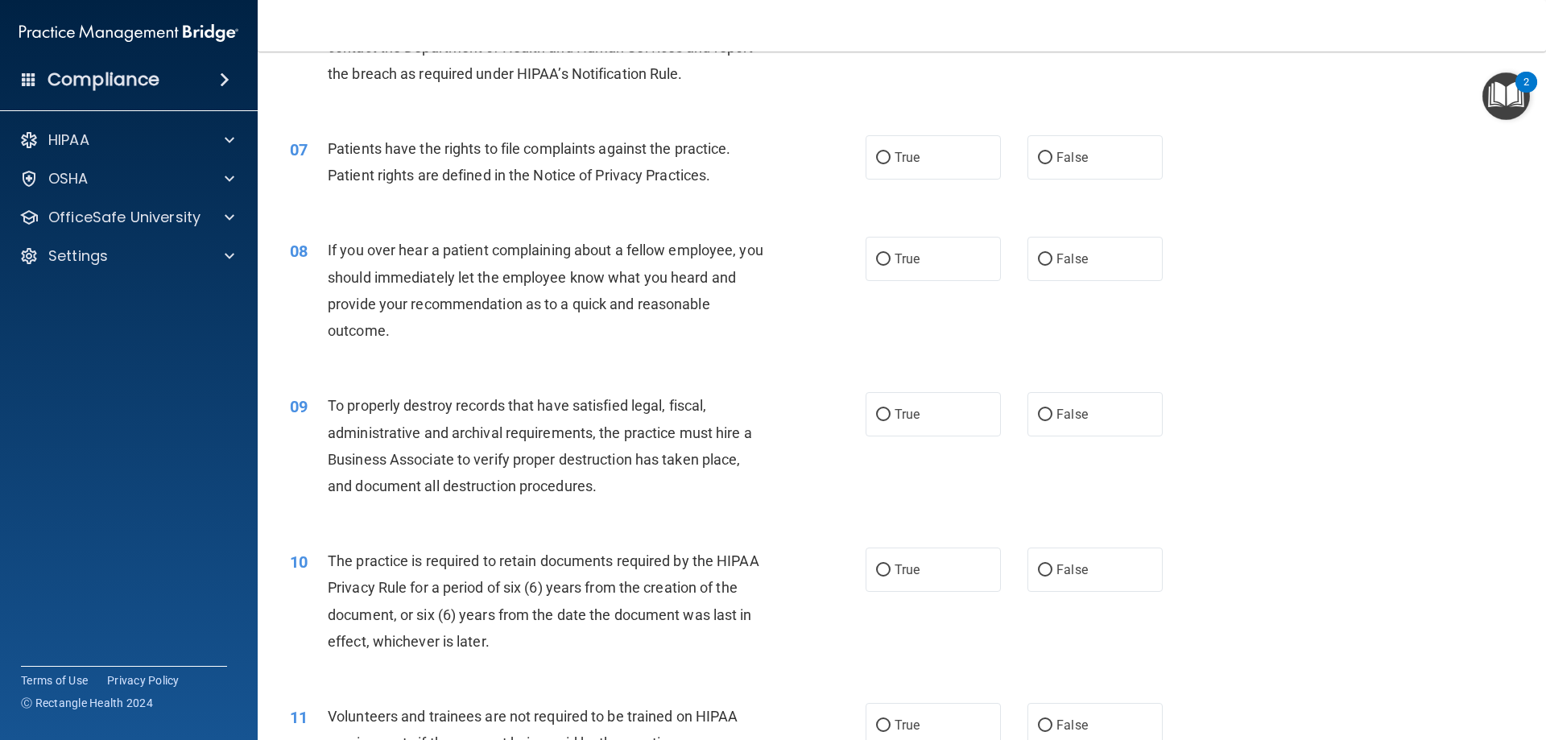
scroll to position [886, 0]
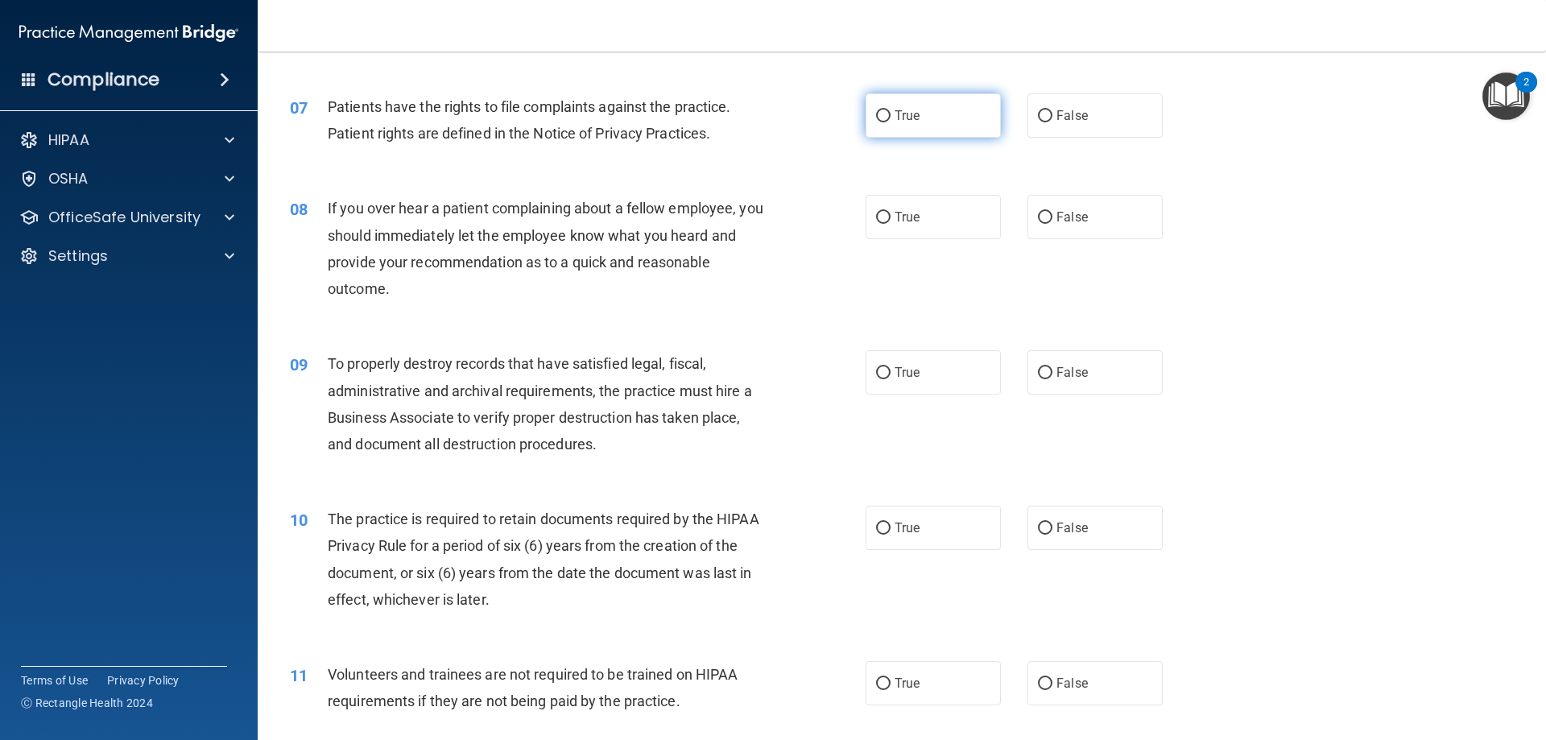
click at [988, 112] on label "True" at bounding box center [933, 115] width 135 height 44
click at [890, 112] on input "True" at bounding box center [883, 116] width 14 height 12
radio input "true"
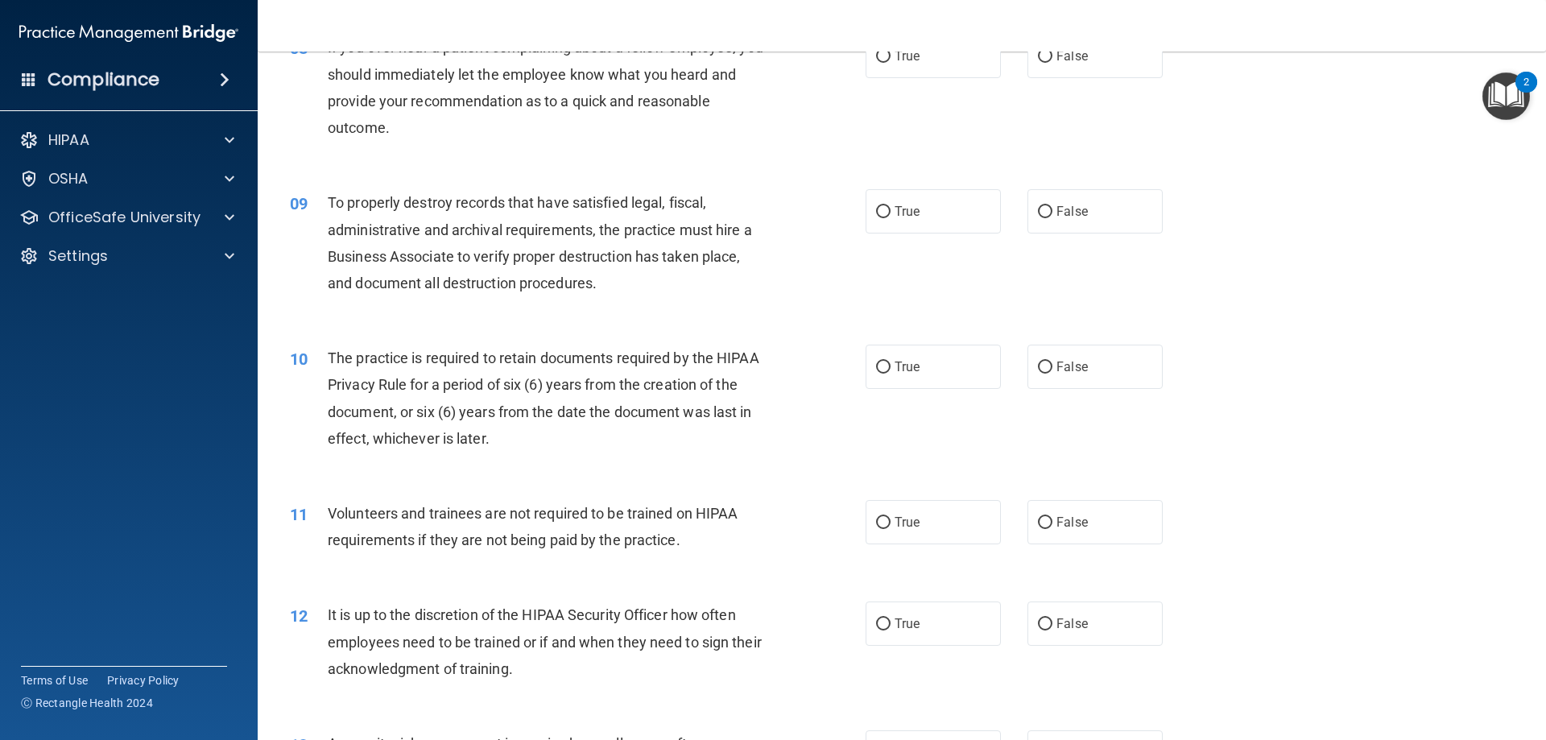
scroll to position [966, 0]
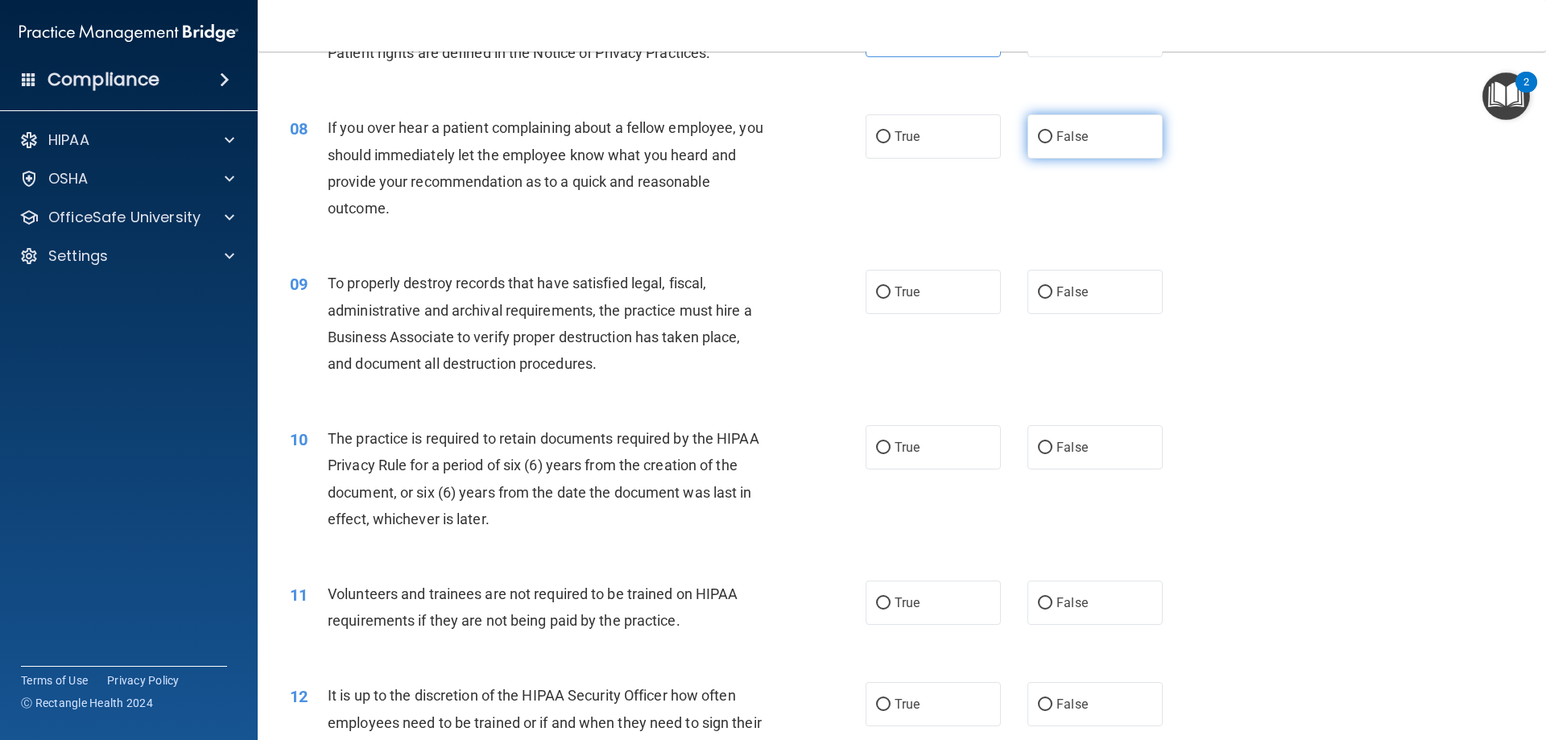
click at [1072, 143] on span "False" at bounding box center [1071, 136] width 31 height 15
click at [1052, 143] on input "False" at bounding box center [1045, 137] width 14 height 12
radio input "true"
click at [1066, 282] on label "False" at bounding box center [1094, 292] width 135 height 44
click at [1052, 287] on input "False" at bounding box center [1045, 293] width 14 height 12
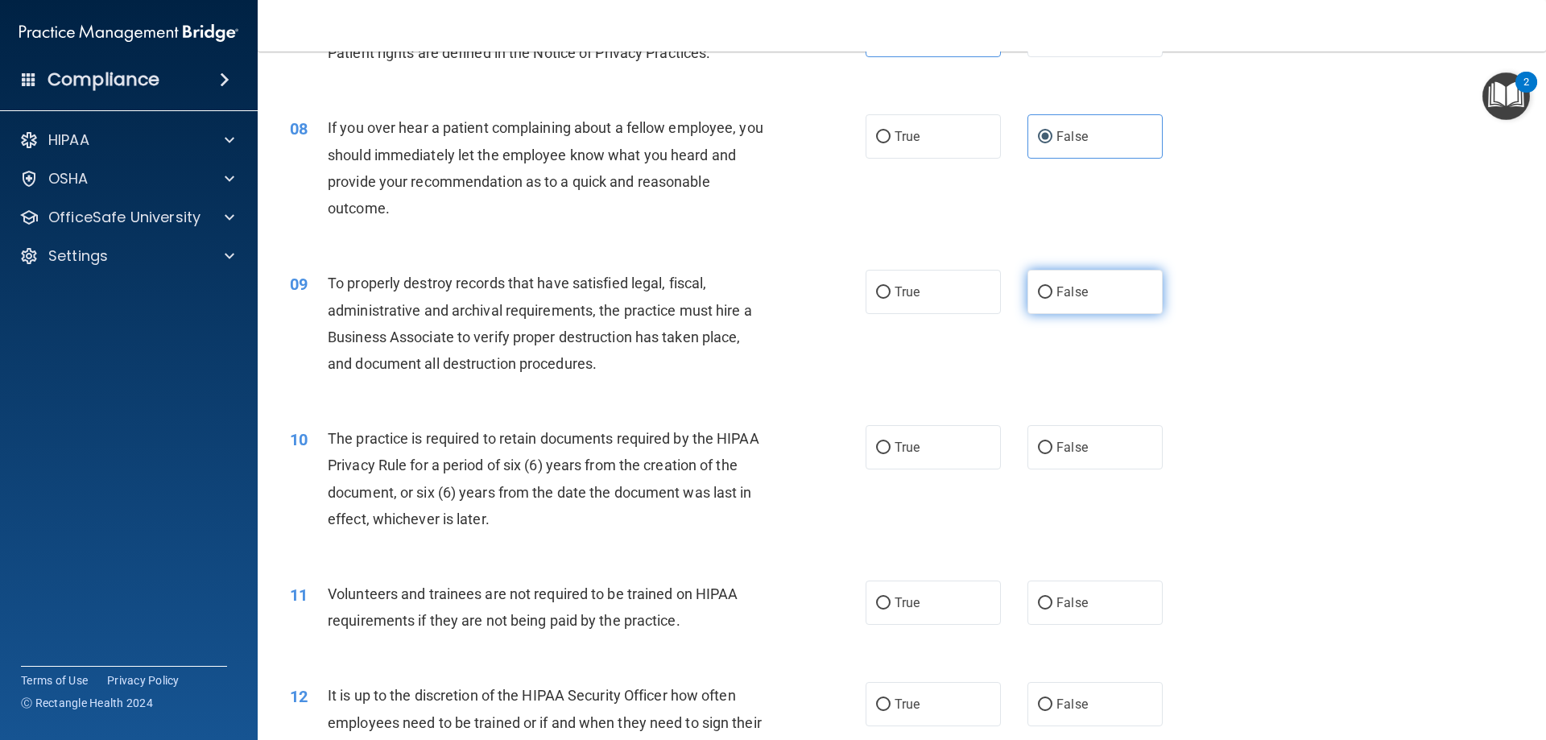
radio input "true"
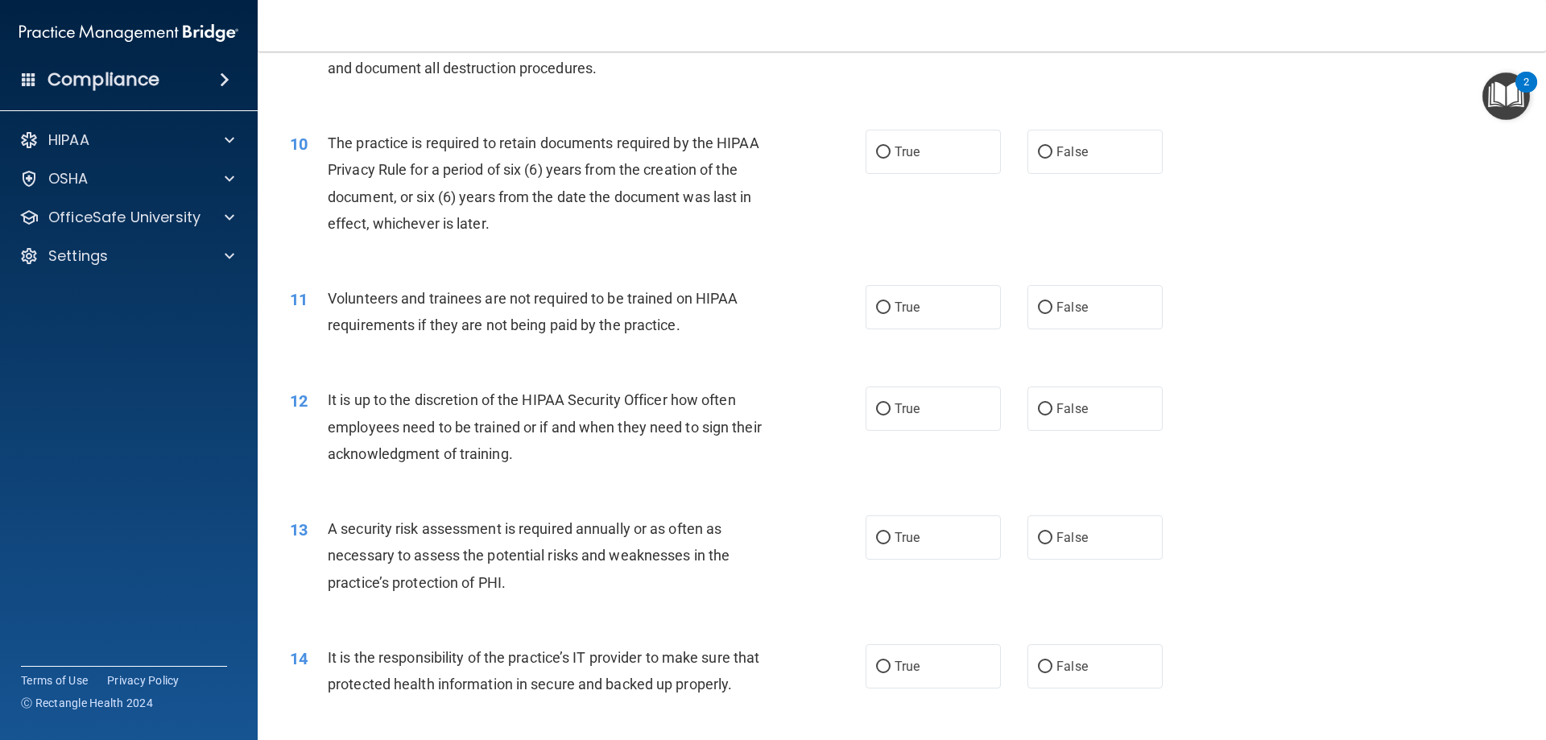
scroll to position [1288, 0]
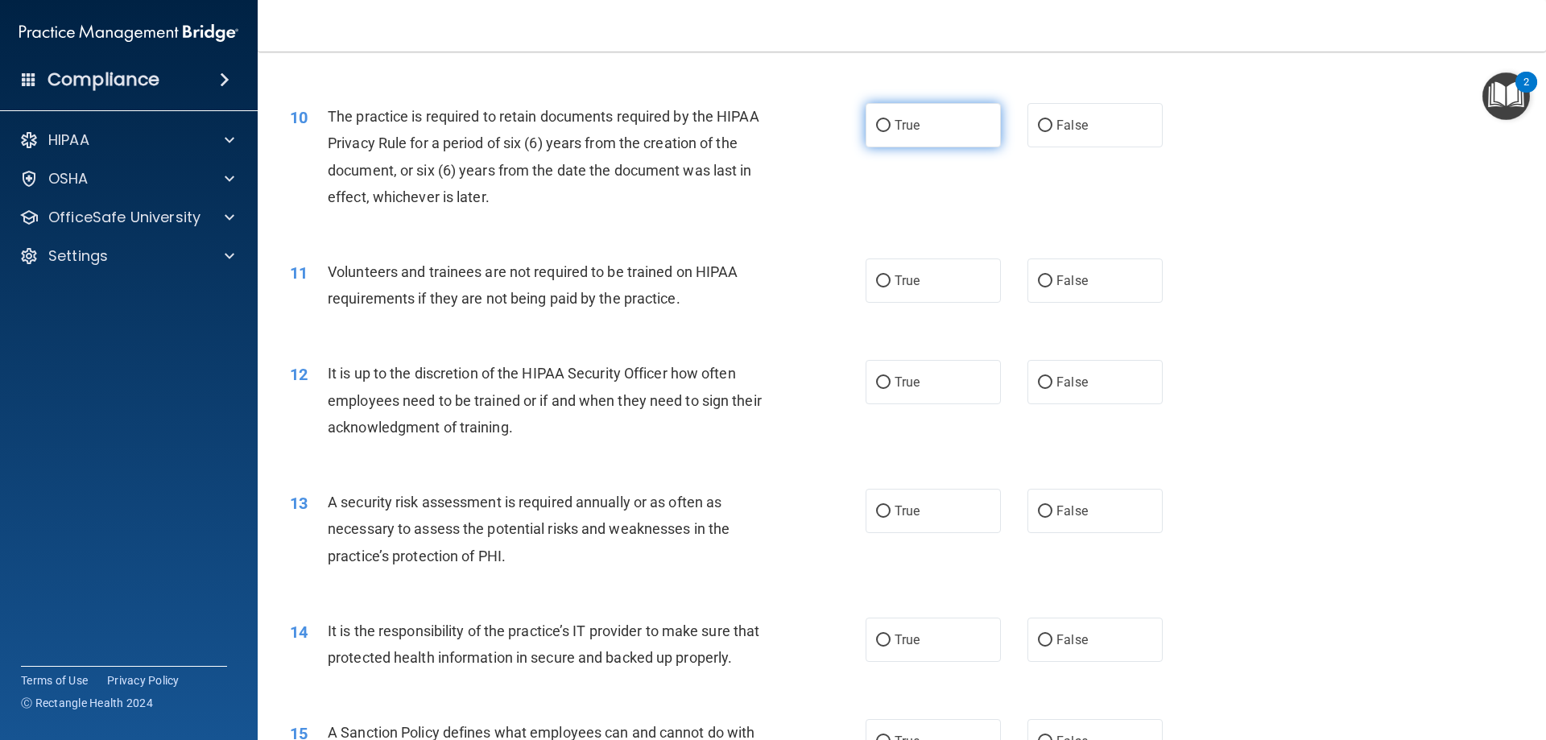
click at [936, 135] on label "True" at bounding box center [933, 125] width 135 height 44
click at [890, 132] on input "True" at bounding box center [883, 126] width 14 height 12
radio input "true"
click at [1053, 304] on div "11 Volunteers and trainees are not required to be trained on HIPAA requirements…" at bounding box center [902, 288] width 1248 height 101
click at [1052, 291] on label "False" at bounding box center [1094, 280] width 135 height 44
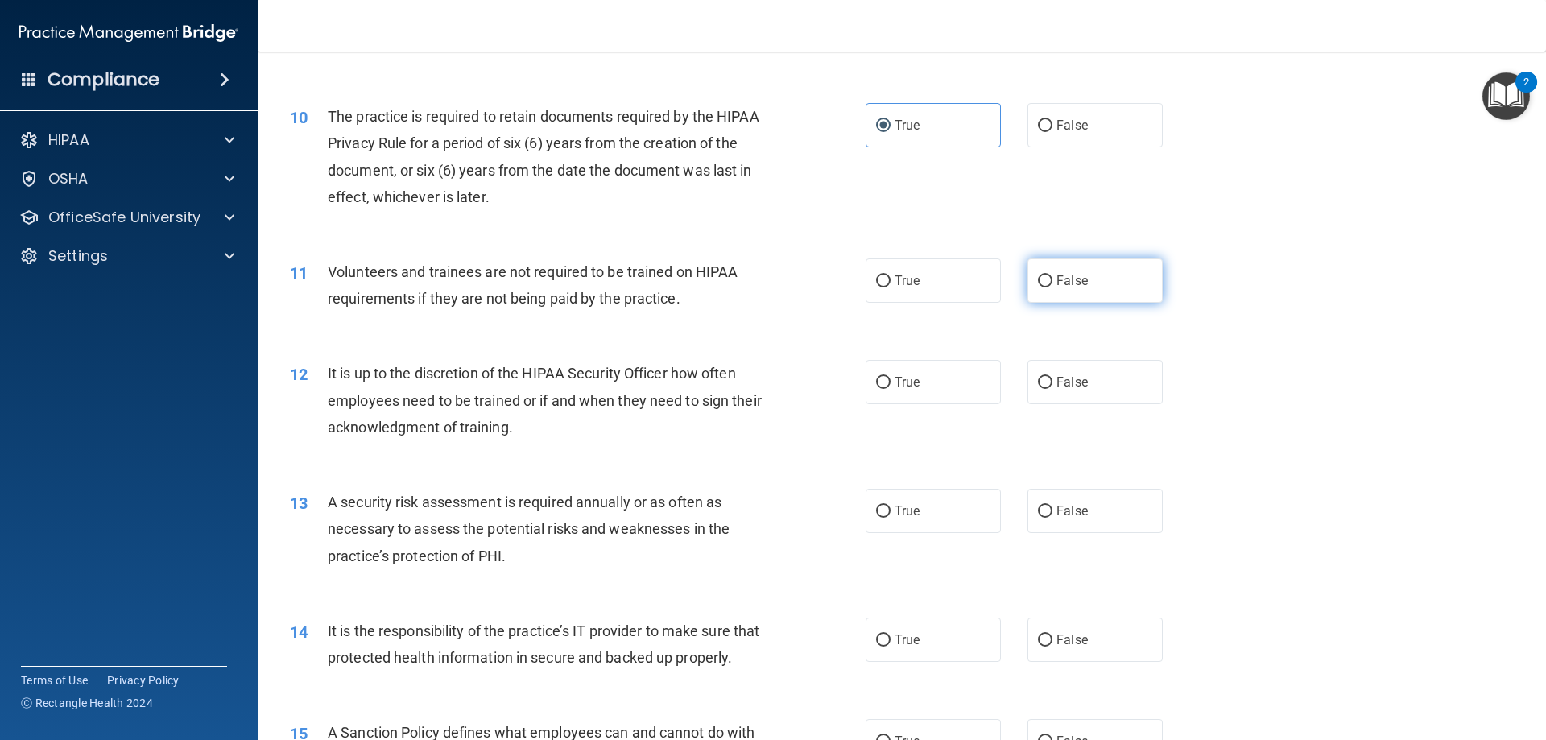
click at [1052, 287] on input "False" at bounding box center [1045, 281] width 14 height 12
radio input "true"
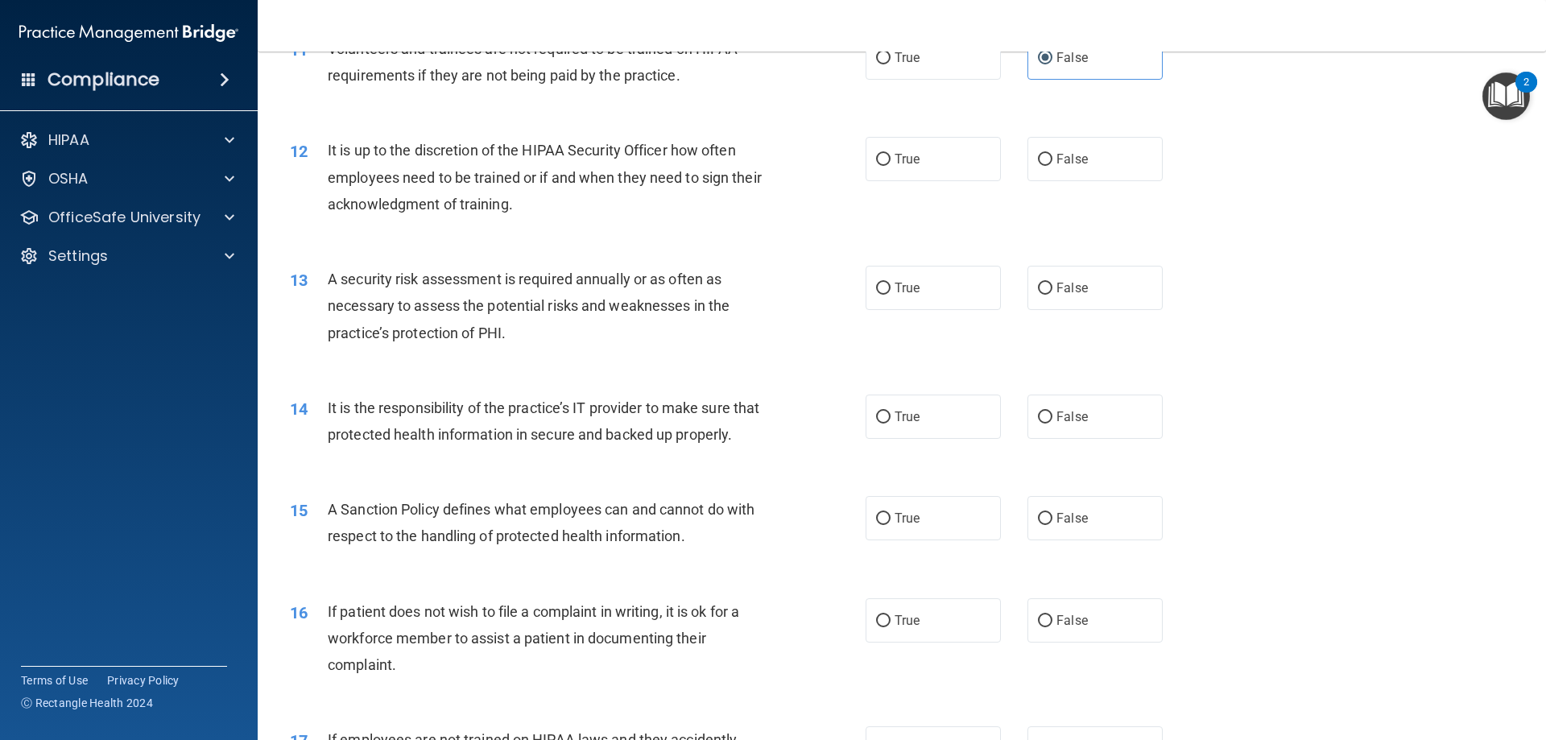
scroll to position [1530, 0]
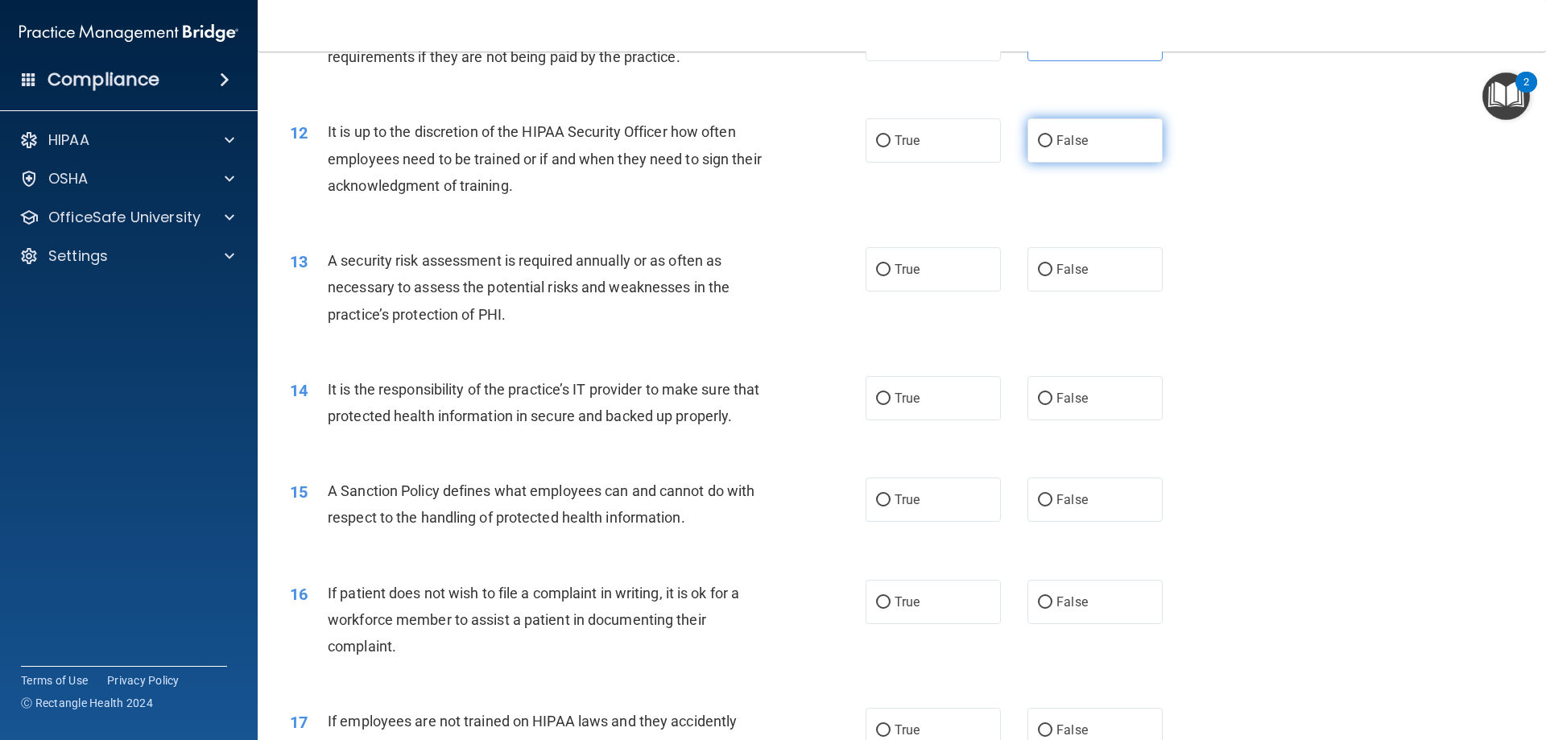
click at [1047, 137] on label "False" at bounding box center [1094, 140] width 135 height 44
click at [1047, 137] on input "False" at bounding box center [1045, 141] width 14 height 12
radio input "true"
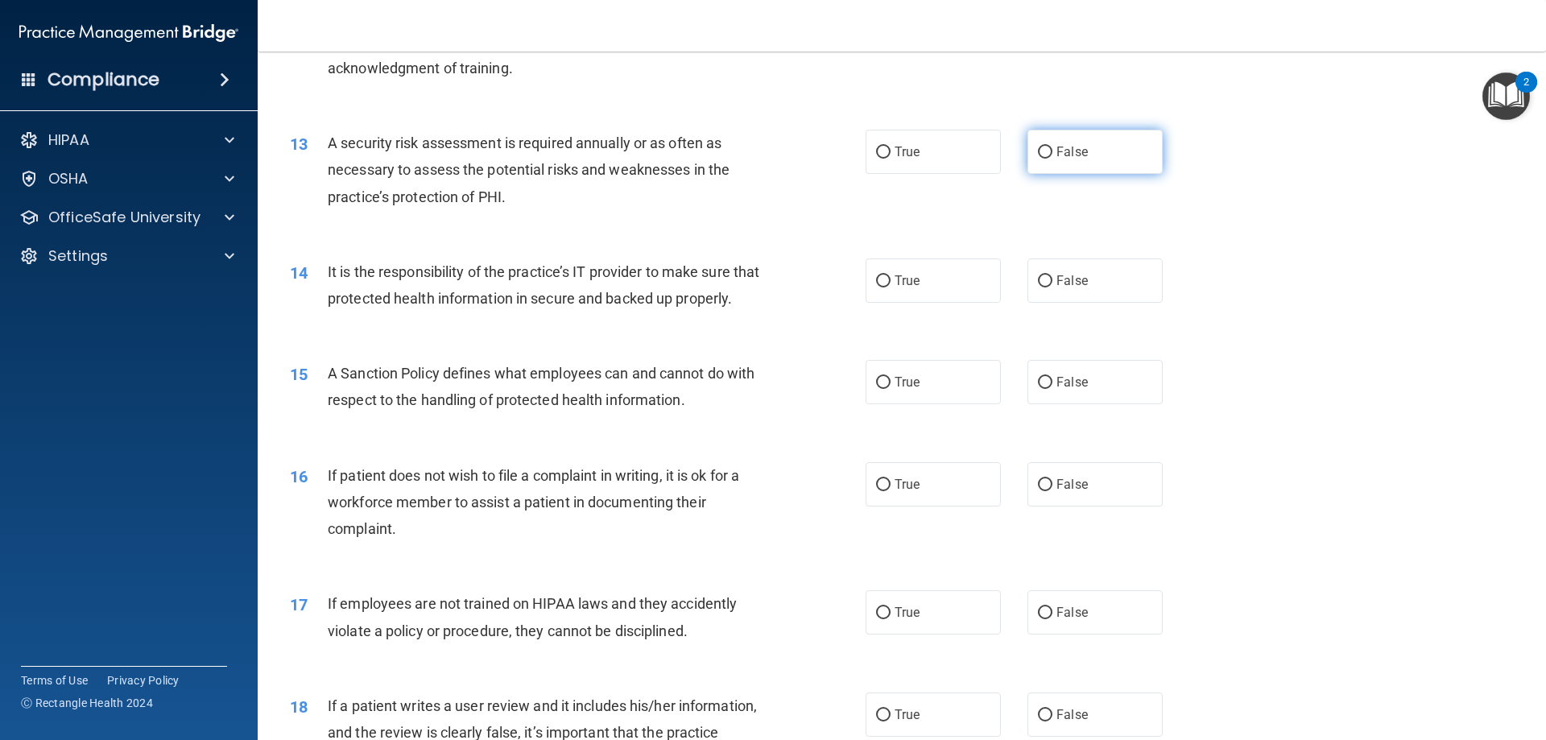
scroll to position [1691, 0]
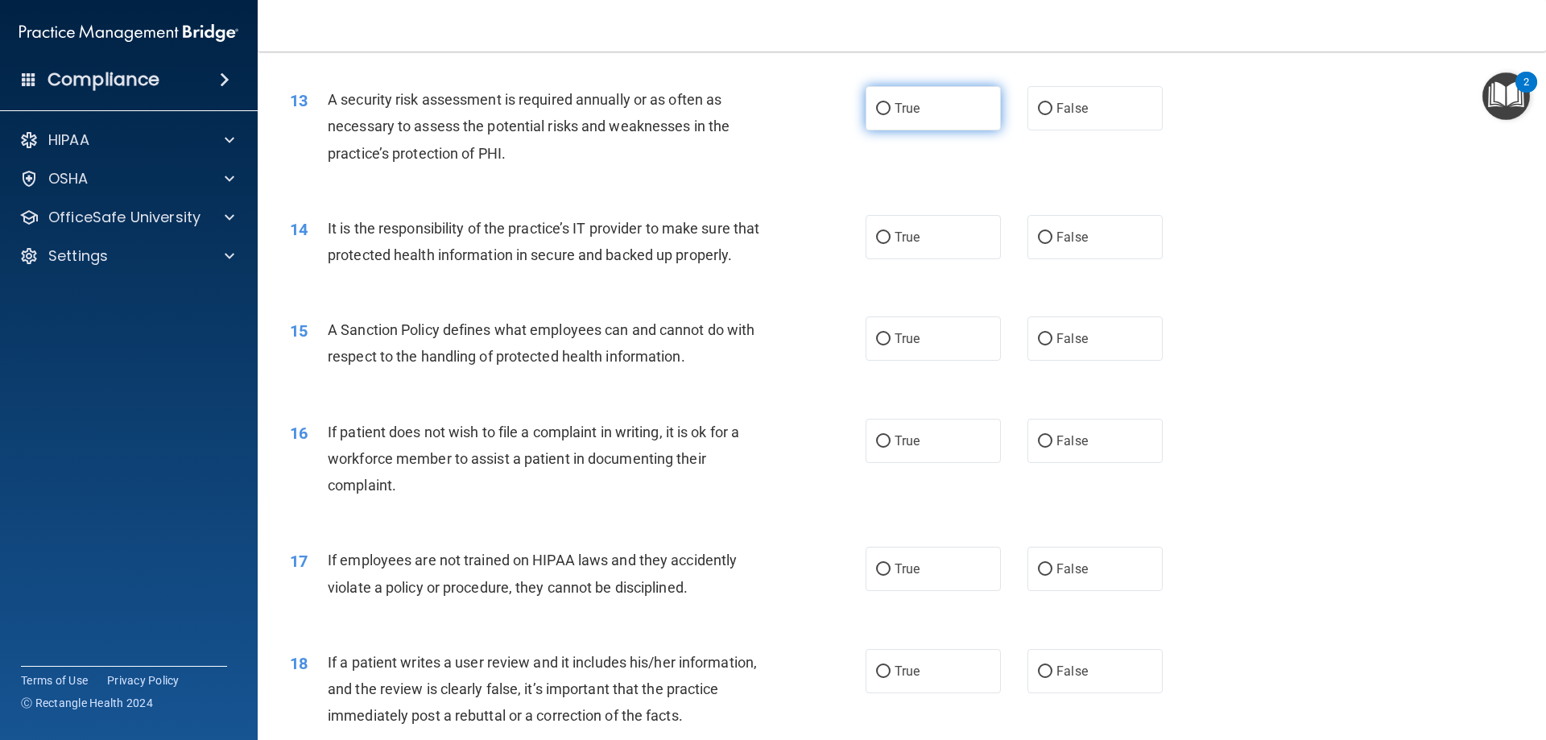
click at [926, 110] on label "True" at bounding box center [933, 108] width 135 height 44
click at [890, 110] on input "True" at bounding box center [883, 109] width 14 height 12
radio input "true"
click at [1075, 242] on span "False" at bounding box center [1071, 236] width 31 height 15
click at [1052, 242] on input "False" at bounding box center [1045, 238] width 14 height 12
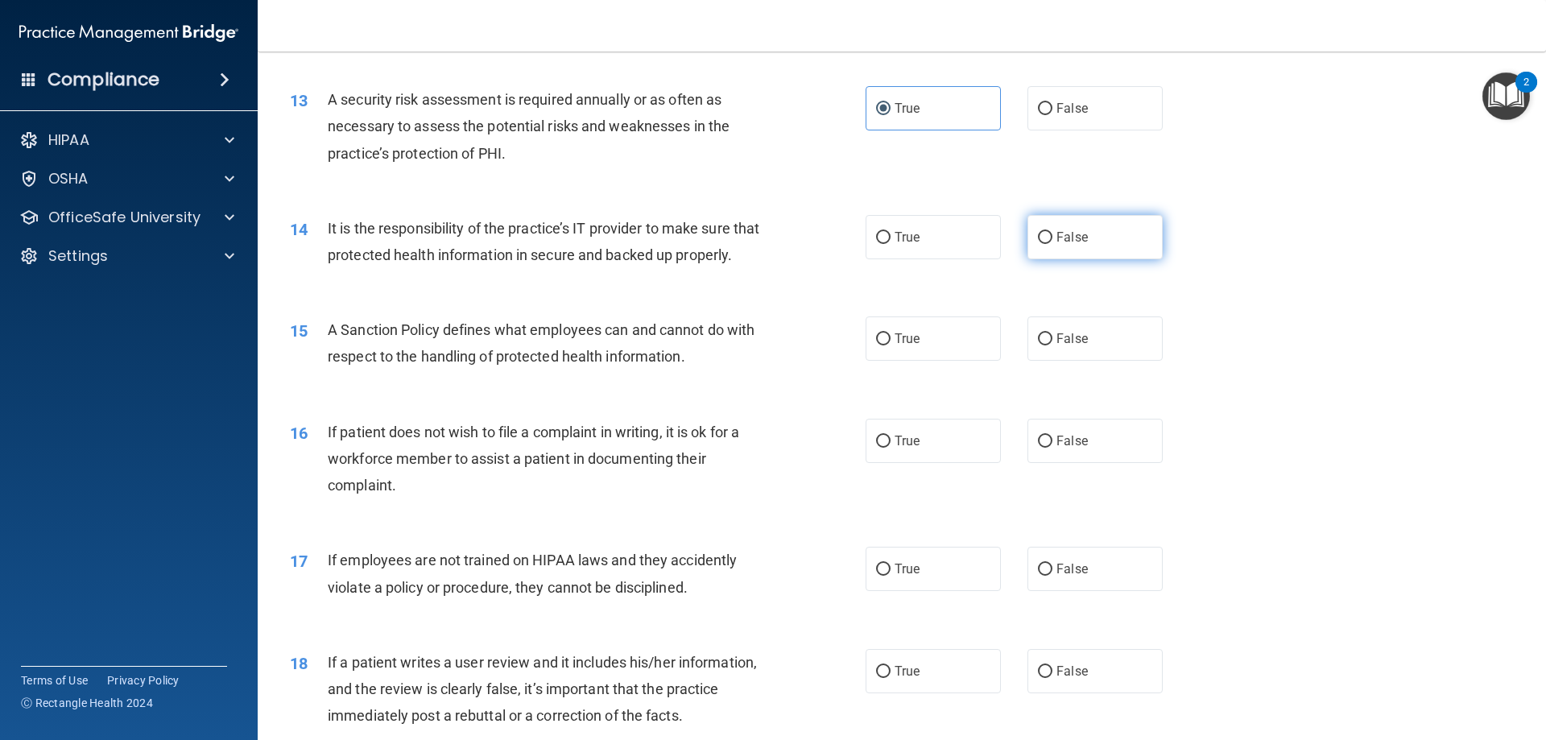
radio input "true"
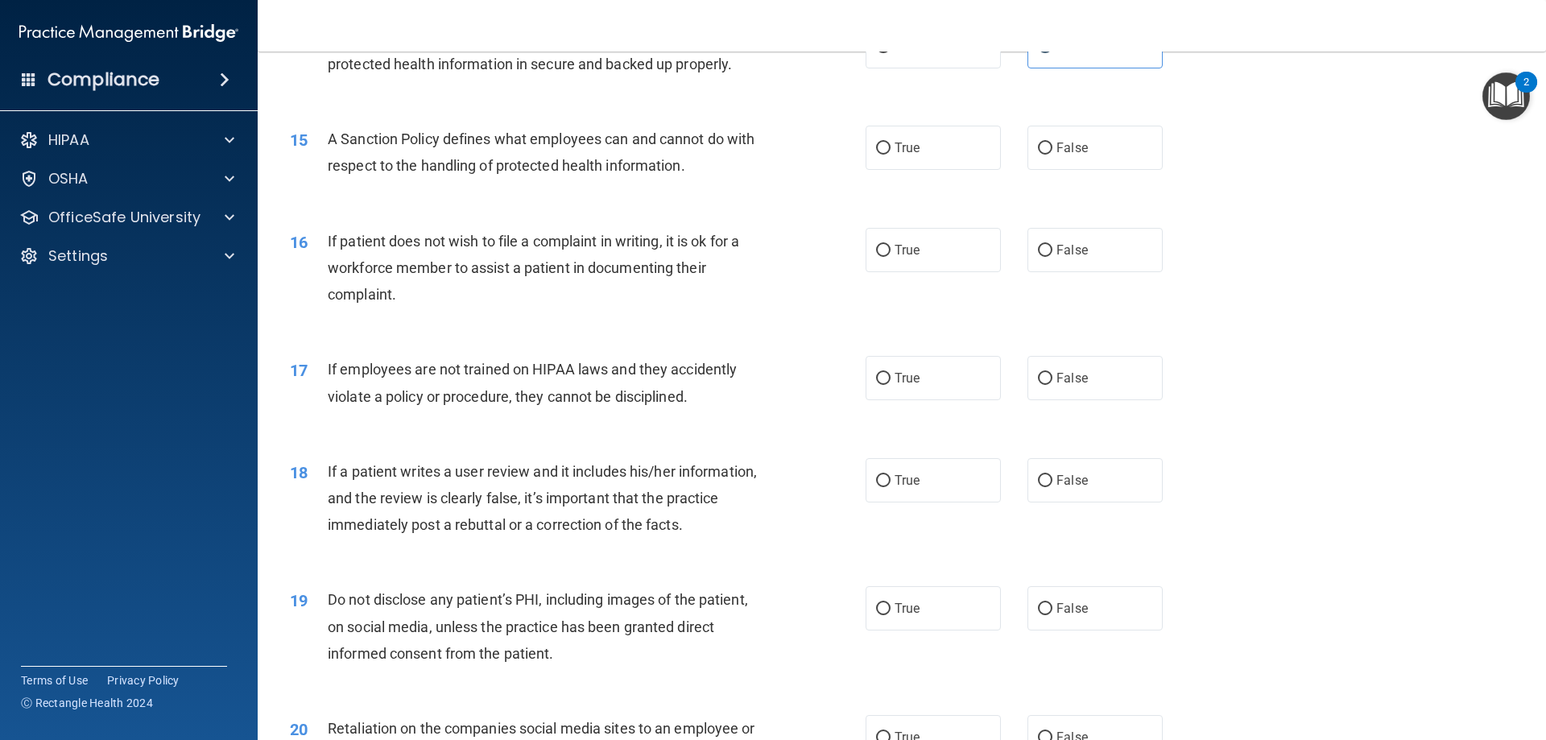
scroll to position [1932, 0]
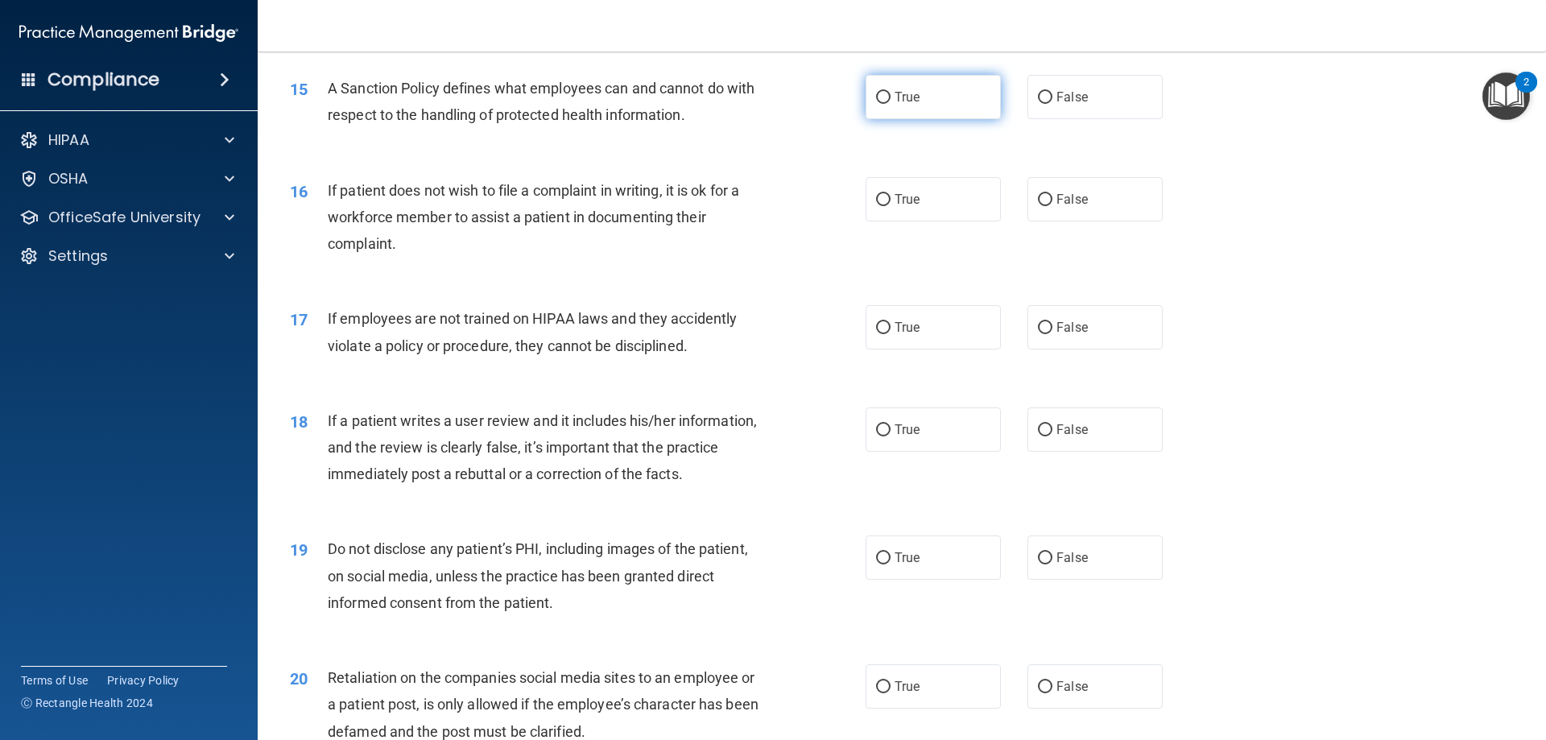
click at [928, 119] on label "True" at bounding box center [933, 97] width 135 height 44
click at [890, 104] on input "True" at bounding box center [883, 98] width 14 height 12
radio input "true"
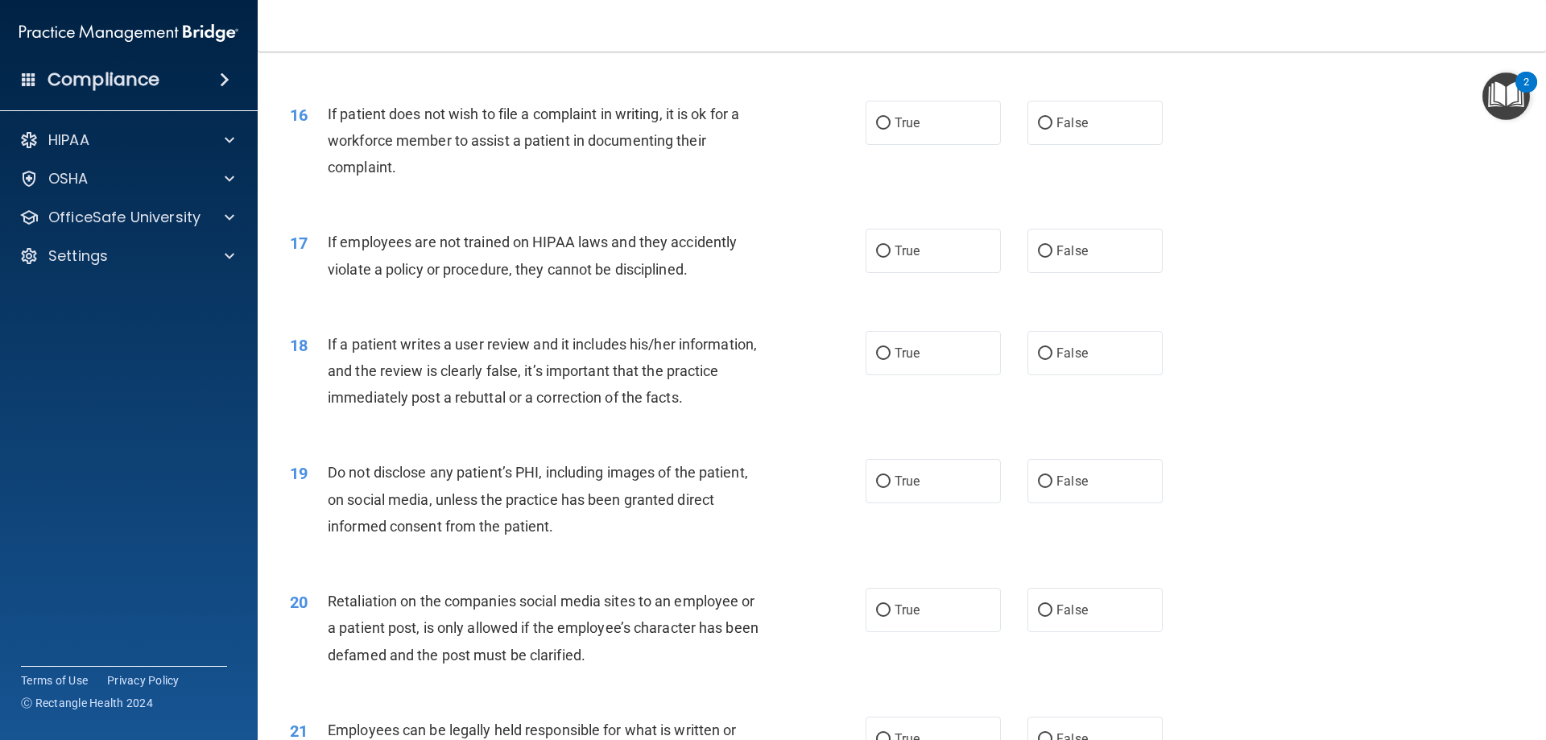
scroll to position [2013, 0]
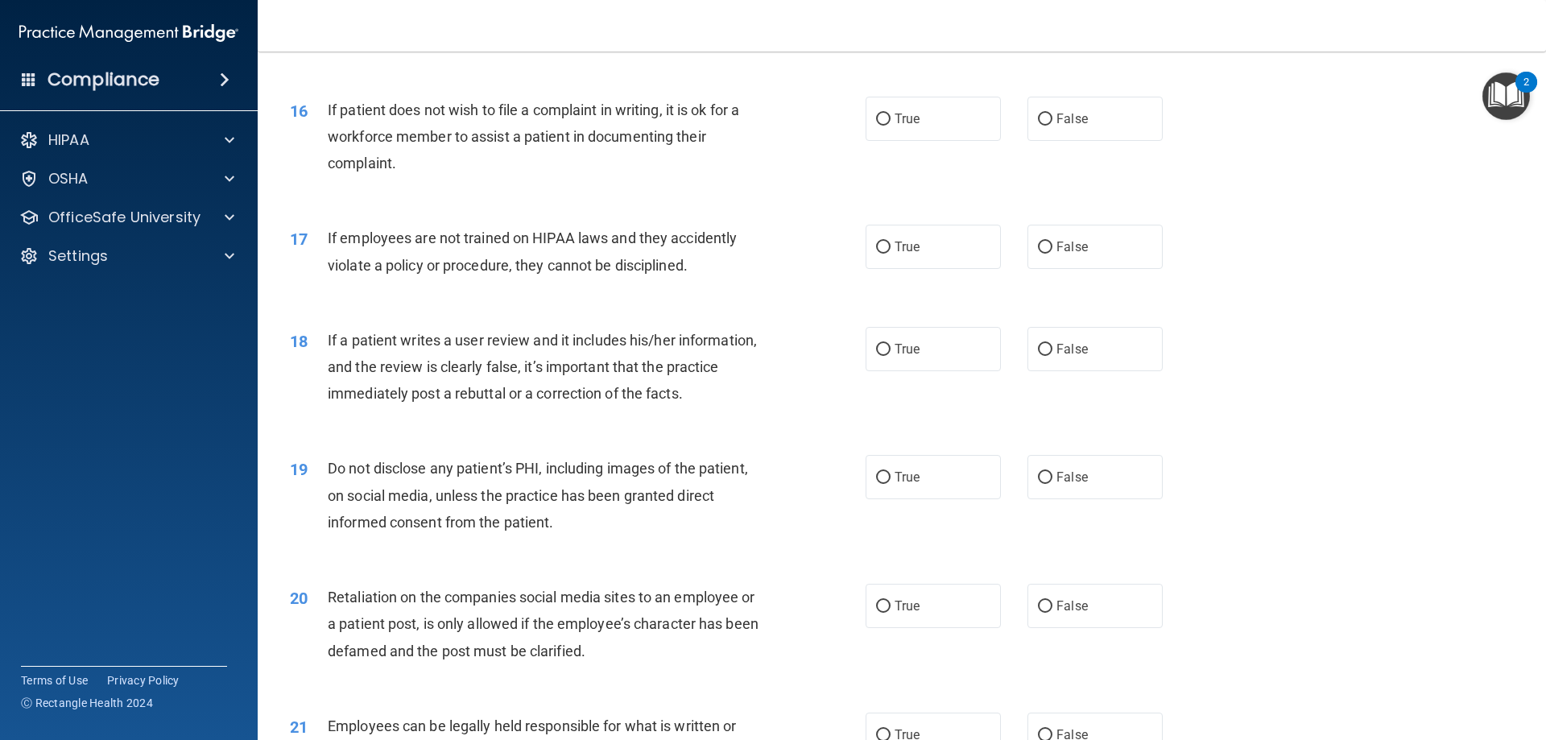
click at [994, 141] on div "True False" at bounding box center [1028, 119] width 324 height 44
click at [969, 141] on label "True" at bounding box center [933, 119] width 135 height 44
click at [890, 126] on input "True" at bounding box center [883, 120] width 14 height 12
radio input "true"
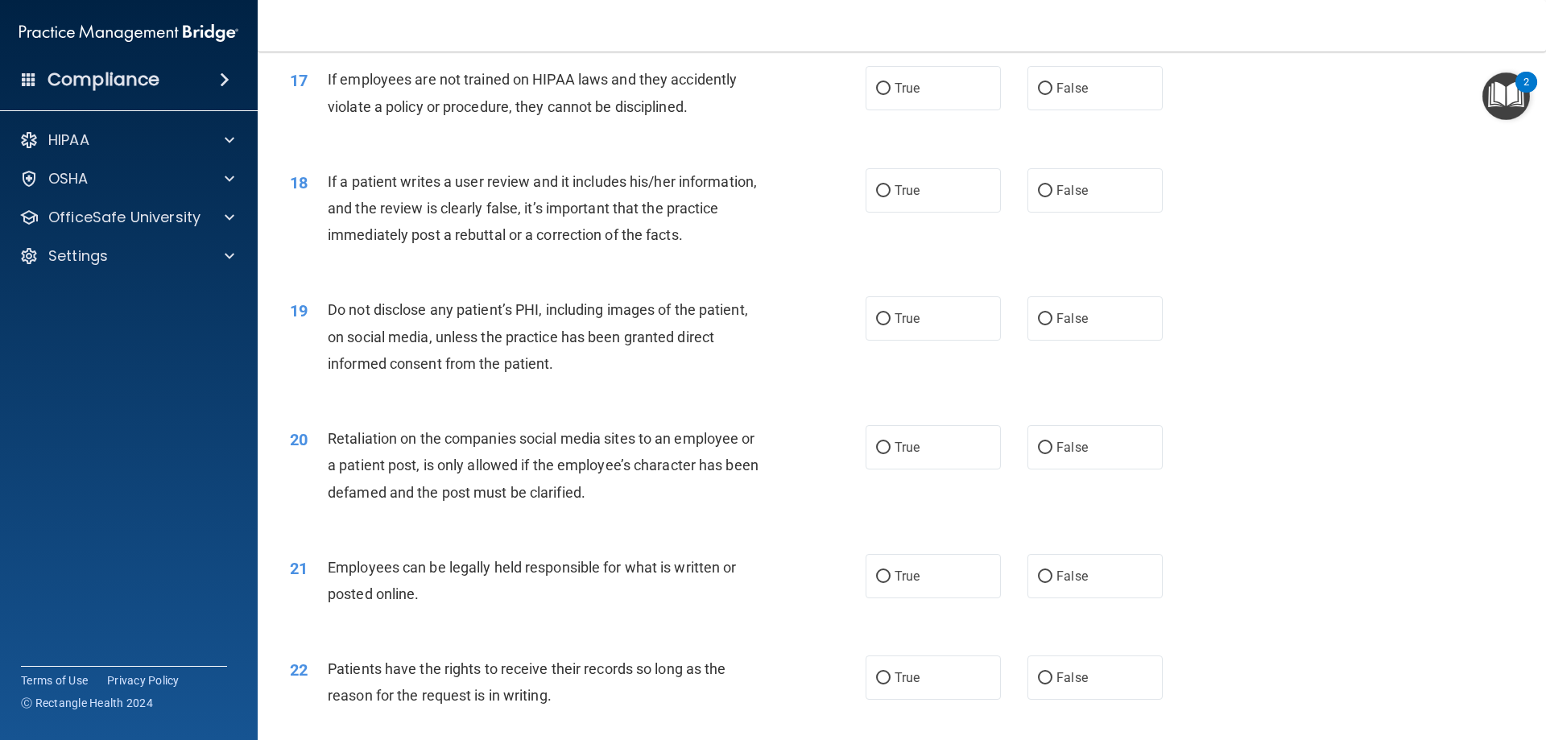
scroll to position [2174, 0]
click at [1072, 108] on label "False" at bounding box center [1094, 86] width 135 height 44
click at [1052, 93] on input "False" at bounding box center [1045, 87] width 14 height 12
radio input "true"
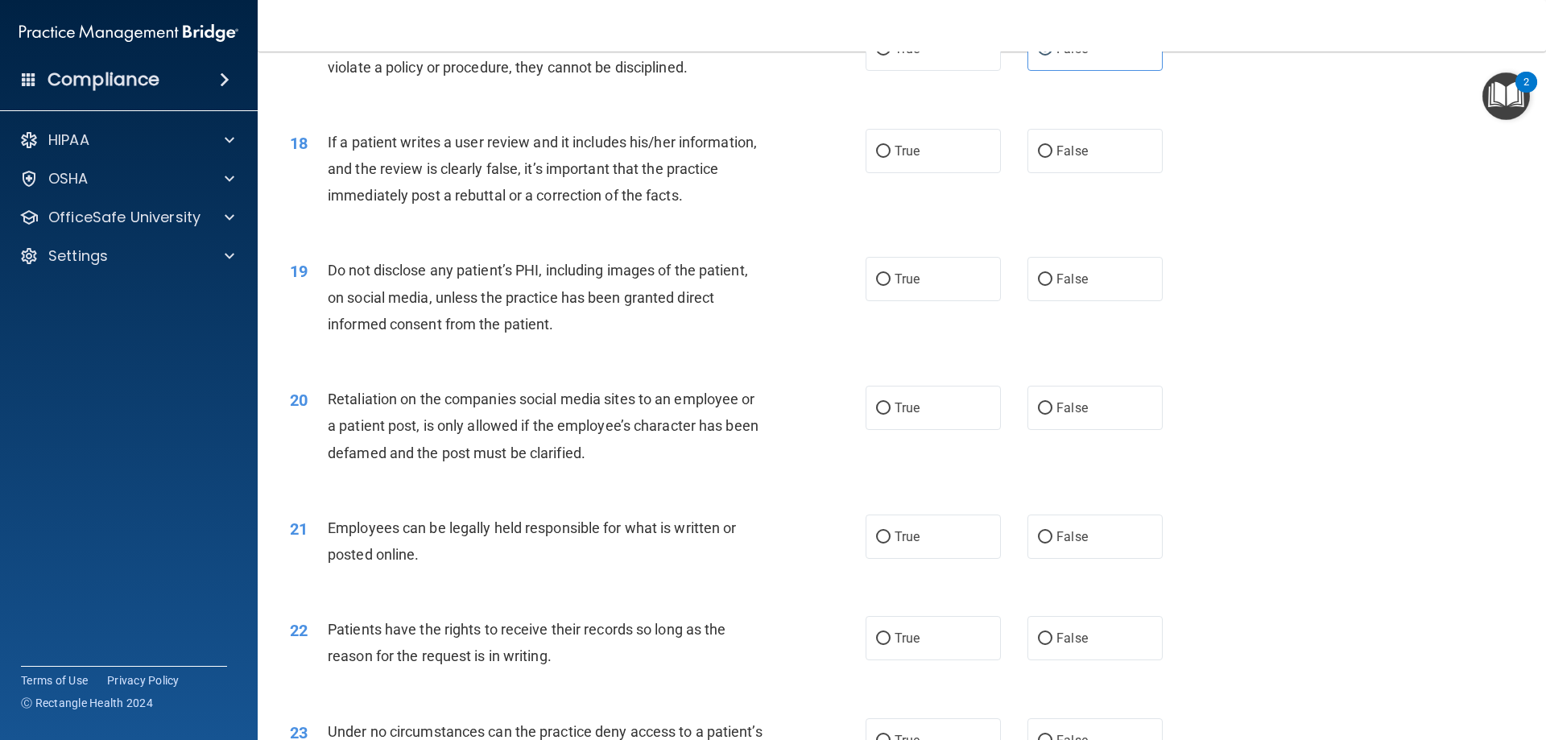
scroll to position [2254, 0]
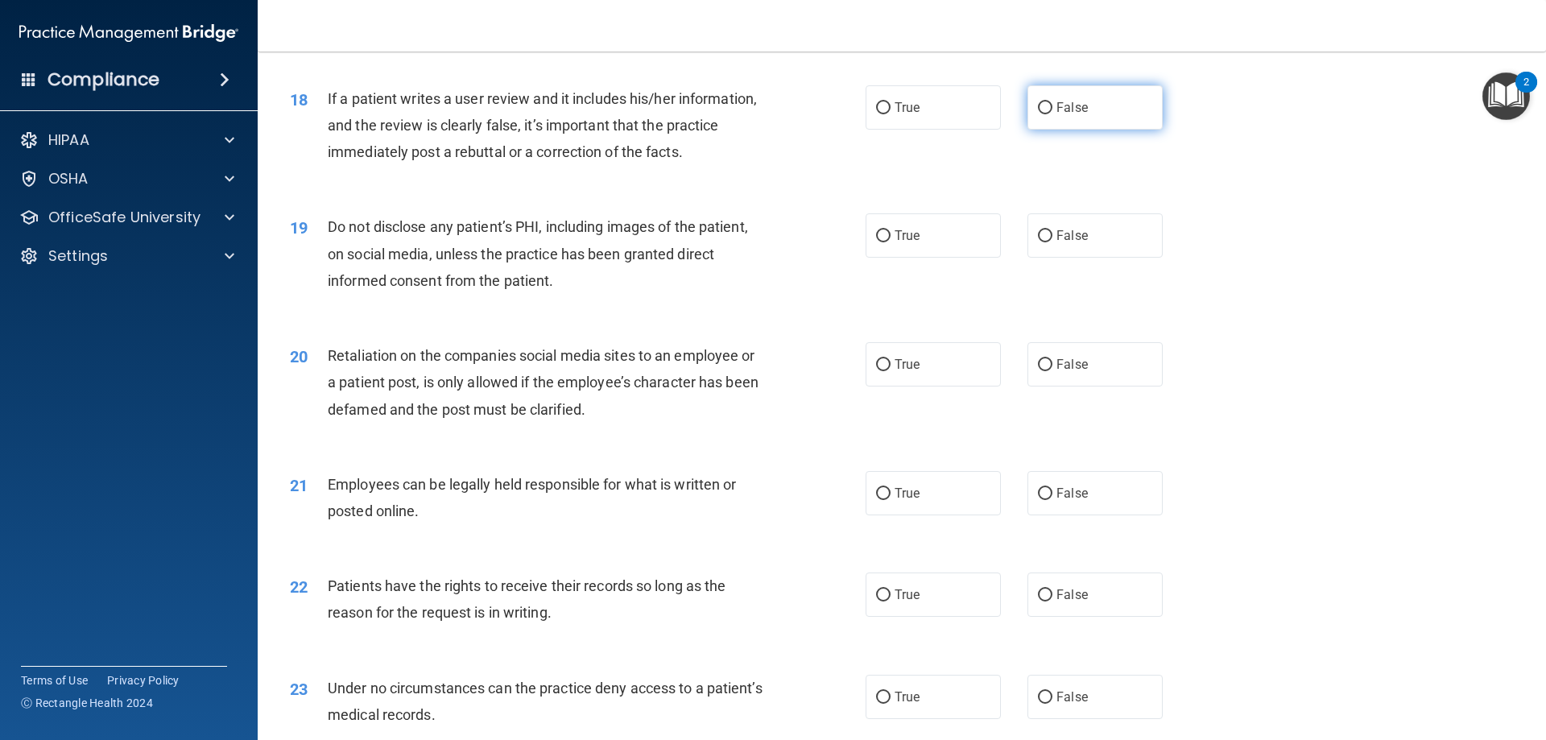
click at [1080, 125] on label "False" at bounding box center [1094, 107] width 135 height 44
click at [1052, 114] on input "False" at bounding box center [1045, 108] width 14 height 12
radio input "true"
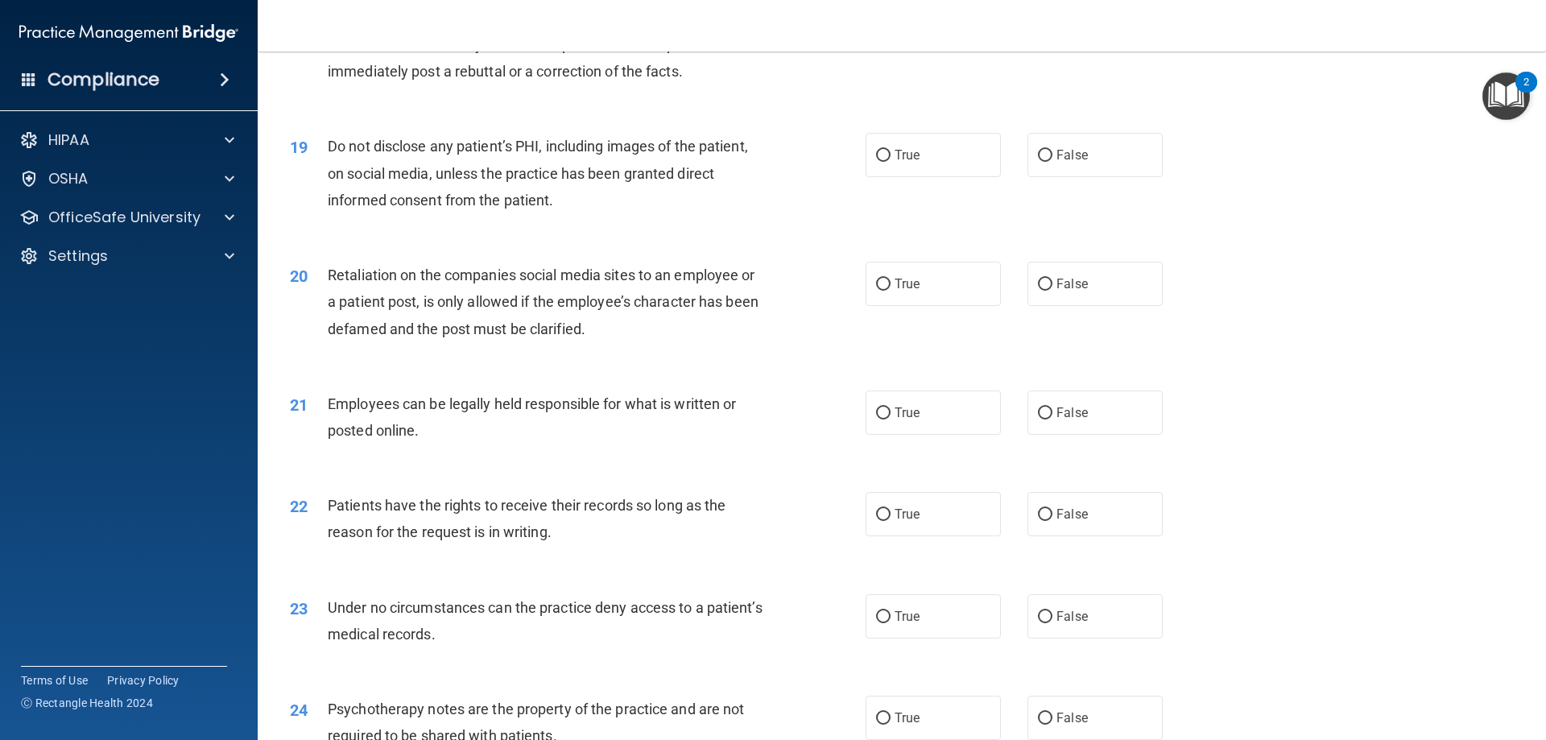
scroll to position [2415, 0]
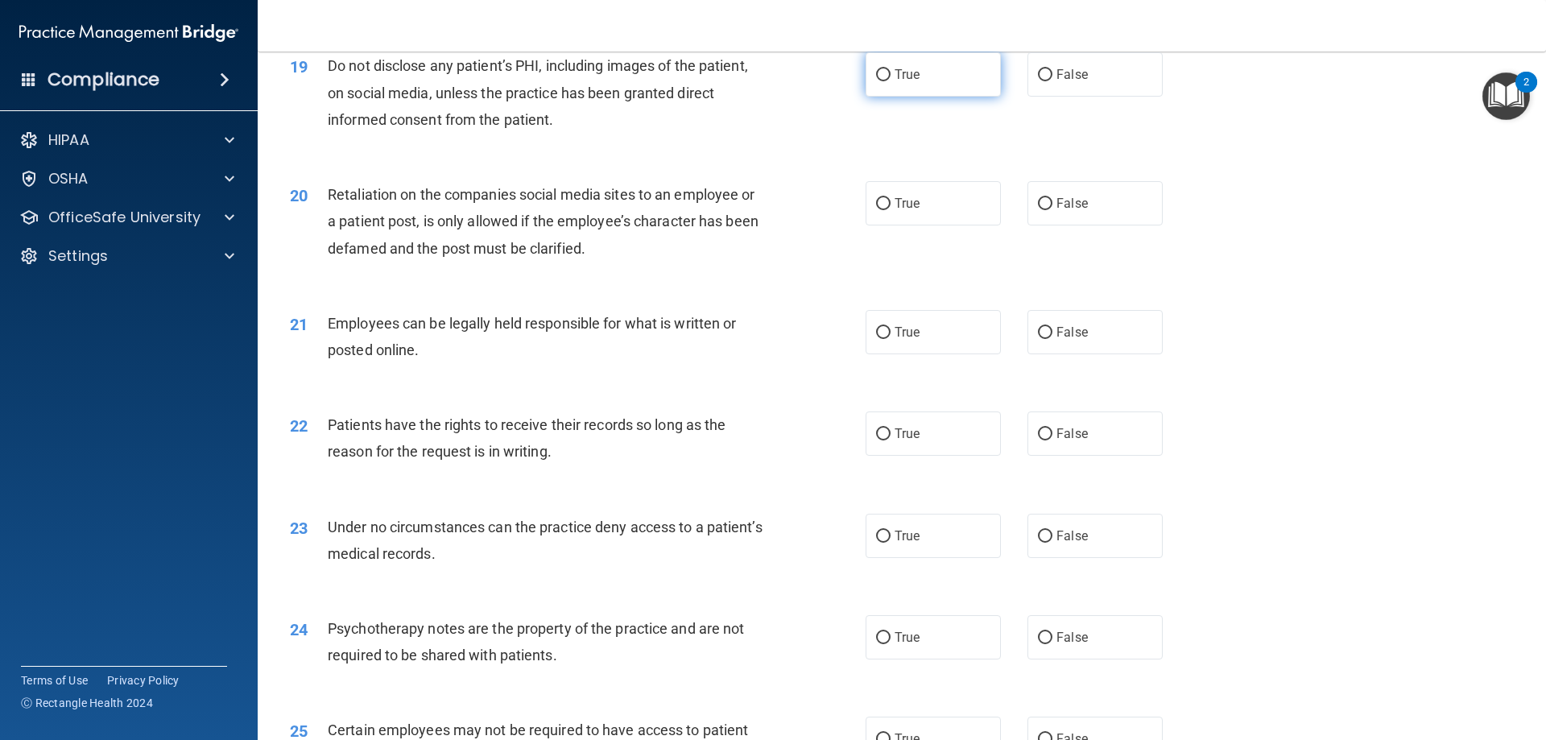
click at [979, 97] on label "True" at bounding box center [933, 74] width 135 height 44
click at [890, 81] on input "True" at bounding box center [883, 75] width 14 height 12
radio input "true"
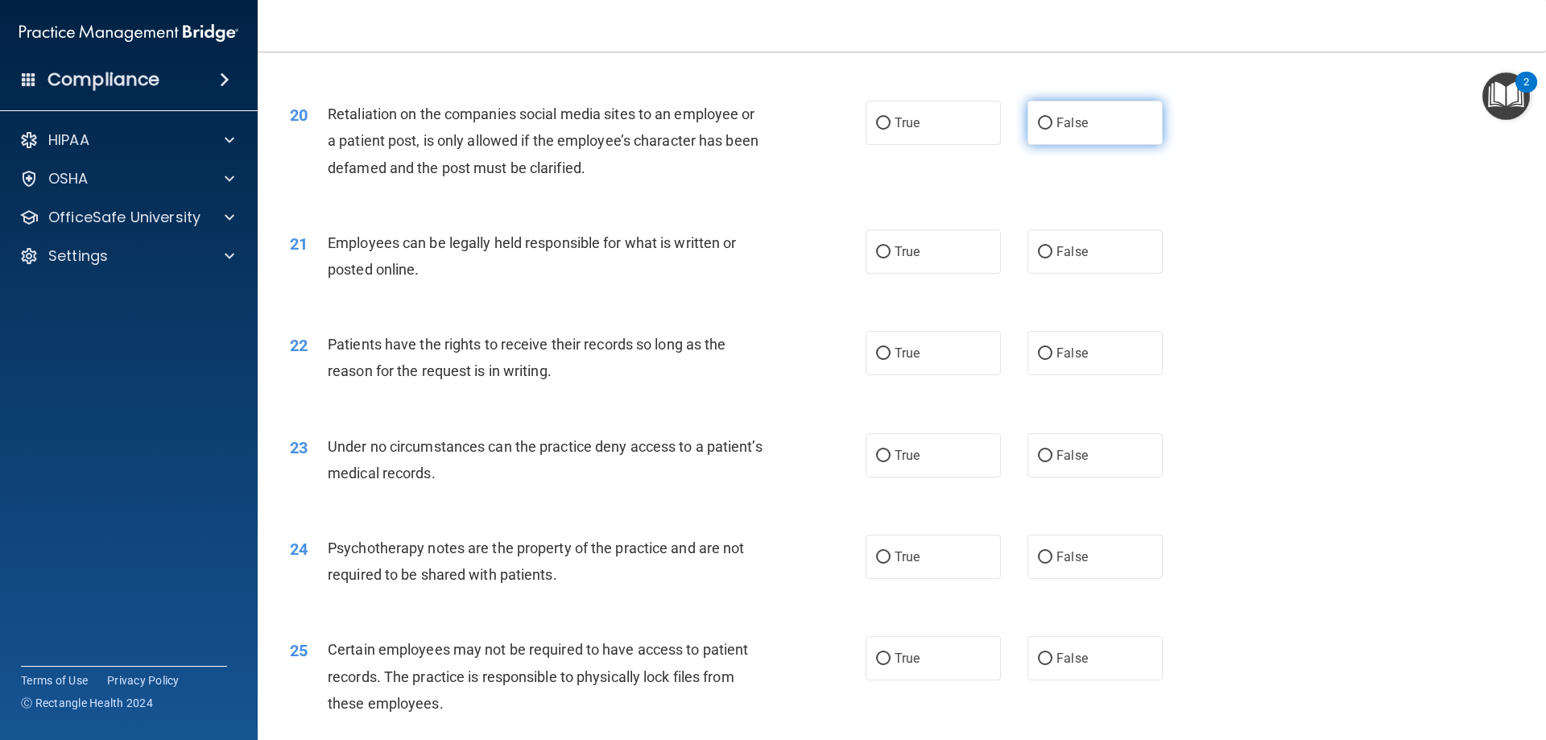
click at [1074, 130] on span "False" at bounding box center [1071, 122] width 31 height 15
click at [1052, 130] on input "False" at bounding box center [1045, 124] width 14 height 12
radio input "true"
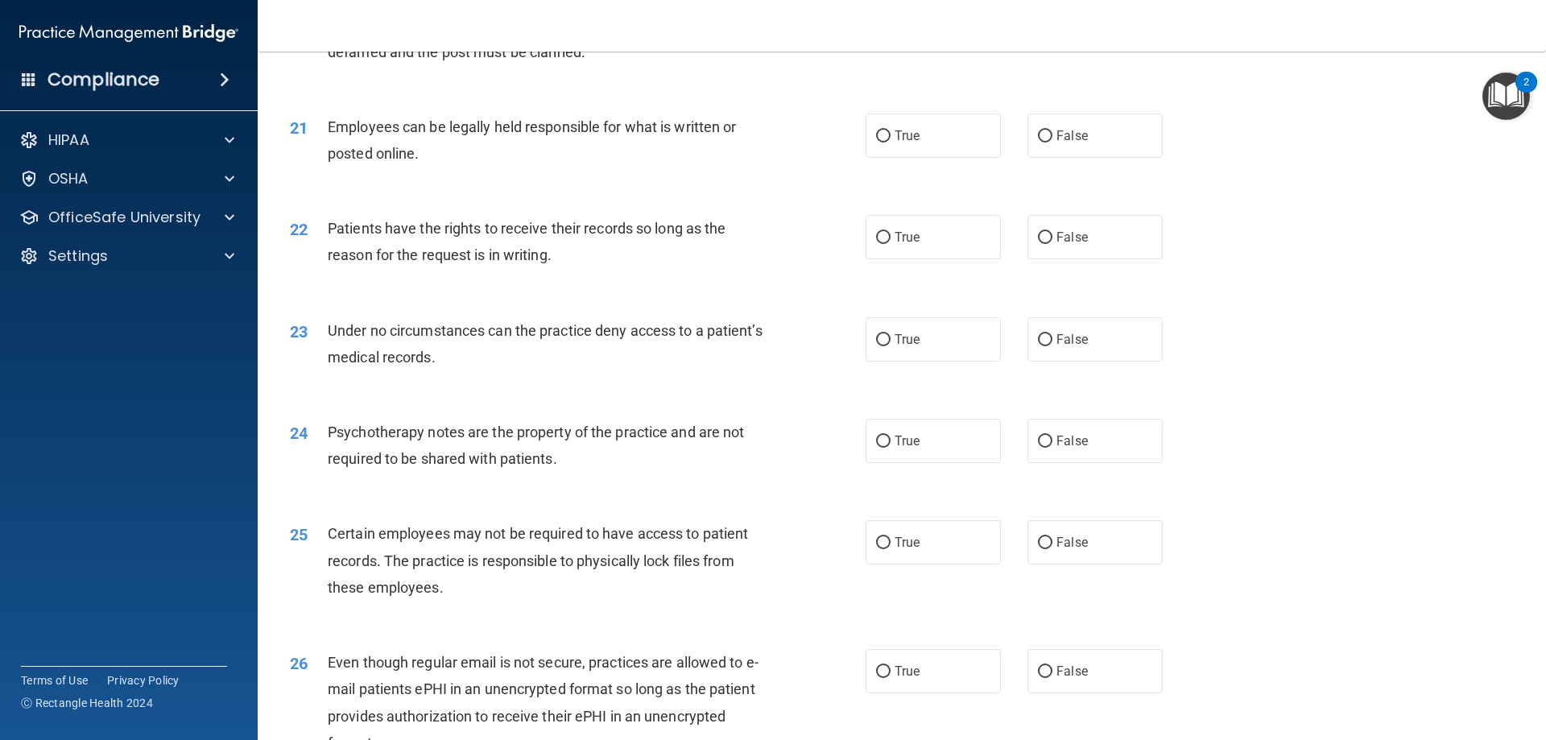
scroll to position [2657, 0]
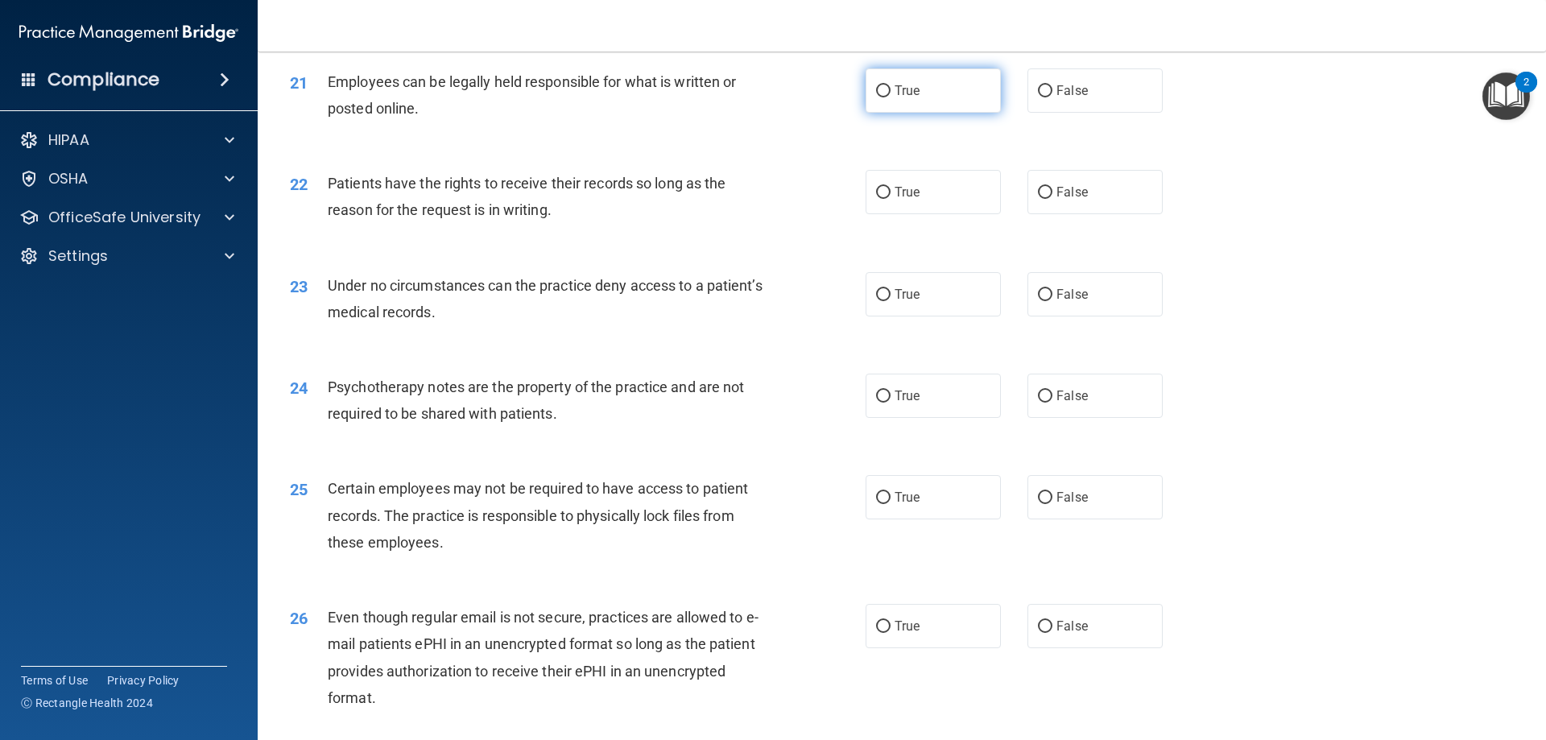
click at [959, 113] on label "True" at bounding box center [933, 90] width 135 height 44
click at [890, 97] on input "True" at bounding box center [883, 91] width 14 height 12
radio input "true"
click at [1076, 203] on label "False" at bounding box center [1094, 192] width 135 height 44
click at [1052, 199] on input "False" at bounding box center [1045, 193] width 14 height 12
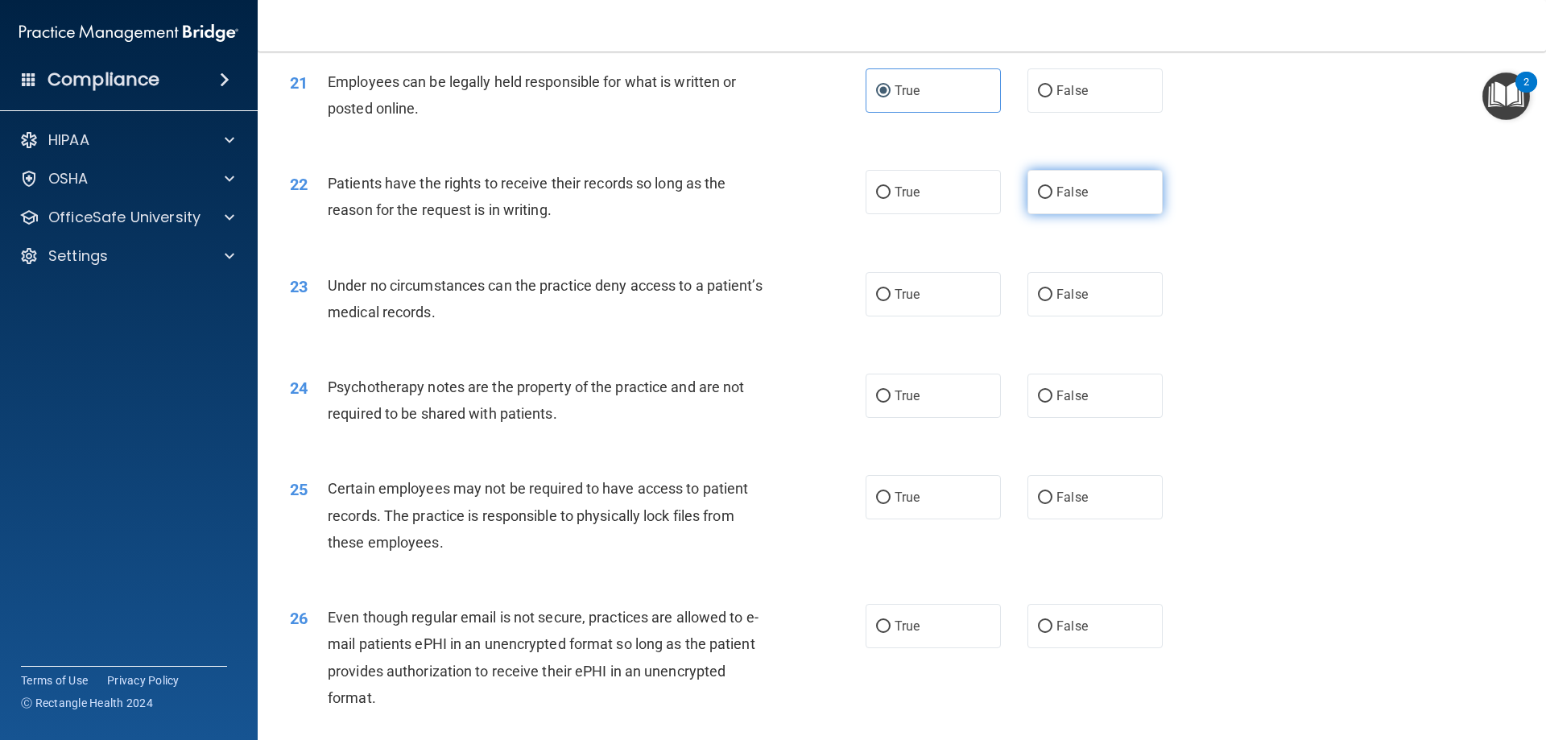
radio input "true"
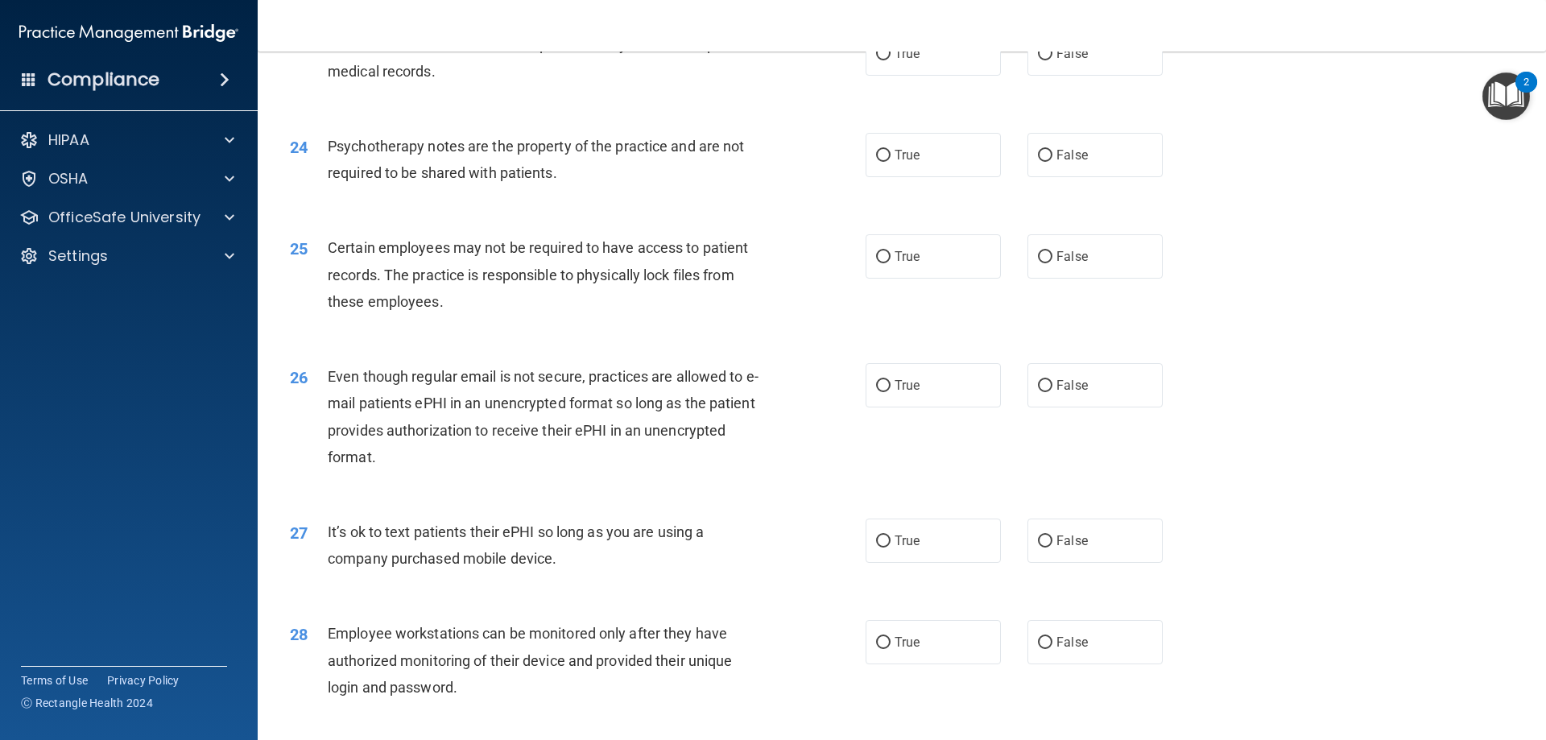
scroll to position [2898, 0]
click at [1037, 69] on label "False" at bounding box center [1094, 53] width 135 height 44
click at [1038, 60] on input "False" at bounding box center [1045, 54] width 14 height 12
radio input "true"
click at [912, 162] on span "True" at bounding box center [907, 154] width 25 height 15
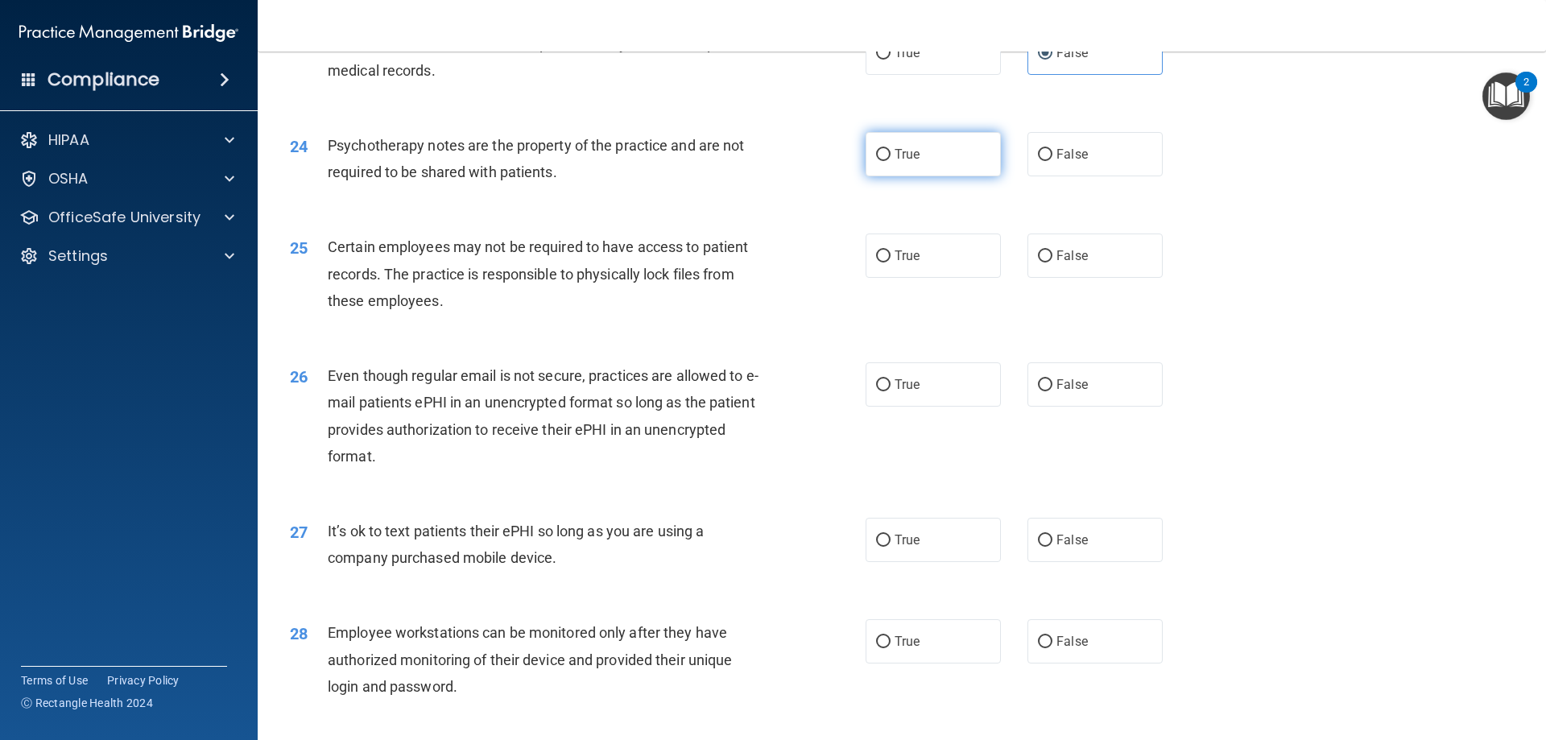
click at [890, 161] on input "True" at bounding box center [883, 155] width 14 height 12
radio input "true"
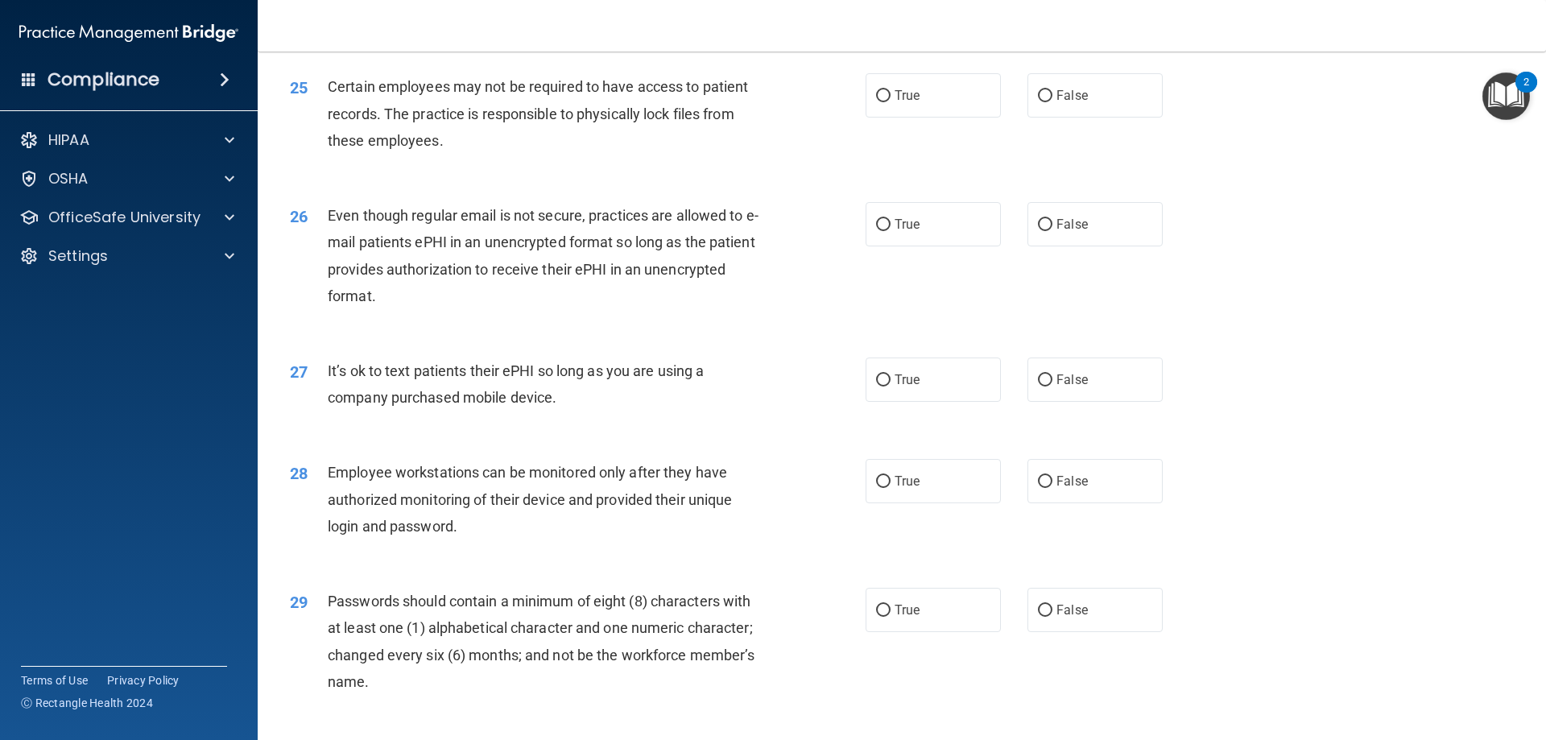
scroll to position [3060, 0]
click at [918, 117] on label "True" at bounding box center [933, 94] width 135 height 44
click at [890, 101] on input "True" at bounding box center [883, 95] width 14 height 12
radio input "true"
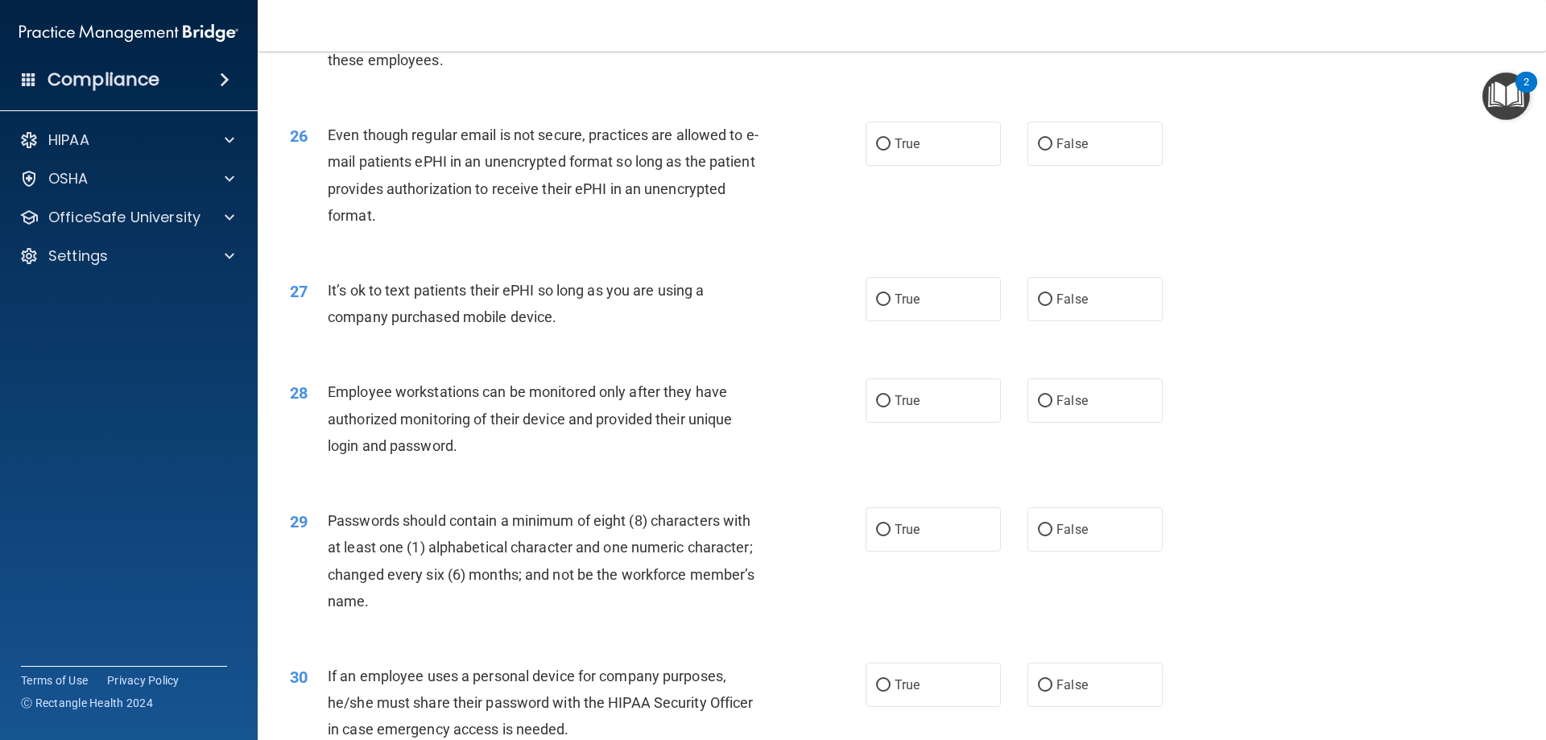
scroll to position [3140, 0]
click at [937, 156] on label "True" at bounding box center [933, 143] width 135 height 44
click at [890, 150] on input "True" at bounding box center [883, 144] width 14 height 12
radio input "true"
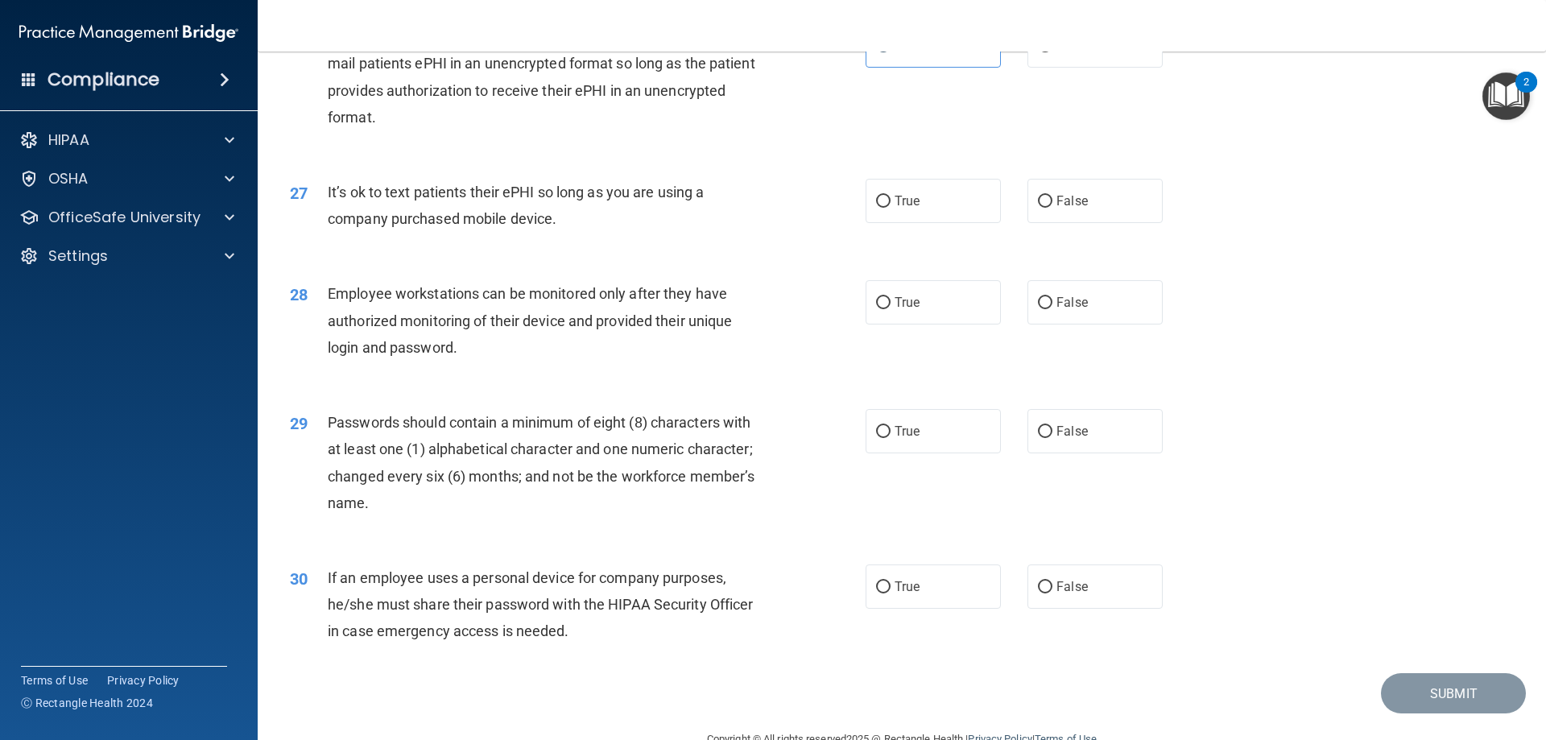
scroll to position [3302, 0]
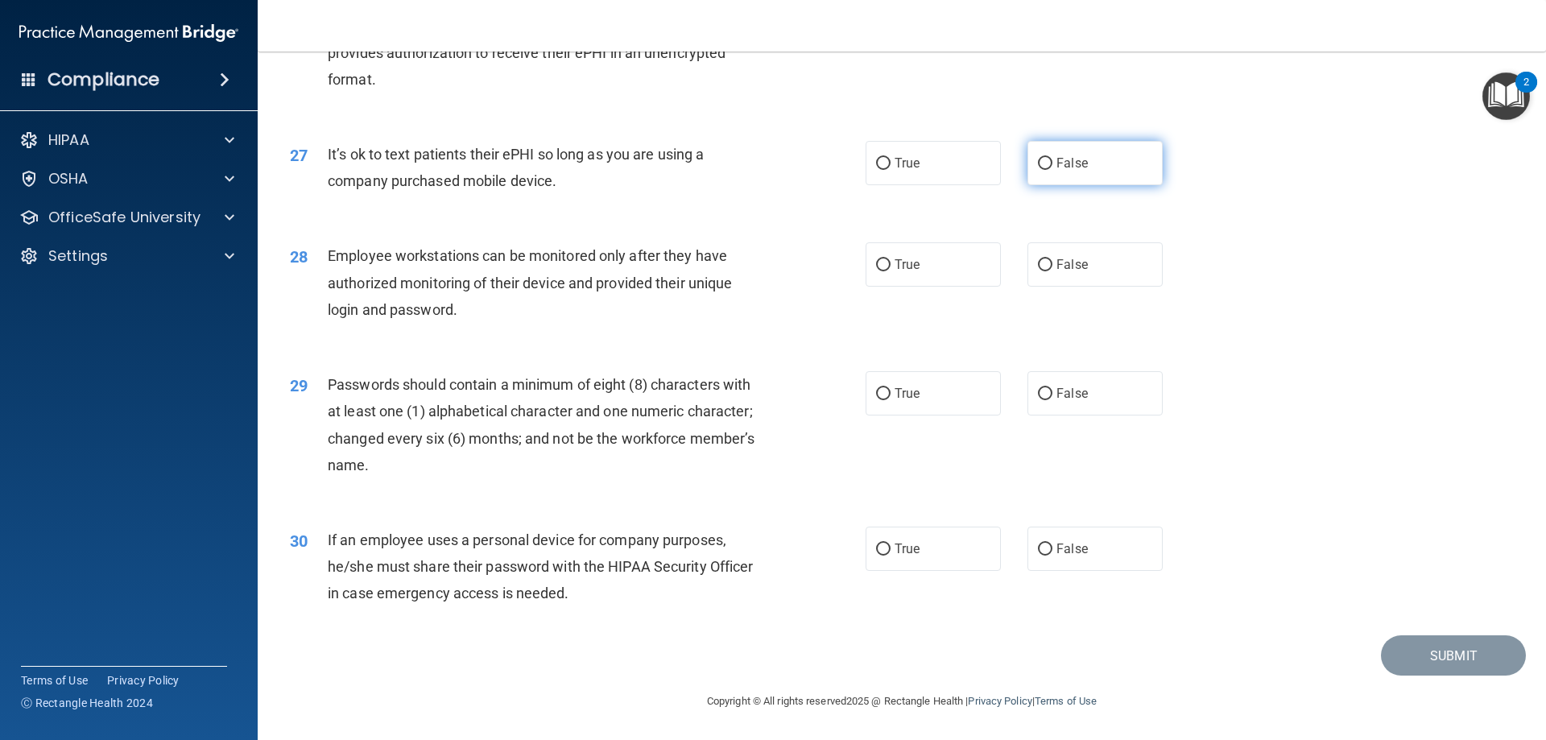
click at [1093, 171] on label "False" at bounding box center [1094, 163] width 135 height 44
click at [1052, 170] on input "False" at bounding box center [1045, 164] width 14 height 12
radio input "true"
click at [1056, 269] on span "False" at bounding box center [1071, 264] width 31 height 15
click at [1051, 269] on input "False" at bounding box center [1045, 265] width 14 height 12
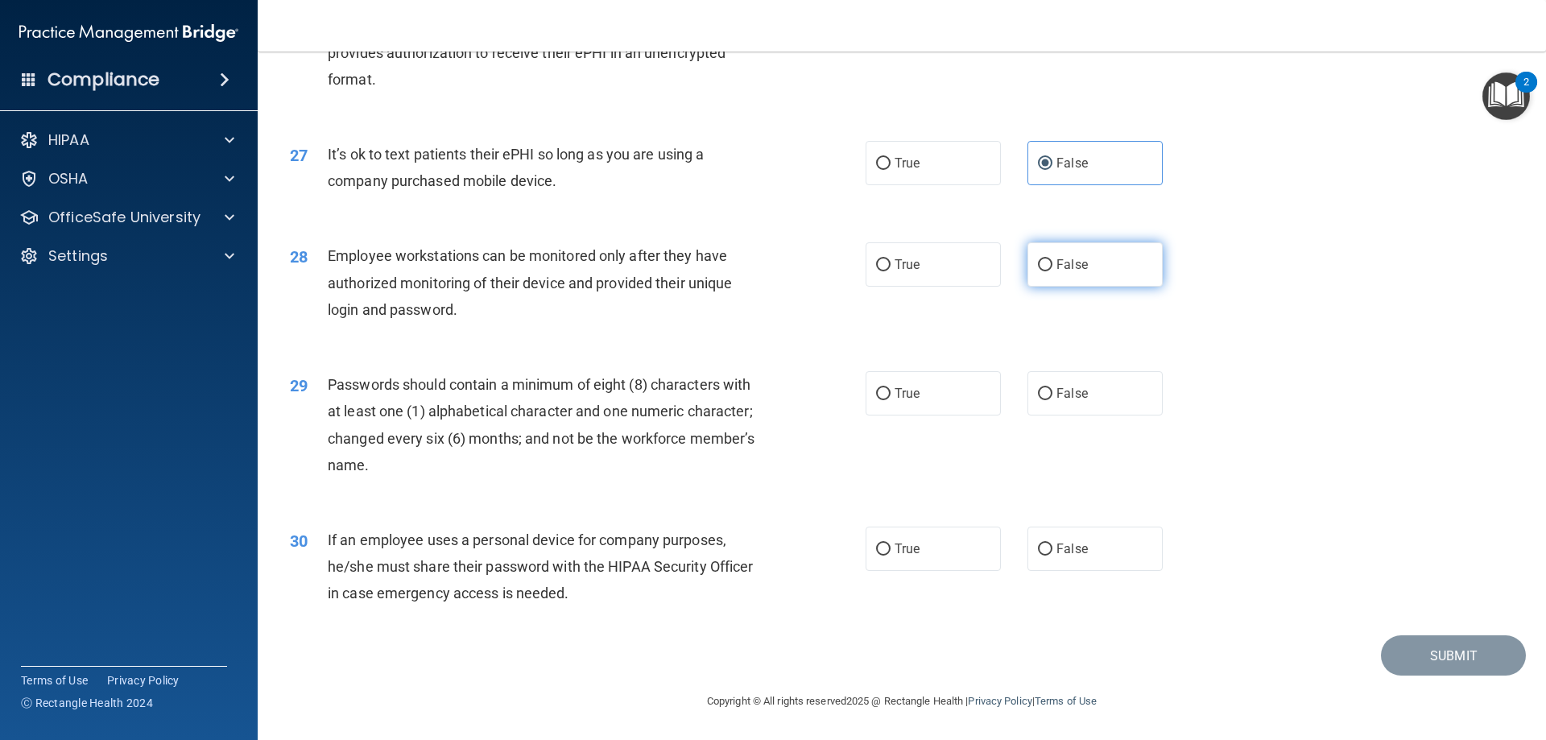
radio input "true"
click at [933, 394] on label "True" at bounding box center [933, 393] width 135 height 44
click at [890, 394] on input "True" at bounding box center [883, 394] width 14 height 12
radio input "true"
click at [887, 552] on label "True" at bounding box center [933, 549] width 135 height 44
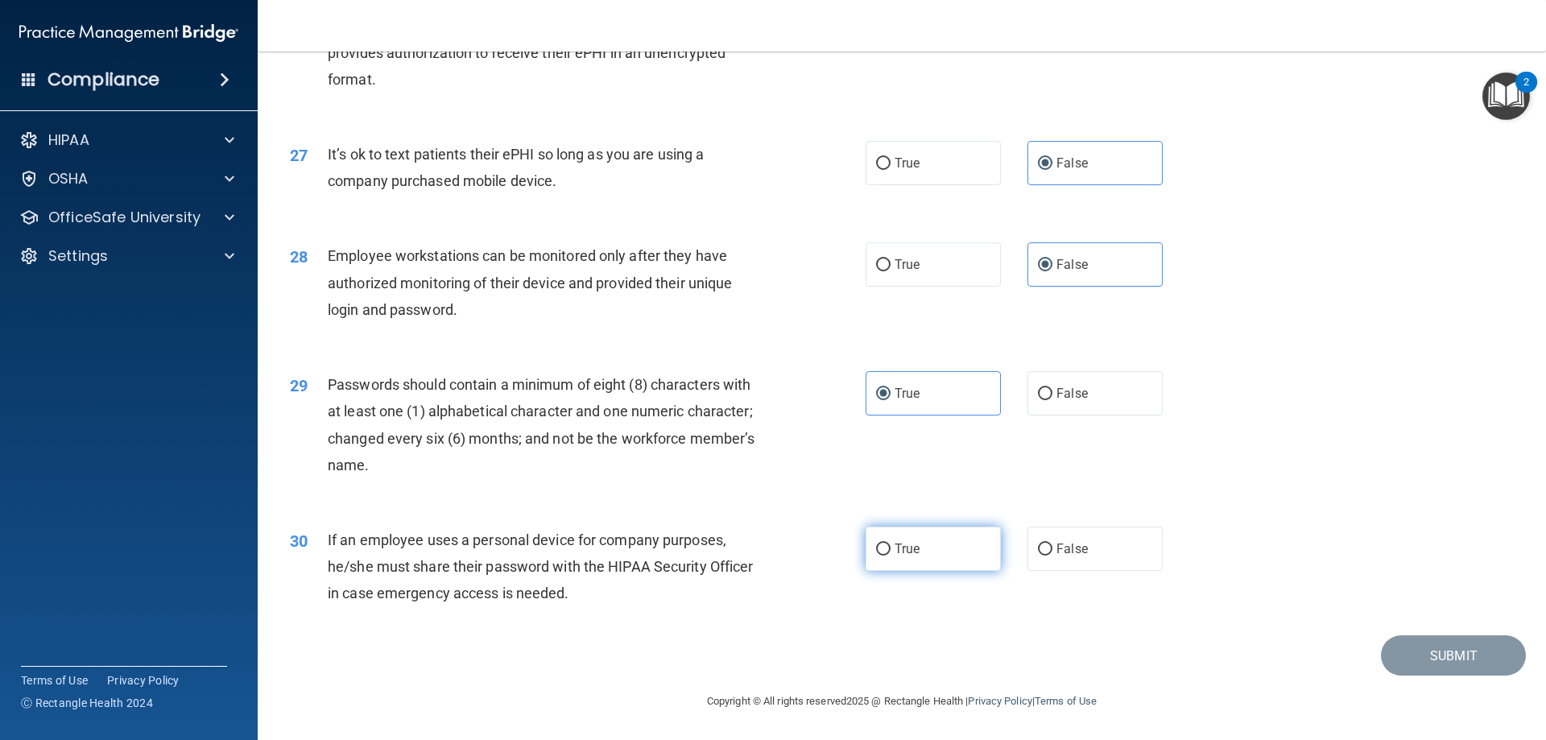
click at [887, 552] on input "True" at bounding box center [883, 549] width 14 height 12
radio input "true"
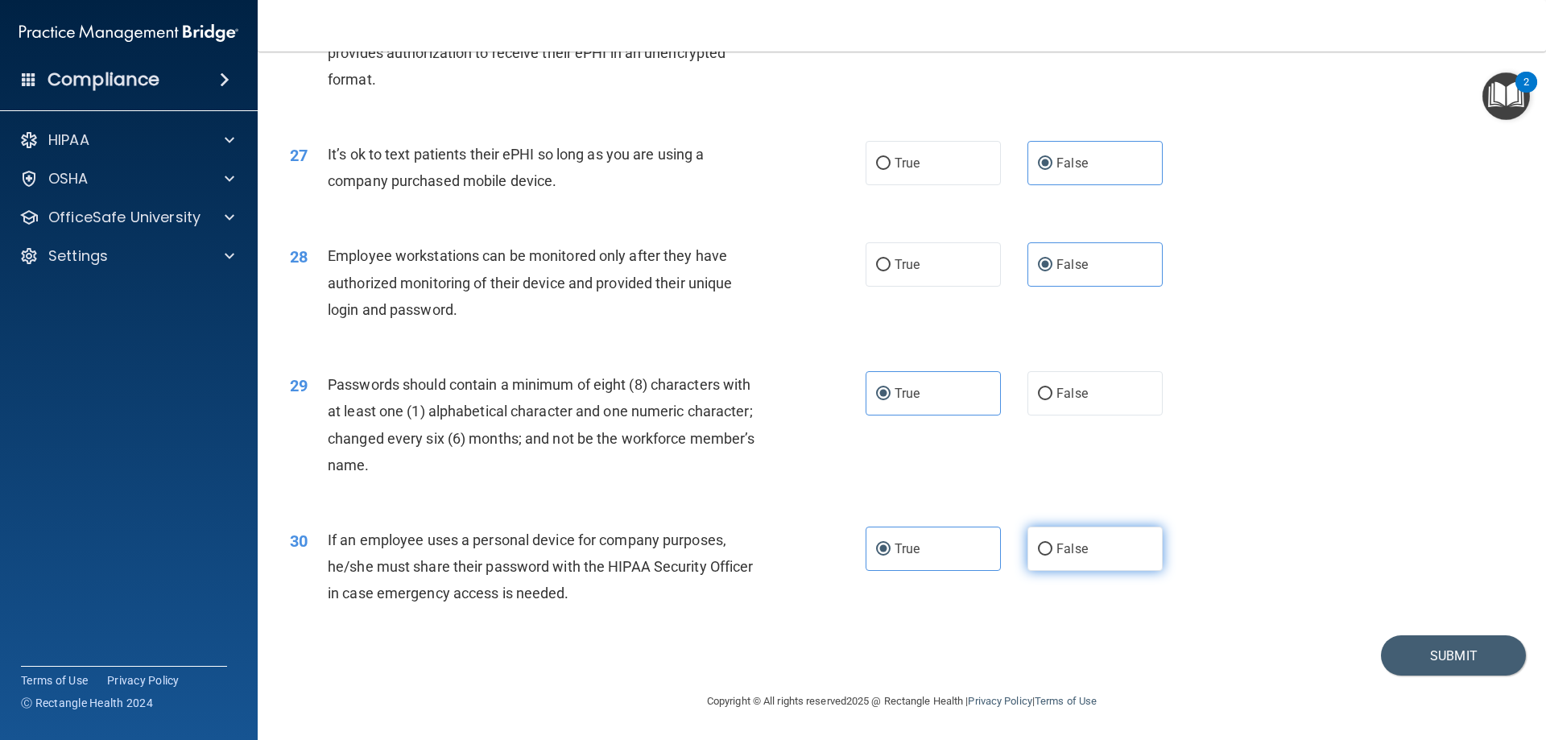
click at [1050, 558] on label "False" at bounding box center [1094, 549] width 135 height 44
click at [1050, 556] on input "False" at bounding box center [1045, 549] width 14 height 12
radio input "true"
radio input "false"
click at [1440, 664] on button "Submit" at bounding box center [1453, 655] width 145 height 41
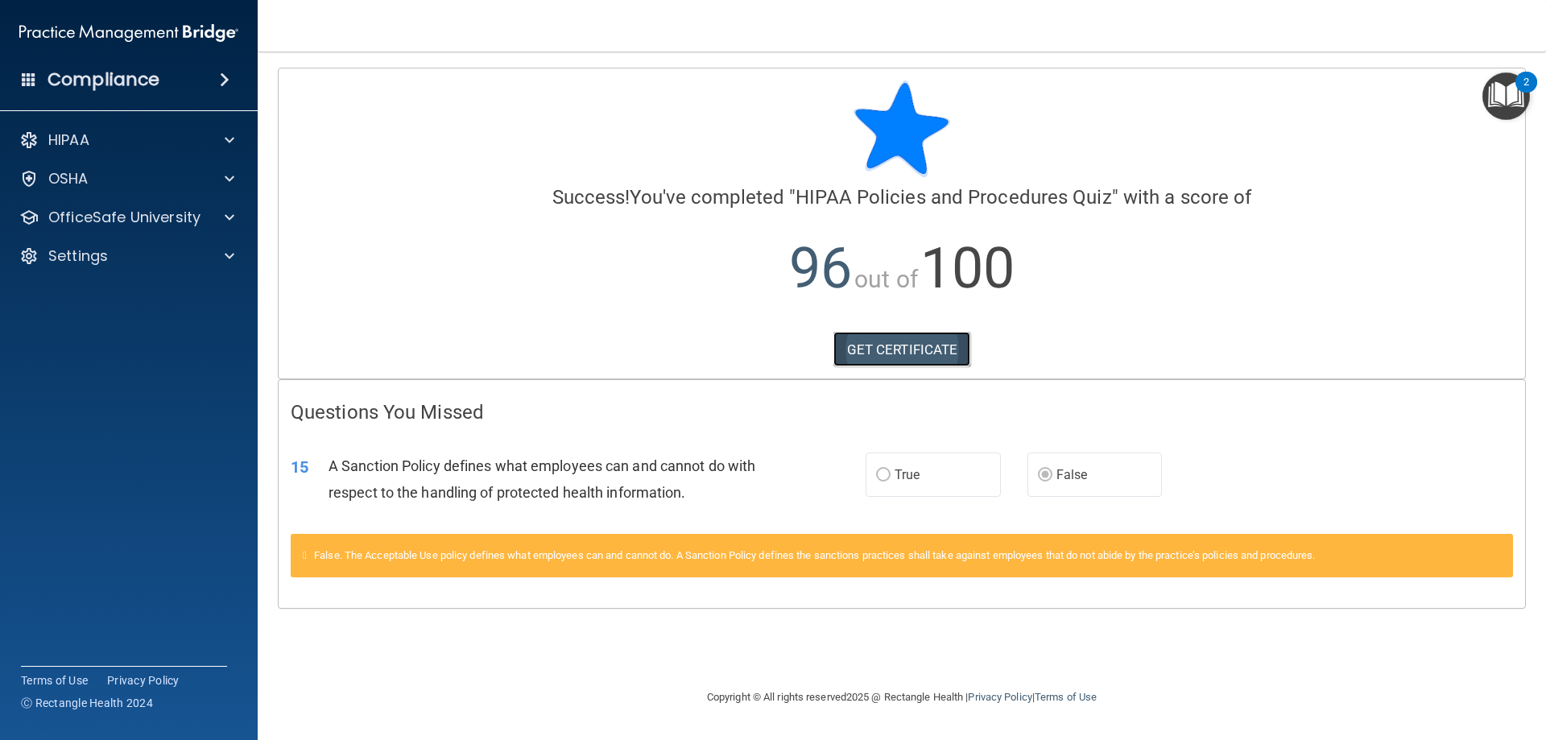
click at [883, 356] on link "GET CERTIFICATE" at bounding box center [902, 349] width 138 height 35
click at [230, 214] on span at bounding box center [230, 217] width 10 height 19
click at [201, 267] on link "HIPAA Training" at bounding box center [111, 256] width 254 height 32
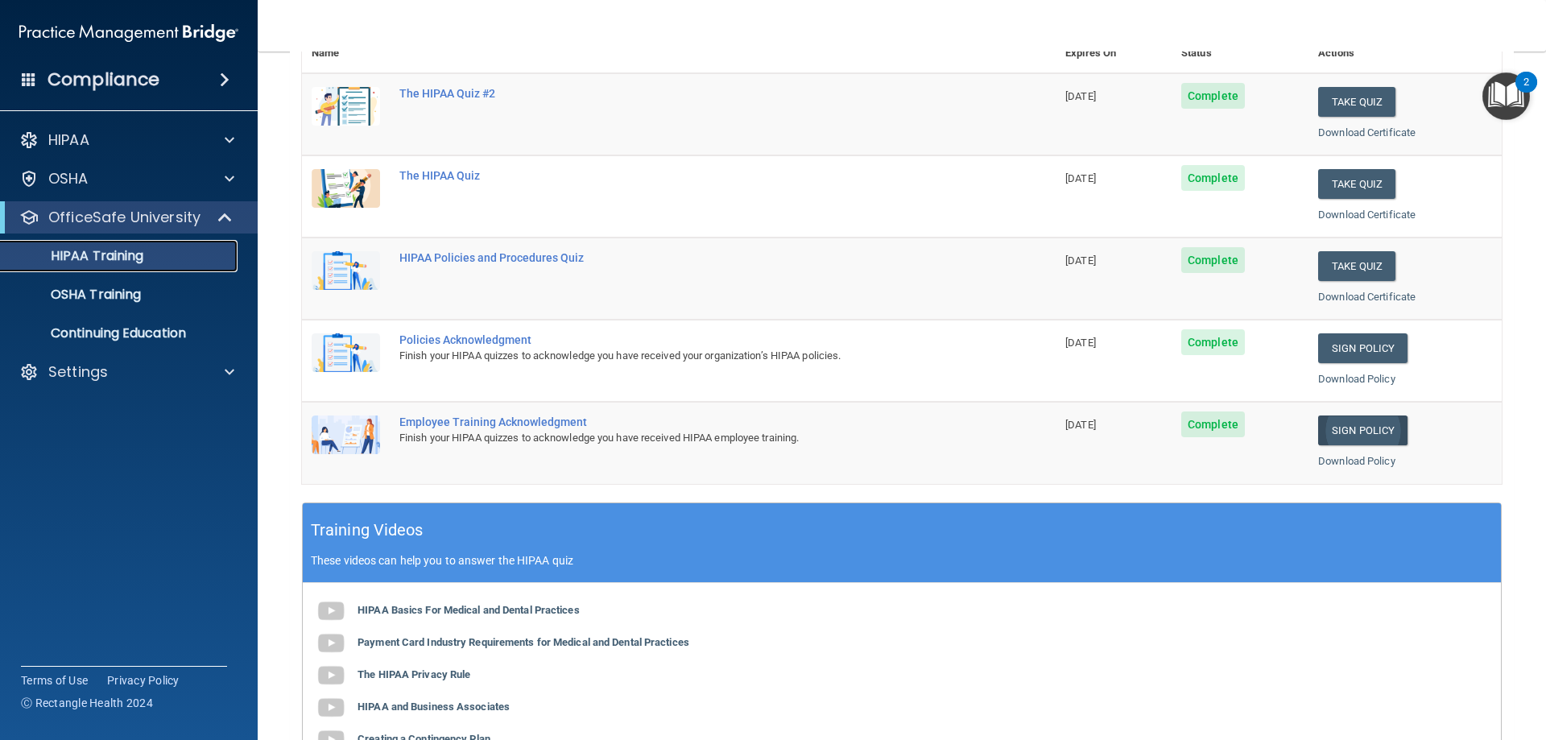
scroll to position [242, 0]
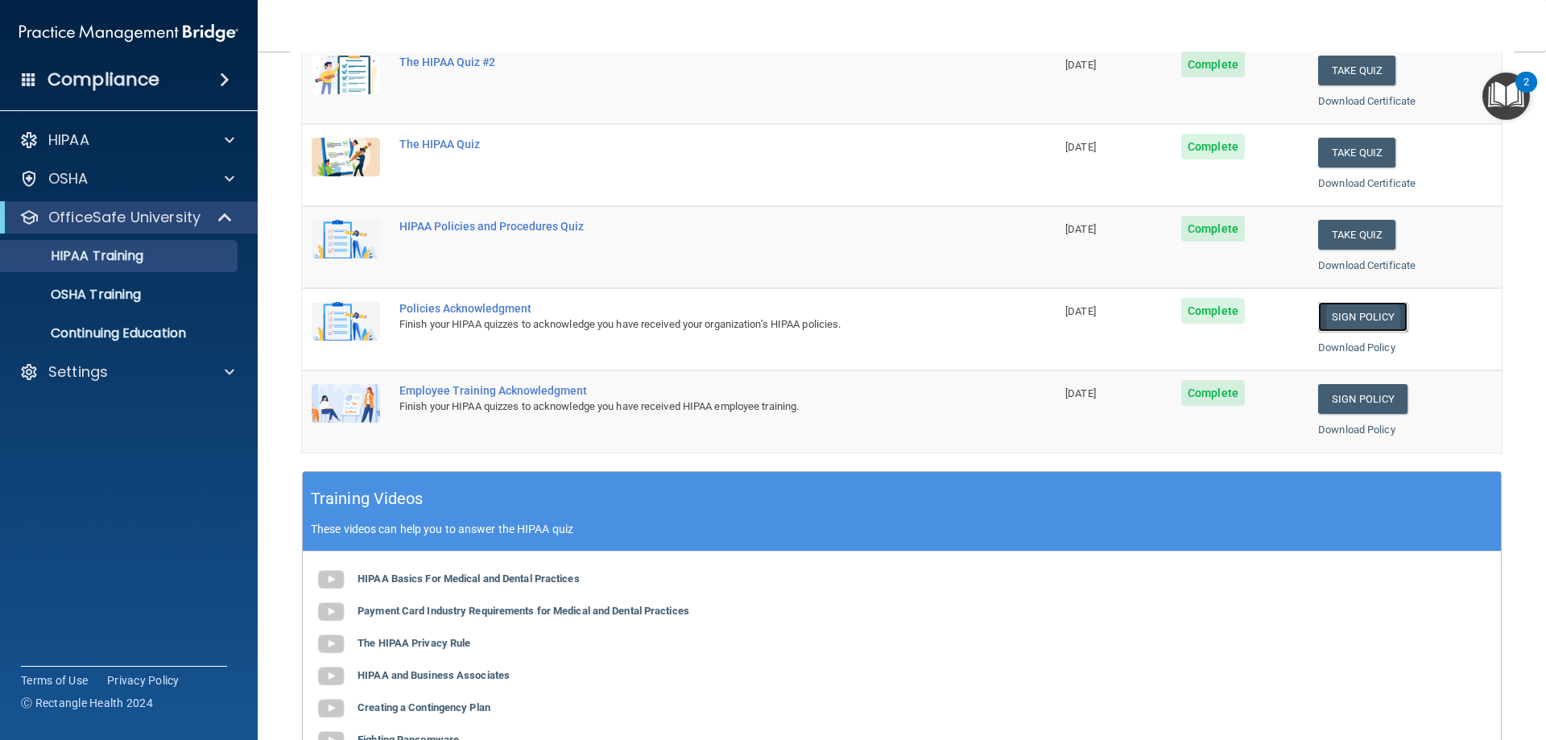
click at [1318, 316] on link "Sign Policy" at bounding box center [1362, 317] width 89 height 30
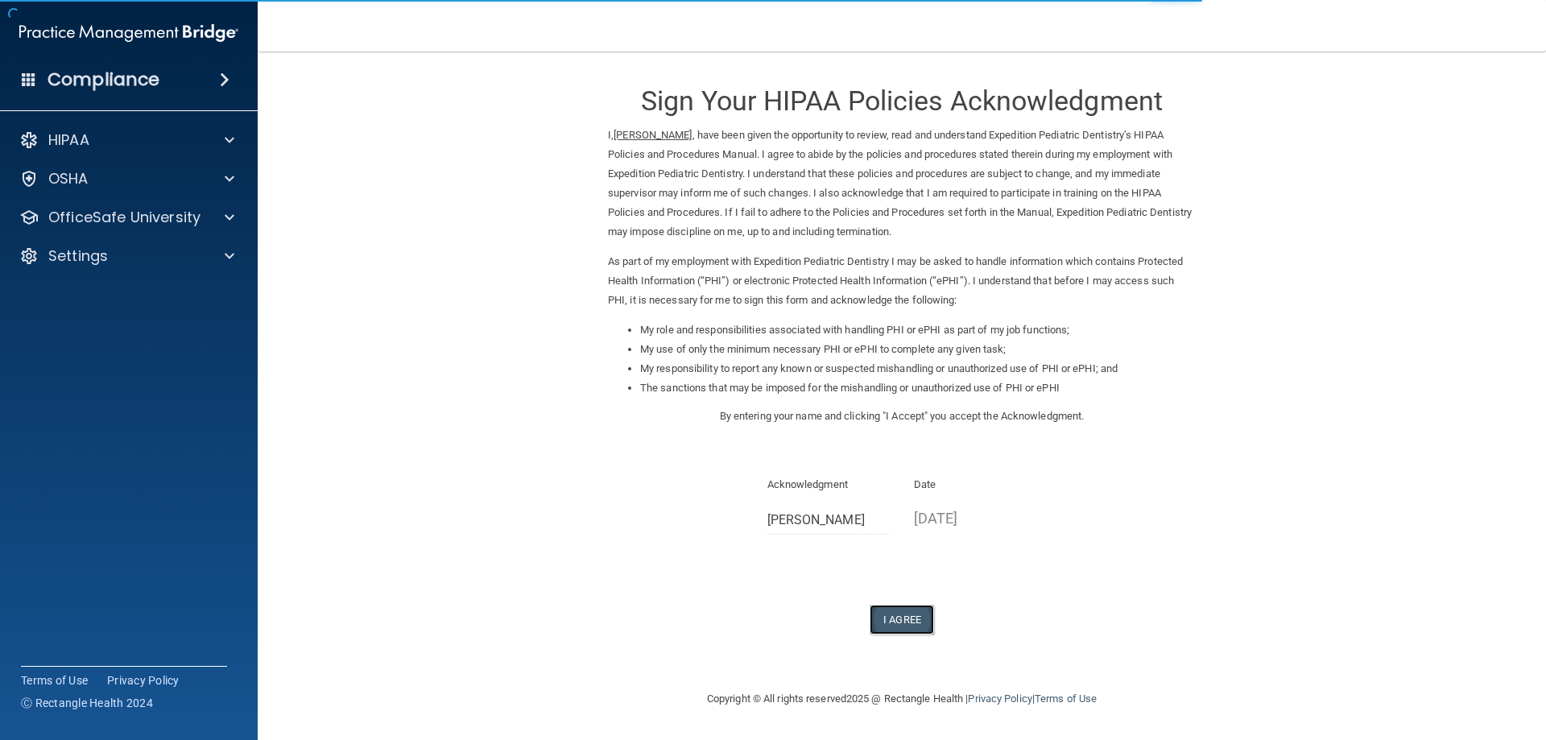
click at [908, 618] on button "I Agree" at bounding box center [902, 620] width 64 height 30
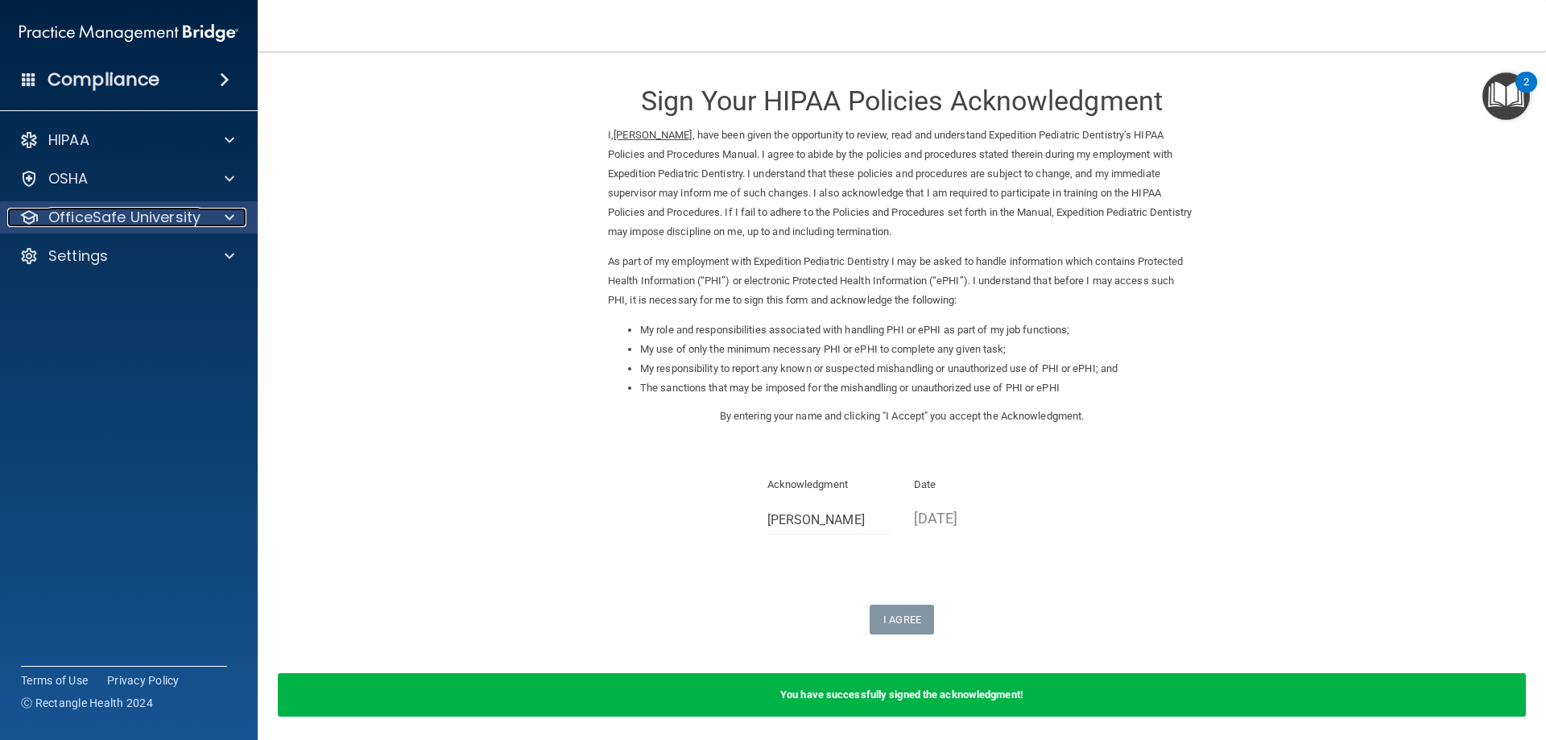
click at [225, 217] on span at bounding box center [230, 217] width 10 height 19
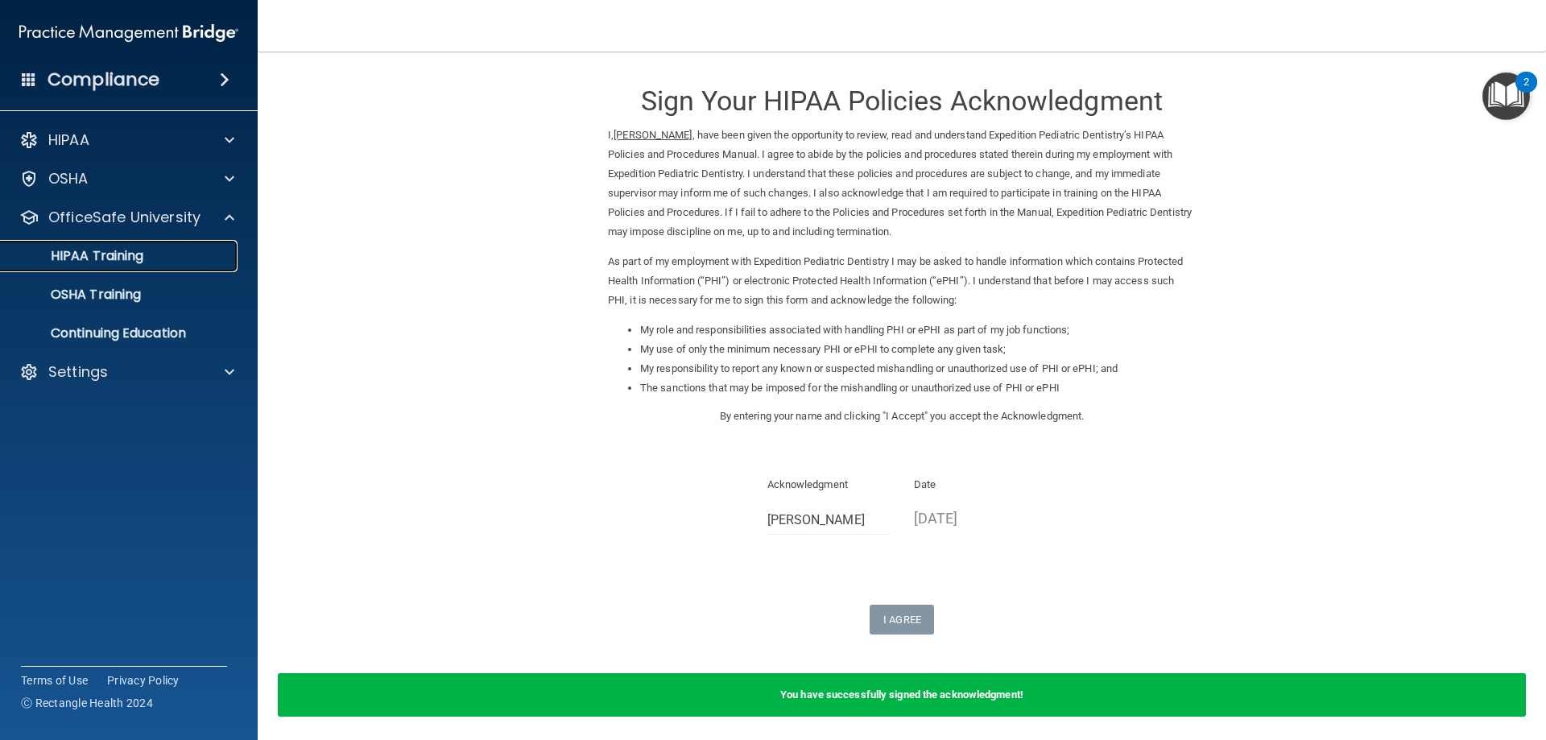
click at [184, 256] on div "HIPAA Training" at bounding box center [120, 256] width 220 height 16
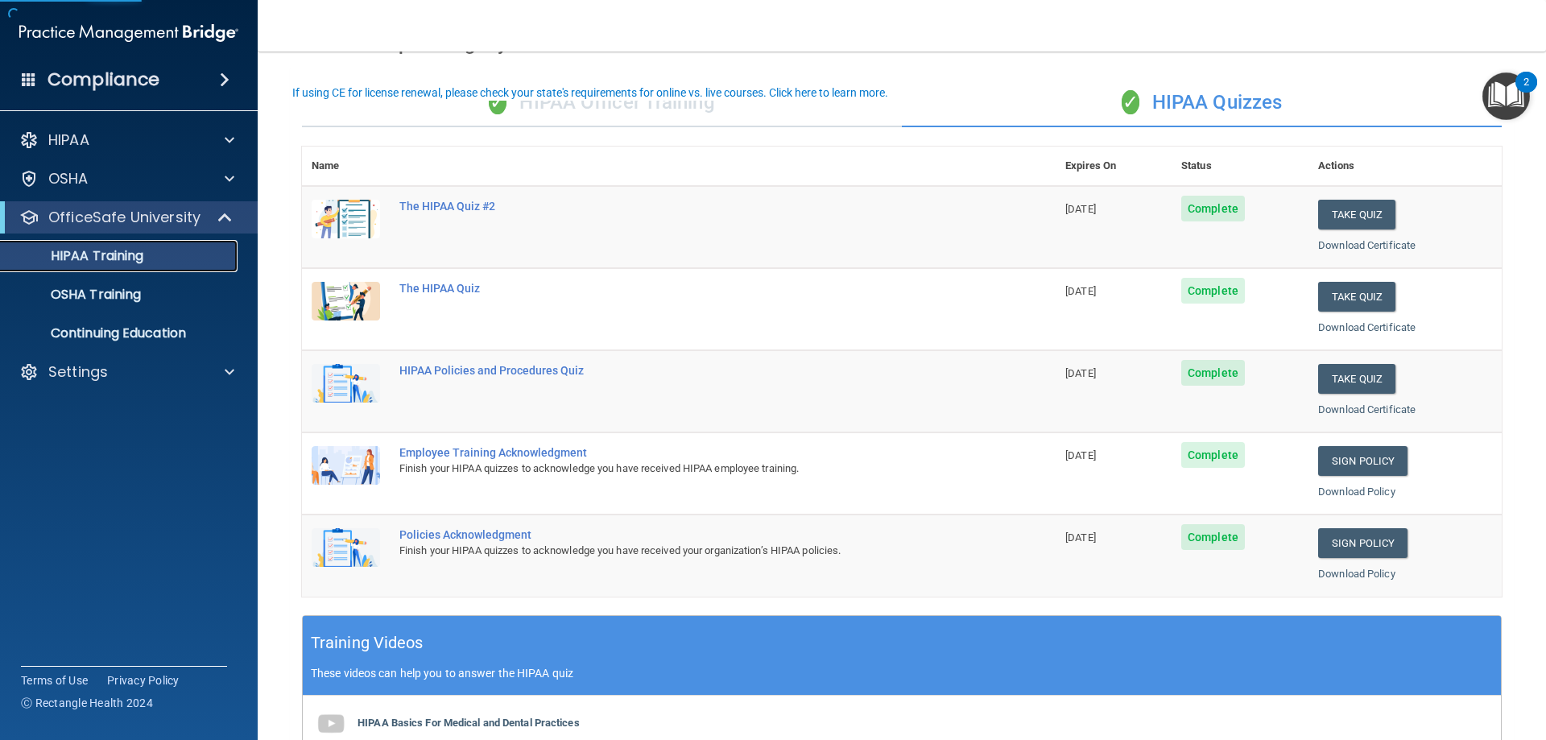
scroll to position [161, 0]
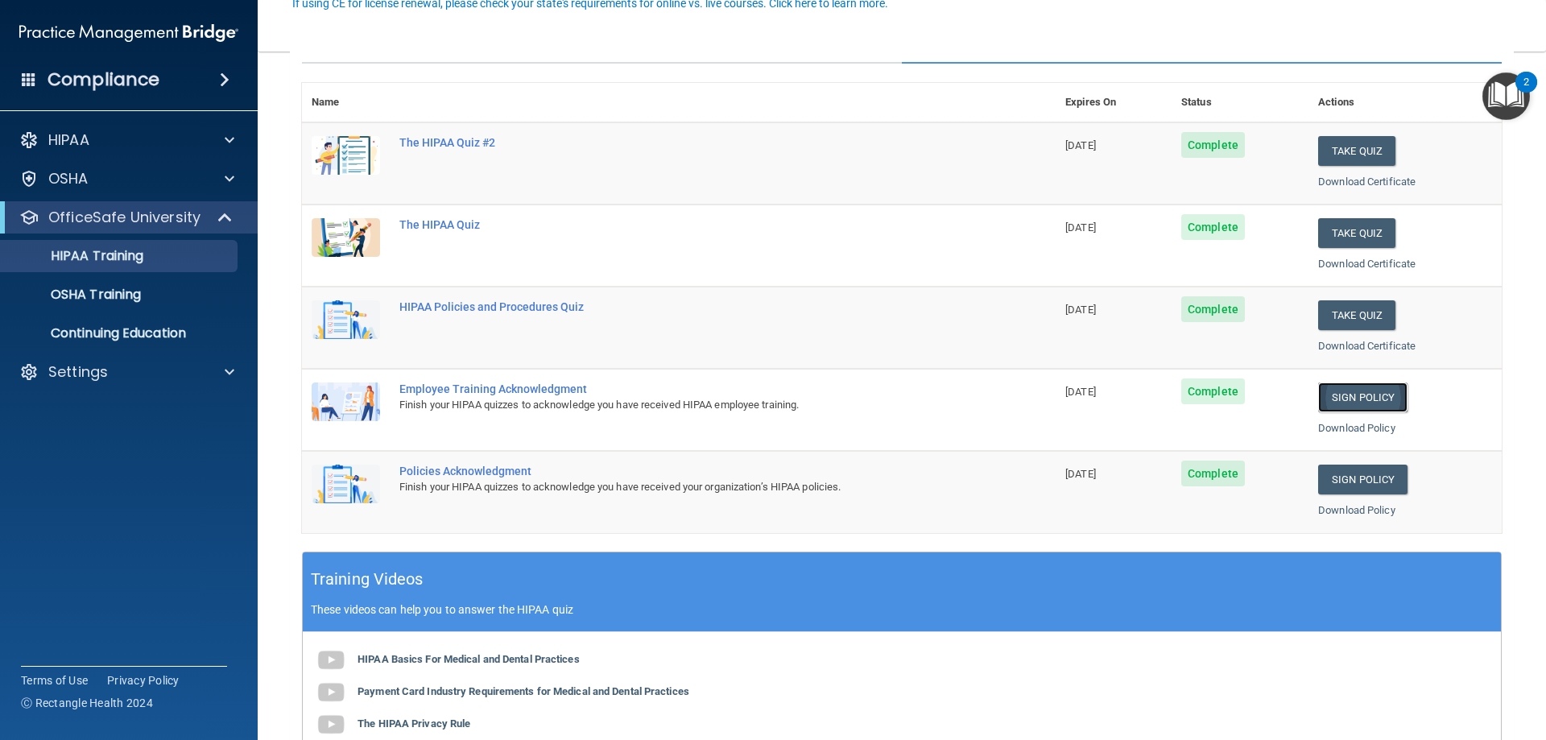
click at [1324, 391] on link "Sign Policy" at bounding box center [1362, 397] width 89 height 30
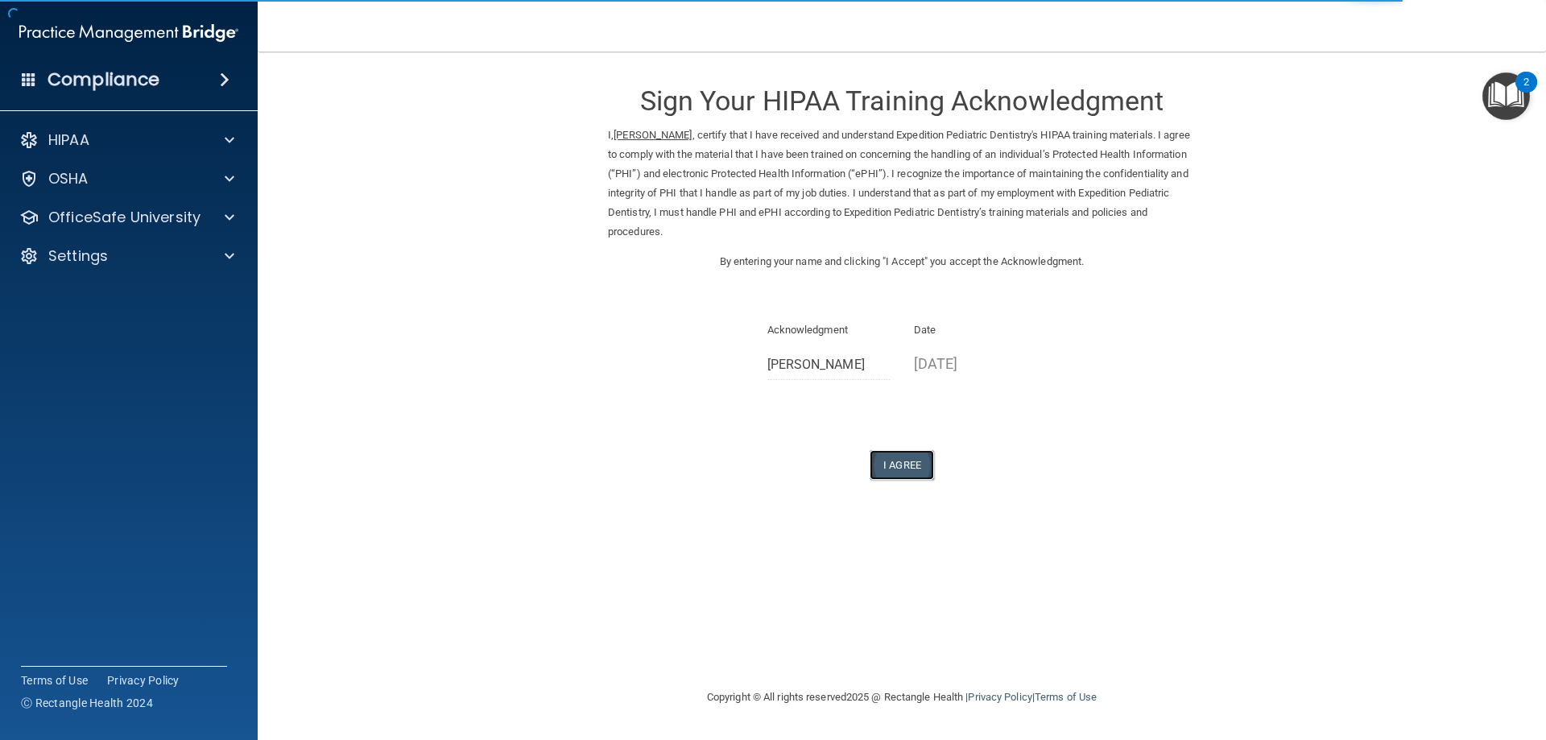
click at [891, 465] on button "I Agree" at bounding box center [902, 465] width 64 height 30
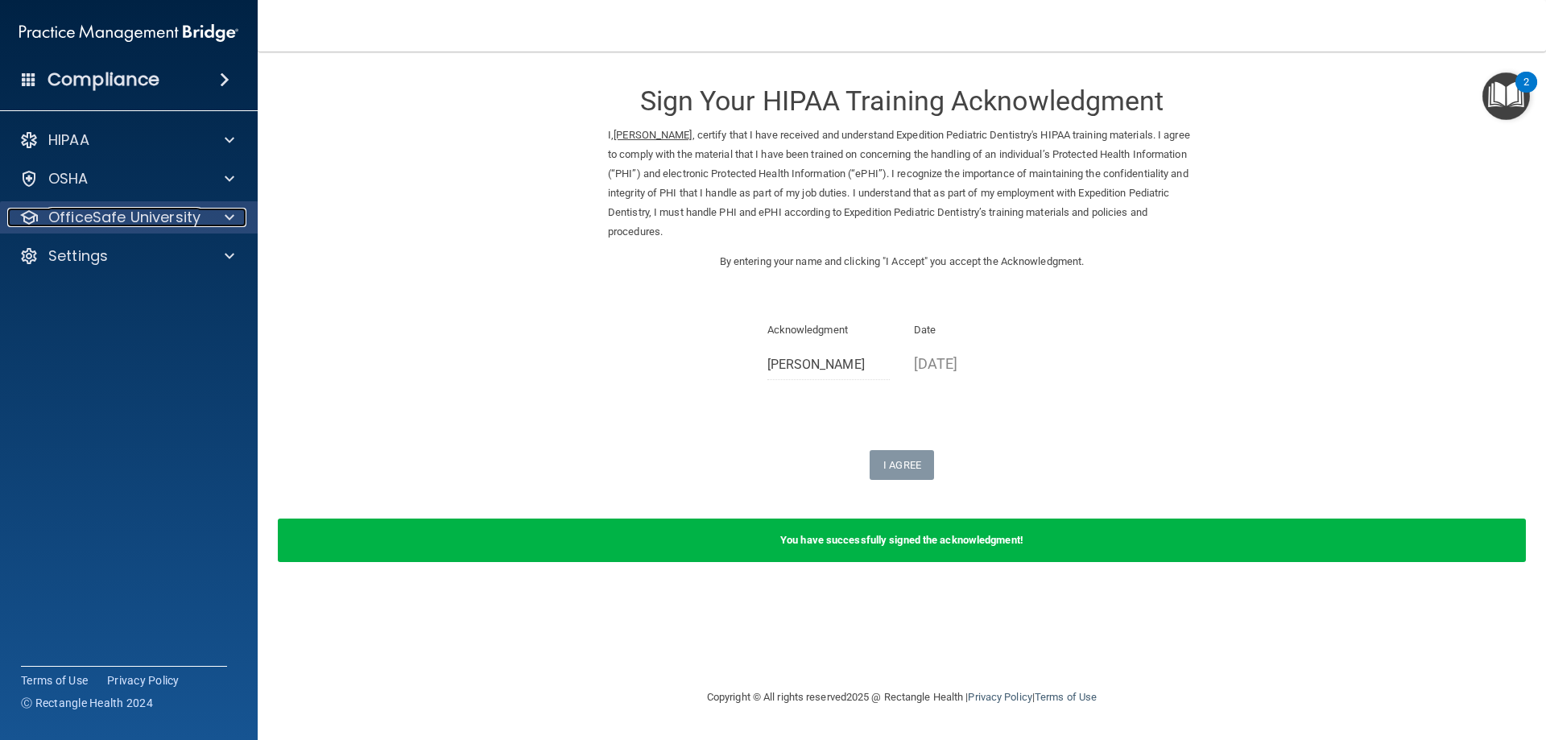
click at [216, 214] on div at bounding box center [227, 217] width 40 height 19
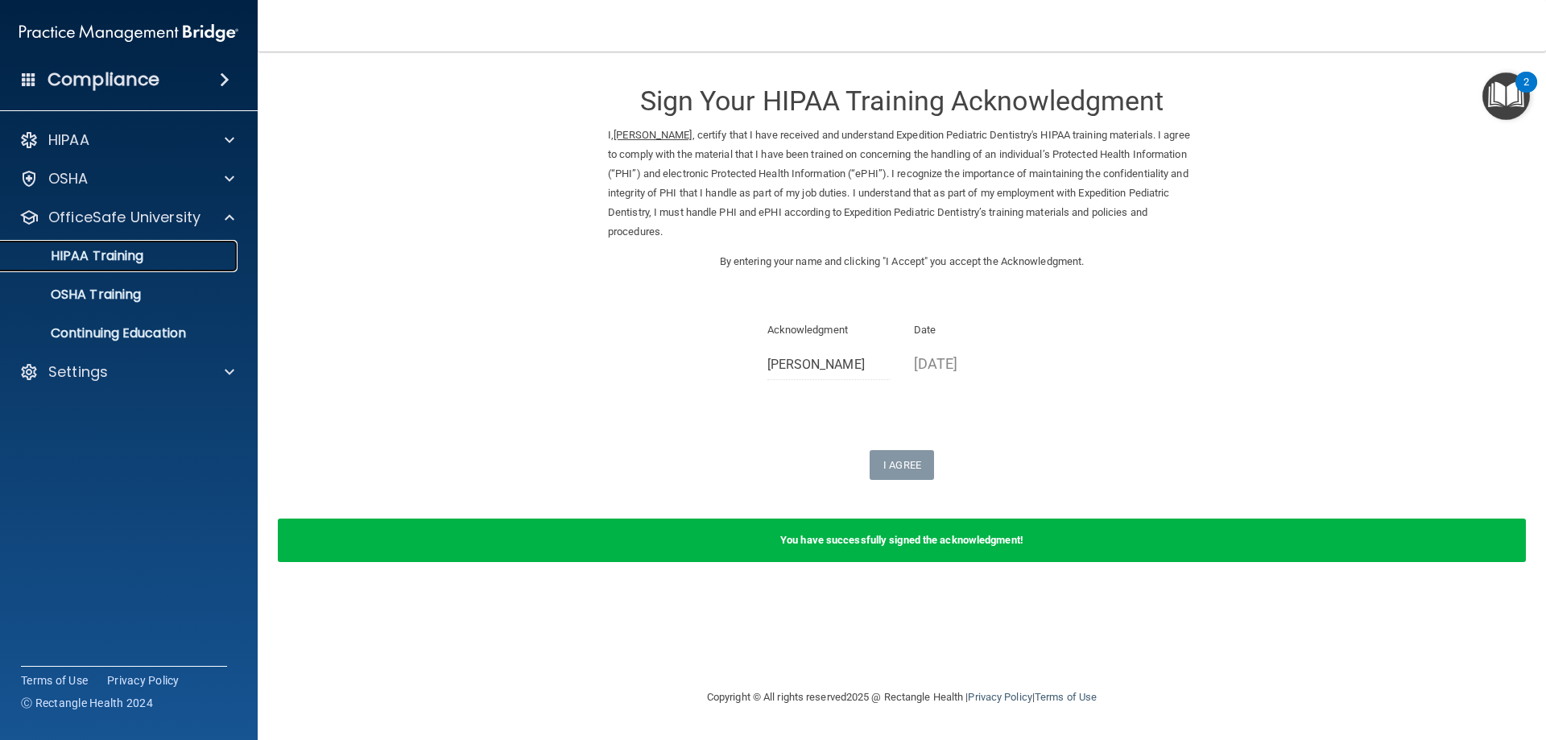
click at [220, 257] on div "HIPAA Training" at bounding box center [120, 256] width 220 height 16
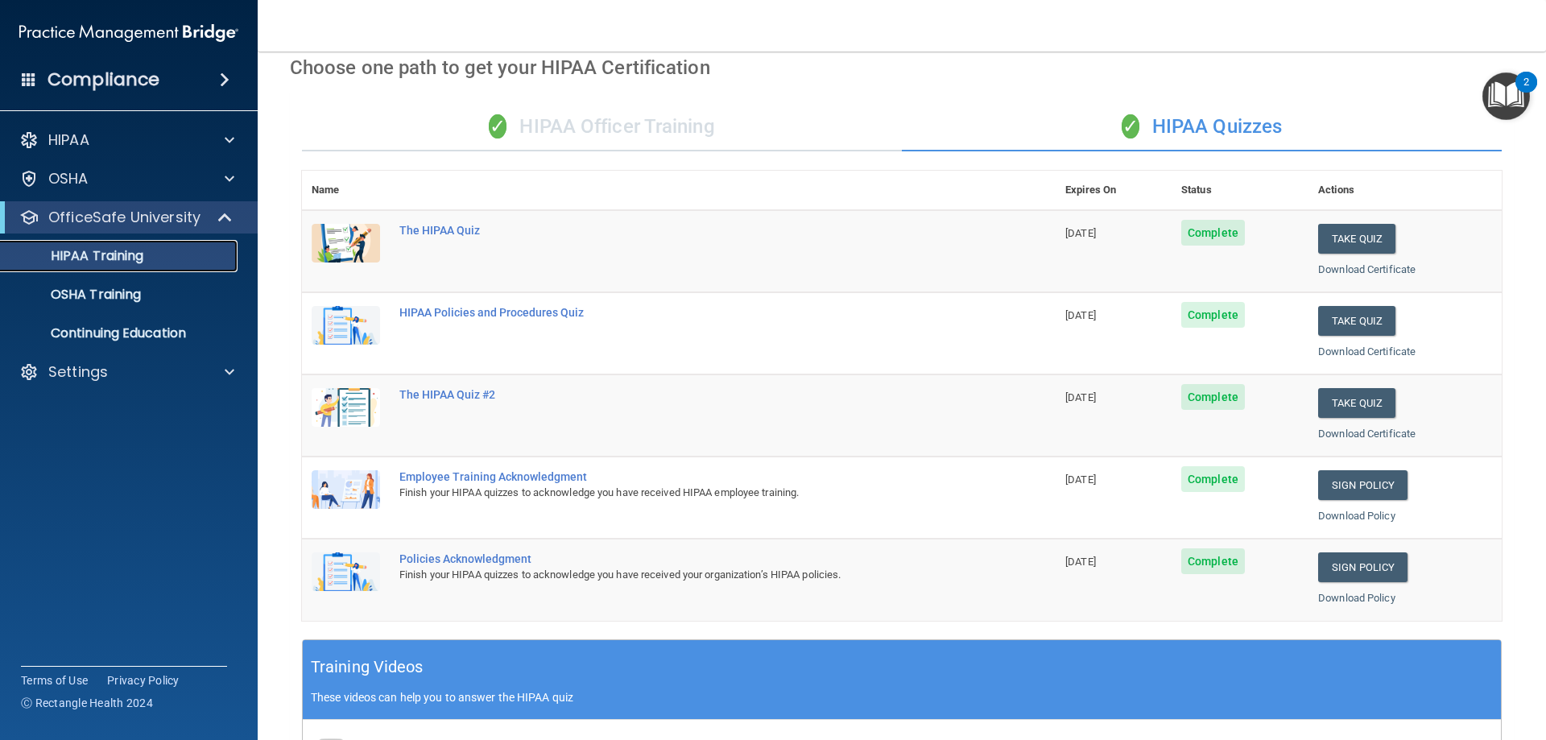
scroll to position [70, 0]
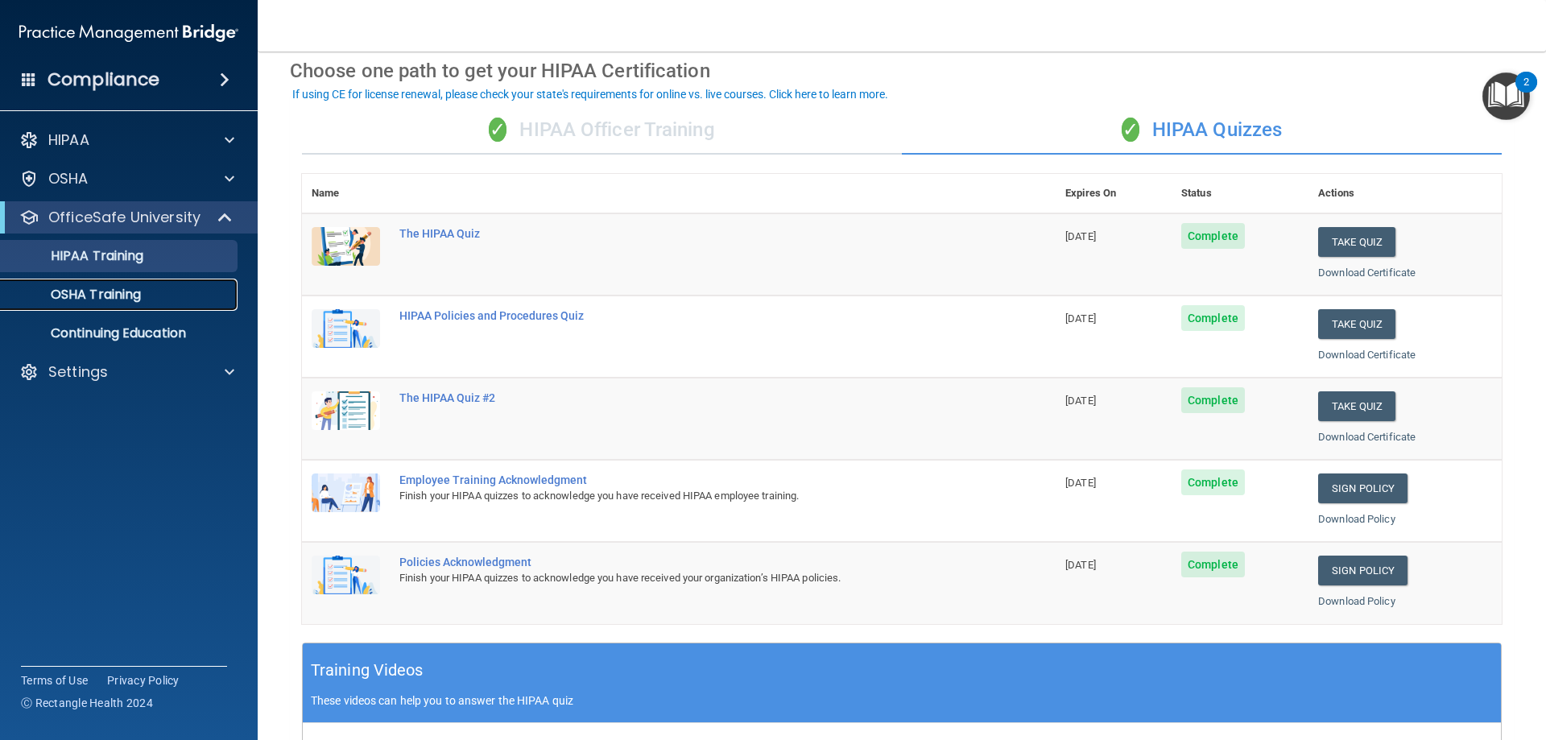
click at [160, 294] on div "OSHA Training" at bounding box center [120, 295] width 220 height 16
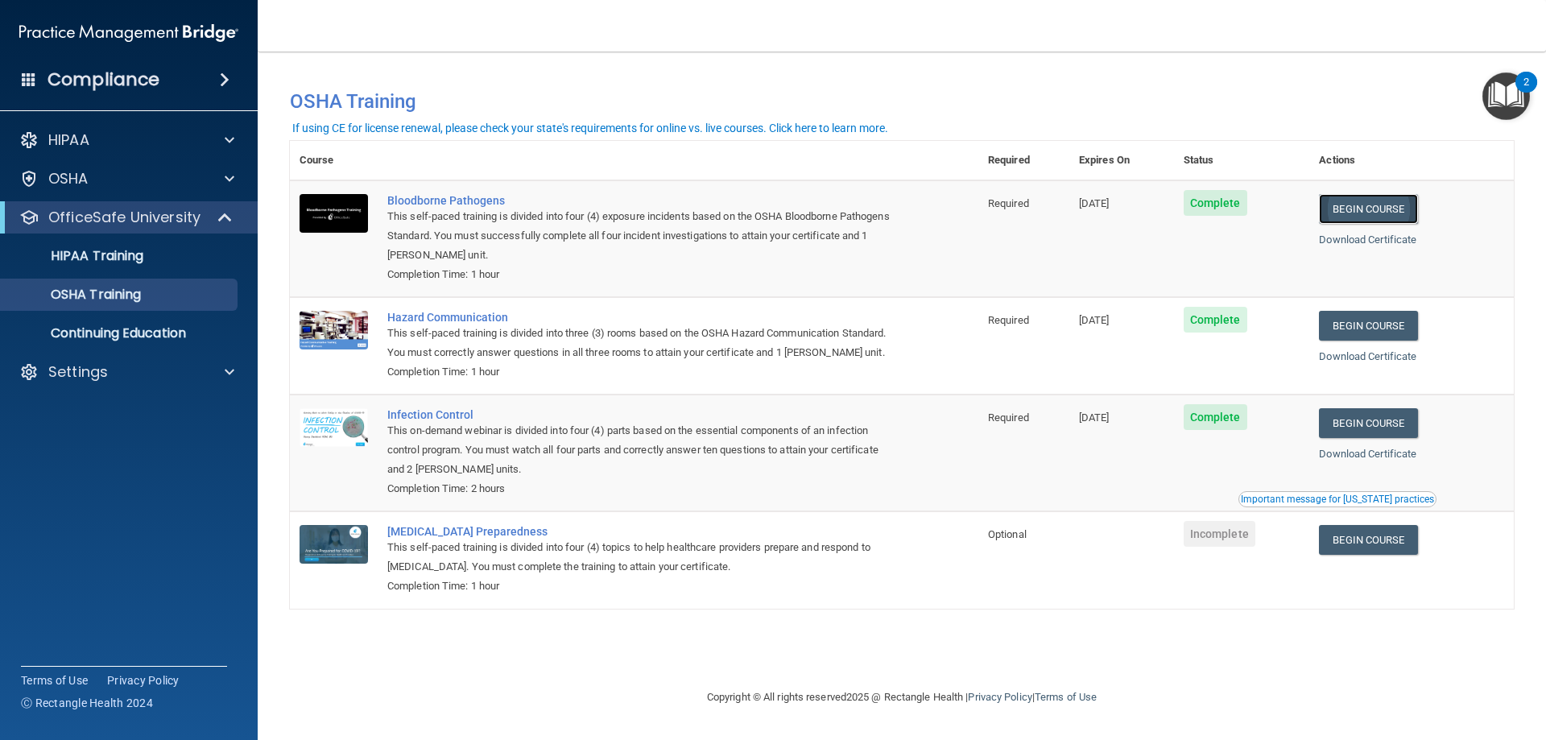
click at [1390, 209] on link "Begin Course" at bounding box center [1368, 209] width 98 height 30
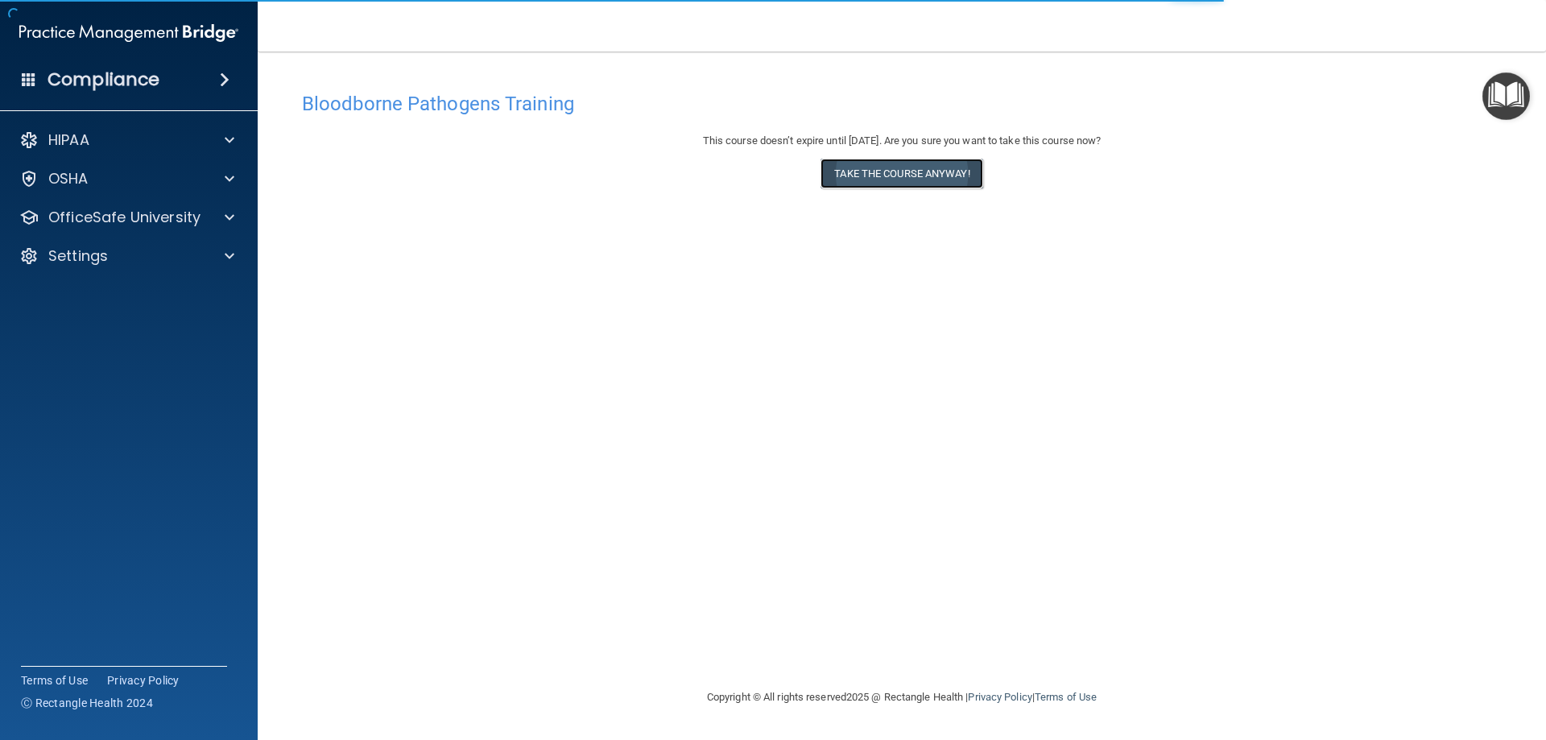
click at [936, 177] on button "Take the course anyway!" at bounding box center [901, 174] width 162 height 30
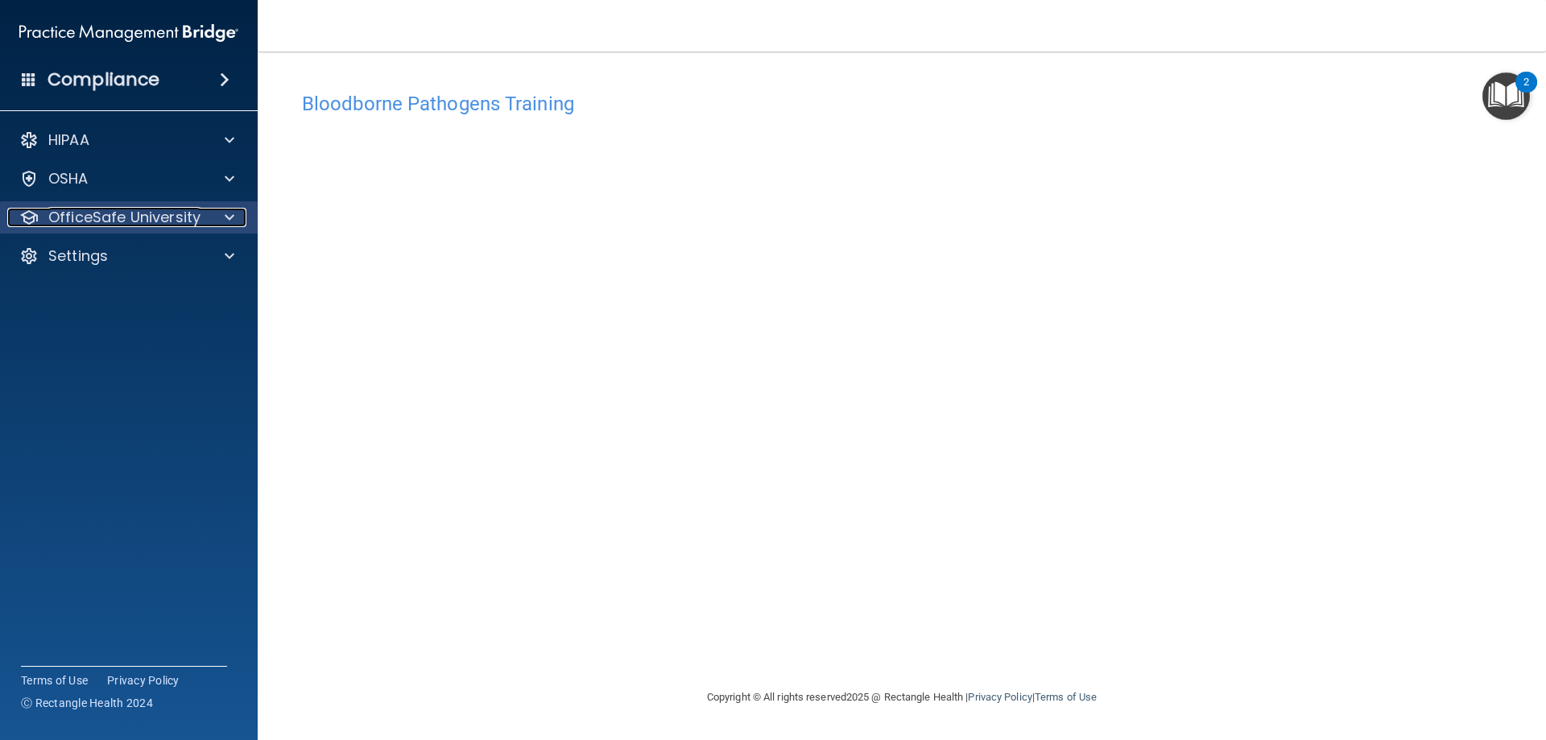
click at [229, 221] on span at bounding box center [230, 217] width 10 height 19
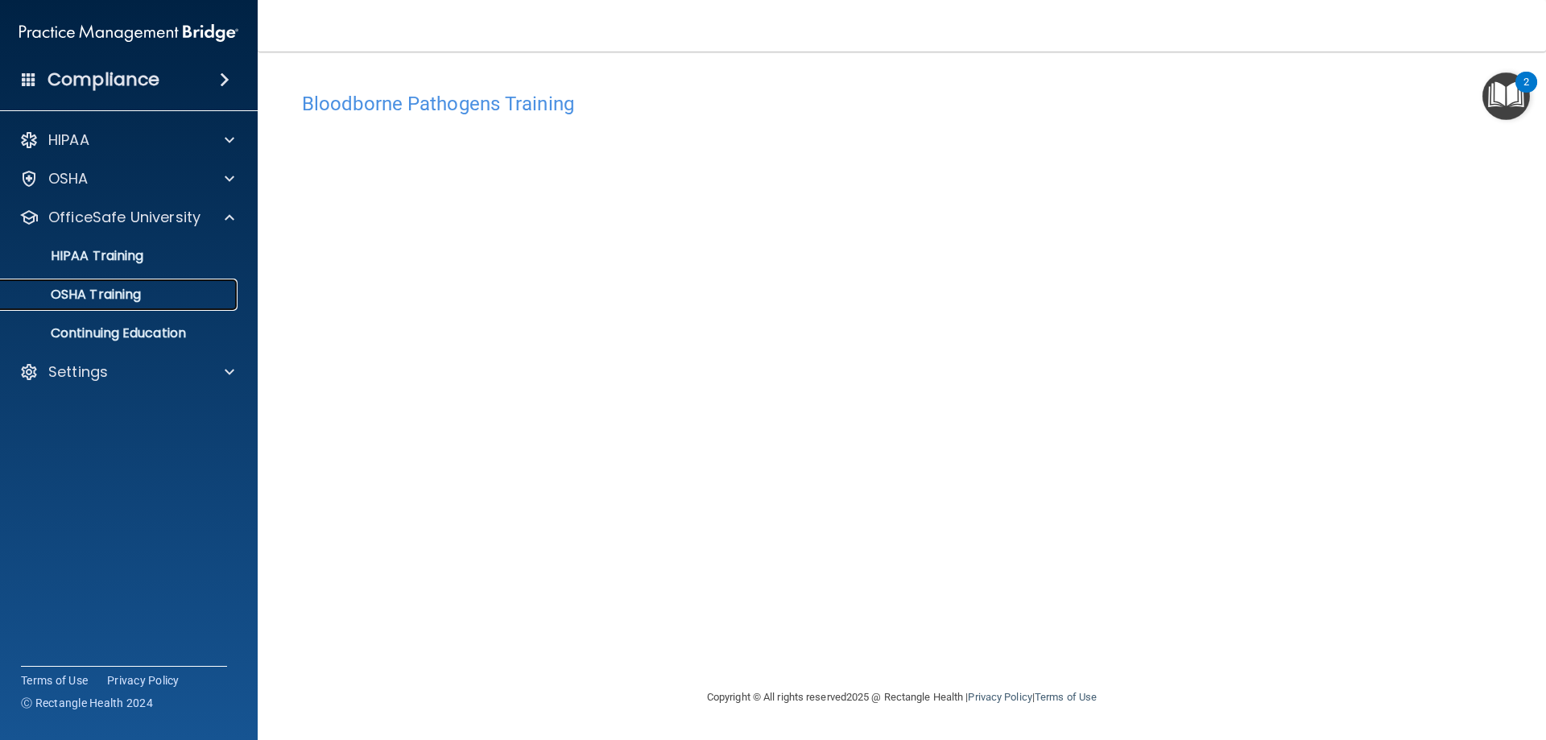
click at [219, 283] on link "OSHA Training" at bounding box center [111, 295] width 254 height 32
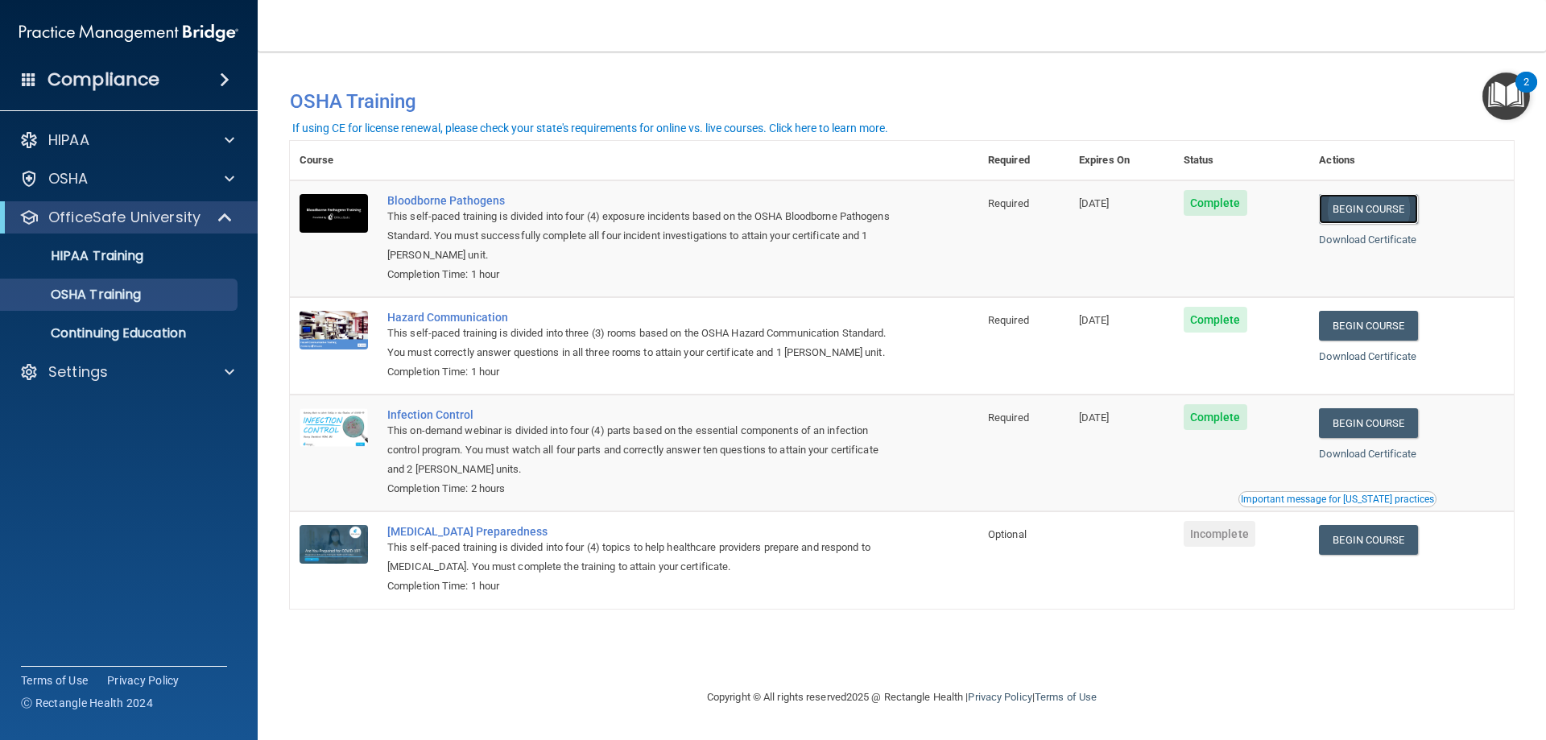
click at [1378, 209] on link "Begin Course" at bounding box center [1368, 209] width 98 height 30
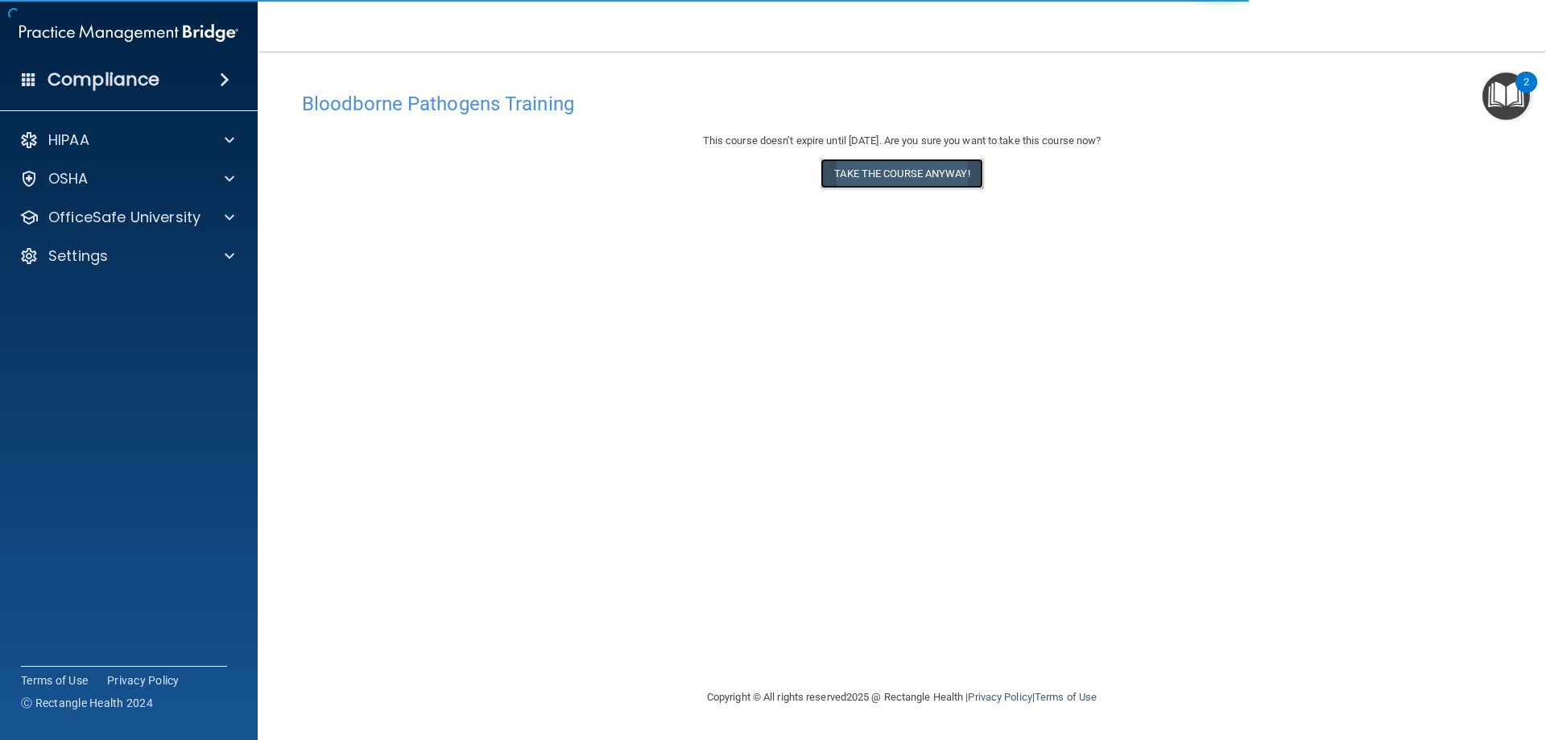
click at [973, 175] on button "Take the course anyway!" at bounding box center [901, 174] width 162 height 30
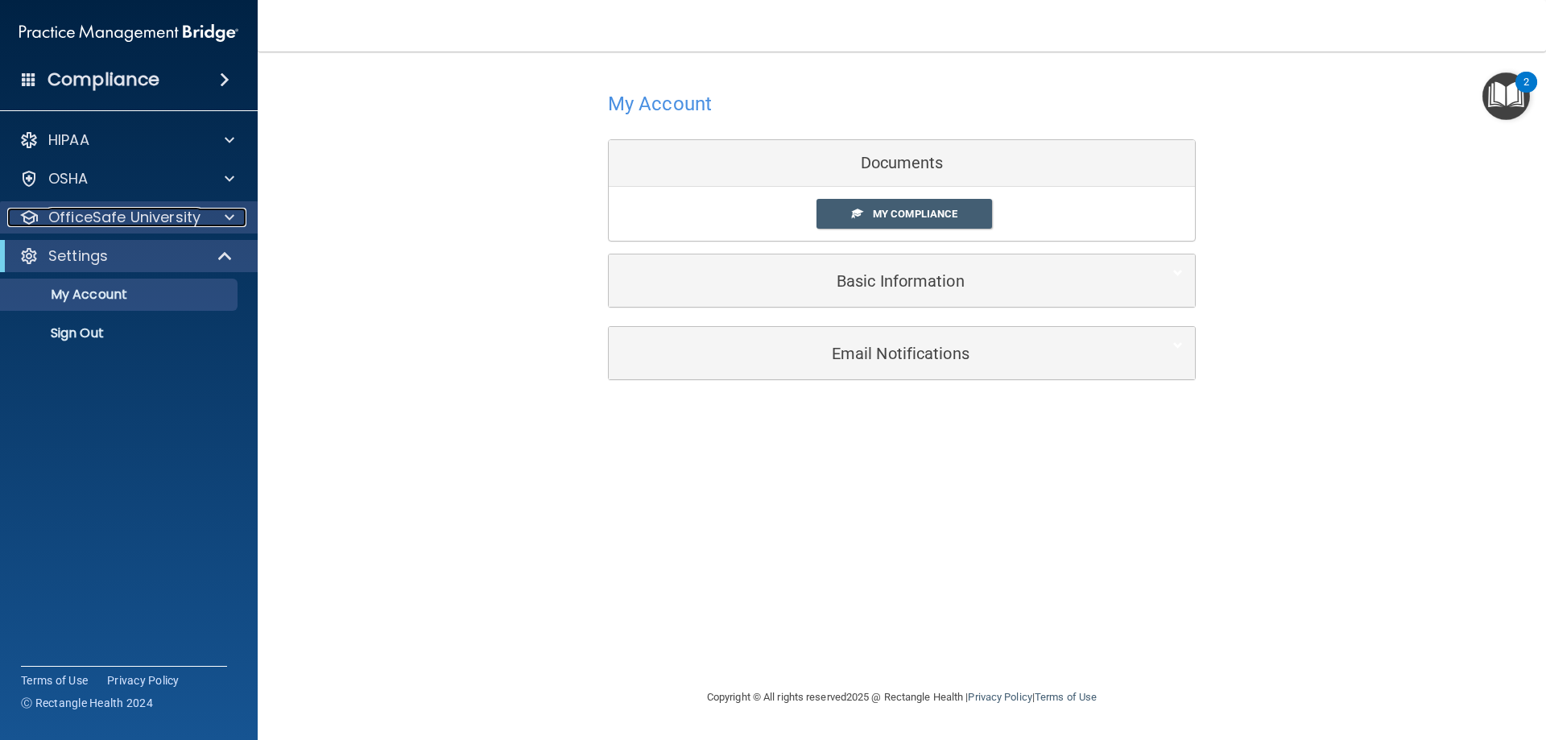
click at [182, 224] on p "OfficeSafe University" at bounding box center [124, 217] width 152 height 19
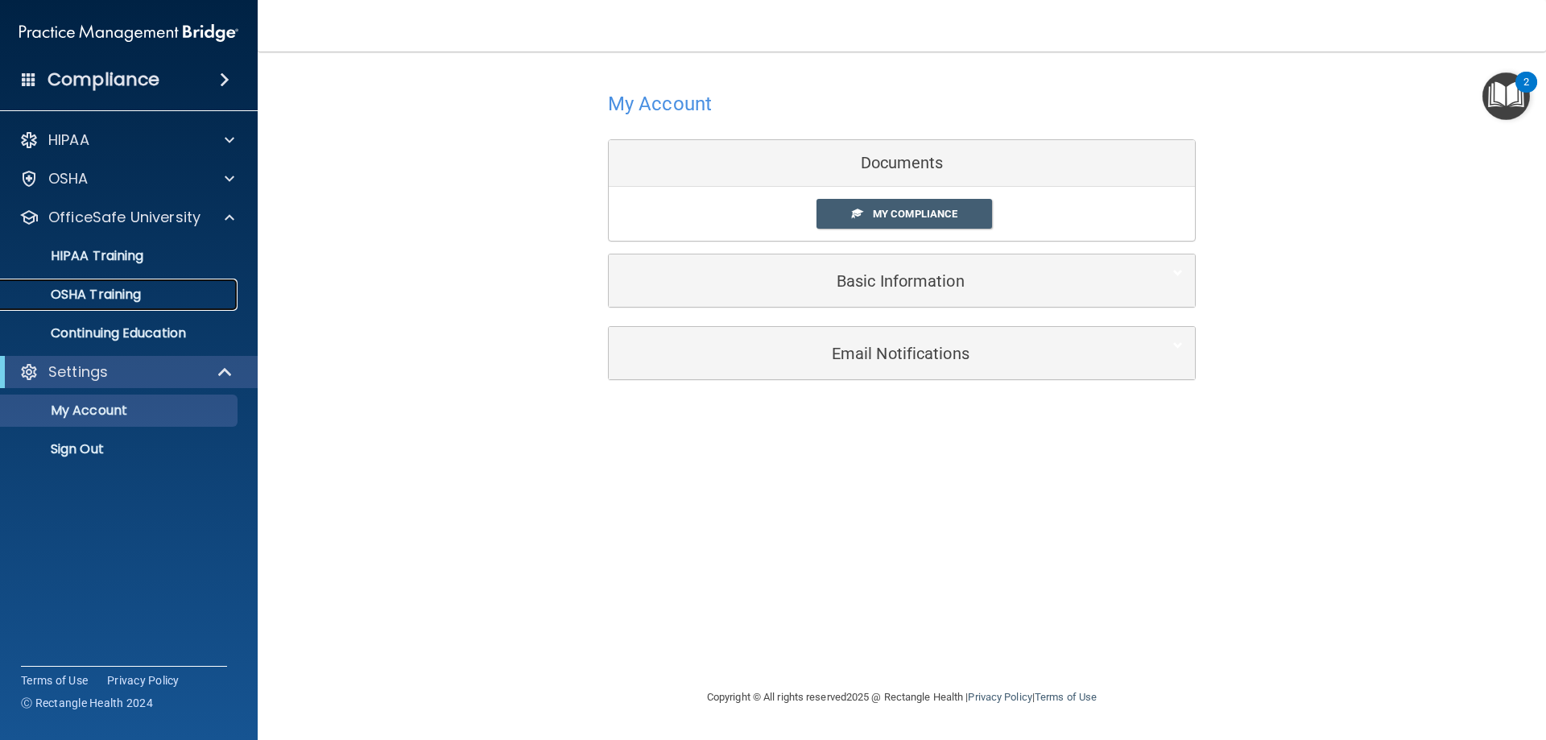
click at [140, 297] on p "OSHA Training" at bounding box center [75, 295] width 130 height 16
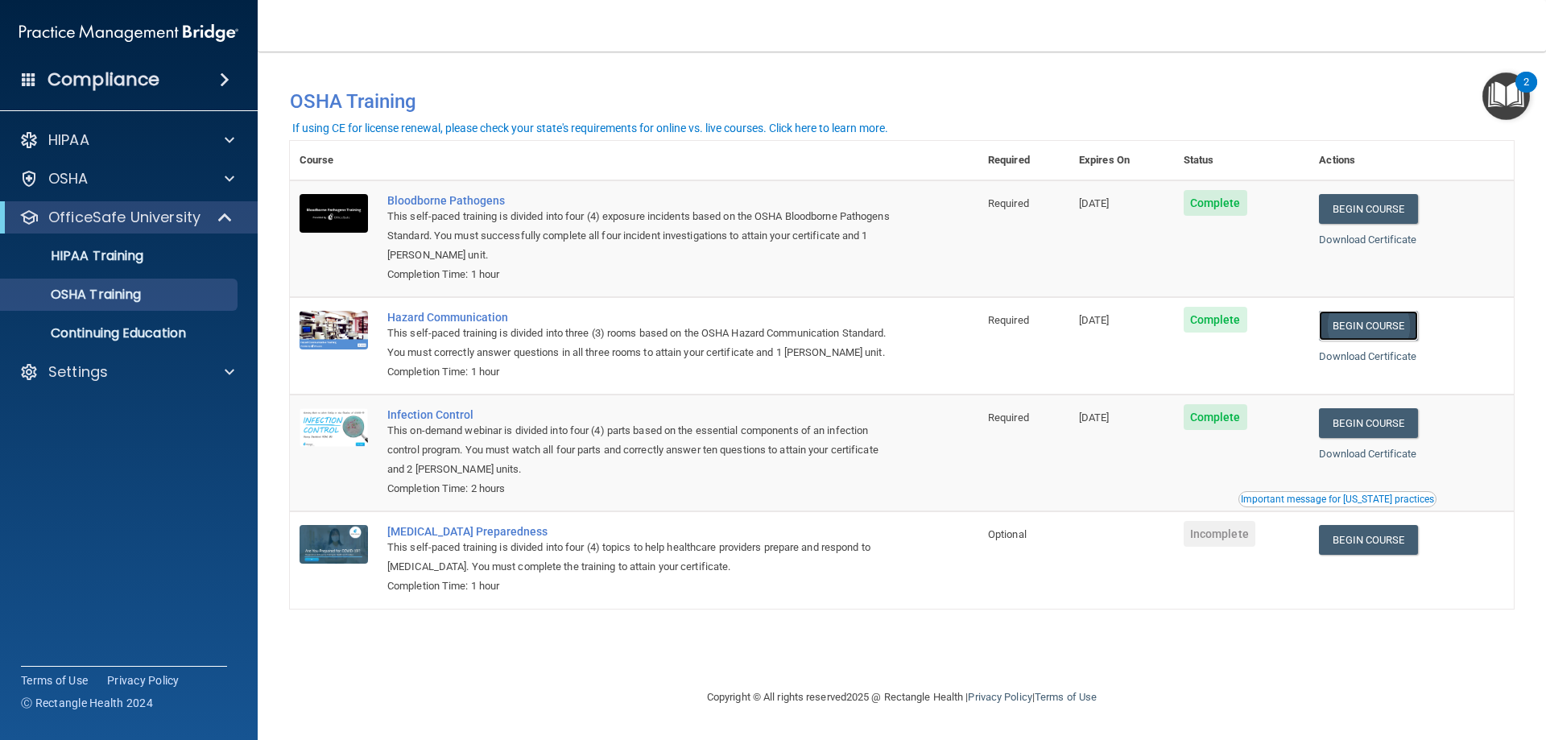
click at [1415, 331] on link "Begin Course" at bounding box center [1368, 326] width 98 height 30
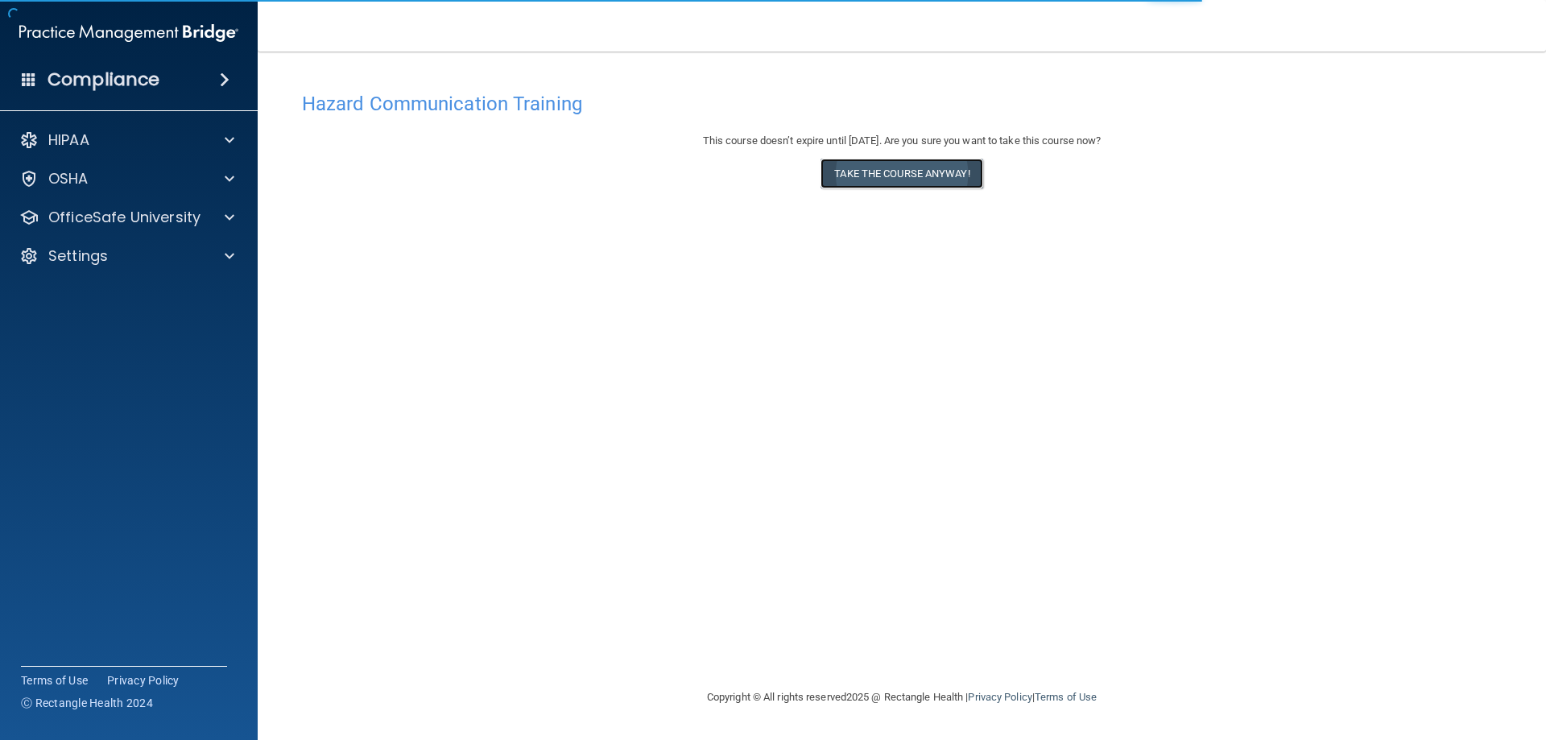
click at [932, 188] on button "Take the course anyway!" at bounding box center [901, 174] width 162 height 30
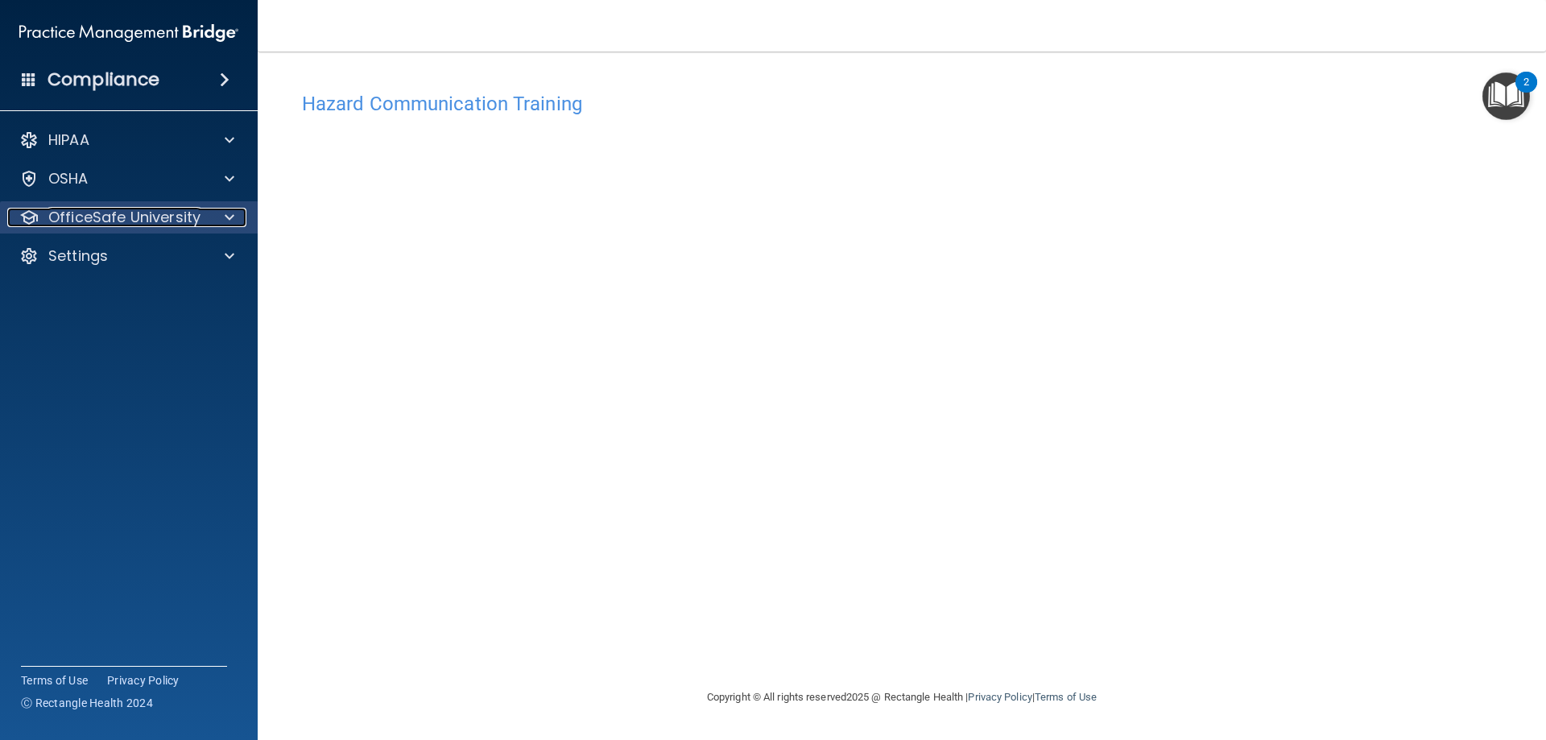
click at [228, 222] on span at bounding box center [230, 217] width 10 height 19
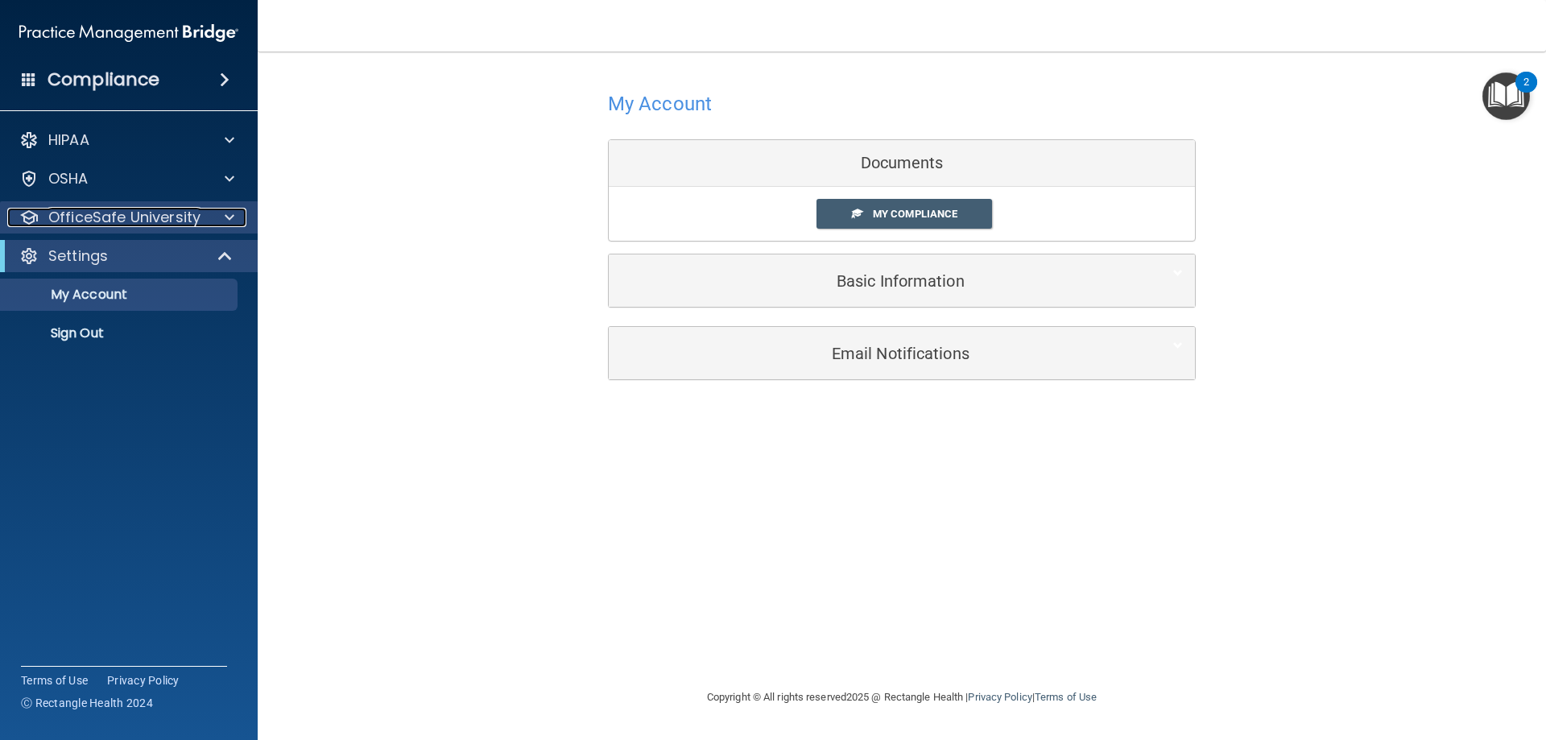
click at [238, 224] on div at bounding box center [227, 217] width 40 height 19
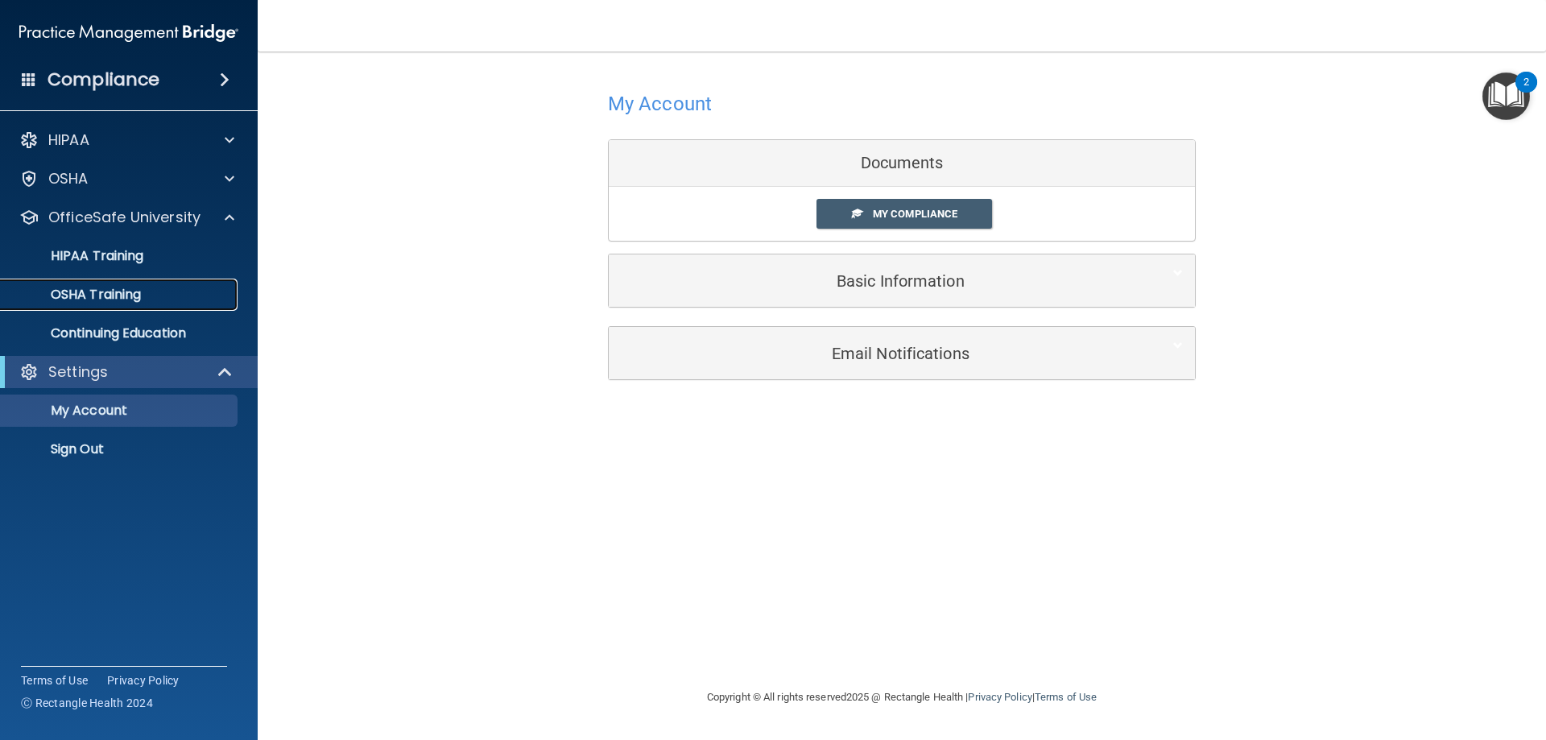
click at [172, 282] on link "OSHA Training" at bounding box center [111, 295] width 254 height 32
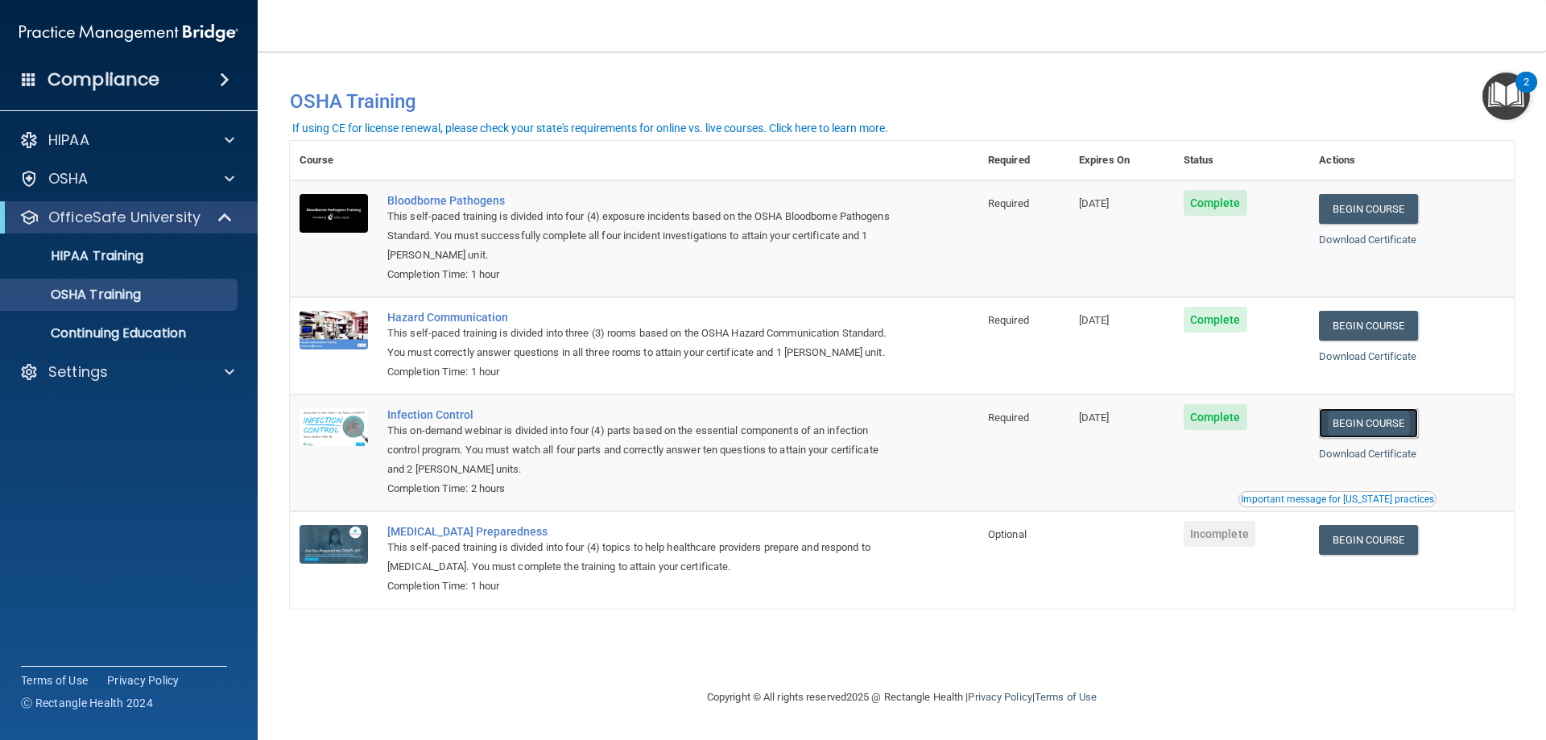
click at [1386, 415] on link "Begin Course" at bounding box center [1368, 423] width 98 height 30
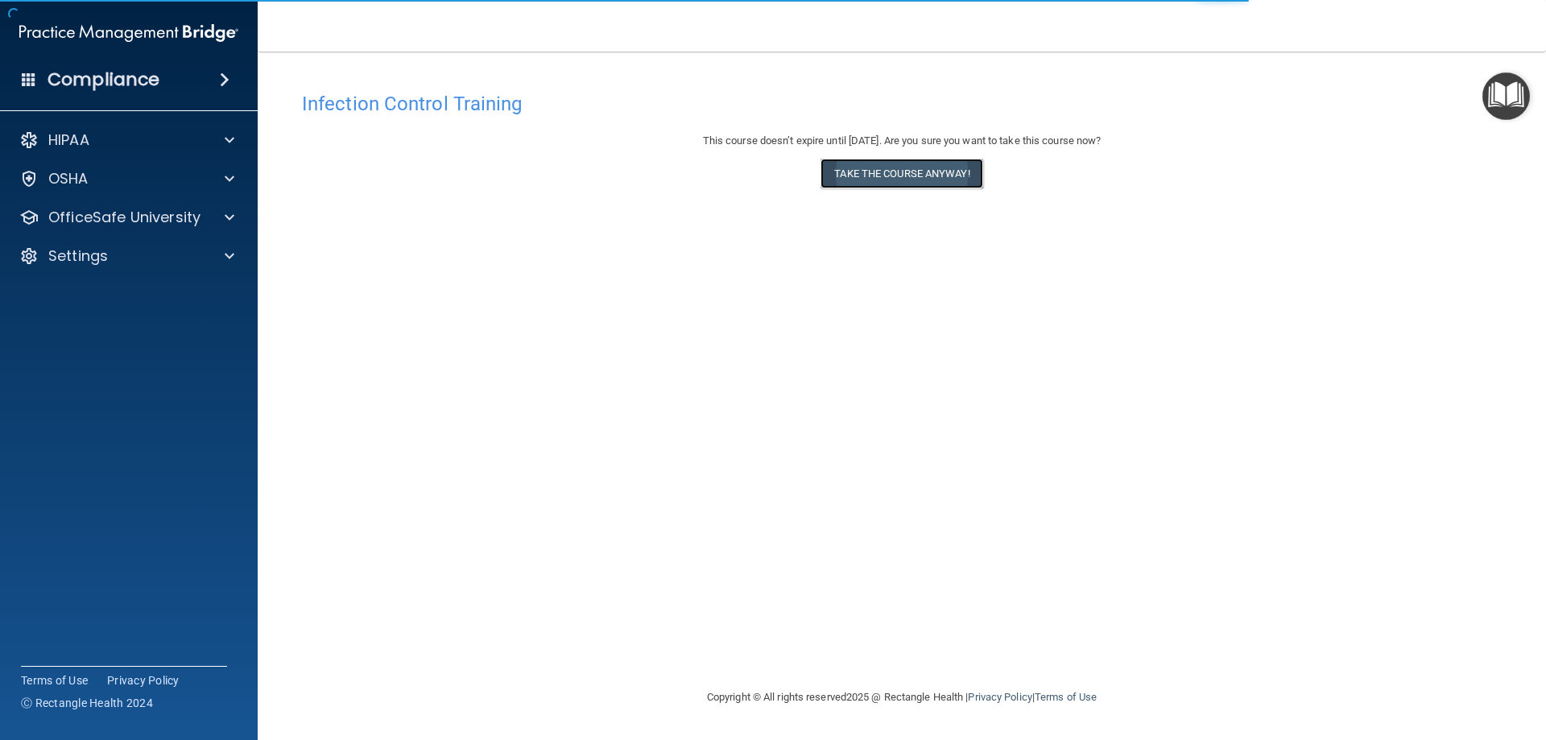
click at [938, 177] on button "Take the course anyway!" at bounding box center [901, 174] width 162 height 30
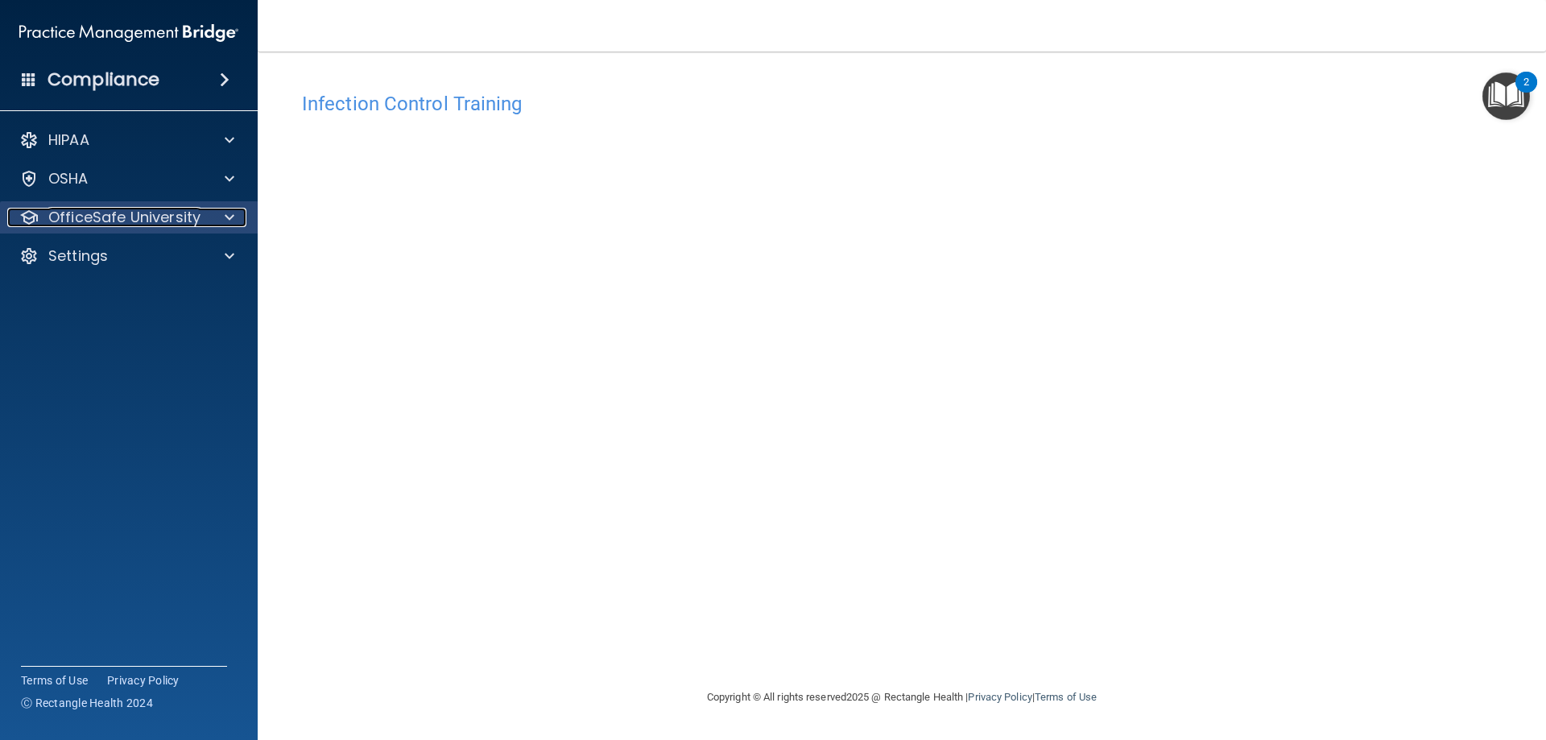
click at [151, 210] on p "OfficeSafe University" at bounding box center [124, 217] width 152 height 19
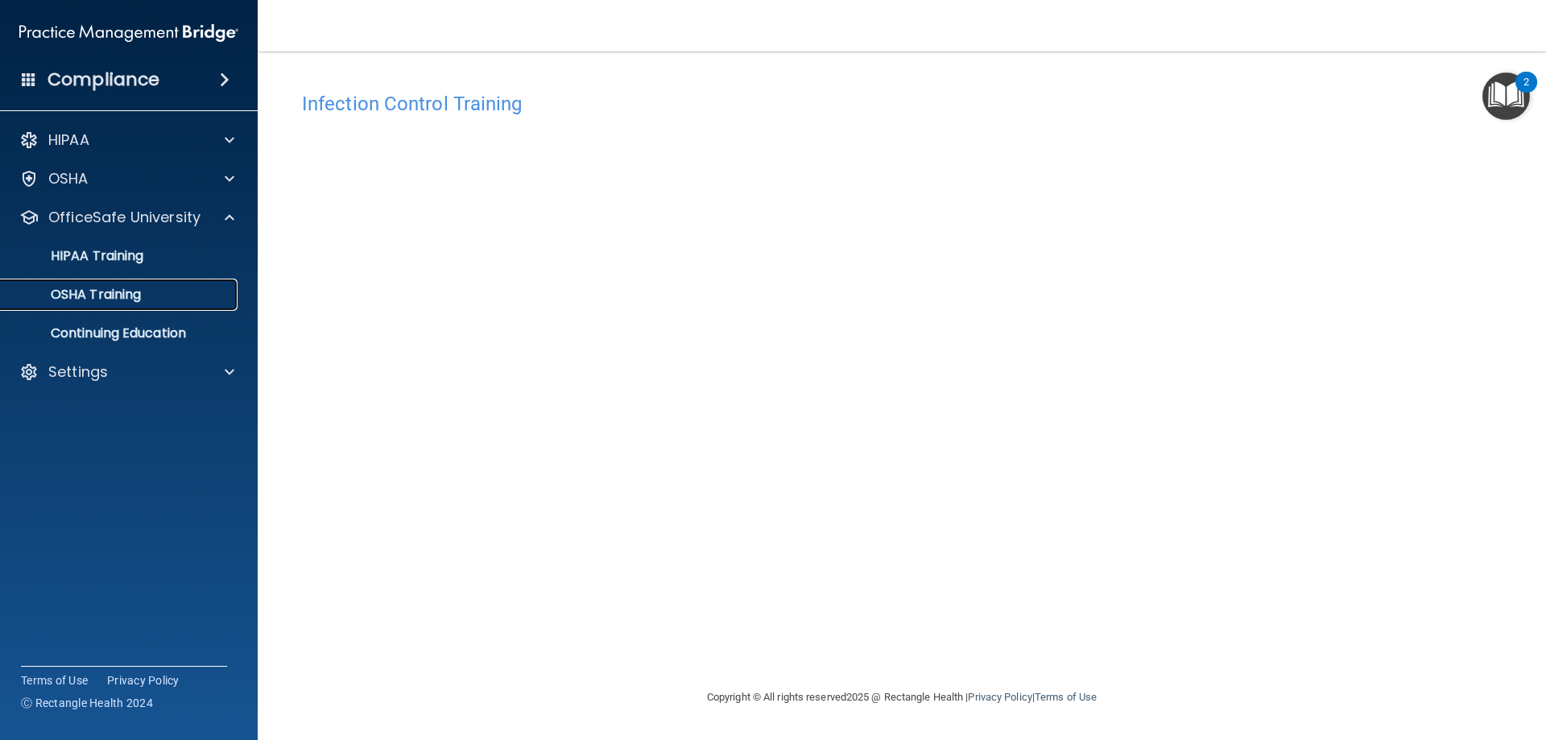
click at [134, 295] on p "OSHA Training" at bounding box center [75, 295] width 130 height 16
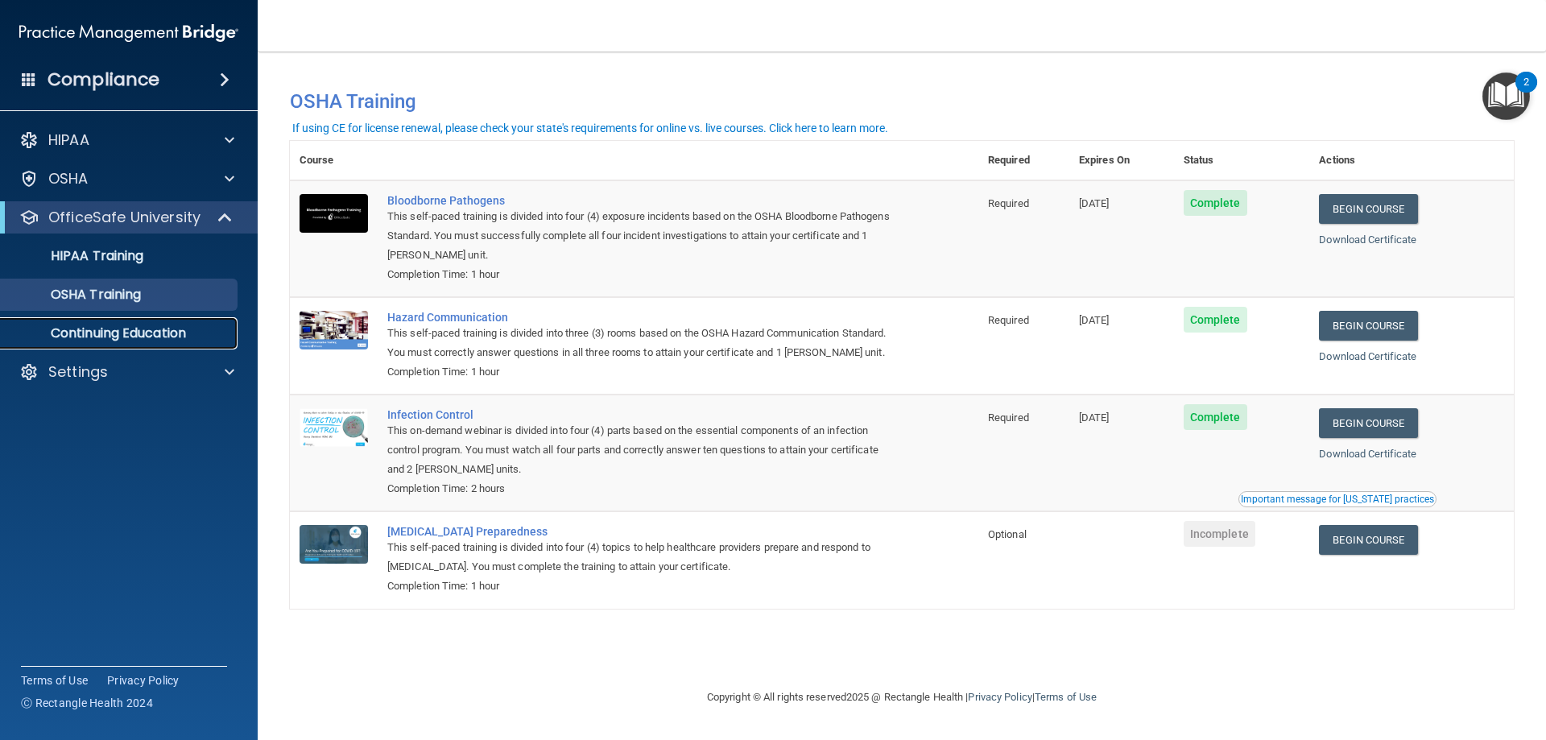
click at [131, 337] on p "Continuing Education" at bounding box center [120, 333] width 220 height 16
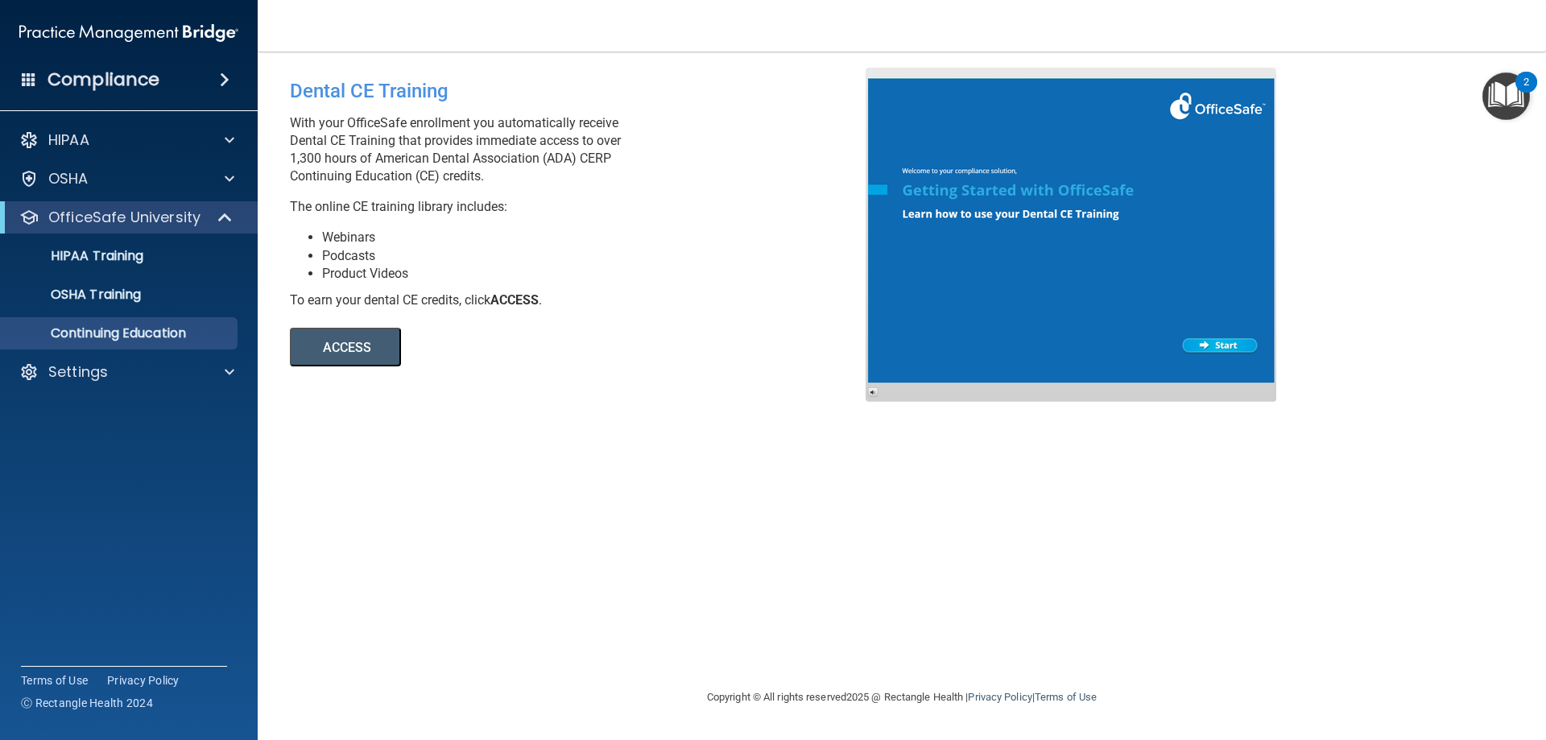
click at [159, 79] on div "Compliance" at bounding box center [129, 79] width 258 height 35
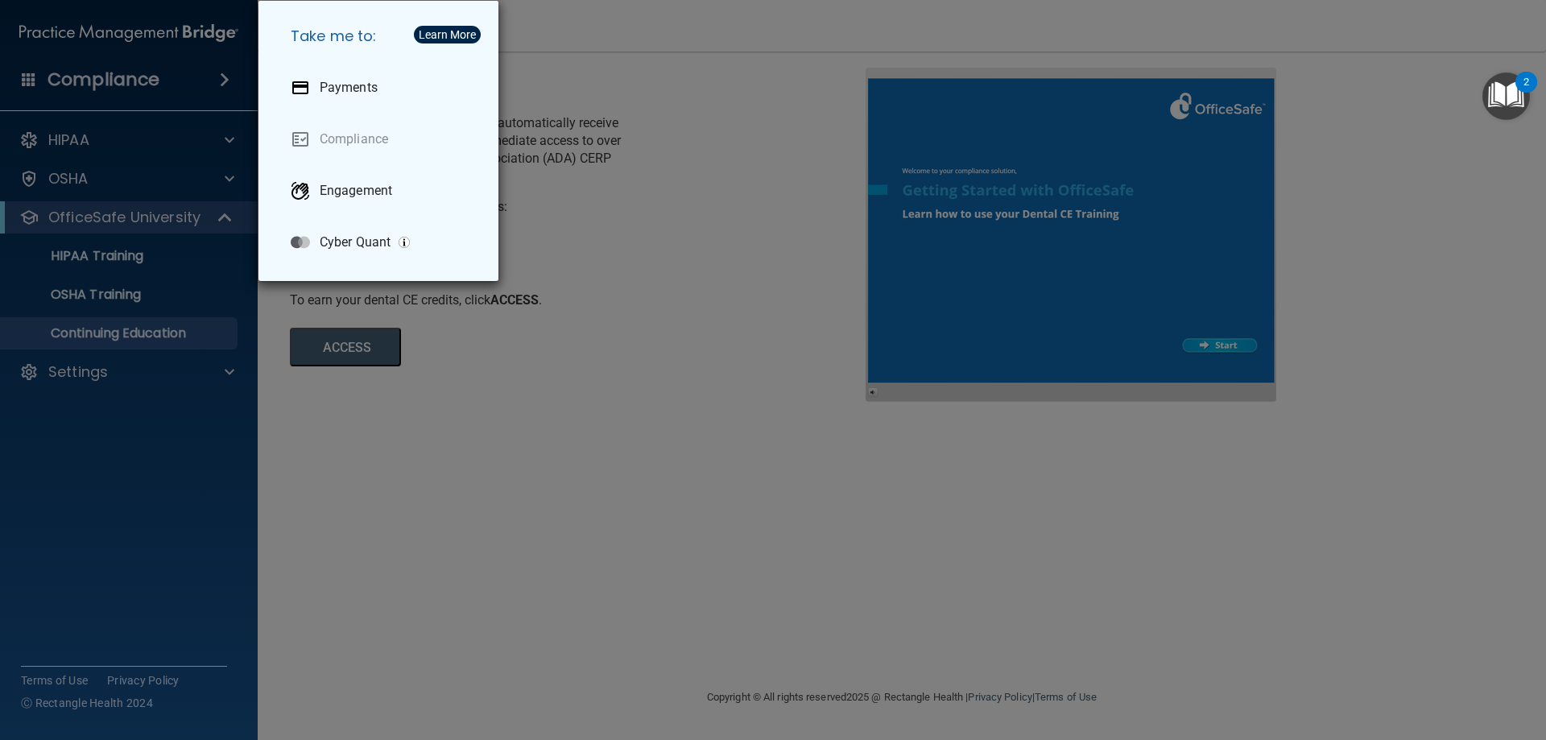
click at [142, 220] on div "Take me to: Payments Compliance Engagement Cyber Quant" at bounding box center [773, 370] width 1546 height 740
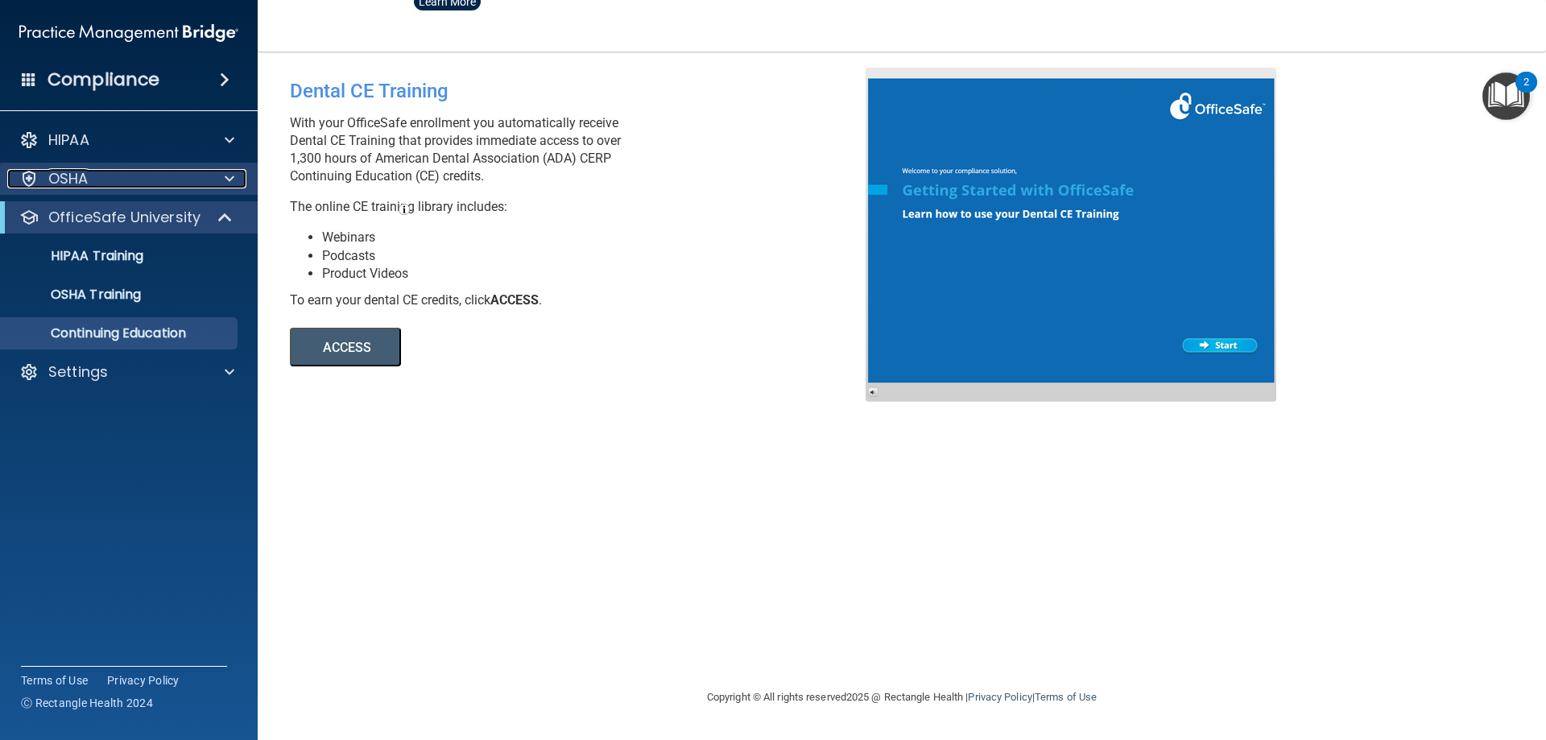
click at [98, 182] on div "OSHA" at bounding box center [107, 178] width 200 height 19
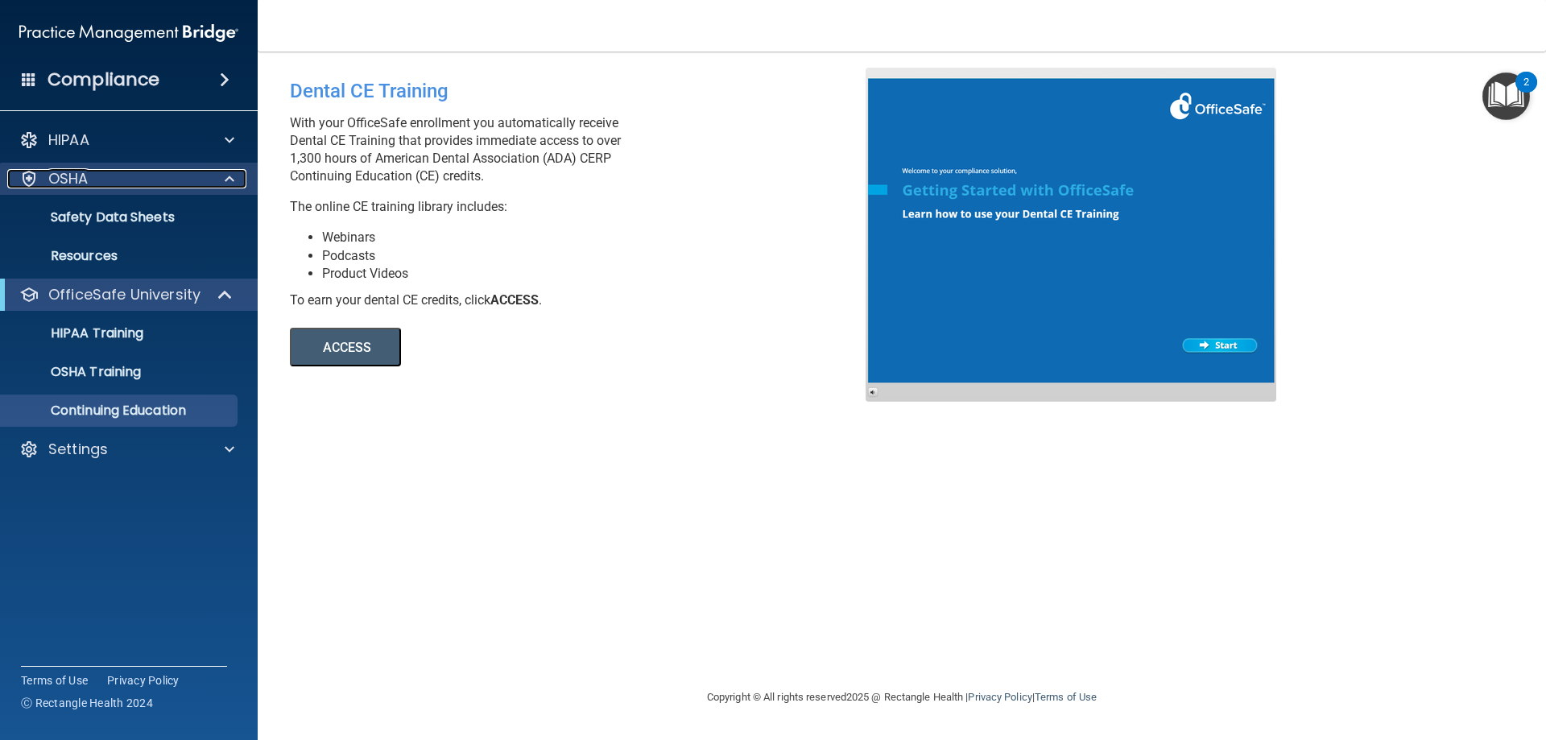
click at [101, 173] on div "OSHA" at bounding box center [107, 178] width 200 height 19
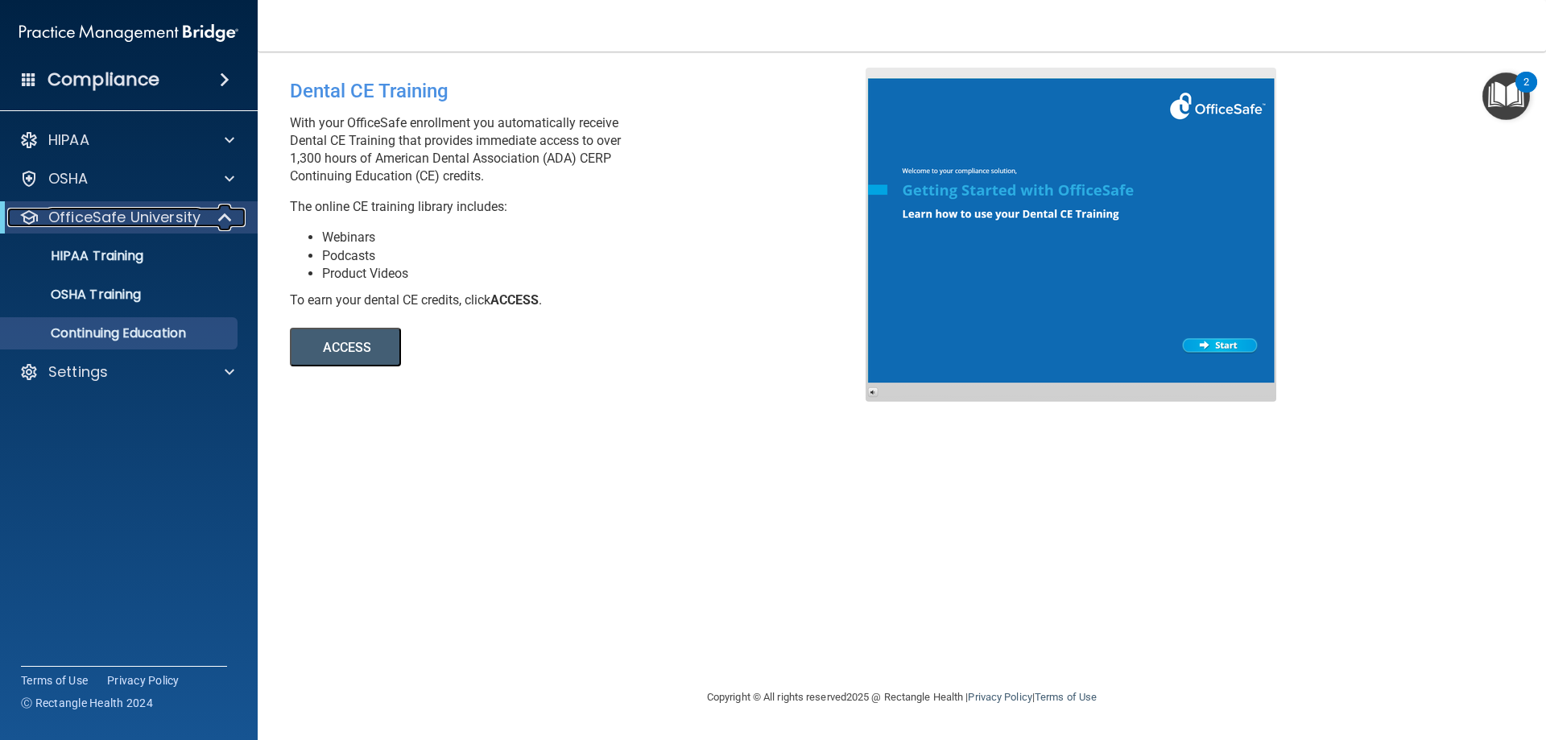
click at [126, 221] on p "OfficeSafe University" at bounding box center [124, 217] width 152 height 19
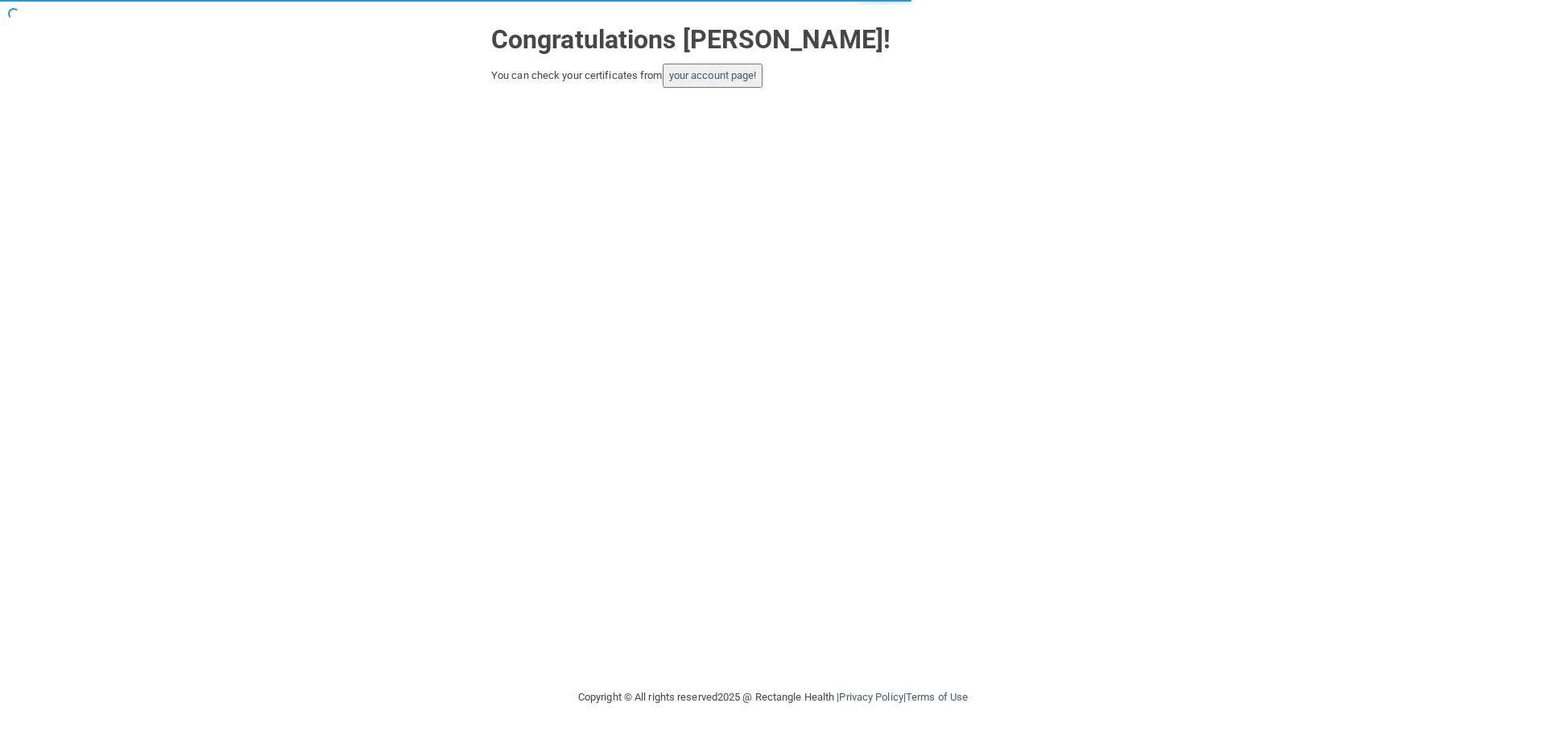
click at [755, 68] on button "your account page!" at bounding box center [713, 76] width 101 height 24
